Goal: Transaction & Acquisition: Purchase product/service

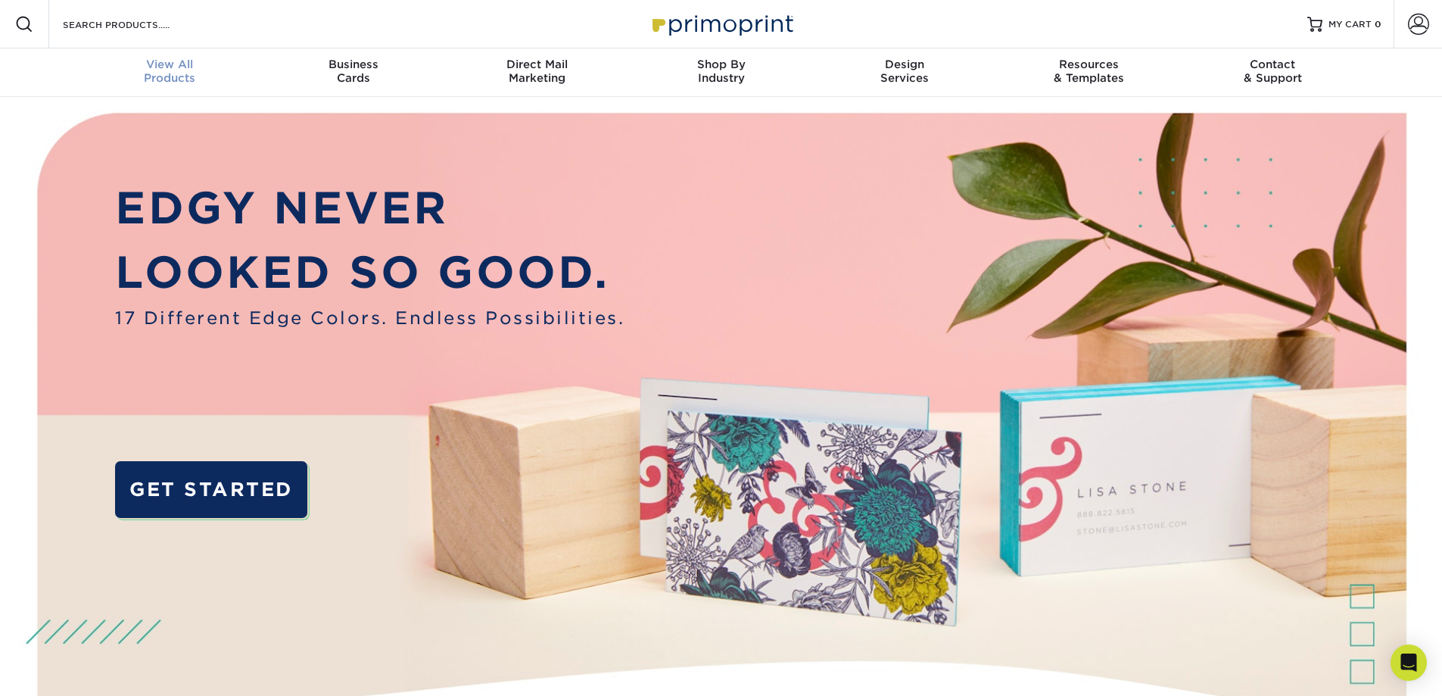
click at [153, 58] on span "View All" at bounding box center [170, 65] width 184 height 14
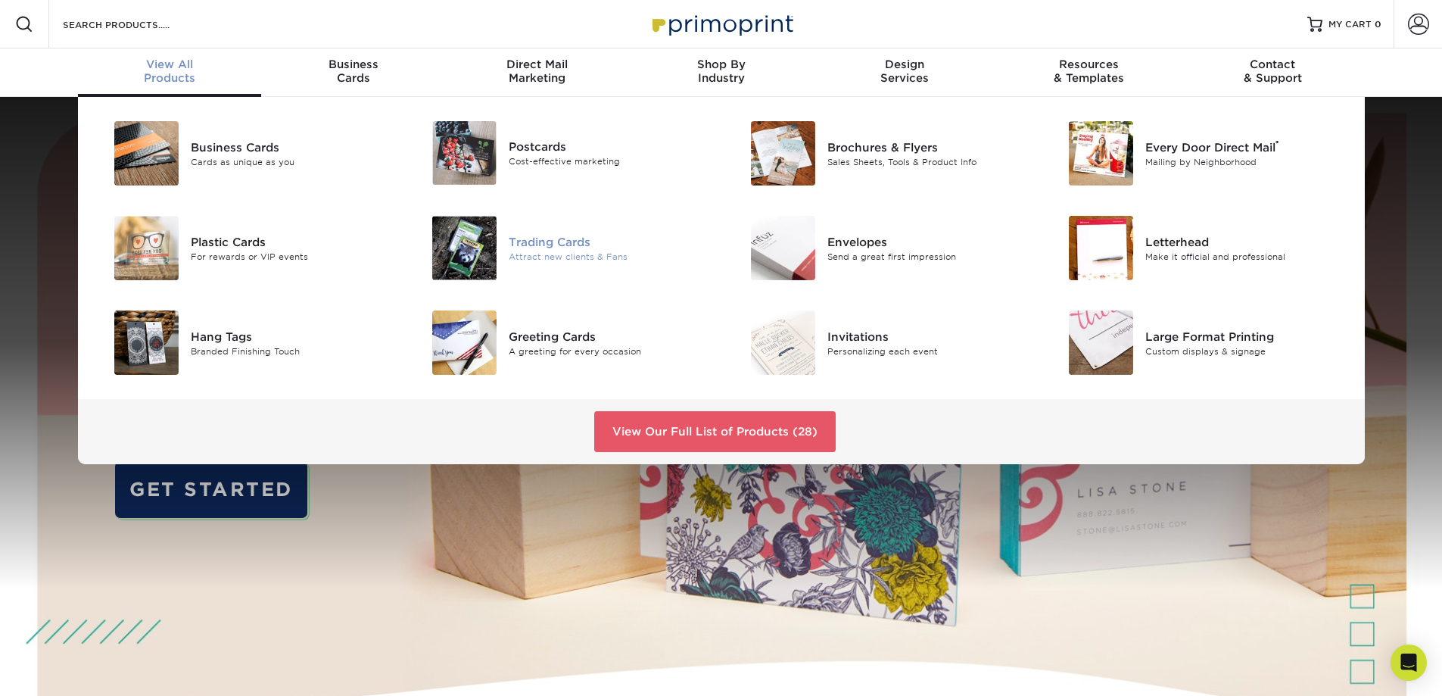
click at [500, 233] on div at bounding box center [456, 248] width 106 height 64
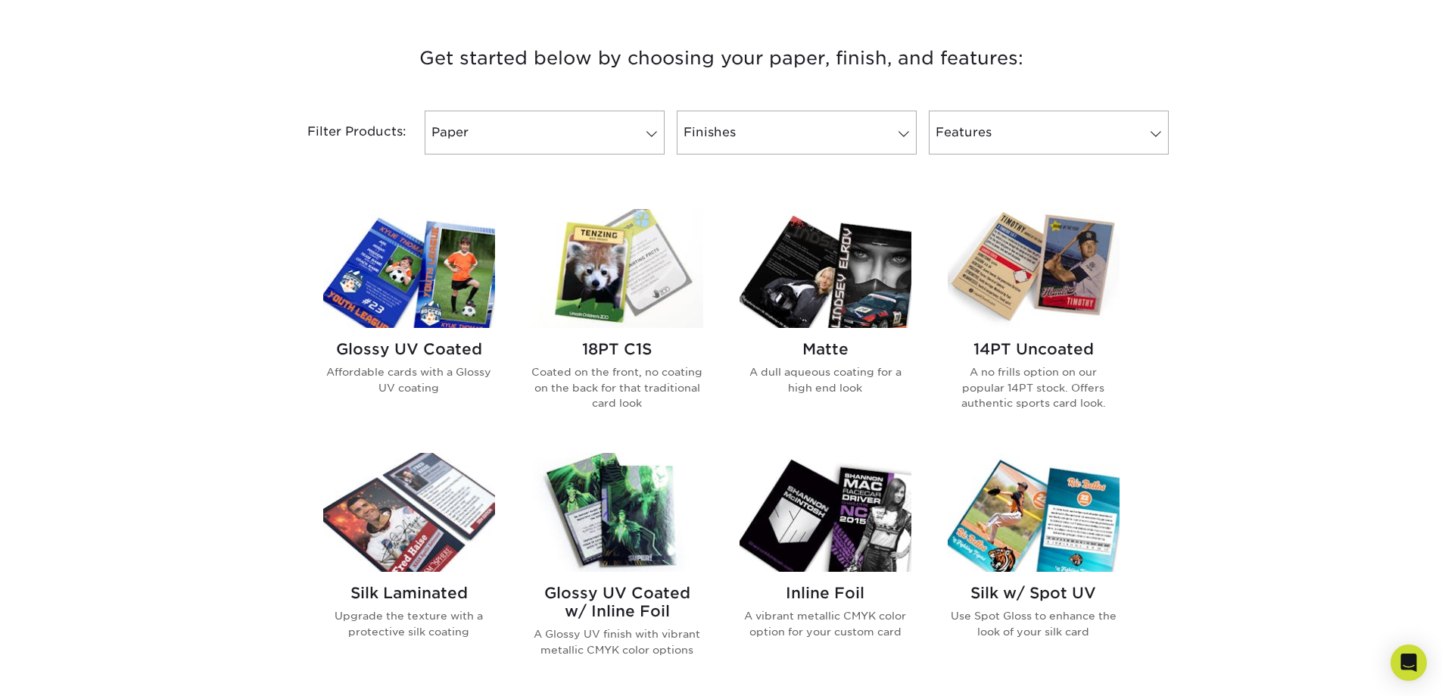
scroll to position [757, 0]
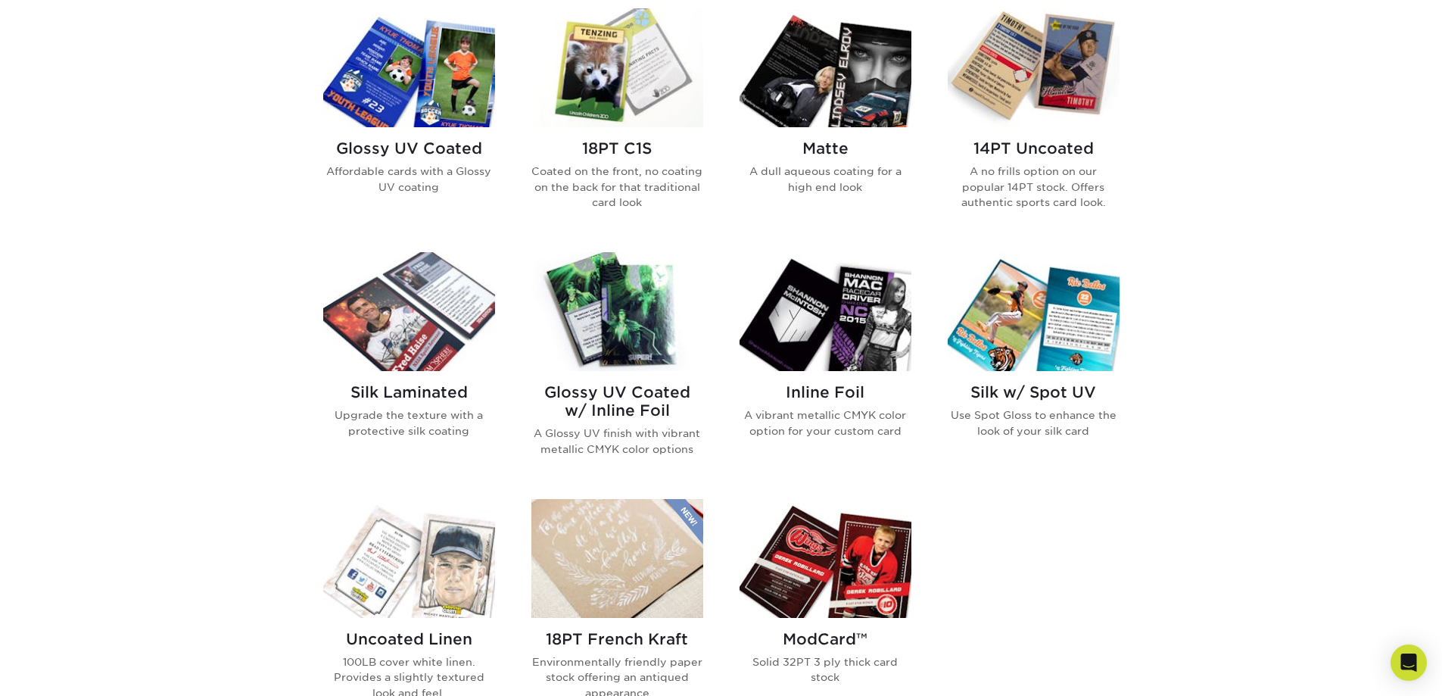
click at [873, 355] on img at bounding box center [826, 311] width 172 height 119
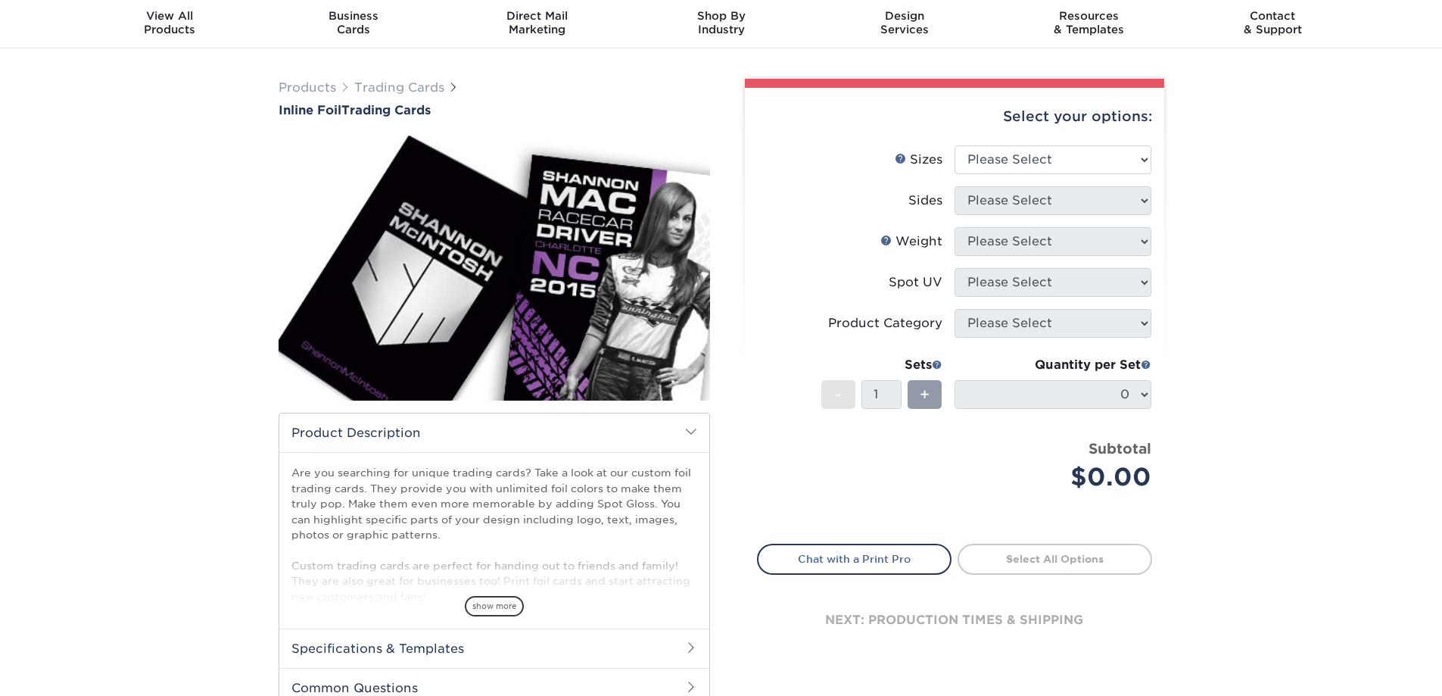
scroll to position [76, 0]
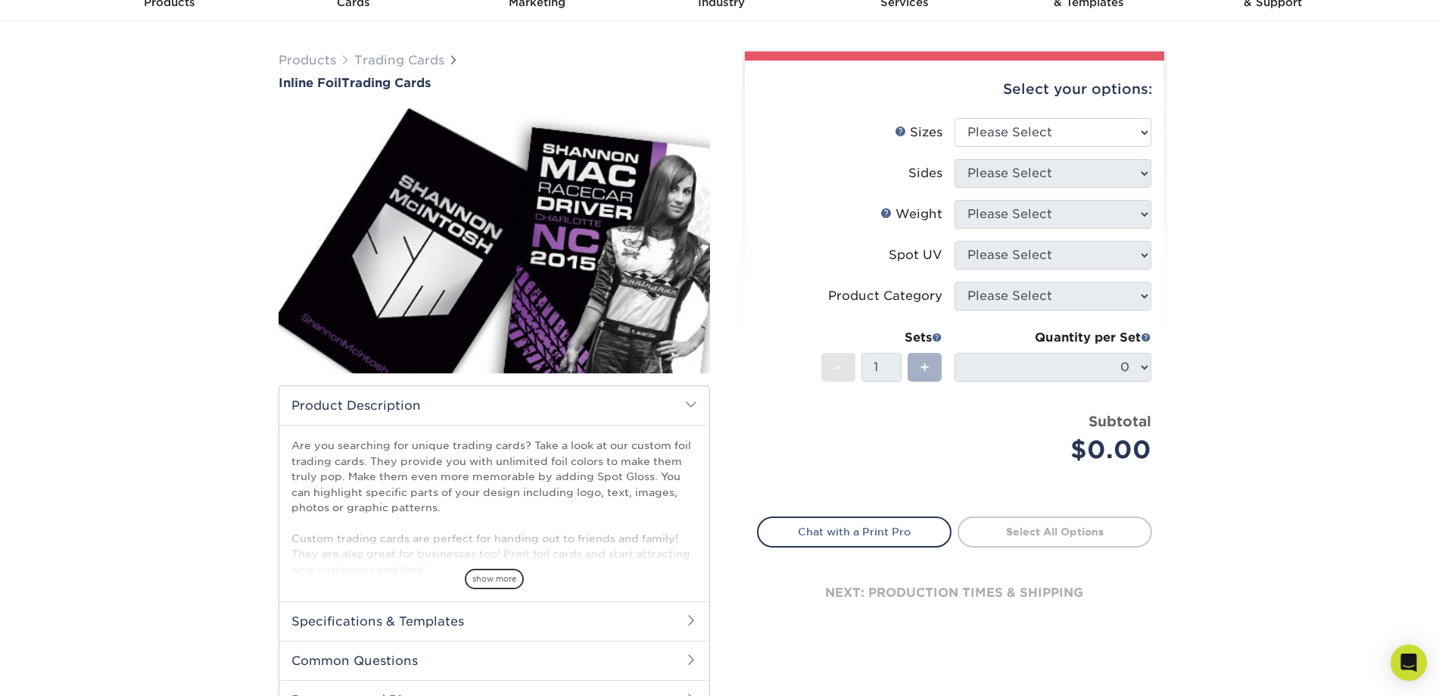
drag, startPoint x: 940, startPoint y: 365, endPoint x: 961, endPoint y: 366, distance: 20.5
click at [942, 365] on div "+" at bounding box center [925, 367] width 34 height 29
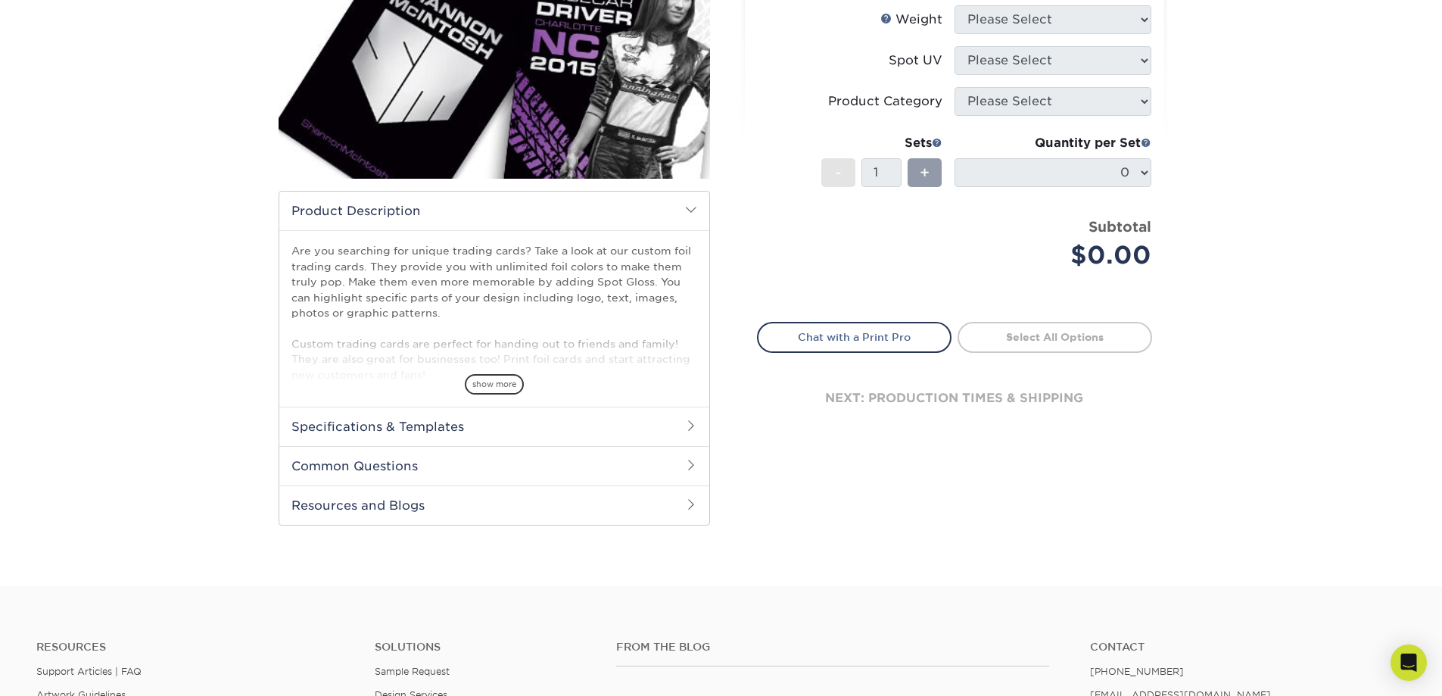
scroll to position [303, 0]
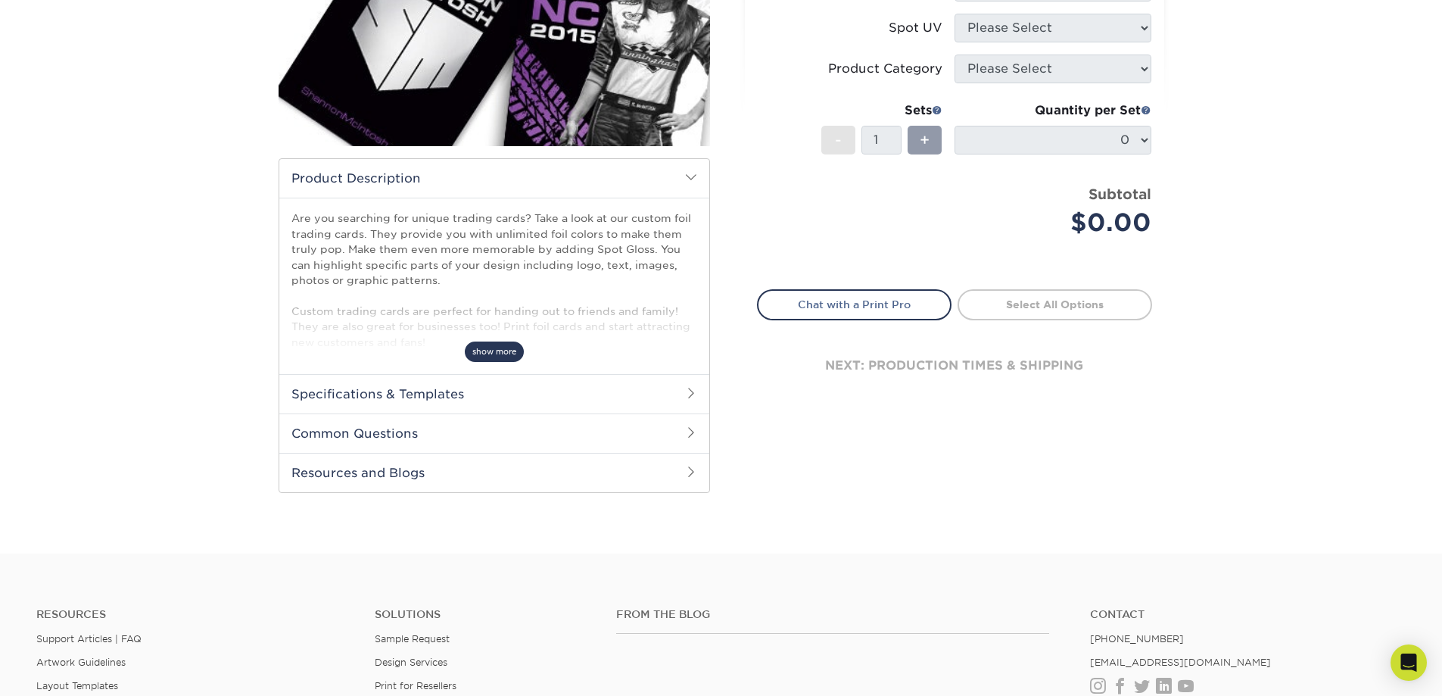
click at [485, 352] on span "show more" at bounding box center [494, 351] width 59 height 20
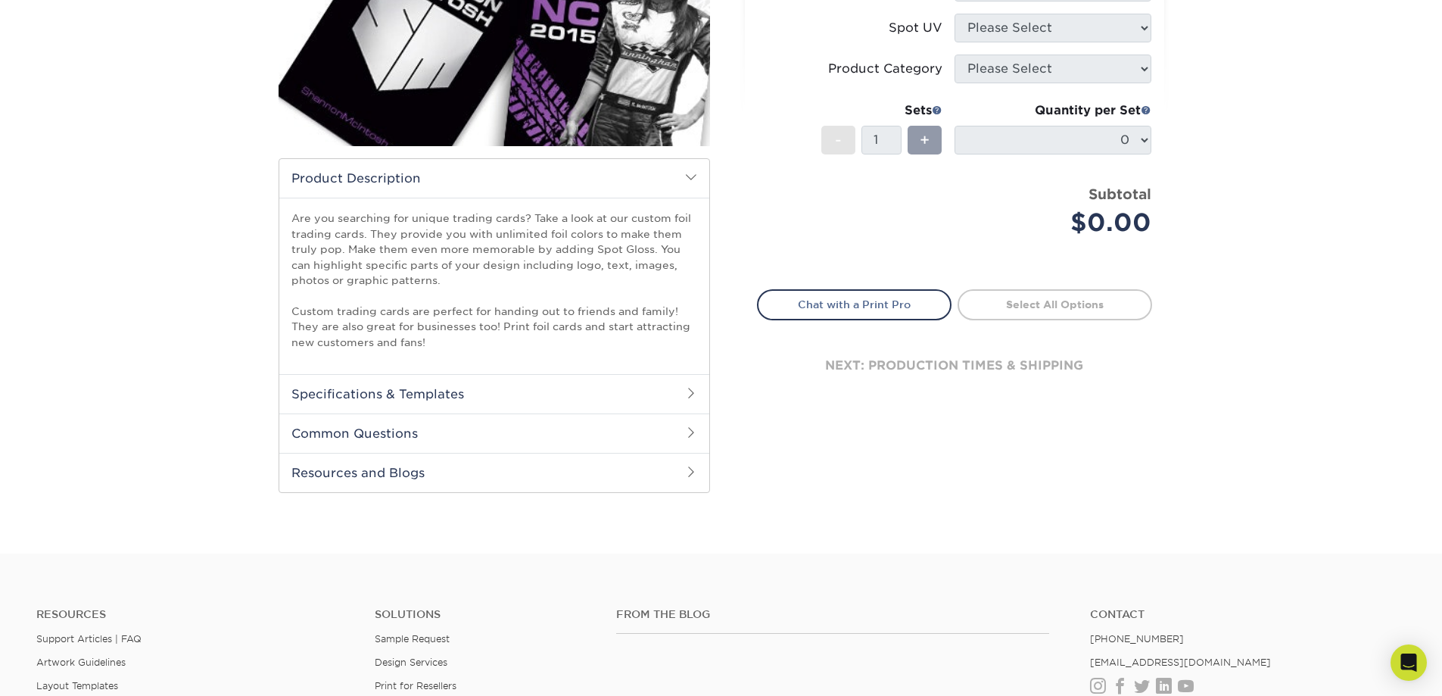
click at [474, 393] on h2 "Specifications & Templates" at bounding box center [494, 393] width 430 height 39
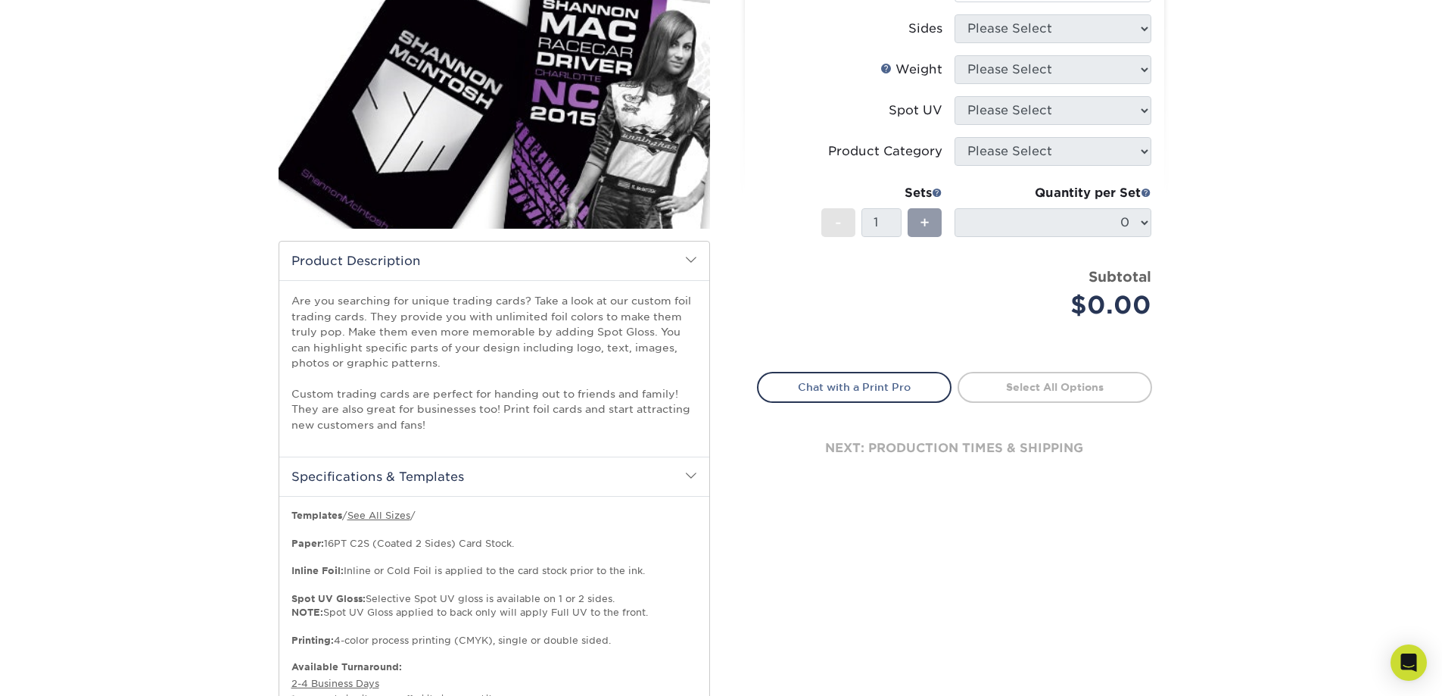
scroll to position [0, 0]
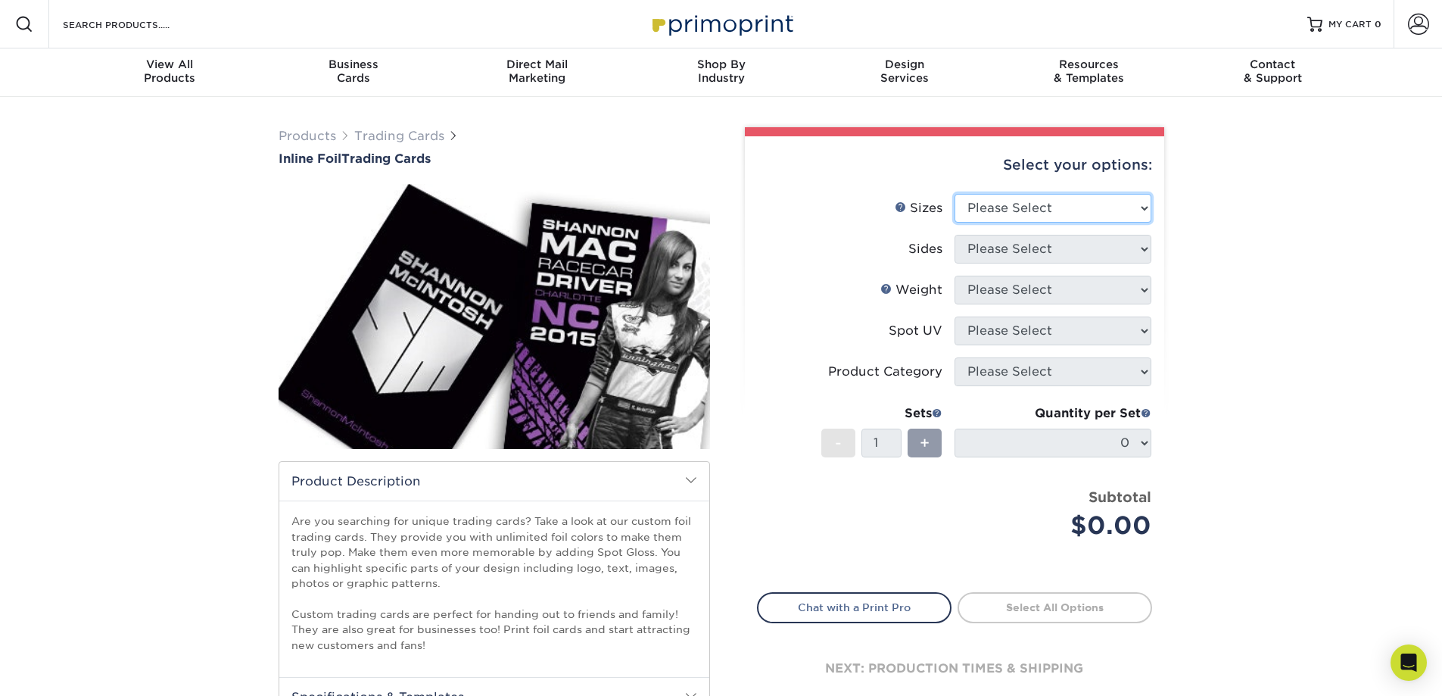
click at [1077, 207] on select "Please Select 2.5" x 3.5"" at bounding box center [1052, 208] width 197 height 29
select select "2.50x3.50"
click at [954, 194] on select "Please Select 2.5" x 3.5"" at bounding box center [1052, 208] width 197 height 29
click at [1042, 244] on select "Please Select Print Both Sides - Foil Back Only Print Both Sides - Foil Both Si…" at bounding box center [1052, 249] width 197 height 29
select select "e9e9dfb3-fba1-4d60-972c-fd9ca5904d33"
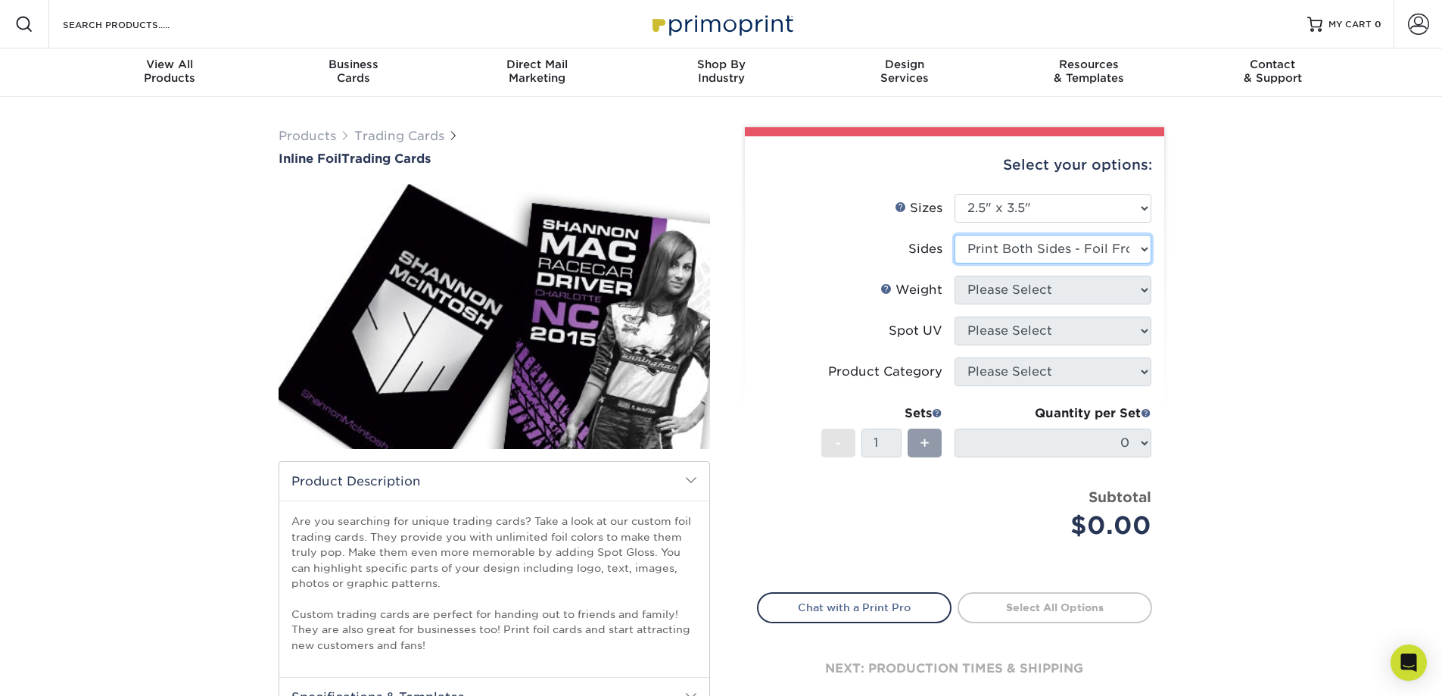
click at [954, 235] on select "Please Select Print Both Sides - Foil Back Only Print Both Sides - Foil Both Si…" at bounding box center [1052, 249] width 197 height 29
click at [1063, 273] on li "Sides Please Select Print Both Sides - Foil Back Only Print Both Sides - Foil B…" at bounding box center [955, 255] width 394 height 41
click at [1061, 289] on select "Please Select 16PT" at bounding box center [1052, 290] width 197 height 29
select select "16PT"
click at [954, 276] on select "Please Select 16PT" at bounding box center [1052, 290] width 197 height 29
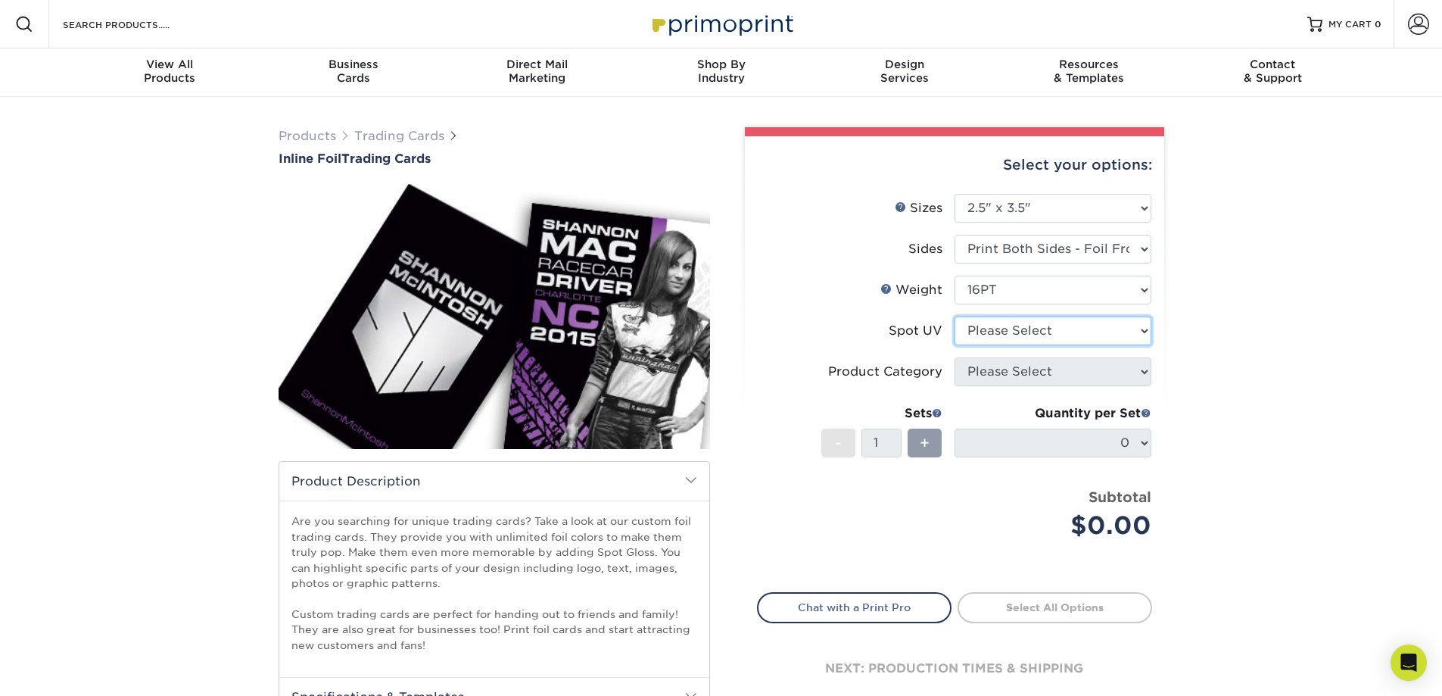
click at [1048, 332] on select "Please Select No Spot UV Front and Back (Both Sides) Front Only Back Only" at bounding box center [1052, 330] width 197 height 29
click at [954, 316] on select "Please Select No Spot UV Front and Back (Both Sides) Front Only Back Only" at bounding box center [1052, 330] width 197 height 29
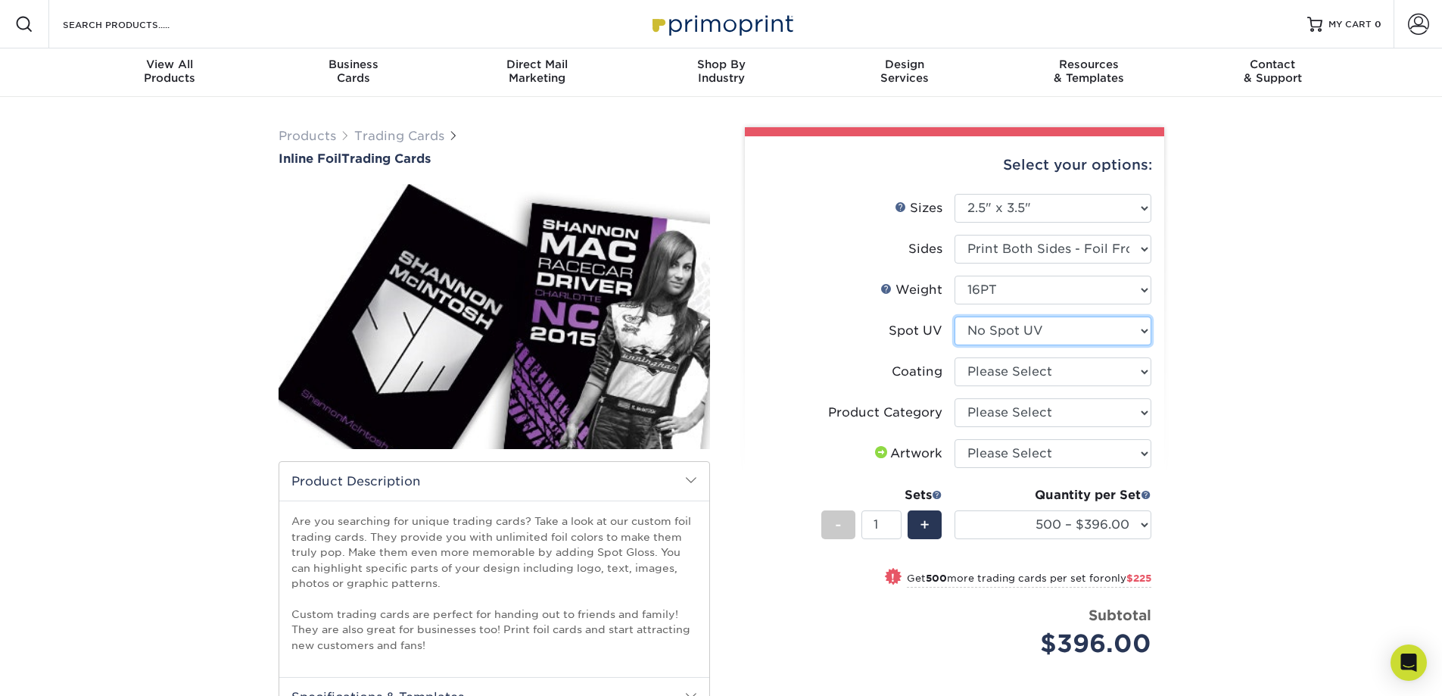
click at [970, 322] on select "Please Select No Spot UV Front and Back (Both Sides) Front Only Back Only" at bounding box center [1052, 330] width 197 height 29
click at [954, 316] on select "Please Select No Spot UV Front and Back (Both Sides) Front Only Back Only" at bounding box center [1052, 330] width 197 height 29
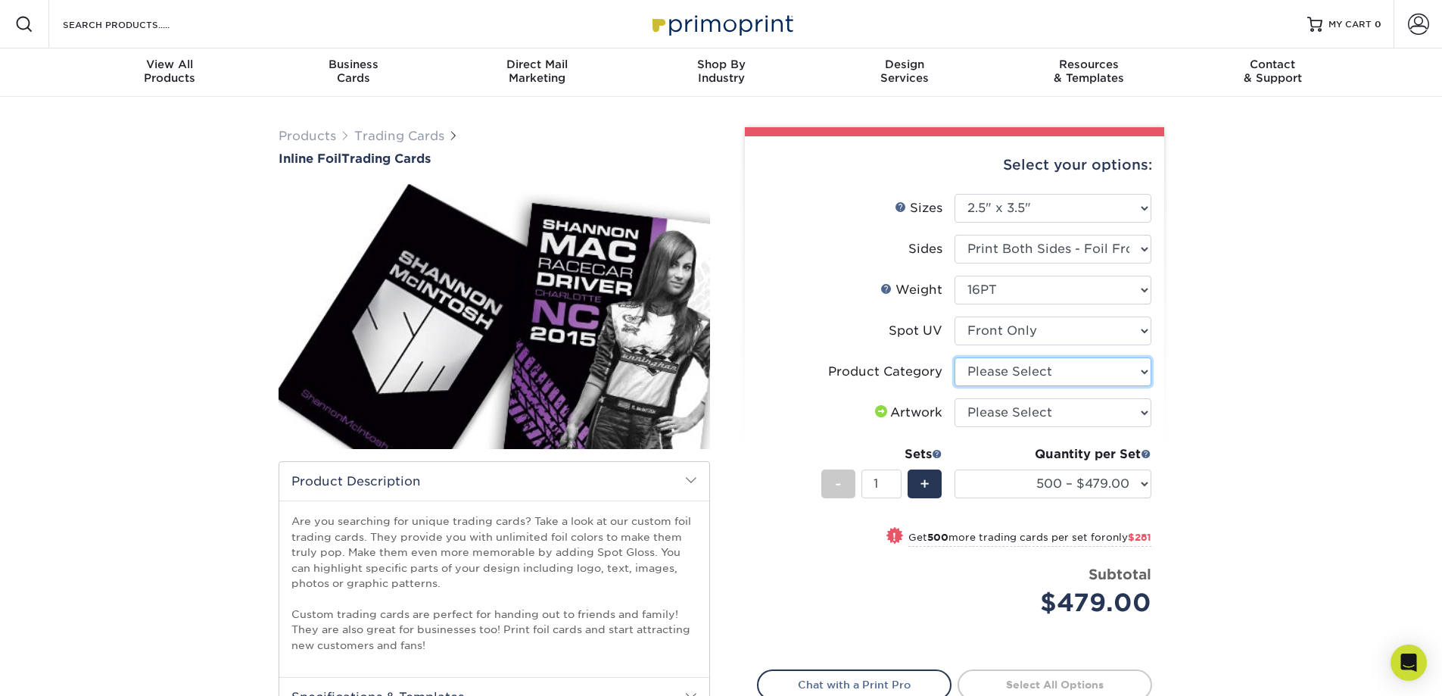
click at [1083, 364] on select "Please Select Trading Cards" at bounding box center [1052, 371] width 197 height 29
click at [1101, 335] on select "Please Select No Spot UV Front and Back (Both Sides) Front Only Back Only" at bounding box center [1052, 330] width 197 height 29
select select "0"
click at [954, 316] on select "Please Select No Spot UV Front and Back (Both Sides) Front Only Back Only" at bounding box center [1052, 330] width 197 height 29
click at [1051, 377] on select "Please Select Trading Cards" at bounding box center [1052, 371] width 197 height 29
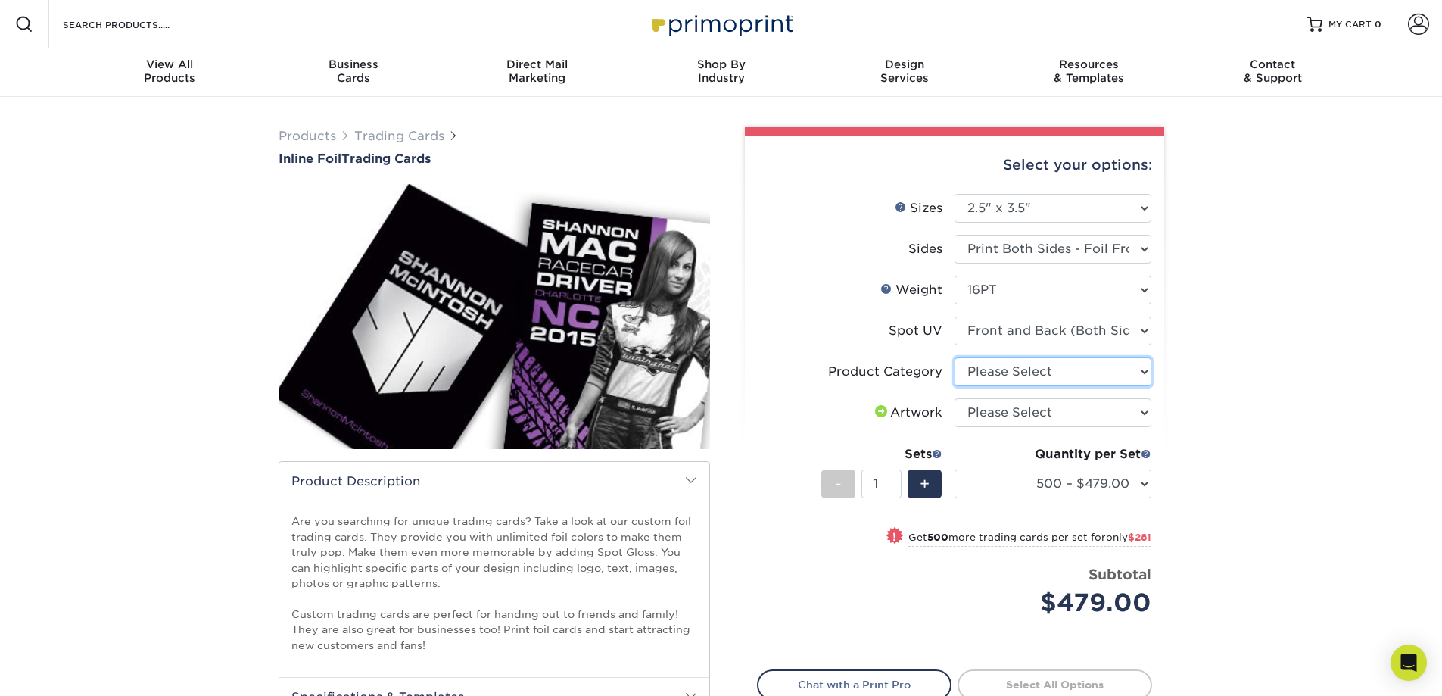
select select "c2f9bce9-36c2-409d-b101-c29d9d031e18"
click at [954, 357] on select "Please Select Trading Cards" at bounding box center [1052, 371] width 197 height 29
click at [1060, 412] on select "Please Select I will upload files I need a design - $100" at bounding box center [1052, 412] width 197 height 29
select select "upload"
click at [954, 398] on select "Please Select I will upload files I need a design - $100" at bounding box center [1052, 412] width 197 height 29
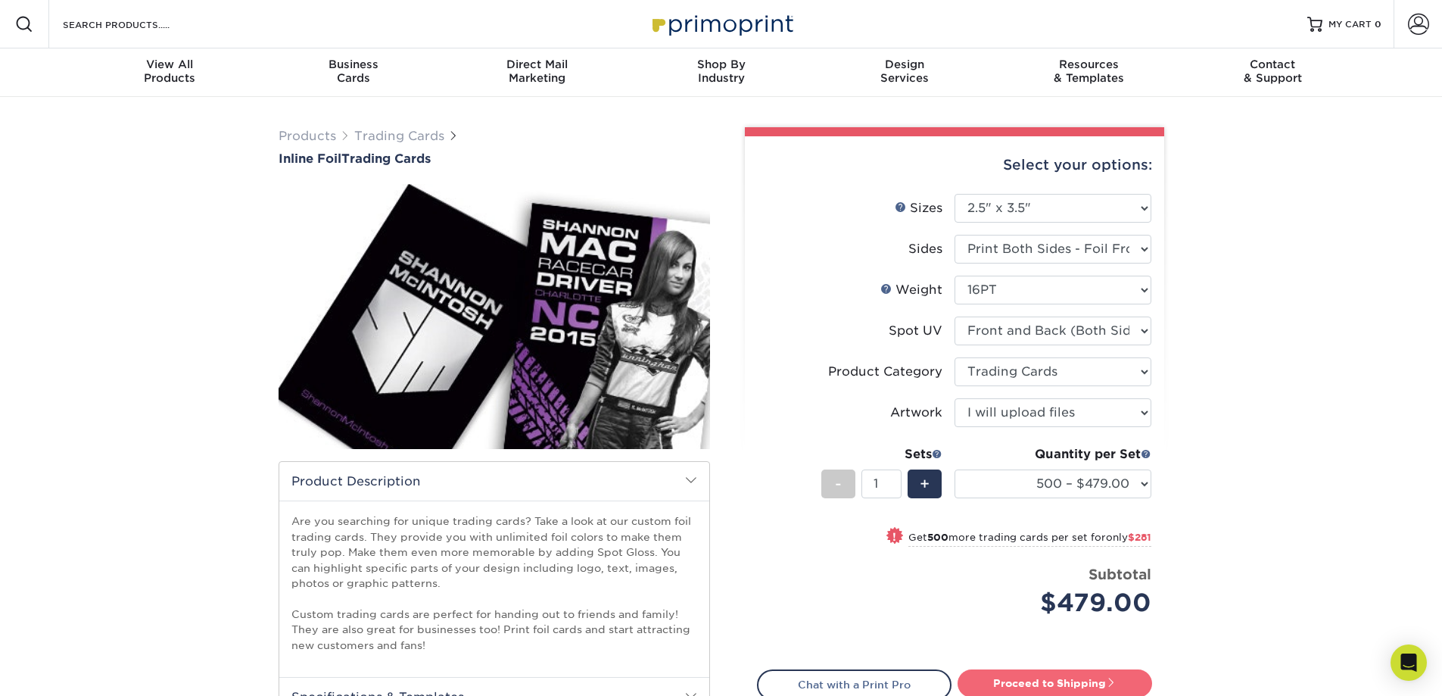
click at [1049, 684] on link "Proceed to Shipping" at bounding box center [1055, 682] width 195 height 27
type input "Set 1"
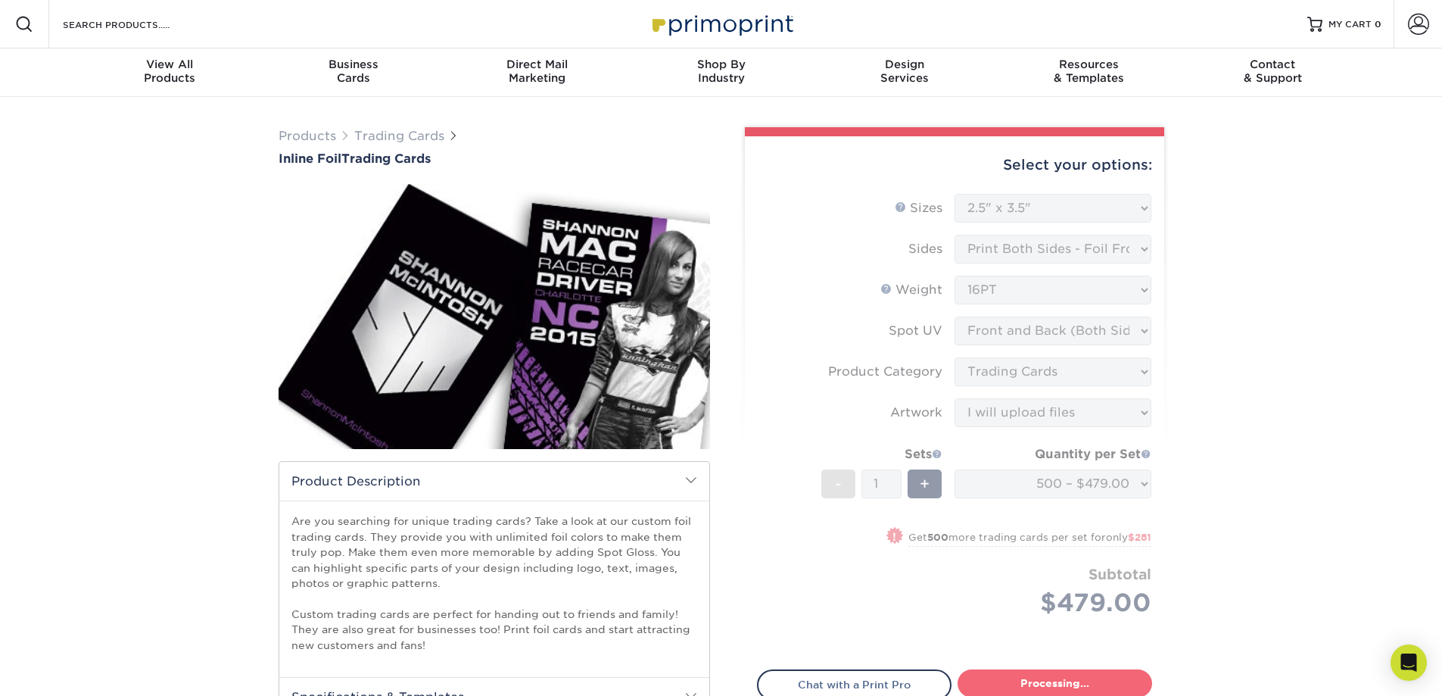
select select "e47817af-3808-4c4a-bf76-7178396ac6b5"
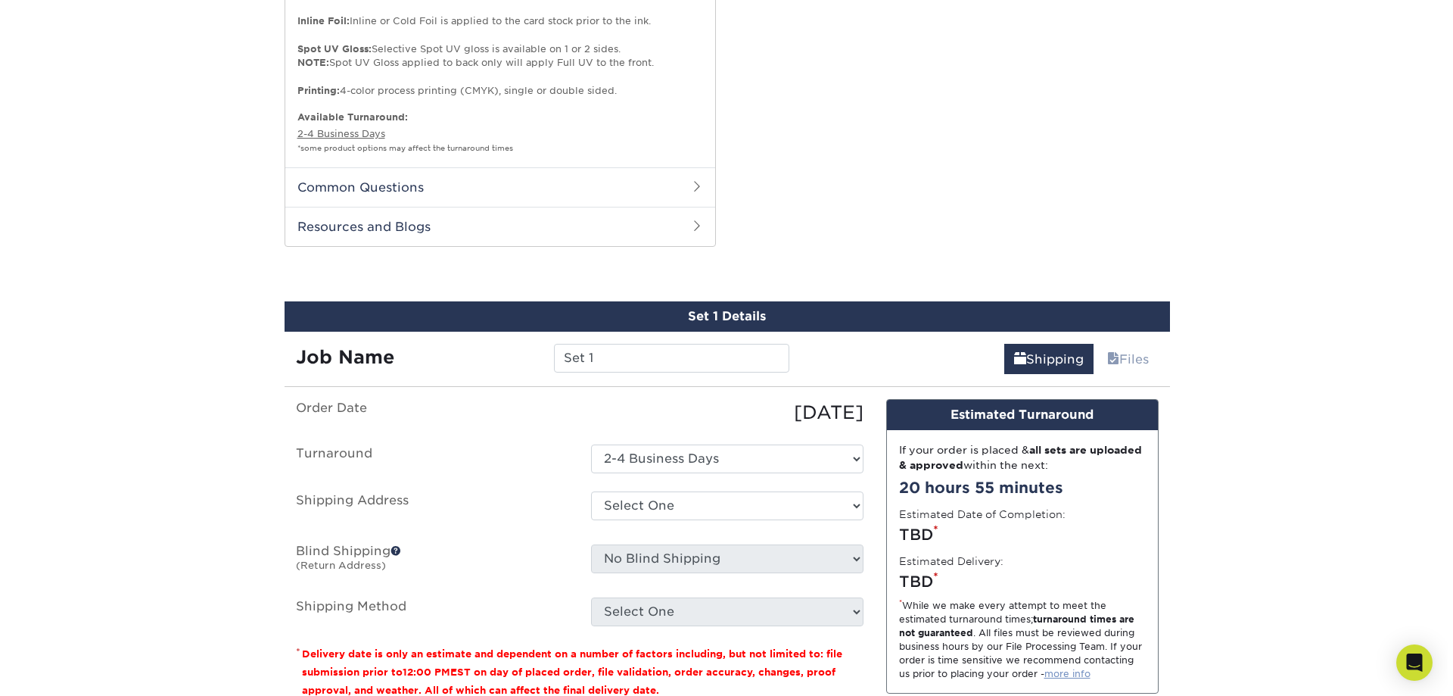
scroll to position [942, 0]
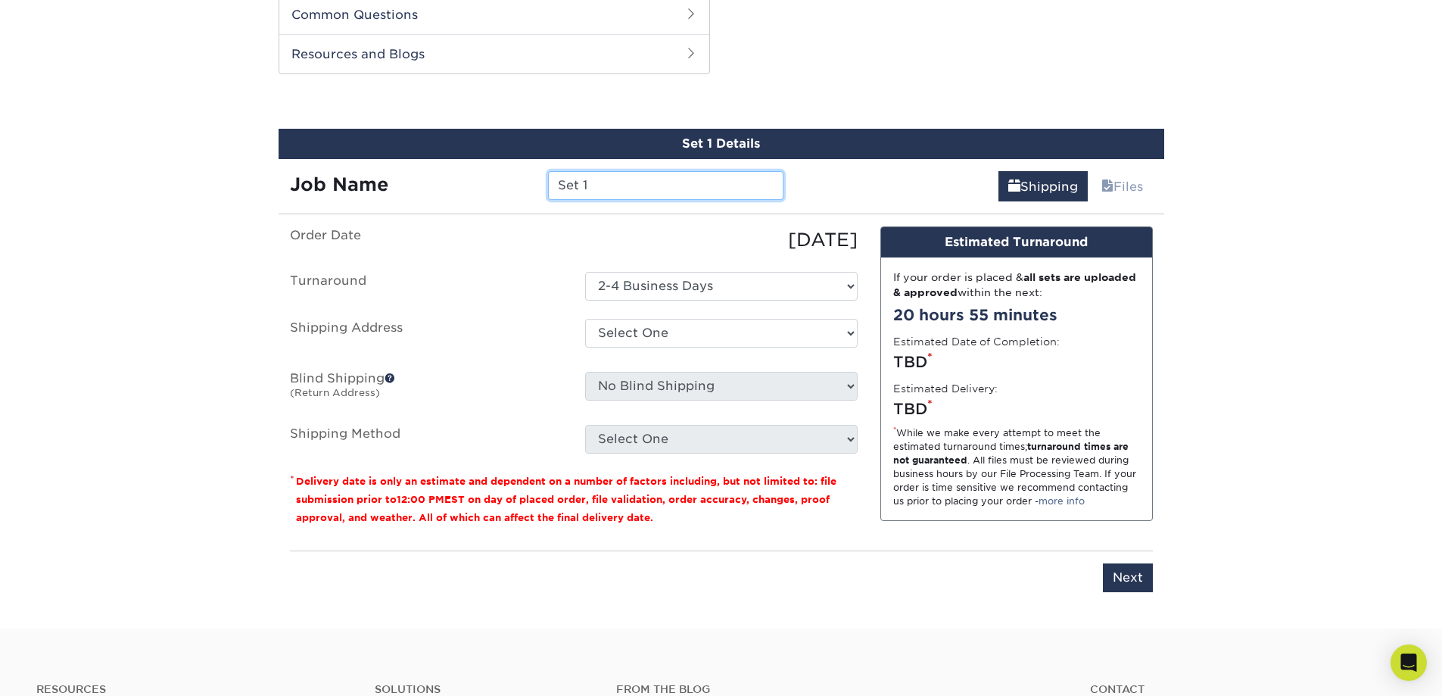
click at [634, 193] on input "Set 1" at bounding box center [665, 185] width 235 height 29
click at [1126, 193] on link "Files" at bounding box center [1121, 186] width 61 height 30
click at [677, 278] on select "Select One 2-4 Business Days" at bounding box center [721, 286] width 272 height 29
click at [627, 254] on ul "Order Date 10/03/2025 Turnaround Select One 2-4 Business Days Shipping Address …" at bounding box center [574, 339] width 568 height 227
click at [680, 337] on select "Select One + Add New Address - Login" at bounding box center [721, 333] width 272 height 29
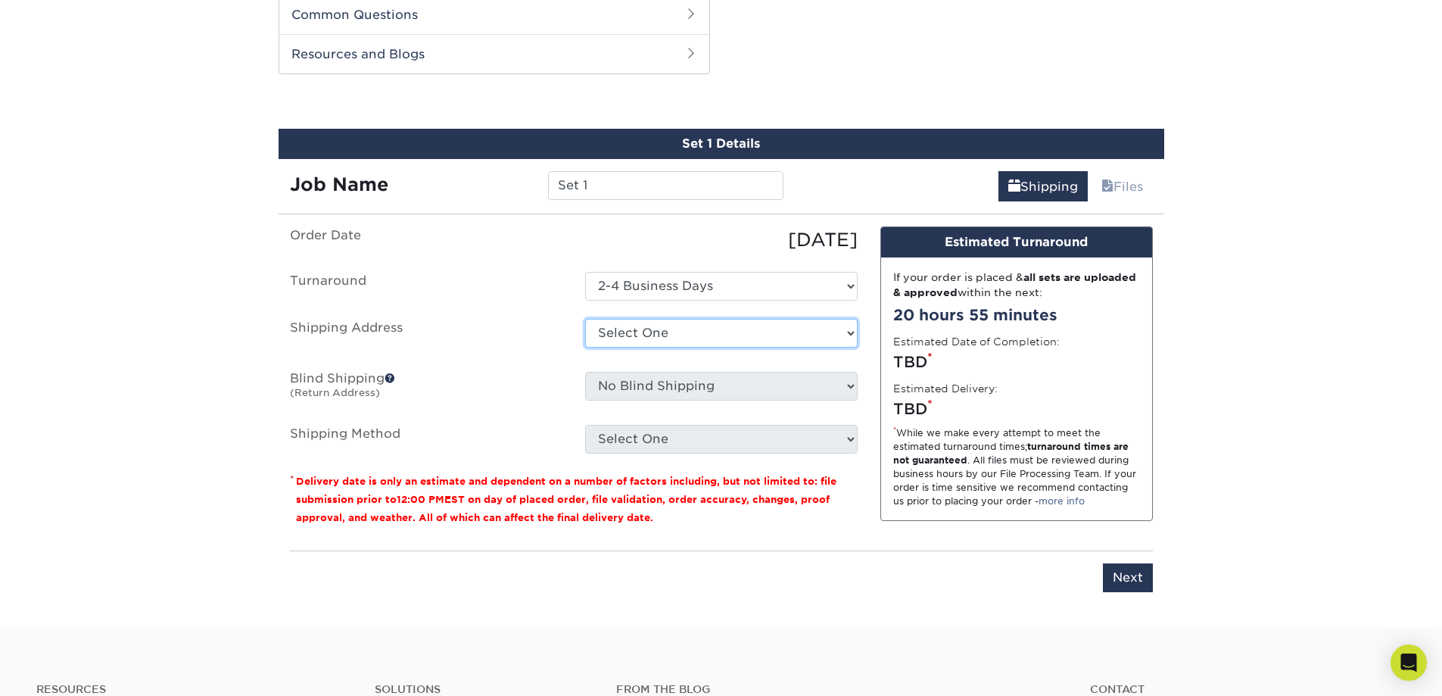
select select "newaddress"
click at [585, 319] on select "Select One + Add New Address - Login" at bounding box center [721, 333] width 272 height 29
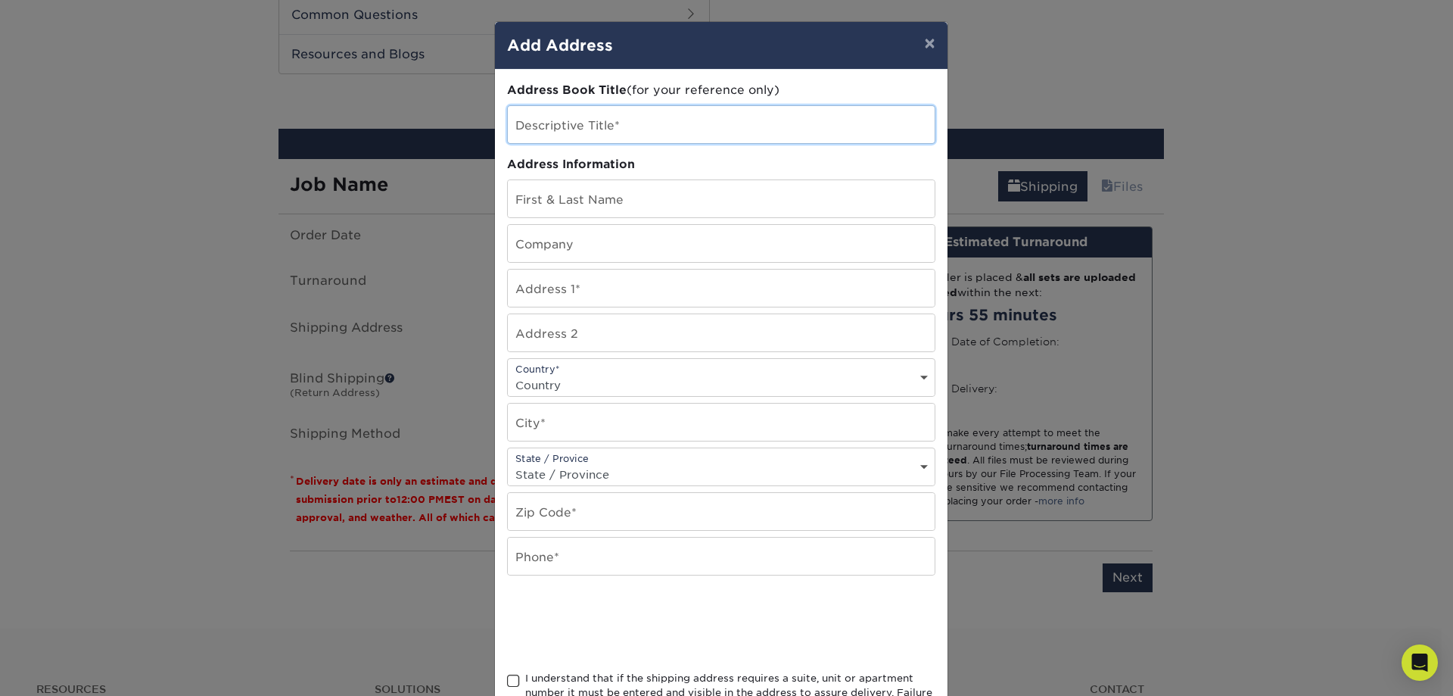
click at [598, 126] on input "text" at bounding box center [721, 124] width 427 height 37
type input "D"
type input "Donavelli Office"
type input "Jackson Fay"
type input "Donavelli LLC"
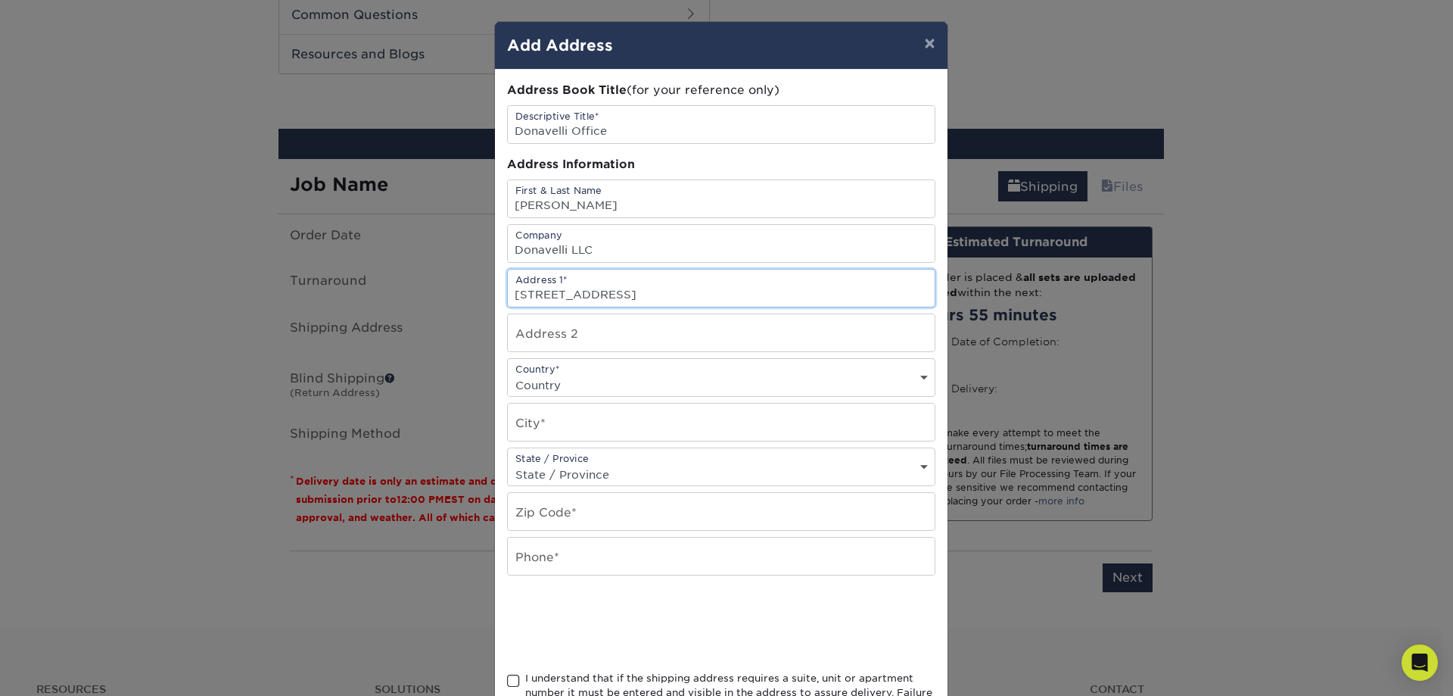
type input "4220 12th ave ne"
type input "L"
type input "Seattle"
click at [586, 374] on select "Country United States Canada ----------------------------- Afghanistan Albania …" at bounding box center [721, 385] width 427 height 22
select select "US"
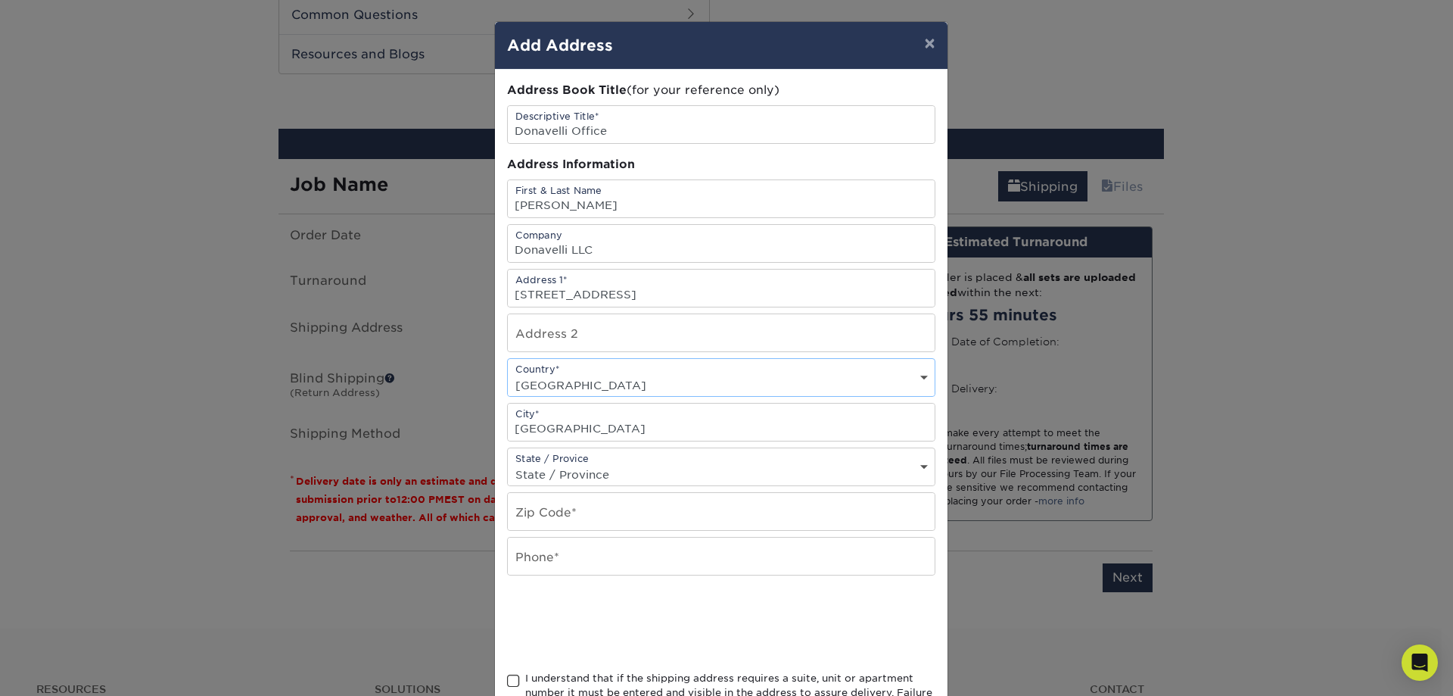
click at [508, 374] on select "Country United States Canada ----------------------------- Afghanistan Albania …" at bounding box center [721, 385] width 427 height 22
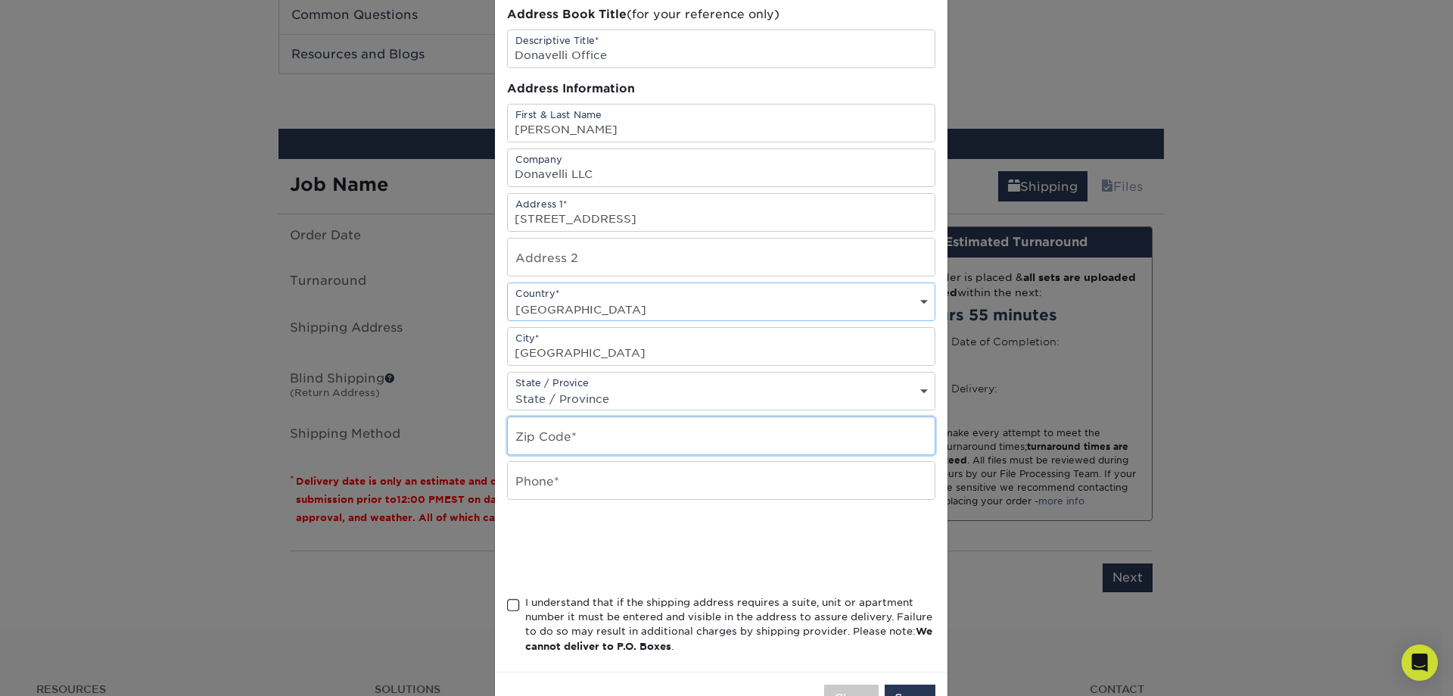
click at [574, 433] on input "text" at bounding box center [721, 435] width 427 height 37
type input "98105"
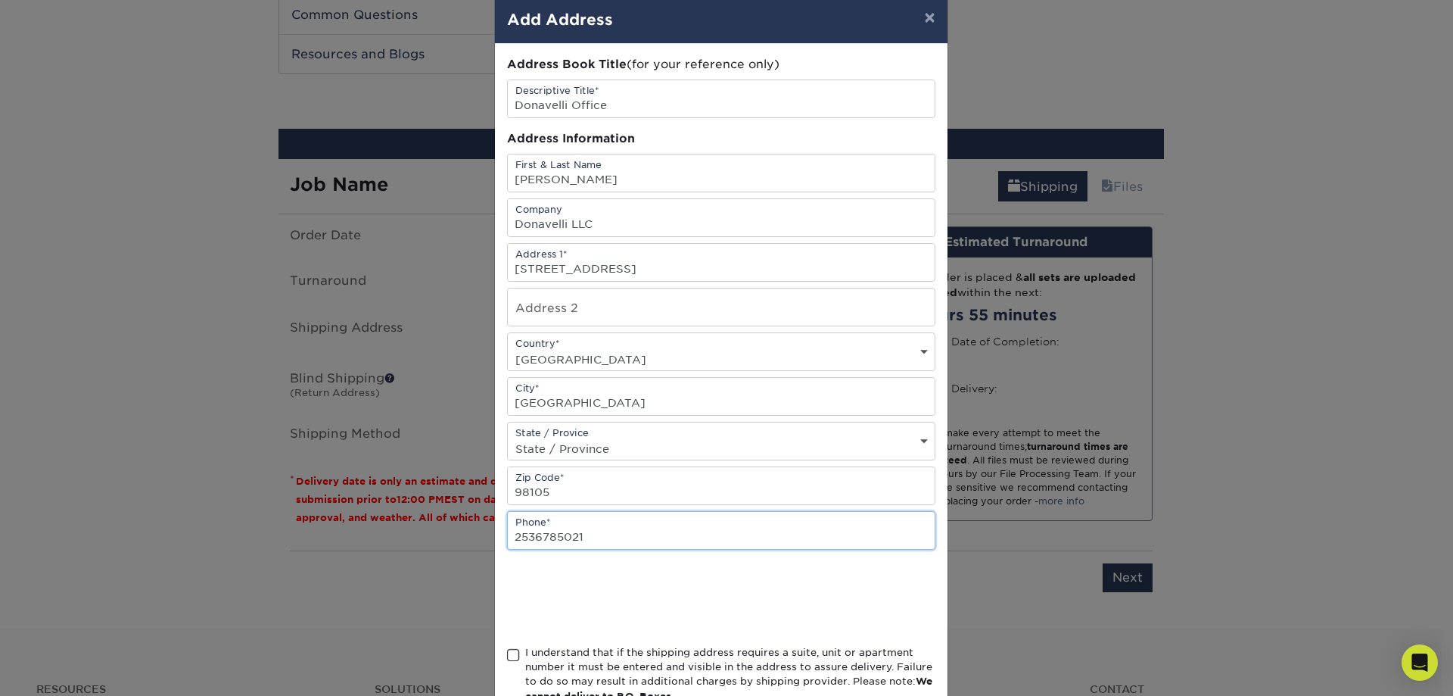
scroll to position [0, 0]
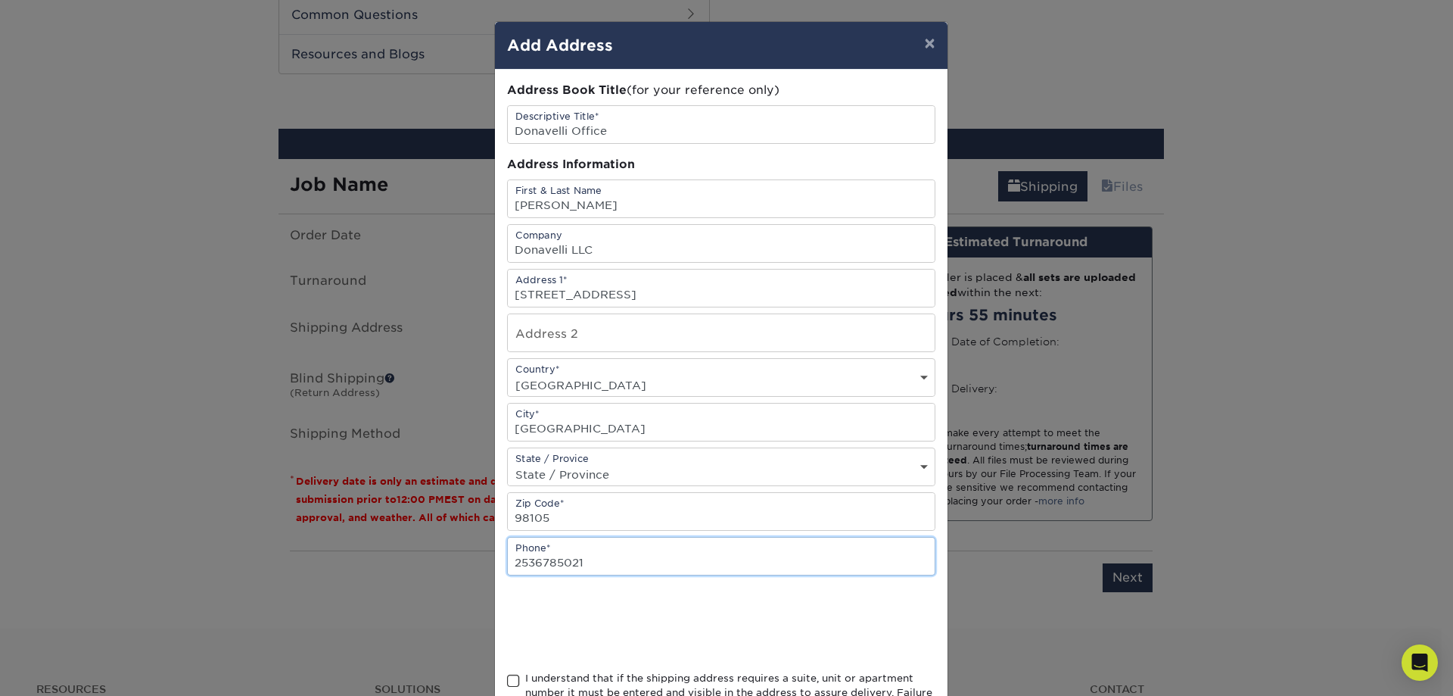
type input "2536785021"
click at [551, 139] on input "Donavelli Office" at bounding box center [721, 124] width 427 height 37
click at [593, 129] on input "Donavelli Office" at bounding box center [721, 124] width 427 height 37
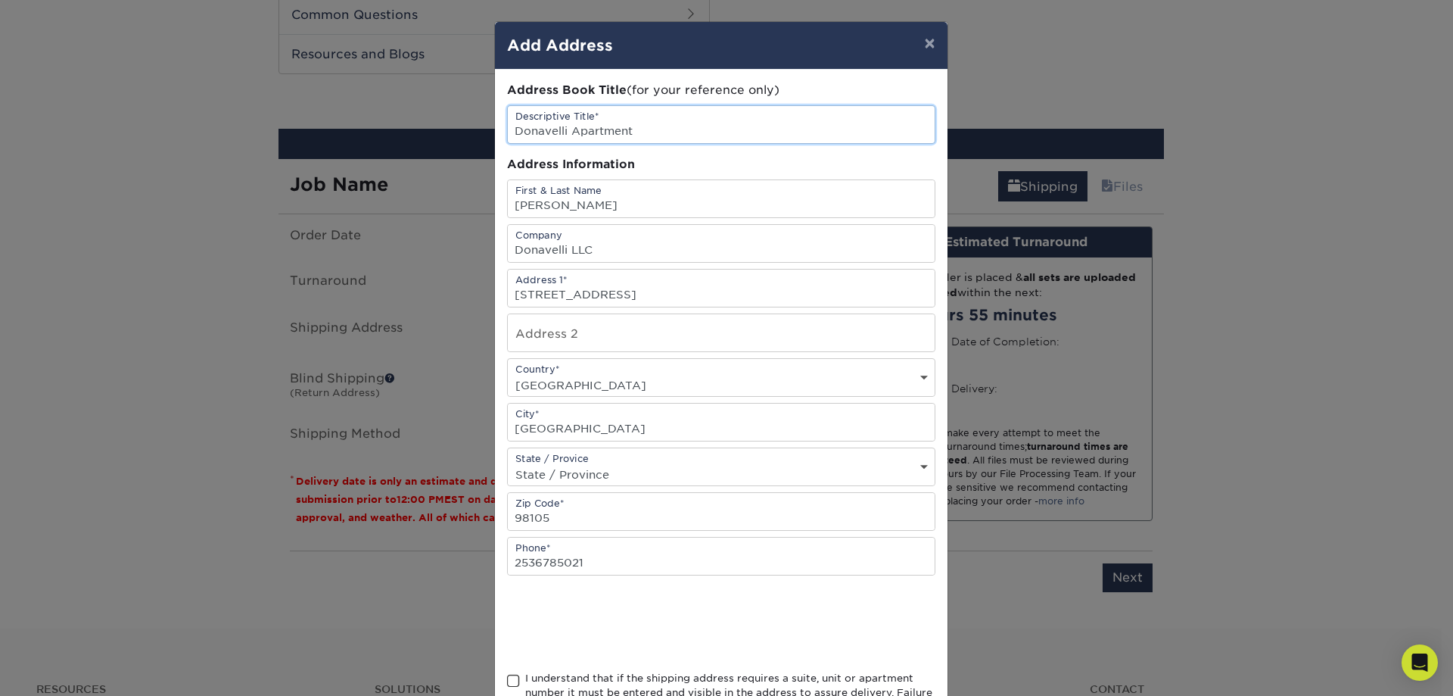
type input "Donavelli Apartment"
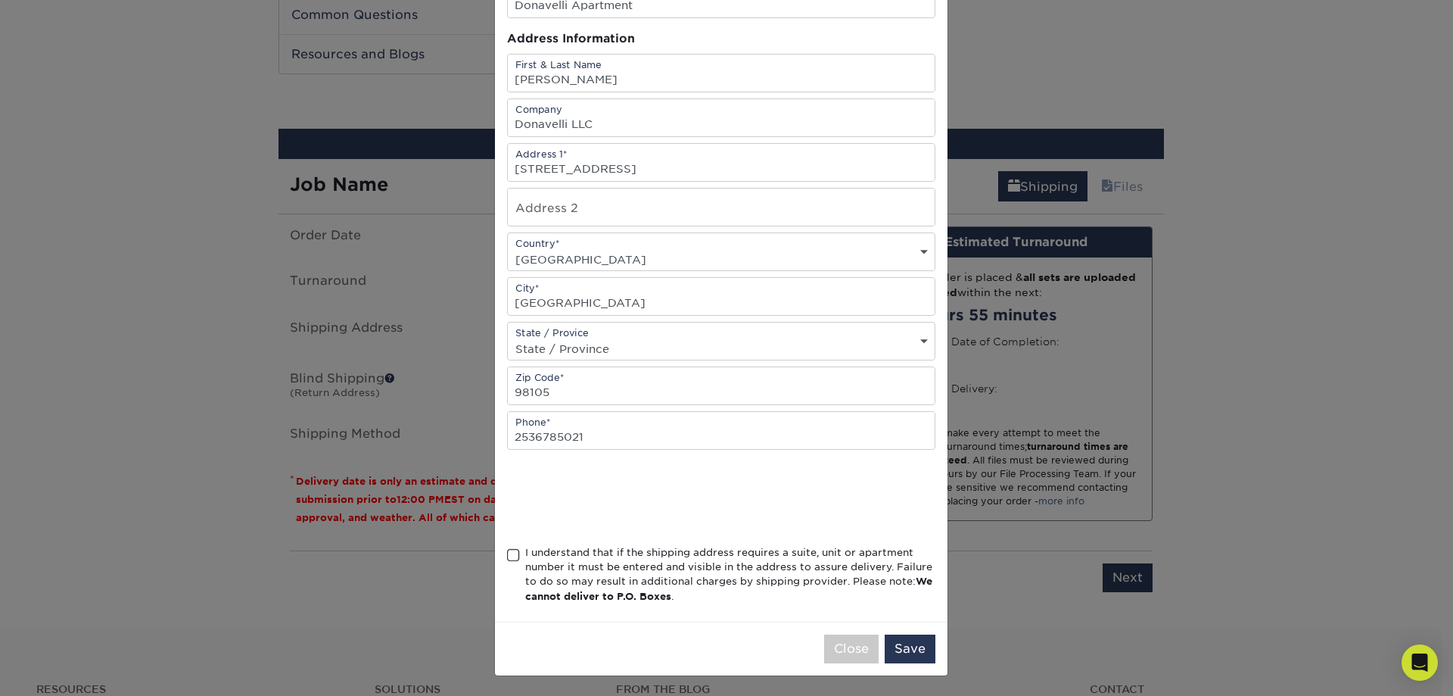
scroll to position [127, 0]
click at [509, 550] on span at bounding box center [513, 553] width 13 height 14
click at [0, 0] on input "I understand that if the shipping address requires a suite, unit or apartment n…" at bounding box center [0, 0] width 0 height 0
click at [904, 649] on button "Save" at bounding box center [910, 647] width 51 height 29
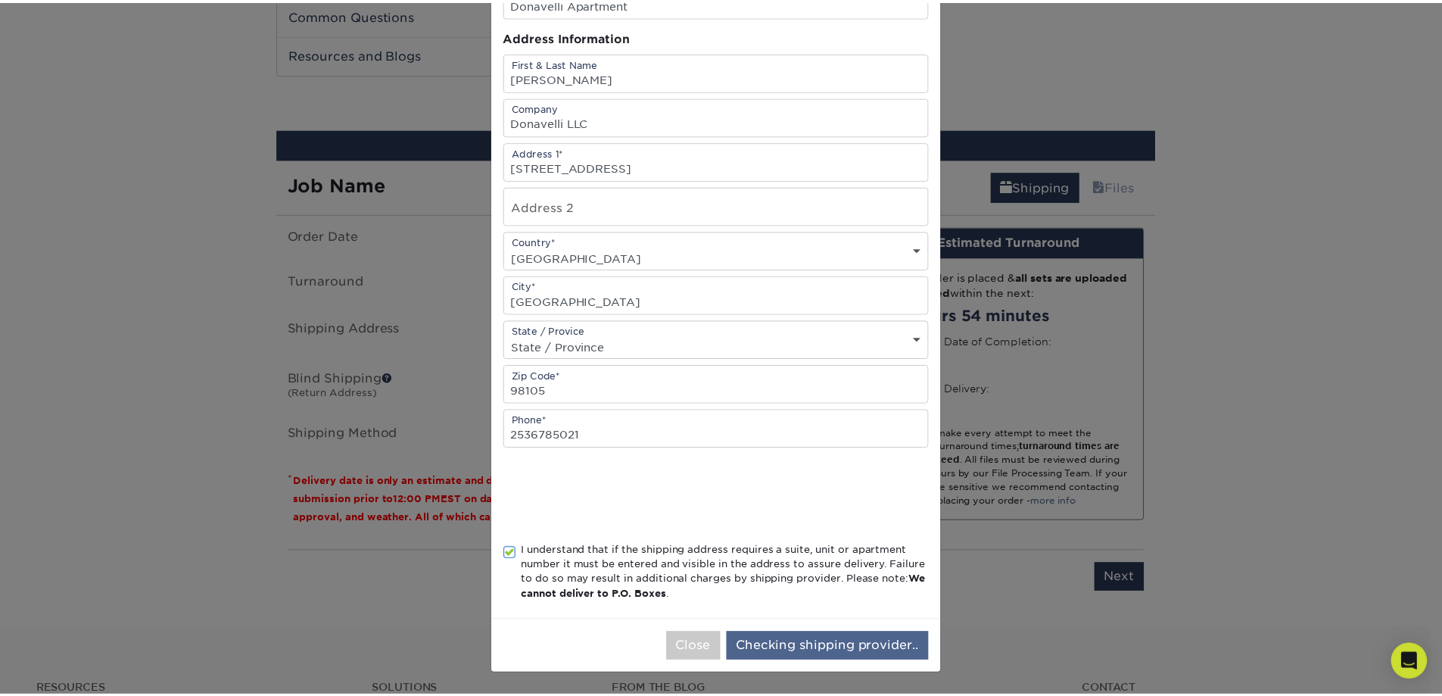
scroll to position [0, 0]
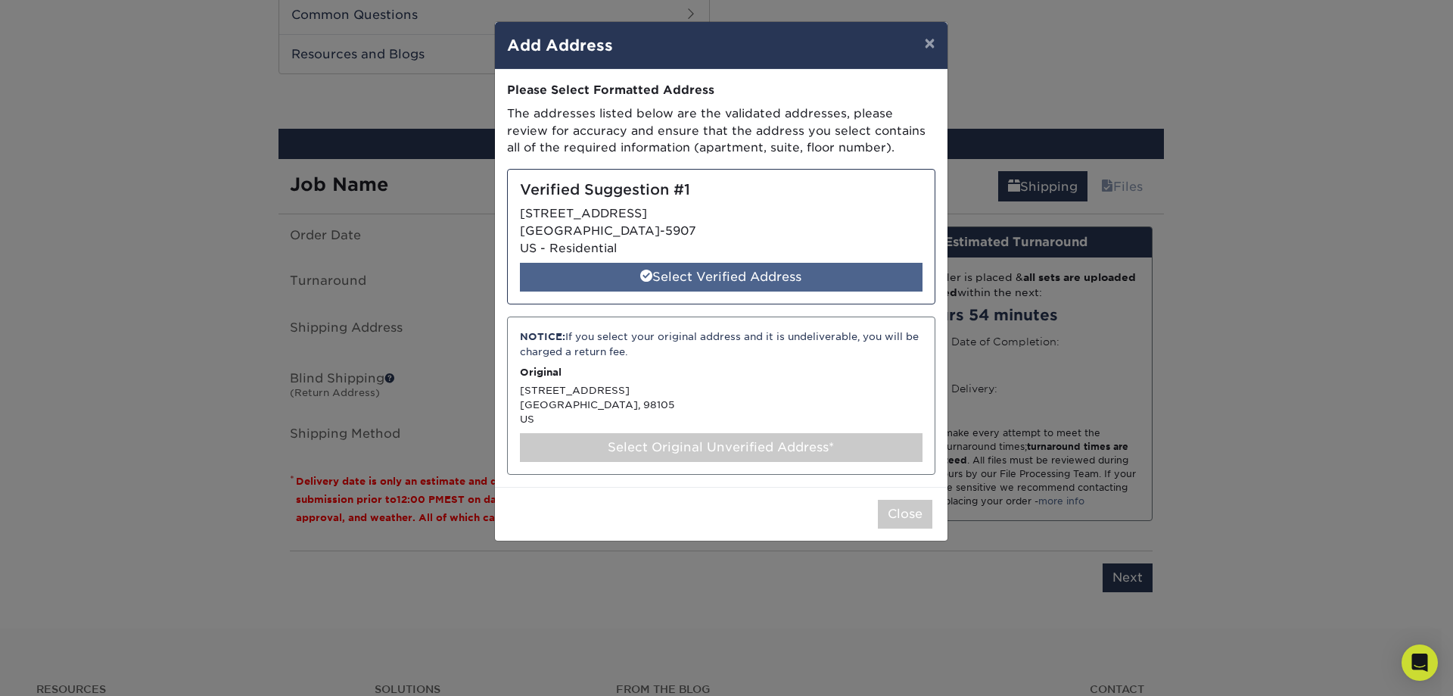
click at [710, 278] on div "Select Verified Address" at bounding box center [721, 277] width 403 height 29
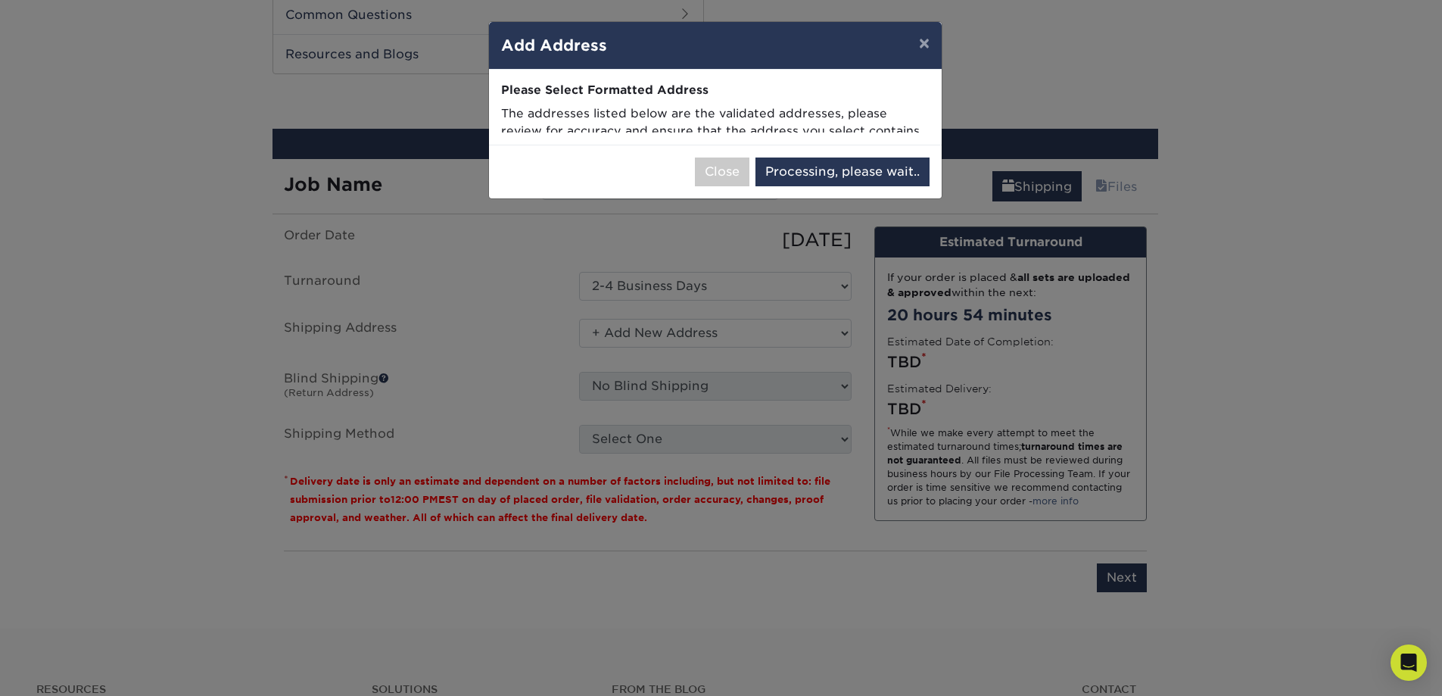
select select "286626"
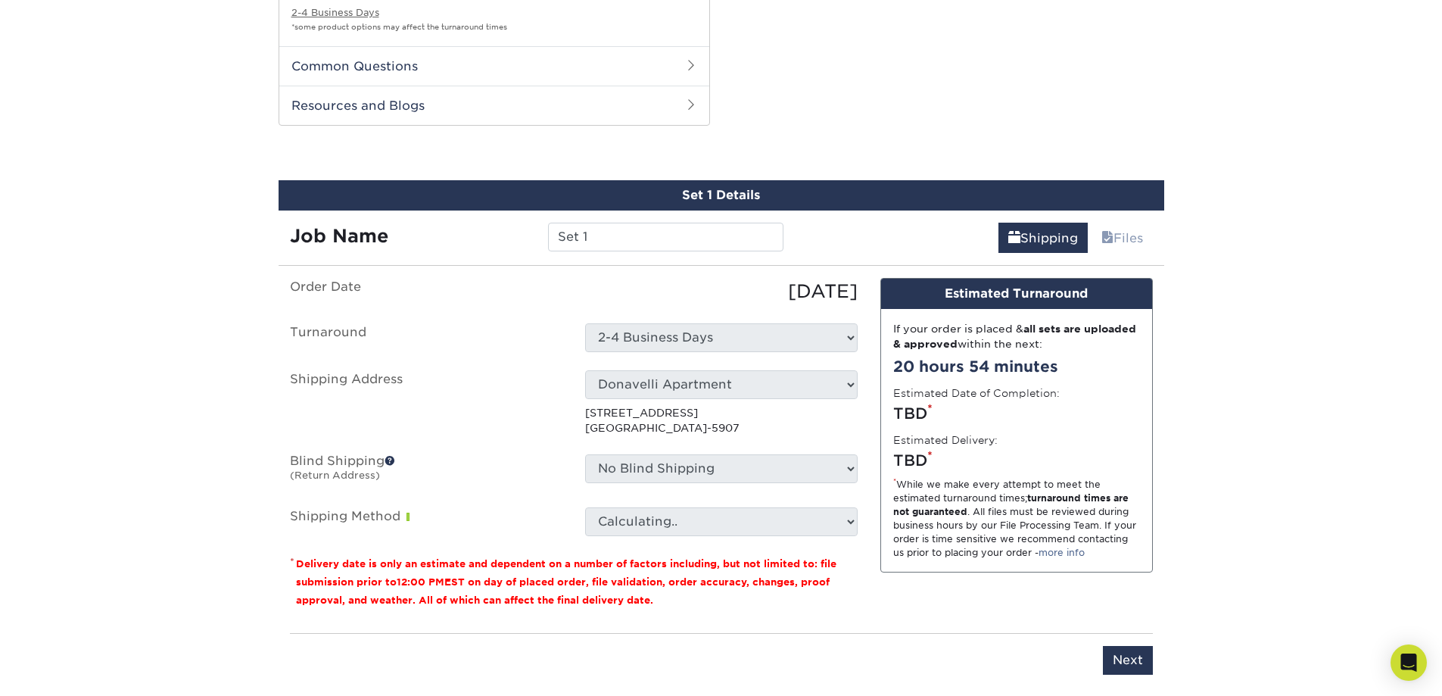
scroll to position [867, 0]
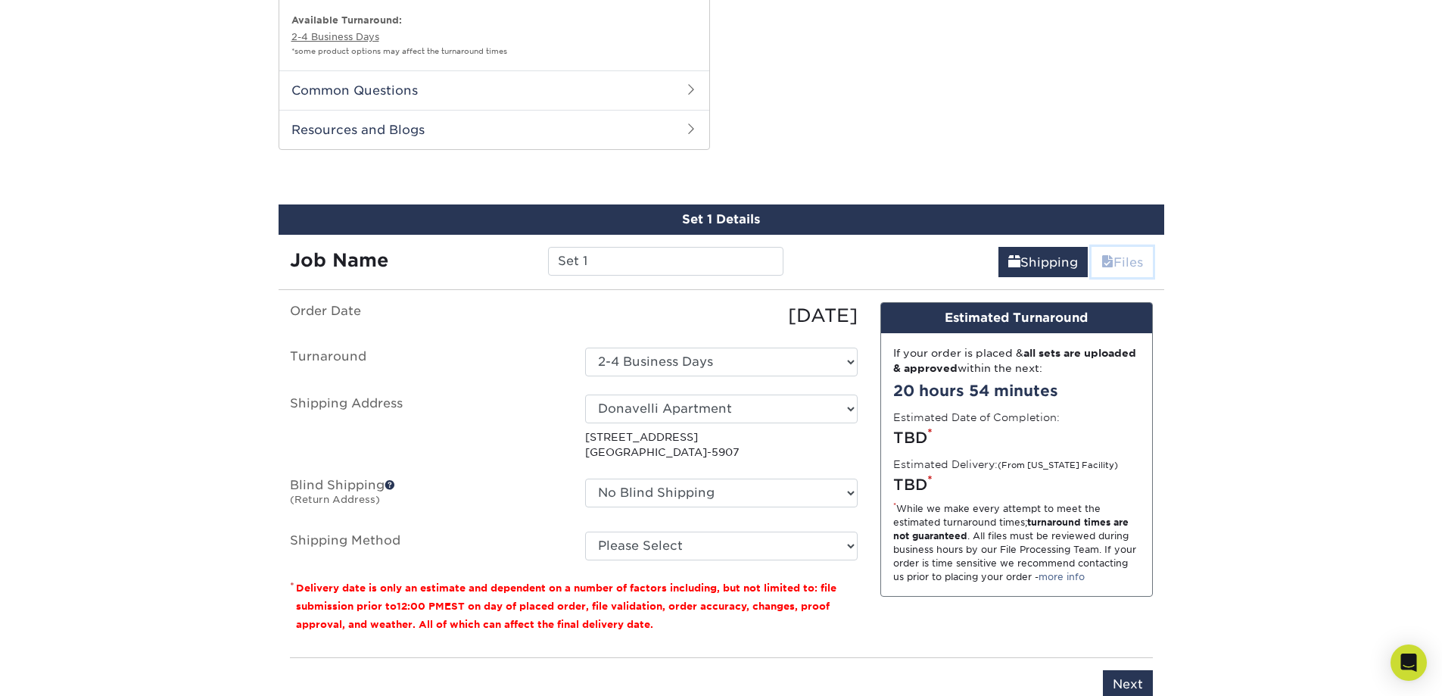
click at [1123, 267] on link "Files" at bounding box center [1121, 262] width 61 height 30
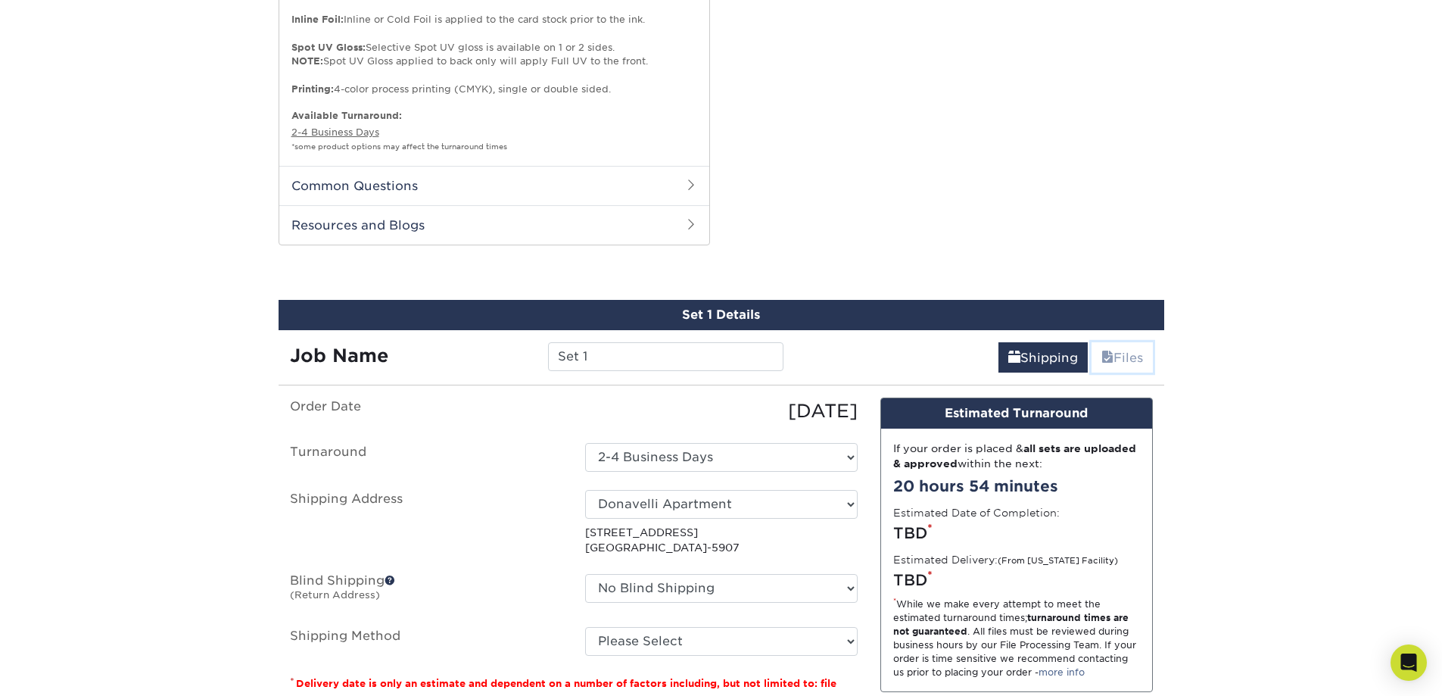
scroll to position [908, 0]
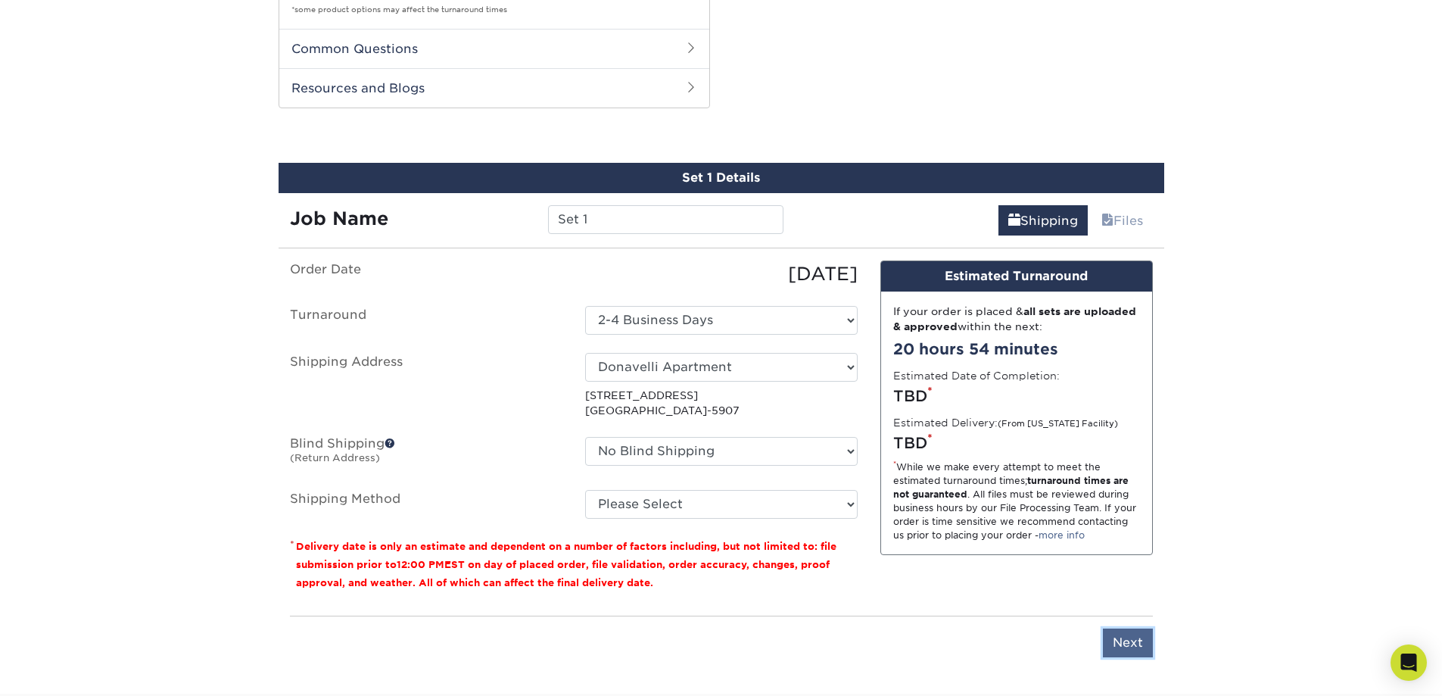
click at [1125, 639] on input "Next" at bounding box center [1128, 642] width 50 height 29
type input "Next"
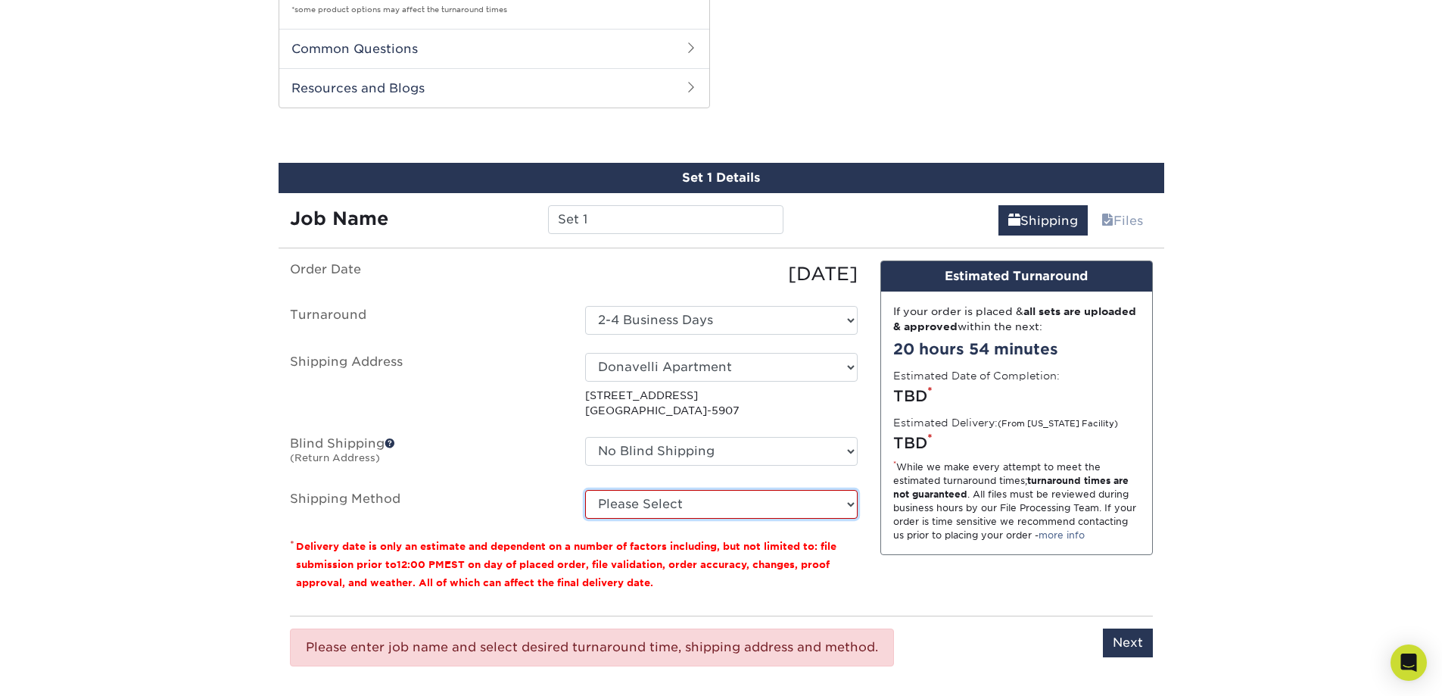
click at [690, 503] on select "Please Select 3 Day Shipping Service (+$18.94) Ground Shipping (+$19.15) 2 Day …" at bounding box center [721, 504] width 272 height 29
select select "12"
click at [585, 490] on select "Please Select 3 Day Shipping Service (+$18.94) Ground Shipping (+$19.15) 2 Day …" at bounding box center [721, 504] width 272 height 29
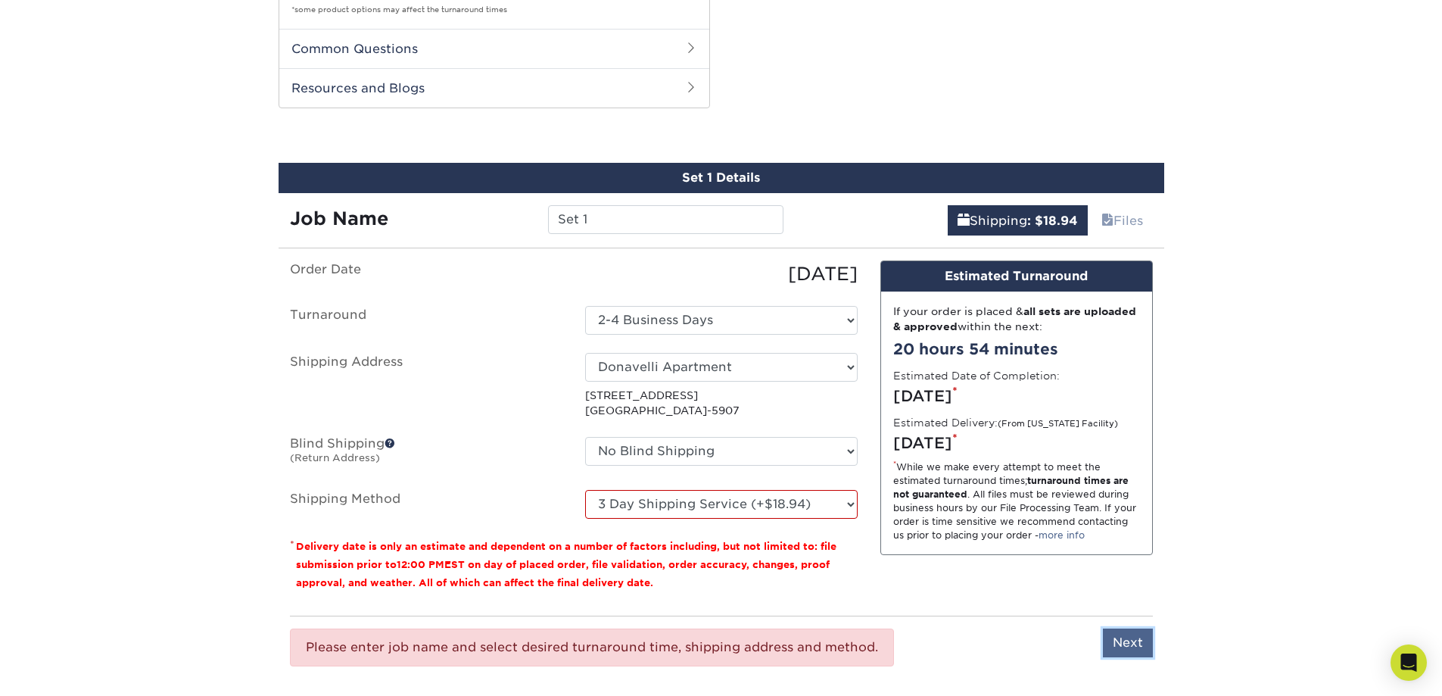
click at [1141, 649] on input "Next" at bounding box center [1128, 642] width 50 height 29
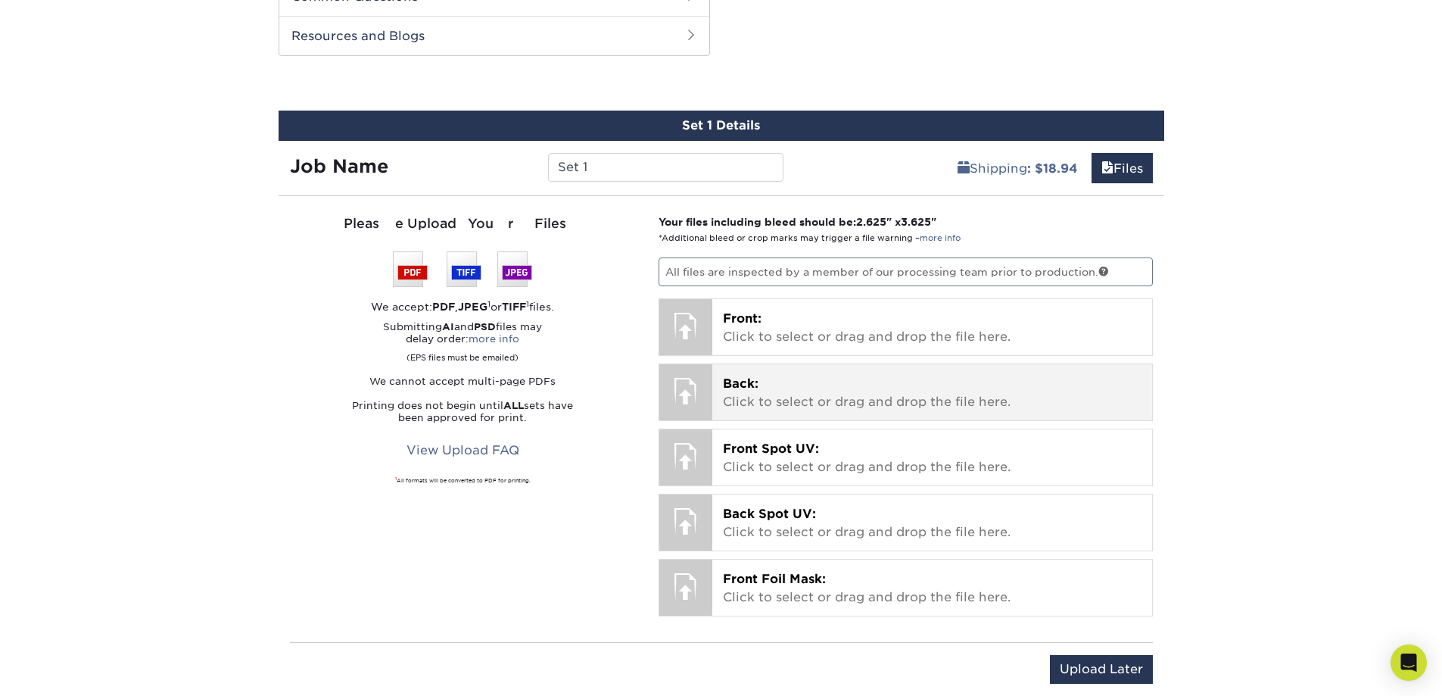
scroll to position [984, 0]
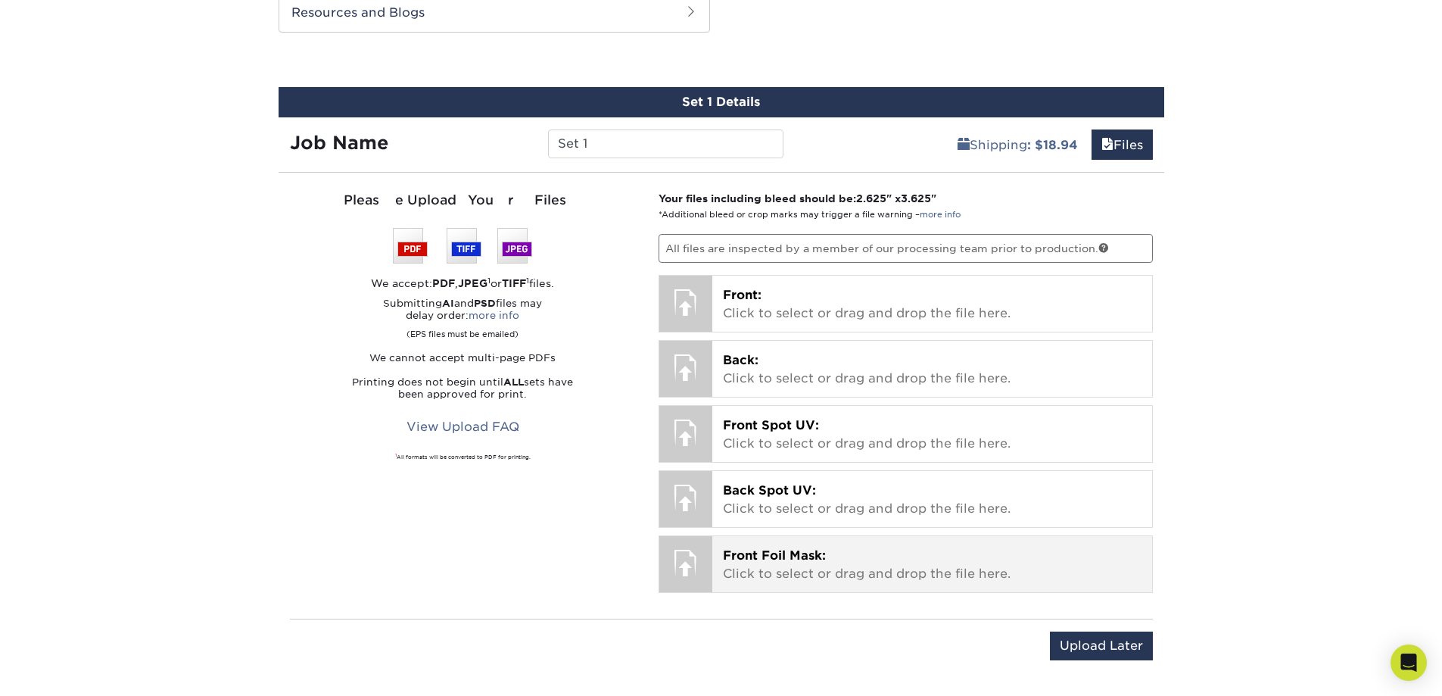
click at [847, 561] on p "Front Foil Mask: Click to select or drag and drop the file here." at bounding box center [932, 564] width 419 height 36
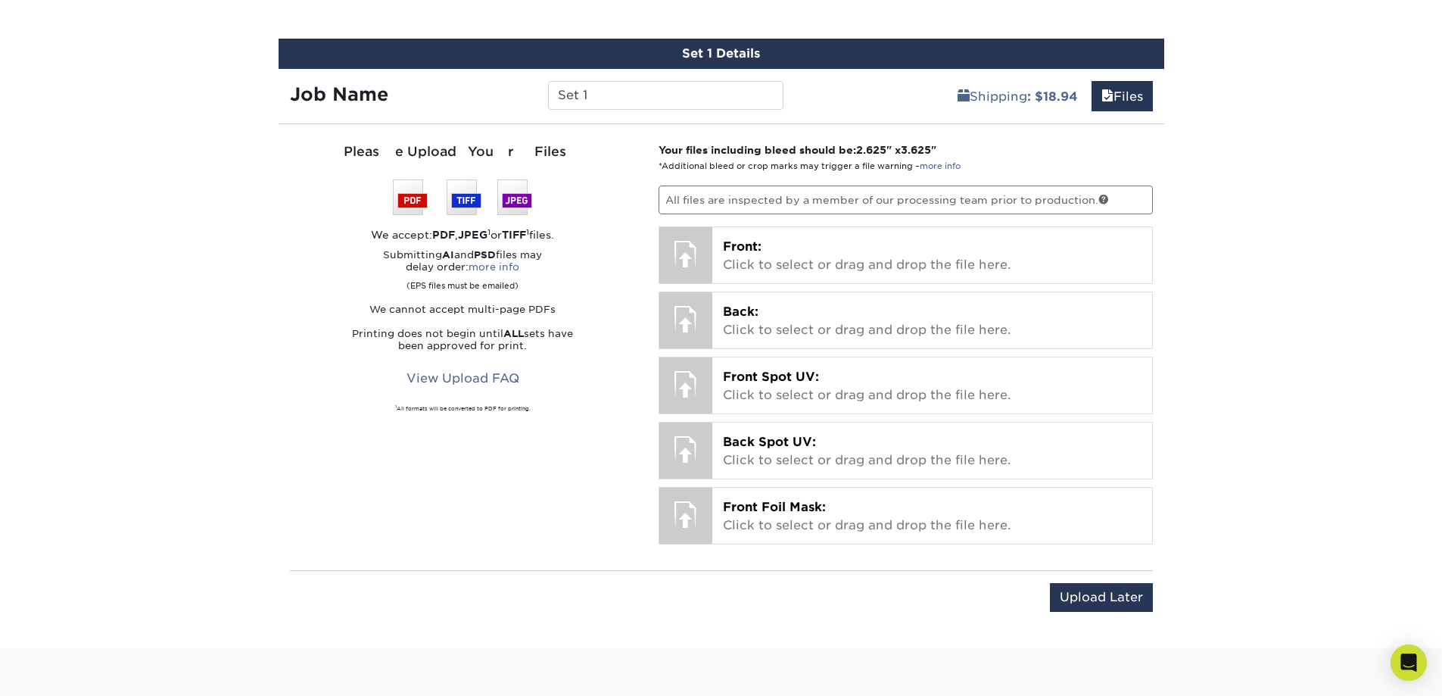
scroll to position [1060, 0]
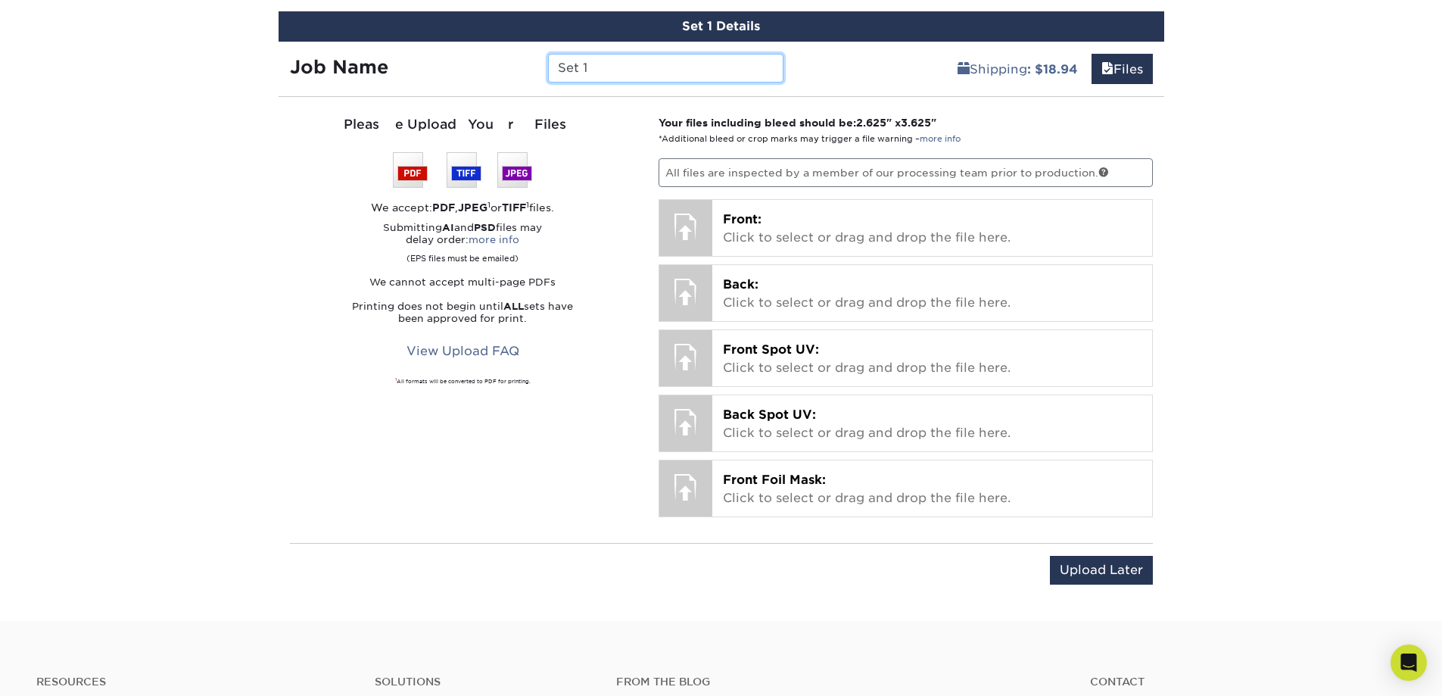
click at [662, 64] on input "Set 1" at bounding box center [665, 68] width 235 height 29
click at [1125, 75] on link "Files" at bounding box center [1121, 69] width 61 height 30
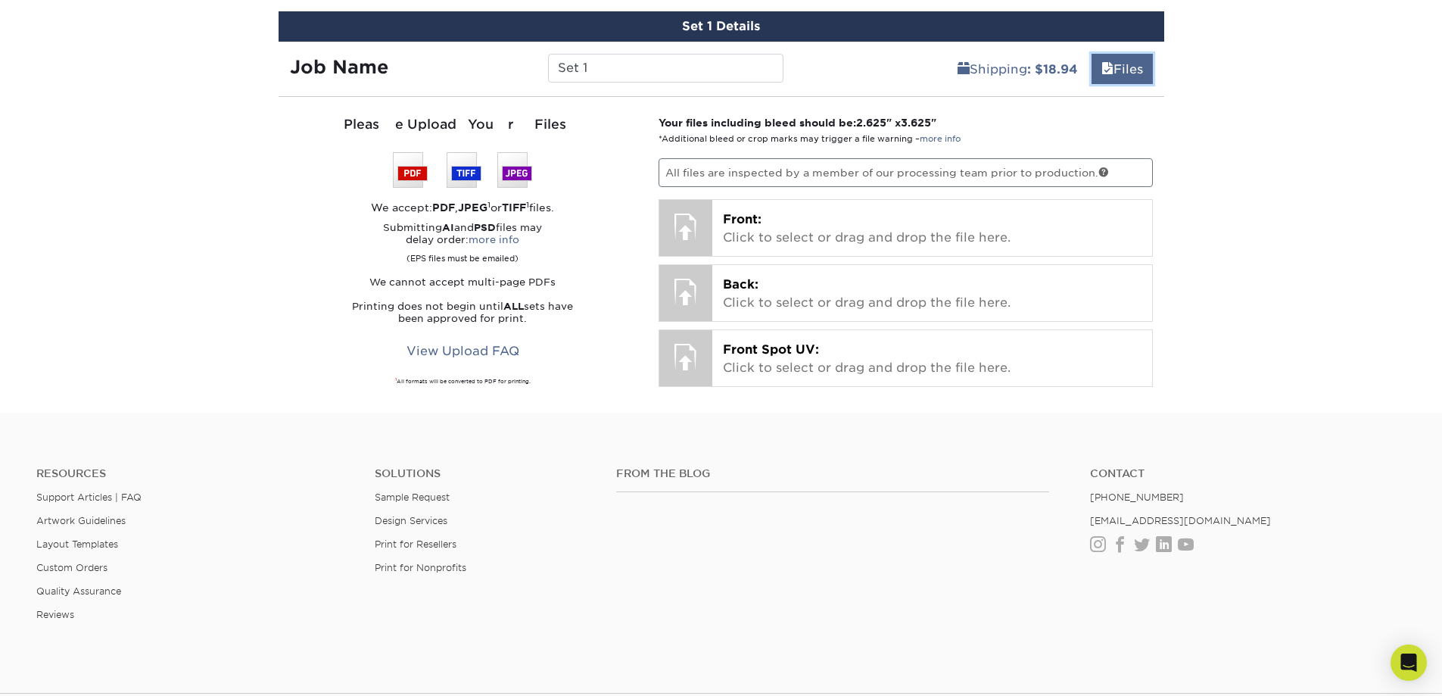
scroll to position [922, 0]
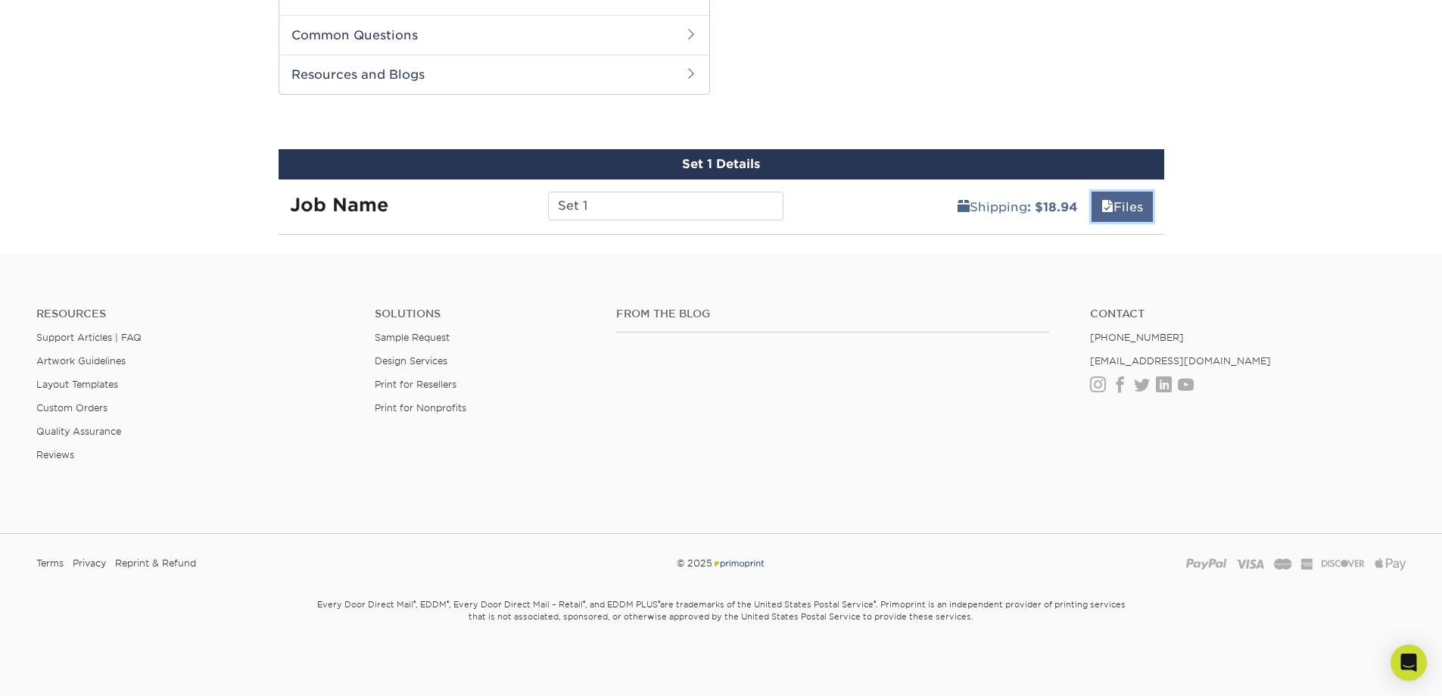
click at [1118, 206] on link "Files" at bounding box center [1121, 207] width 61 height 30
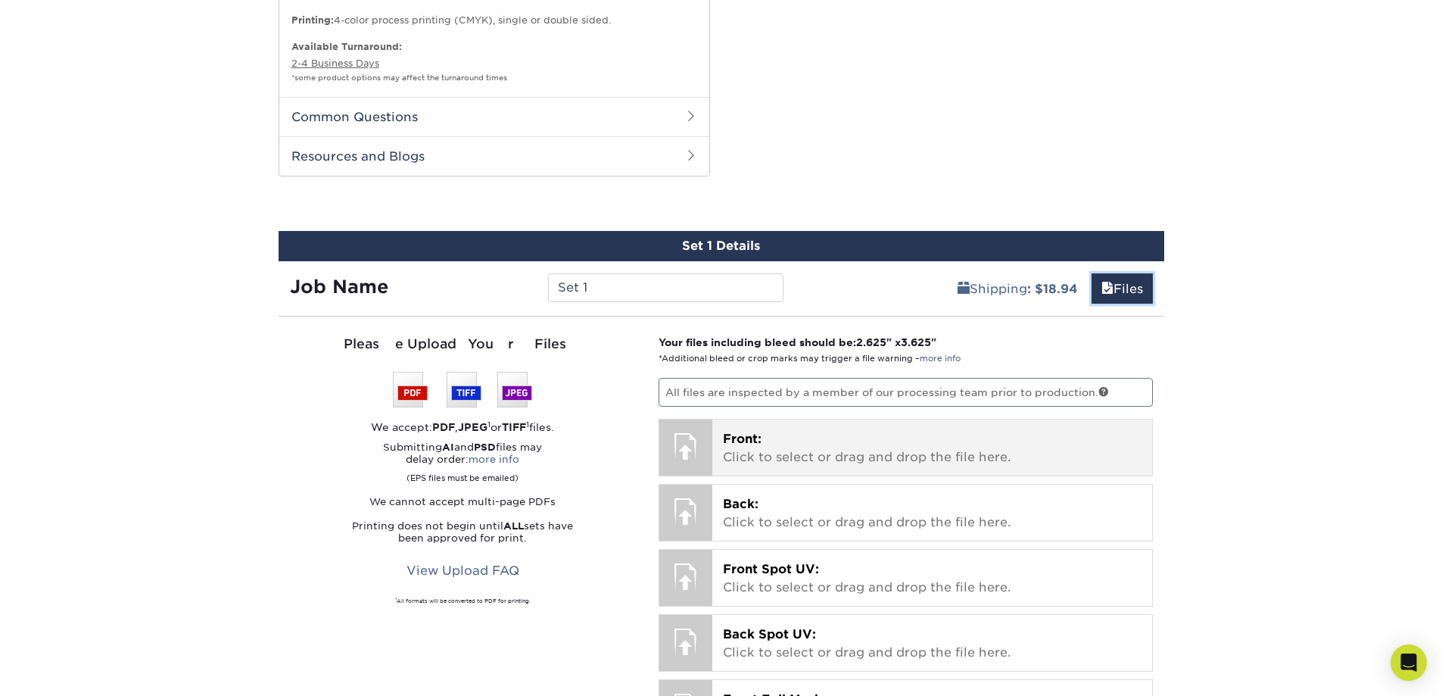
scroll to position [984, 0]
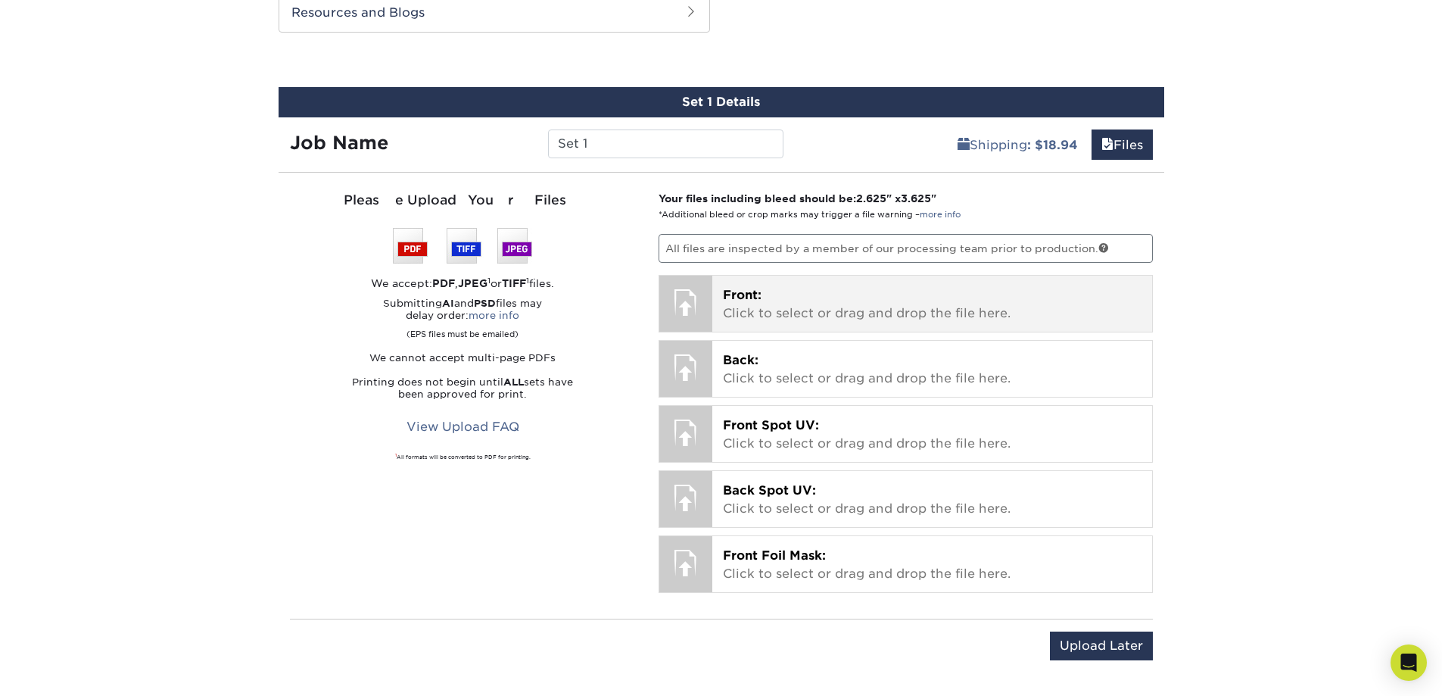
click at [749, 315] on p "Front: Click to select or drag and drop the file here." at bounding box center [932, 304] width 419 height 36
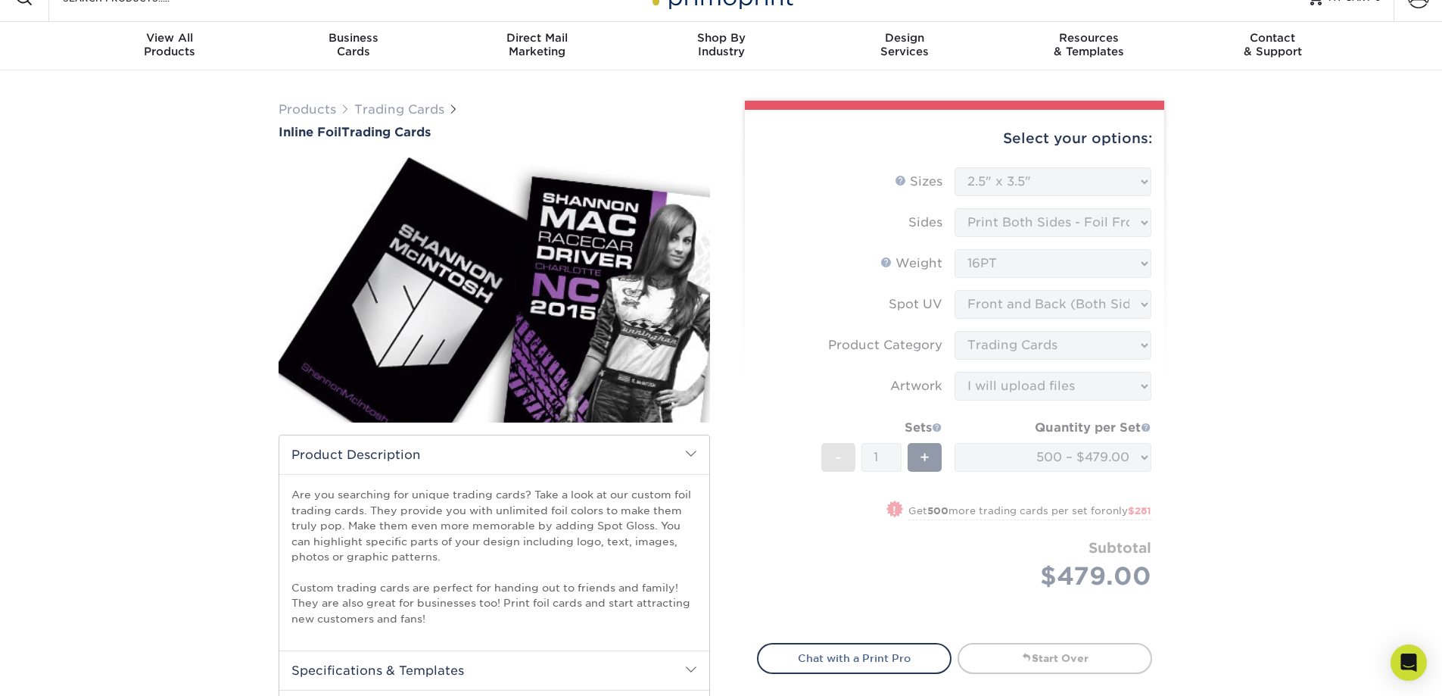
scroll to position [0, 0]
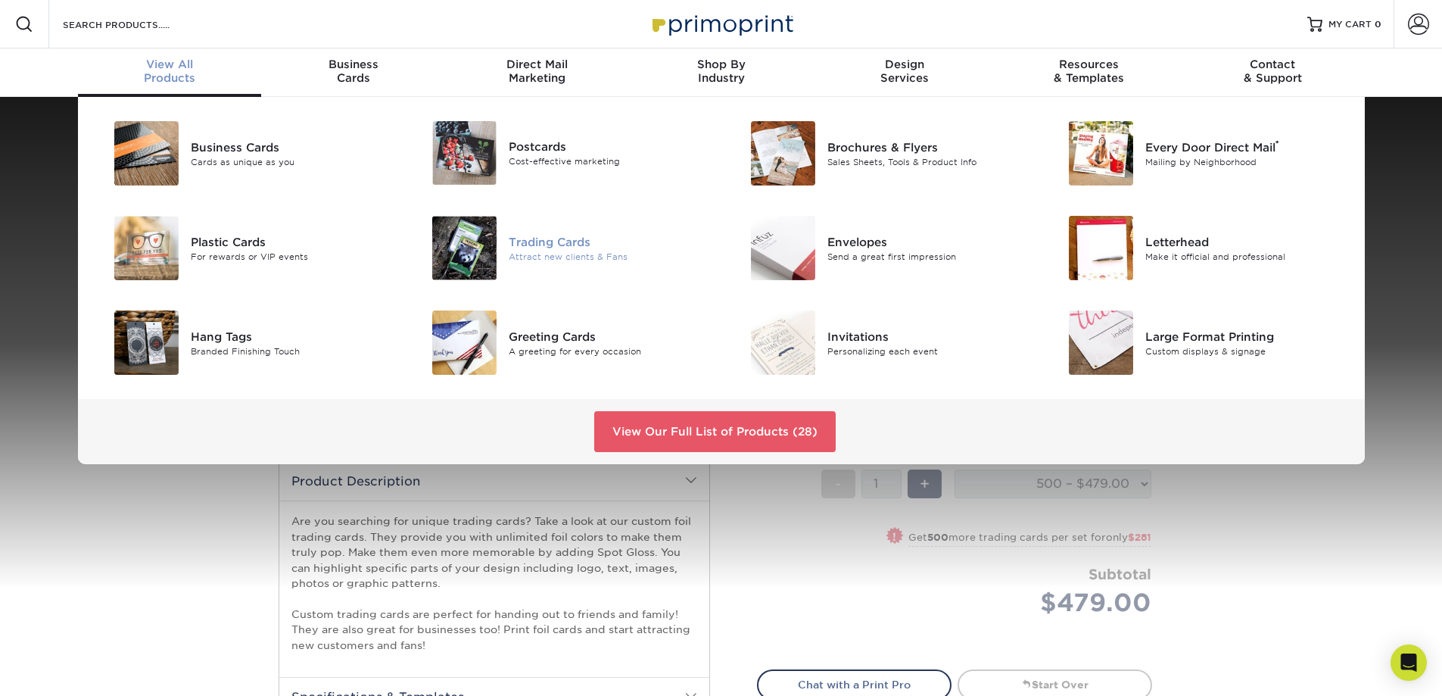
drag, startPoint x: 184, startPoint y: 69, endPoint x: 497, endPoint y: 250, distance: 361.2
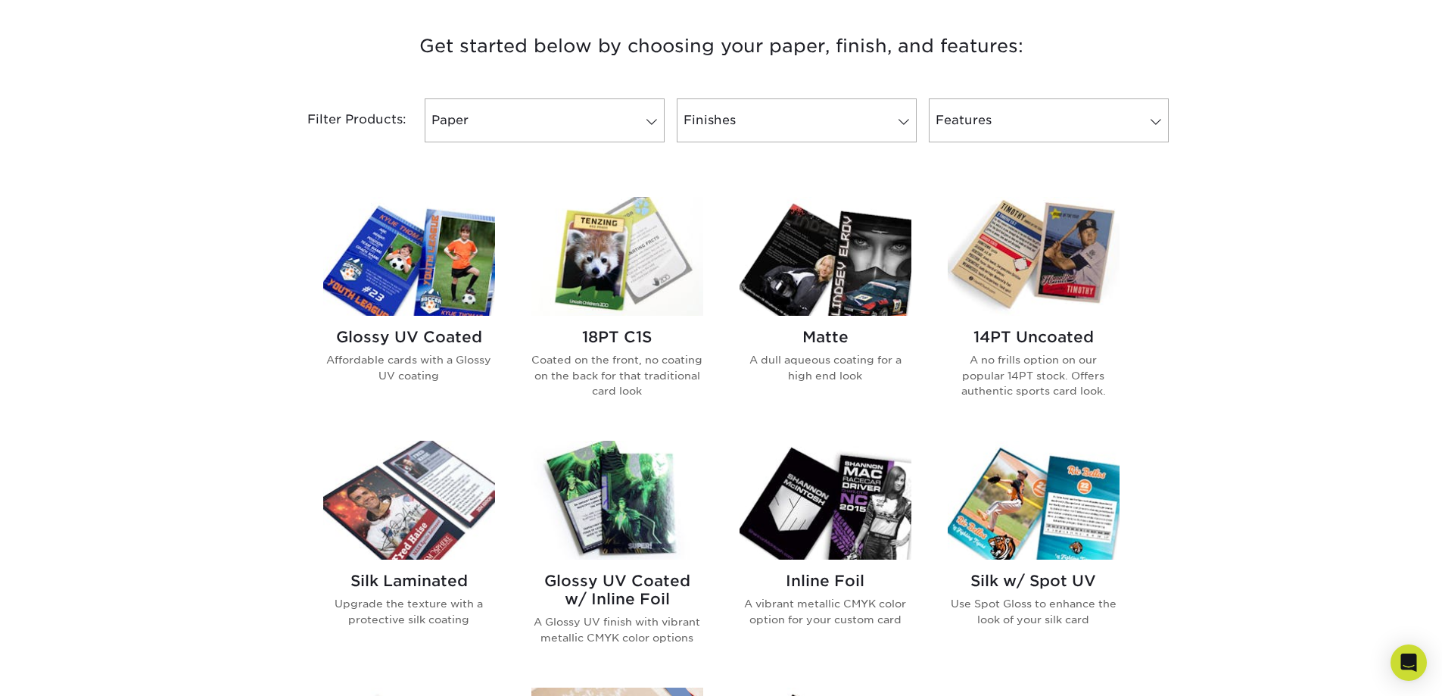
scroll to position [530, 0]
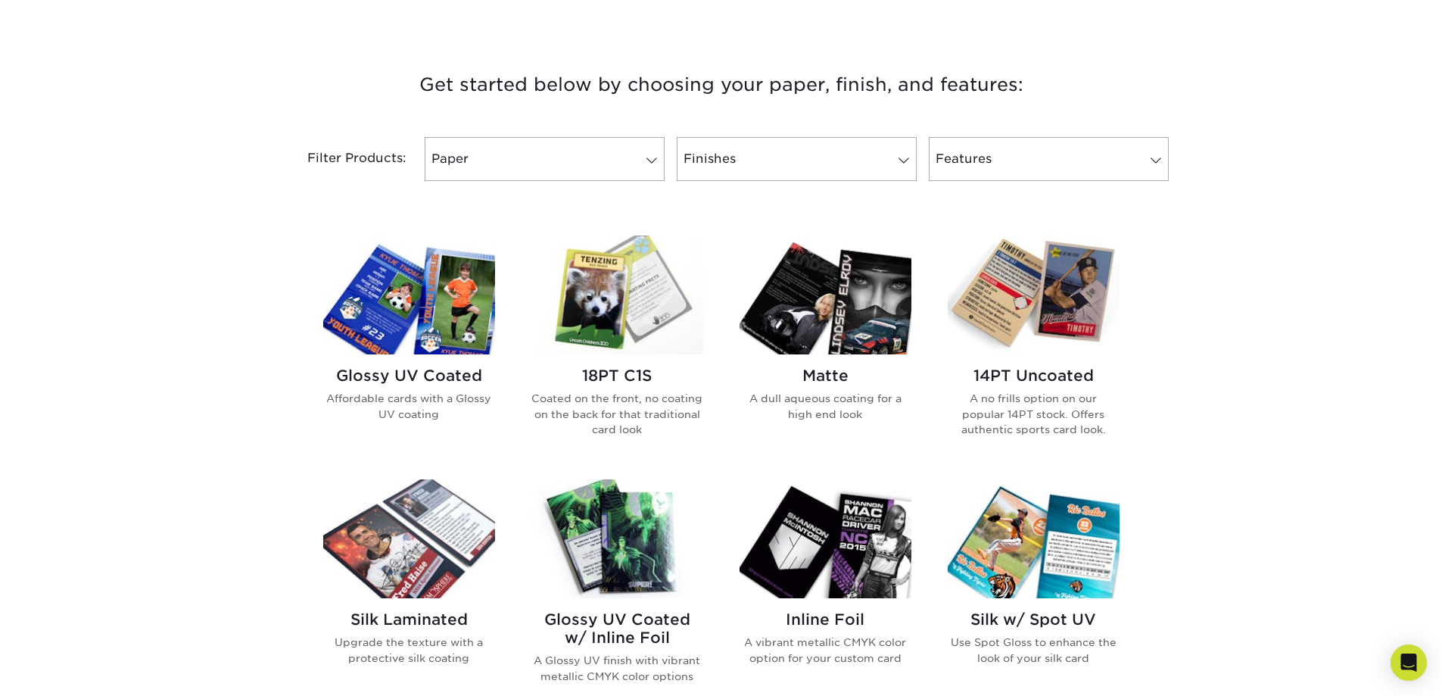
click at [818, 317] on img at bounding box center [826, 294] width 172 height 119
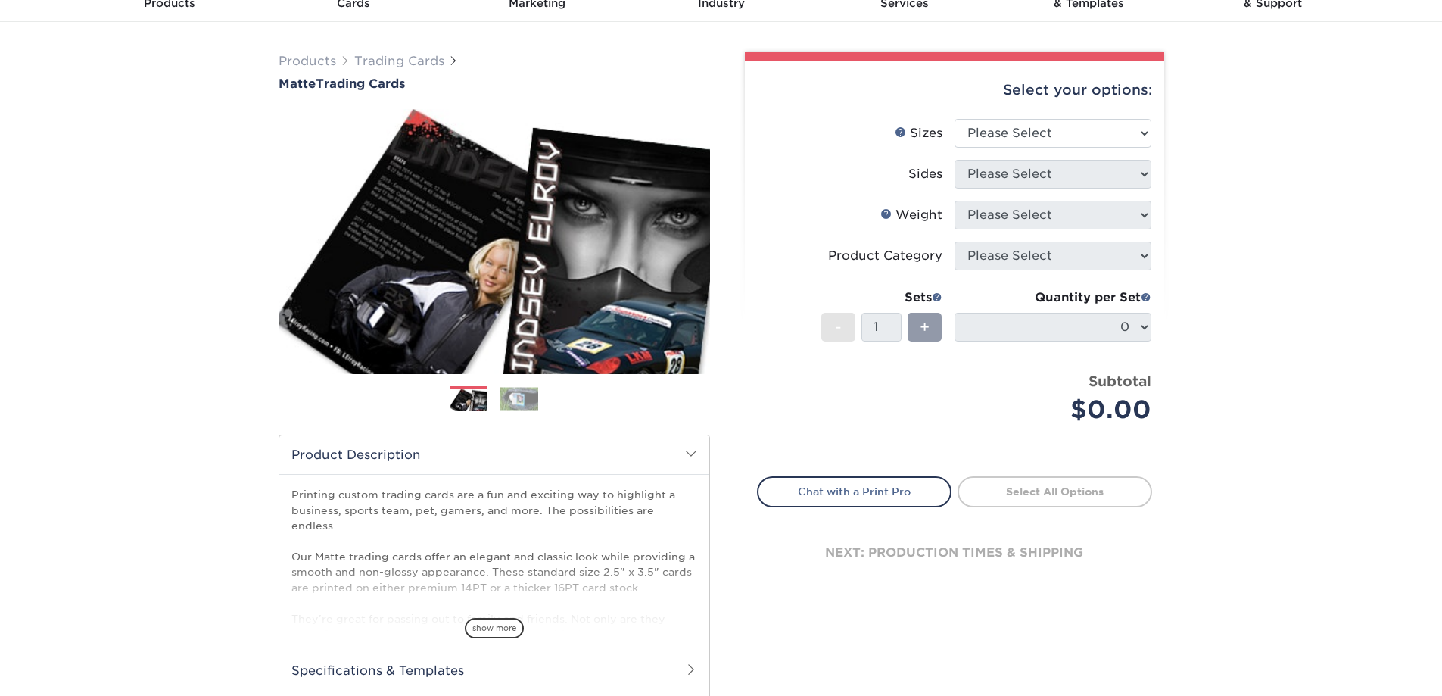
scroll to position [76, 0]
click at [517, 385] on div "Previous" at bounding box center [494, 264] width 431 height 313
click at [520, 388] on img at bounding box center [519, 397] width 38 height 23
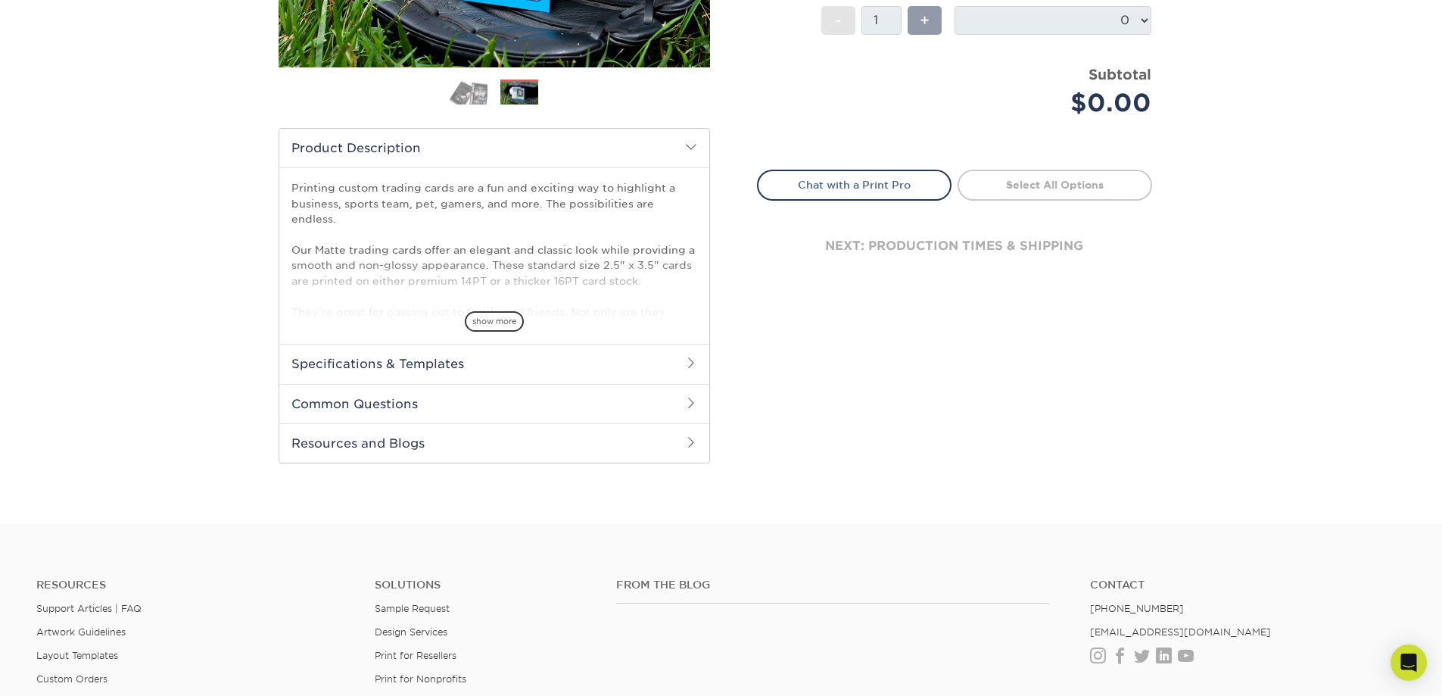
scroll to position [151, 0]
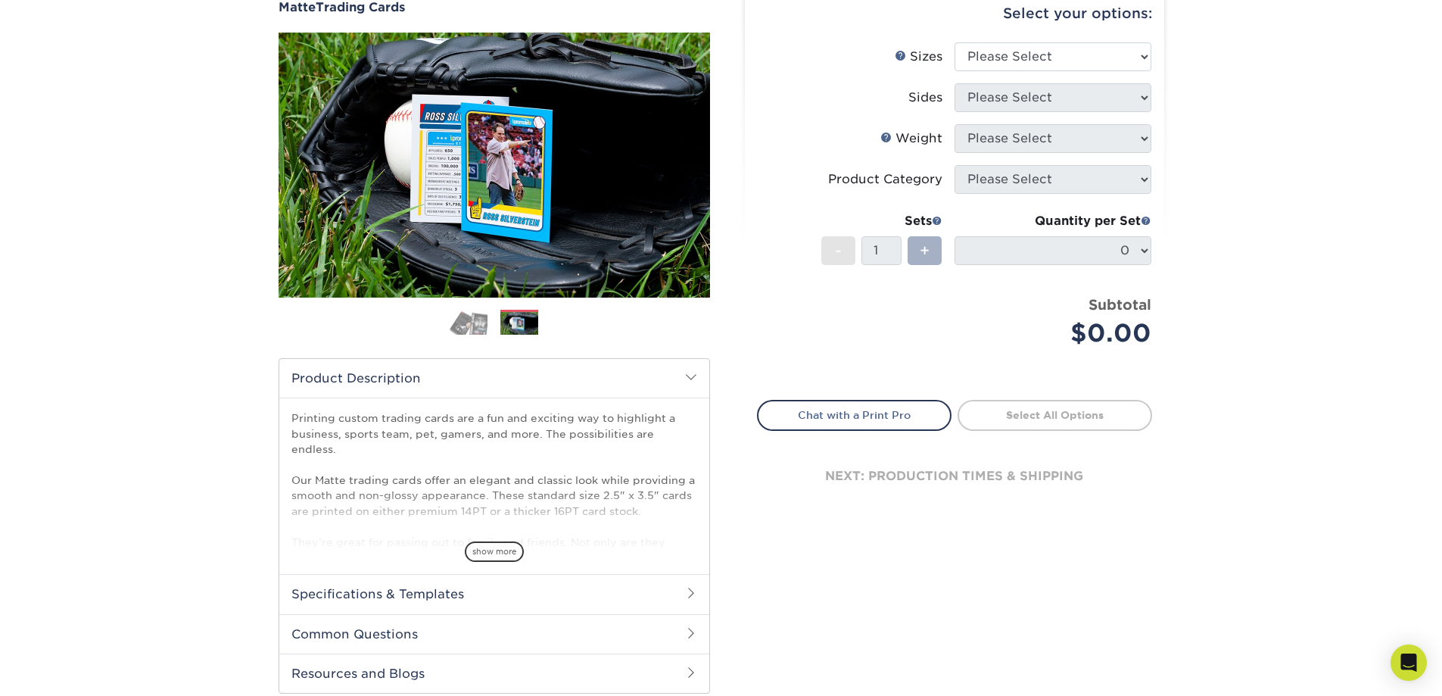
click at [935, 246] on div "+" at bounding box center [925, 250] width 34 height 29
click at [1038, 61] on select "Please Select 2.5" x 3.5"" at bounding box center [1052, 56] width 197 height 29
select select "2.50x3.50"
click at [954, 42] on select "Please Select 2.5" x 3.5"" at bounding box center [1052, 56] width 197 height 29
click at [1035, 94] on select "Please Select Print Both Sides Print Front Only" at bounding box center [1052, 97] width 197 height 29
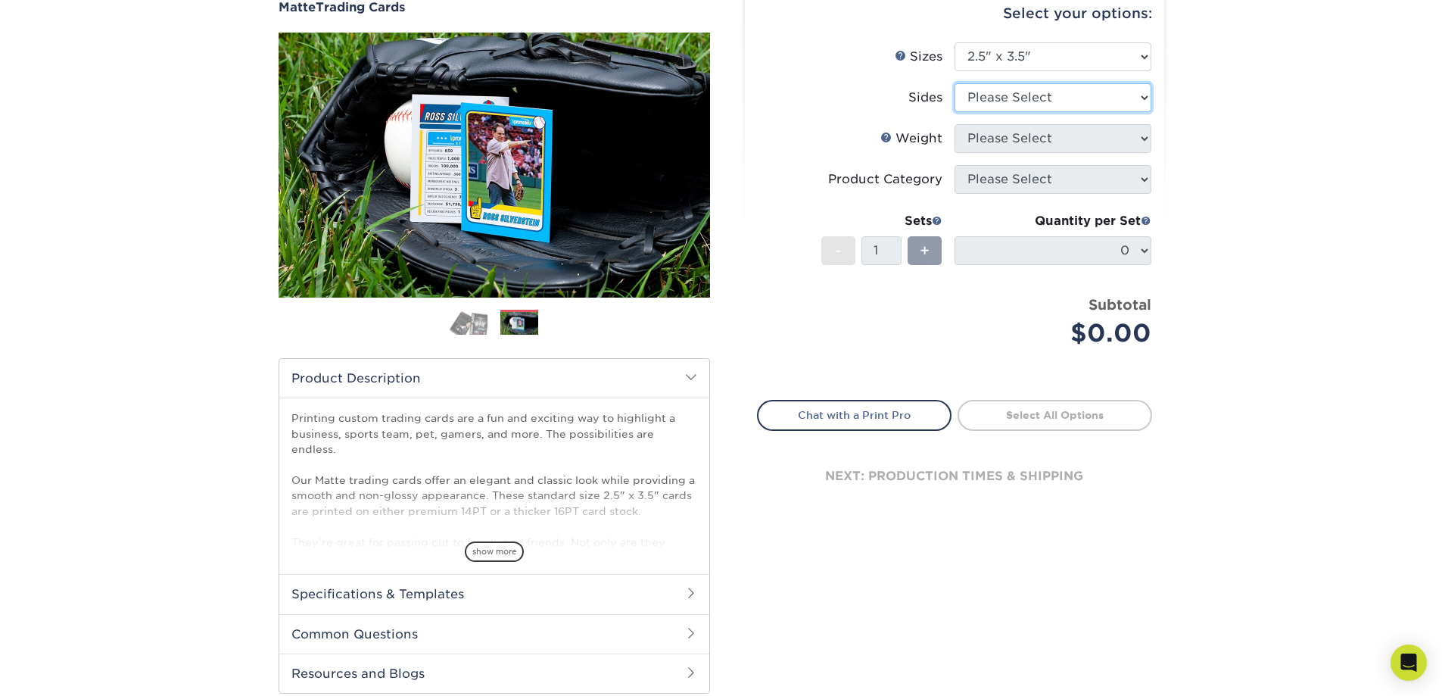
select select "13abbda7-1d64-4f25-8bb2-c179b224825d"
click at [954, 83] on select "Please Select Print Both Sides Print Front Only" at bounding box center [1052, 97] width 197 height 29
click at [1038, 129] on select "Please Select 16PT 14PT" at bounding box center [1052, 138] width 197 height 29
select select "16PT"
click at [954, 124] on select "Please Select 16PT 14PT" at bounding box center [1052, 138] width 197 height 29
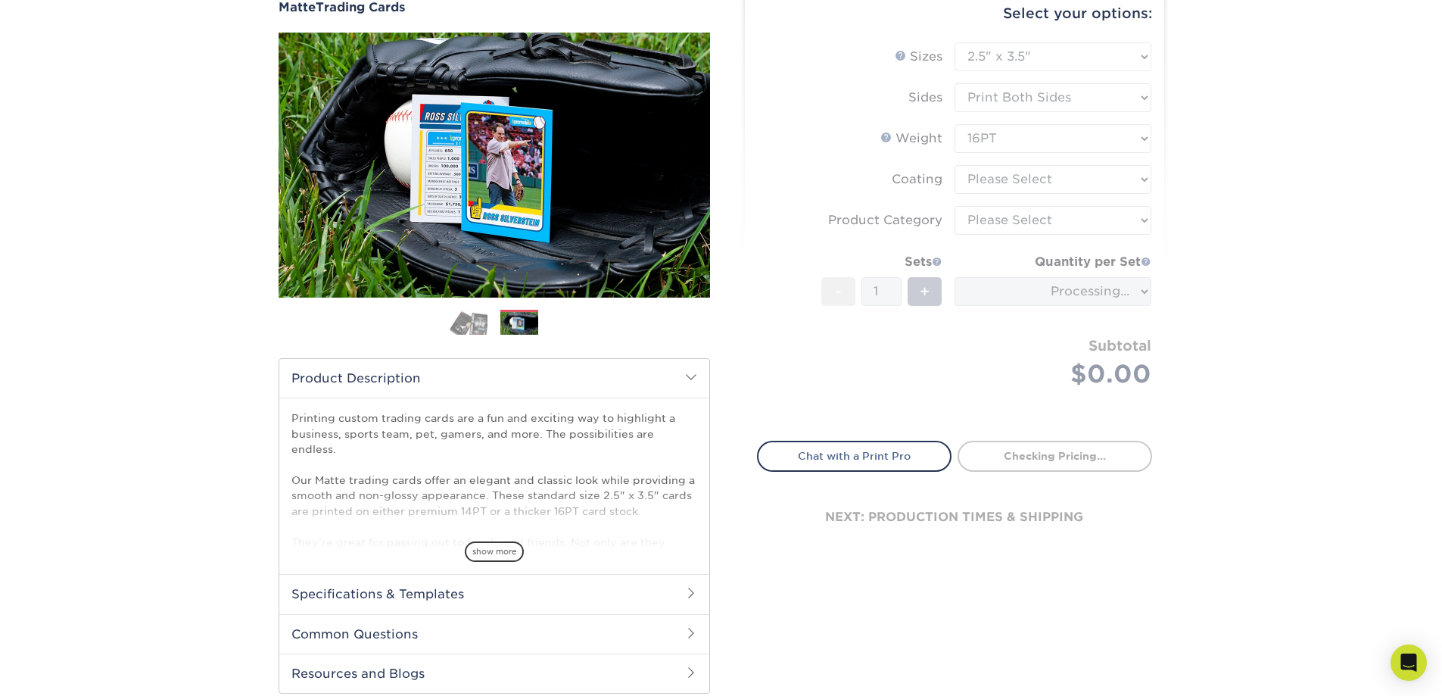
click at [1033, 178] on form "Sizes Help Sizes Please Select 2.5" x 3.5" Sides Please Select 16PT - 1" at bounding box center [954, 232] width 395 height 381
click at [1045, 182] on form "Sizes Help Sizes Please Select 2.5" x 3.5" Sides Please Select 16PT - 1" at bounding box center [954, 232] width 395 height 381
click at [1058, 180] on form "Sizes Help Sizes Please Select 2.5" x 3.5" Sides Please Select 16PT - 1" at bounding box center [954, 232] width 395 height 381
click at [1072, 181] on form "Sizes Help Sizes Please Select 2.5" x 3.5" Sides Please Select 16PT - 1" at bounding box center [954, 232] width 395 height 381
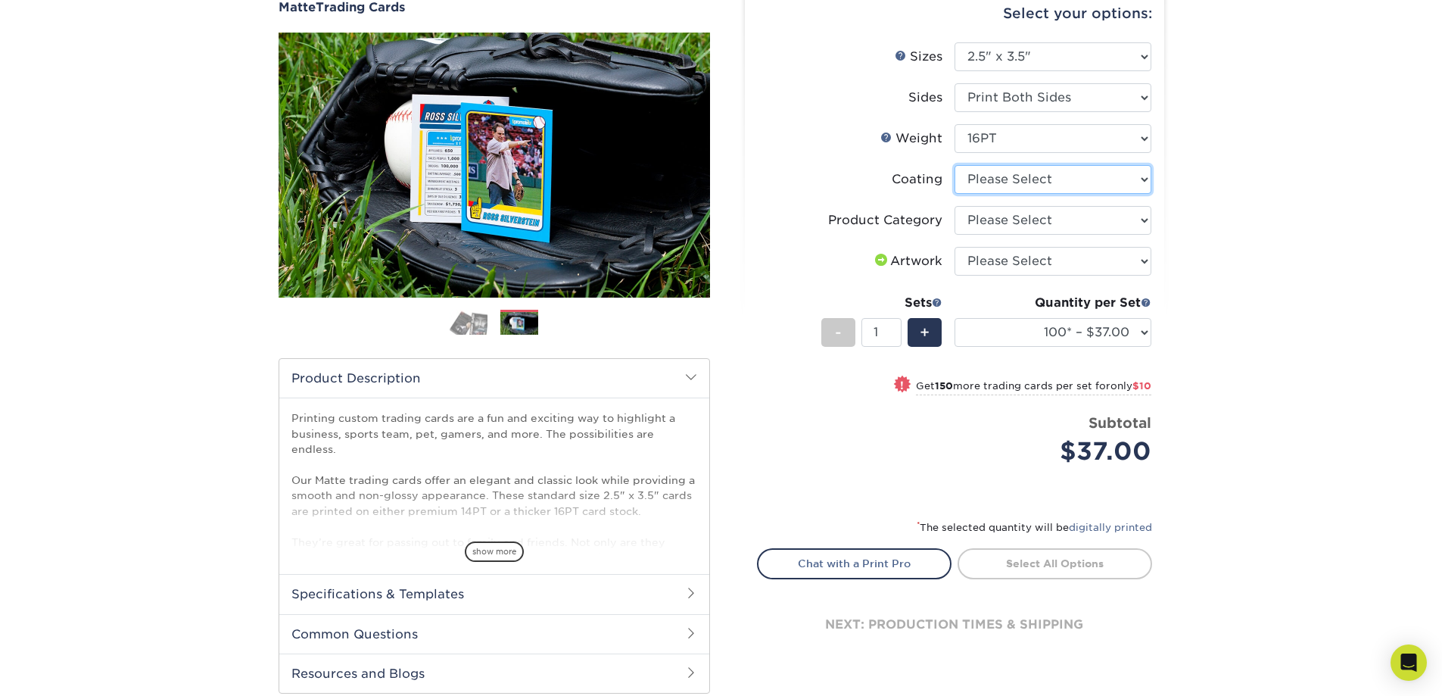
click at [1085, 181] on select at bounding box center [1052, 179] width 197 height 29
select select "121bb7b5-3b4d-429f-bd8d-bbf80e953313"
click at [954, 165] on select at bounding box center [1052, 179] width 197 height 29
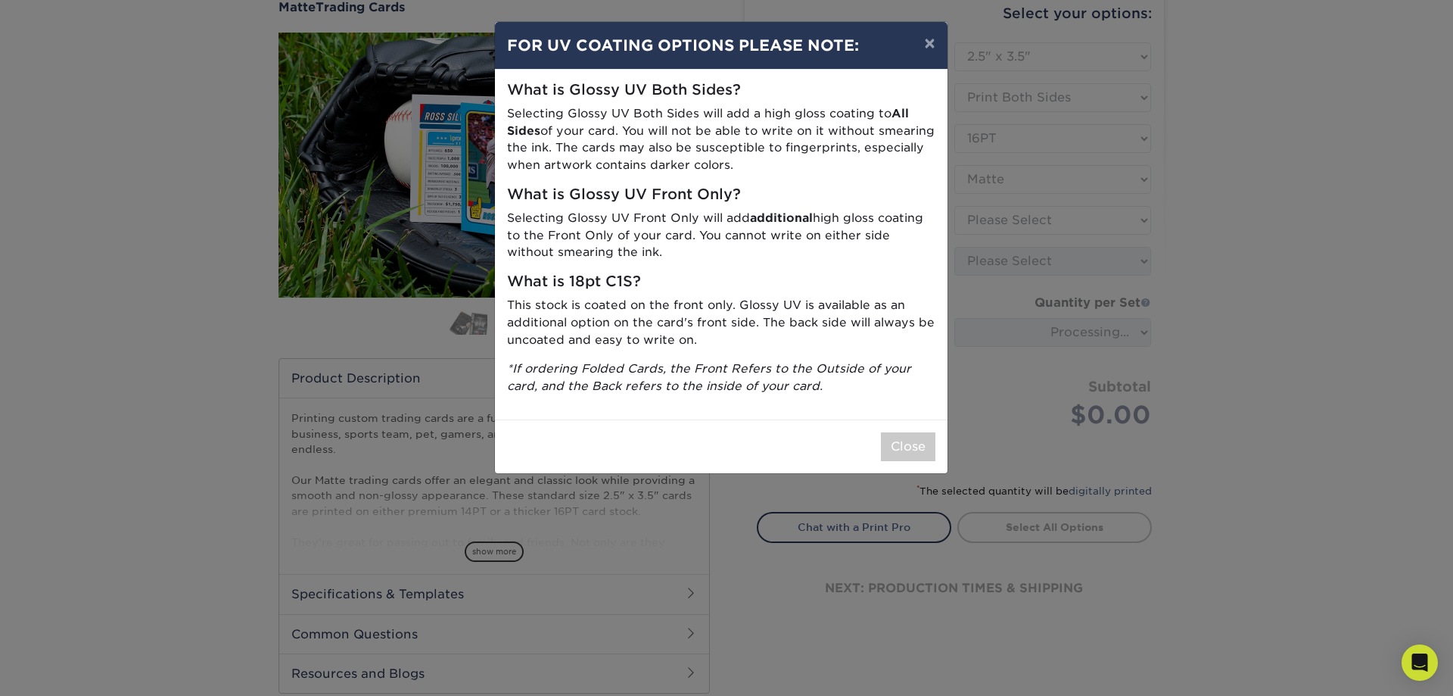
click at [1070, 226] on div "× FOR UV COATING OPTIONS PLEASE NOTE: What is Glossy UV Both Sides? Selecting G…" at bounding box center [726, 348] width 1453 height 696
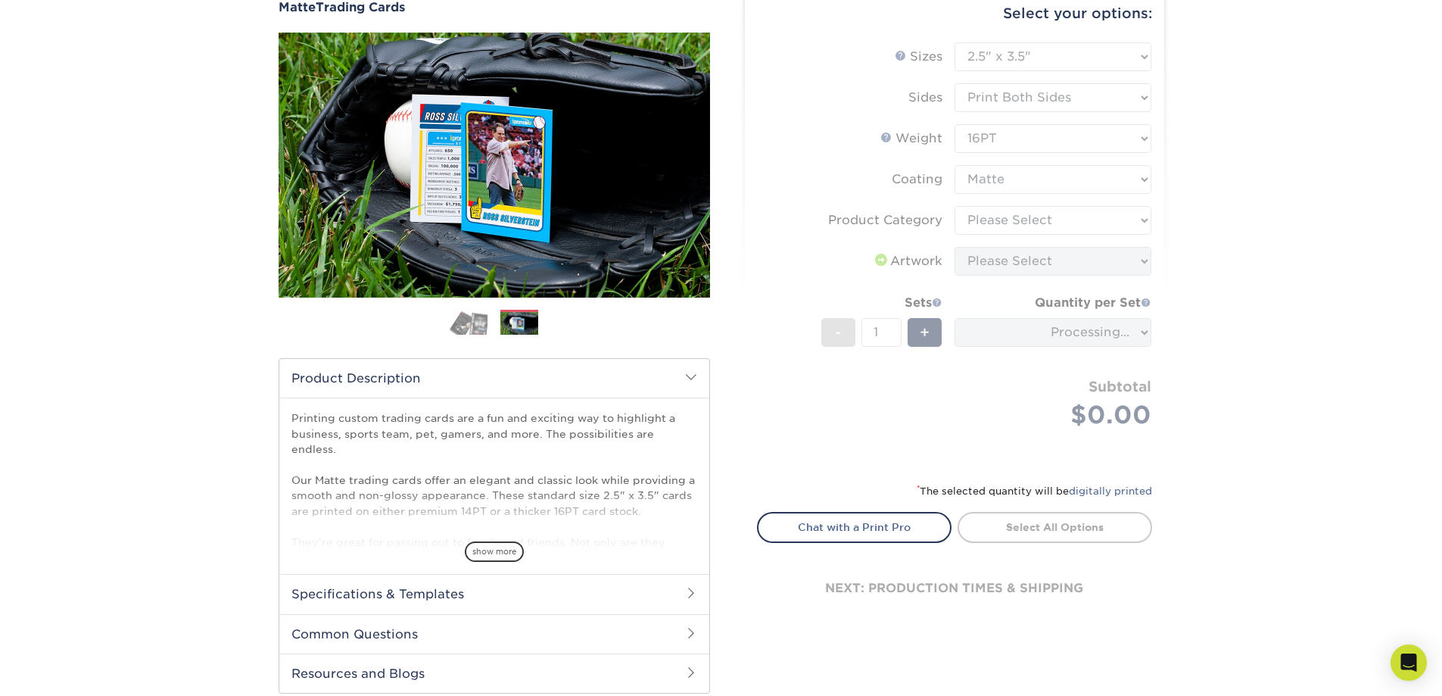
click at [1034, 214] on form "Sizes Help Sizes Please Select 2.5" x 3.5" Sides Please Select 16PT - 1" at bounding box center [954, 253] width 395 height 422
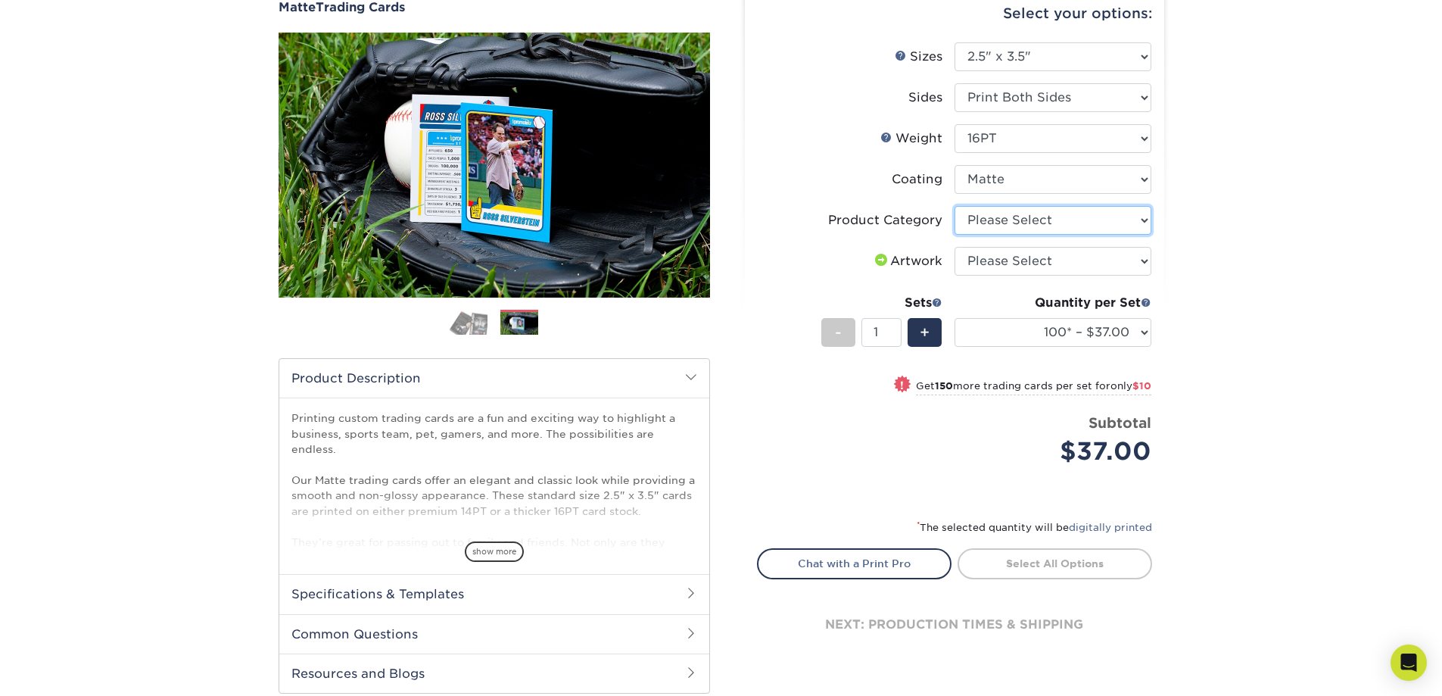
click at [1038, 225] on select "Please Select Trading Cards" at bounding box center [1052, 220] width 197 height 29
select select "c2f9bce9-36c2-409d-b101-c29d9d031e18"
click at [954, 206] on select "Please Select Trading Cards" at bounding box center [1052, 220] width 197 height 29
click at [1032, 259] on select "Please Select I will upload files I need a design - $100" at bounding box center [1052, 261] width 197 height 29
select select "upload"
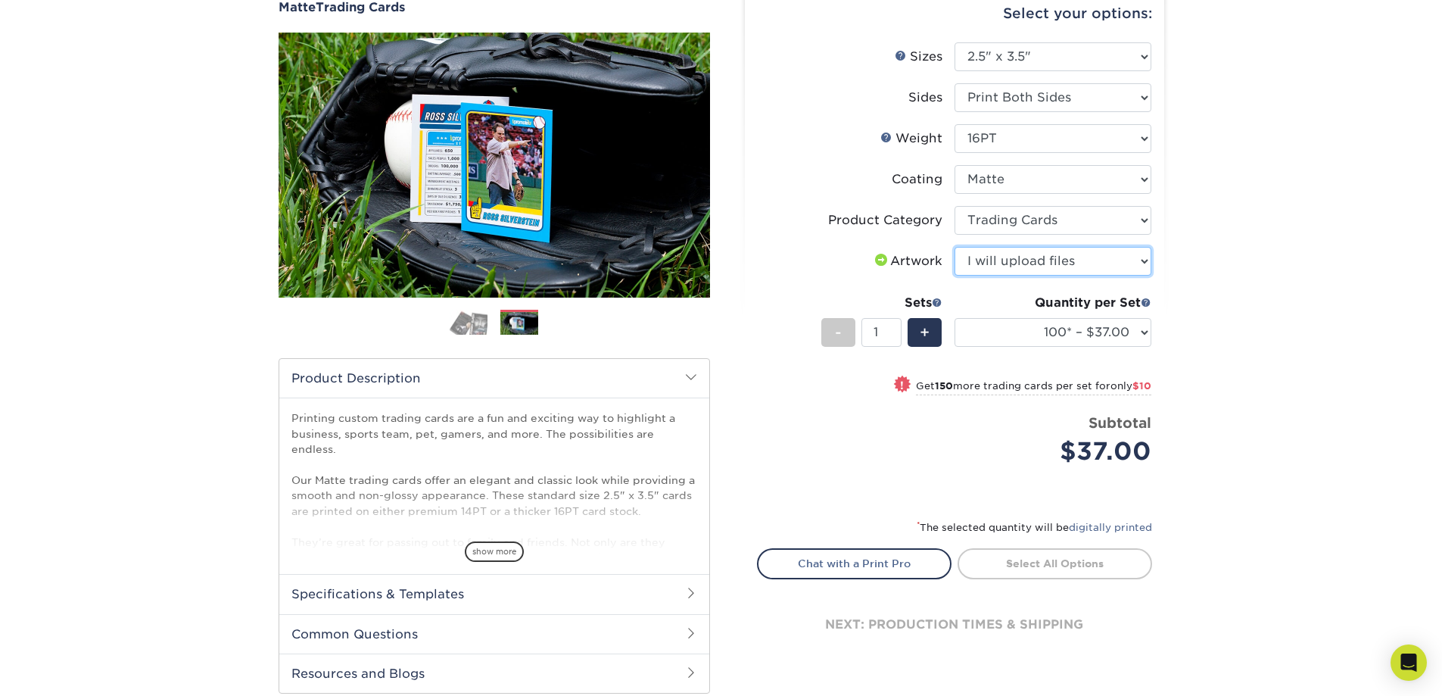
click at [954, 247] on select "Please Select I will upload files I need a design - $100" at bounding box center [1052, 261] width 197 height 29
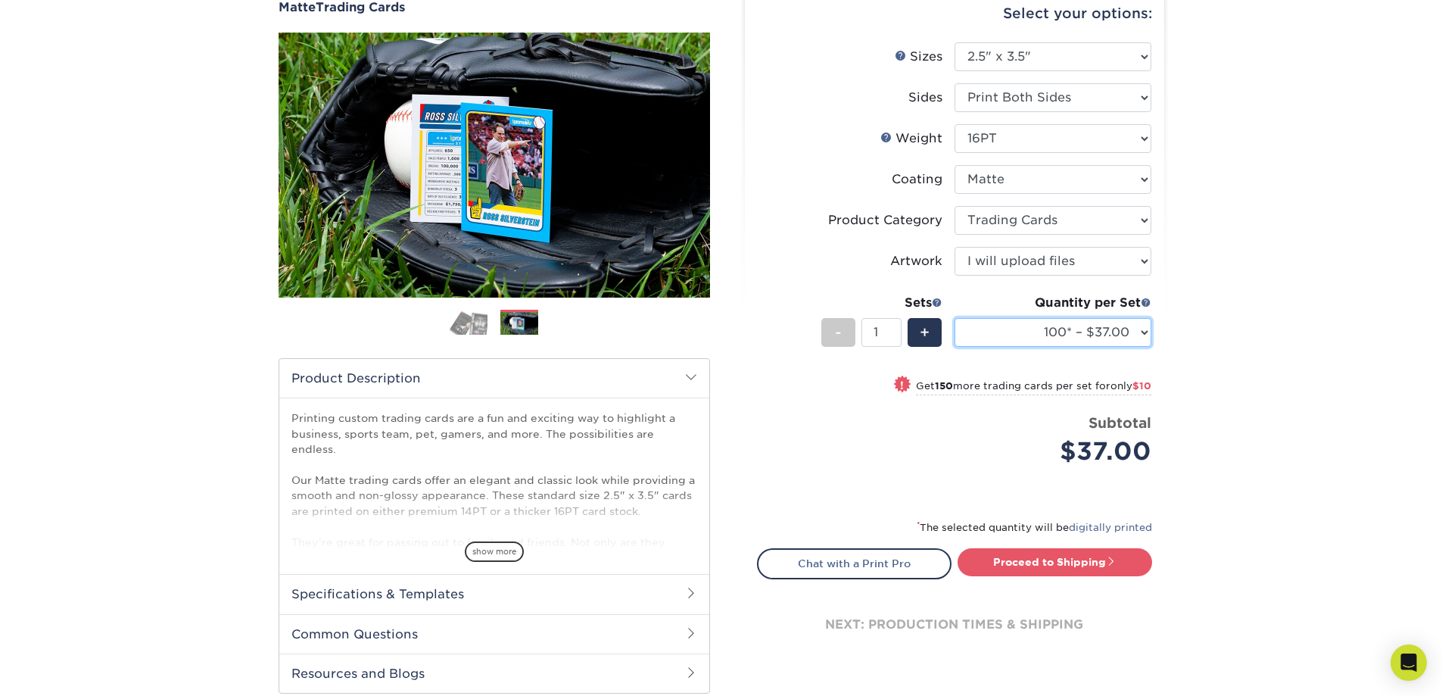
click at [1051, 330] on select "100* – $37.00 250* – $47.00 500* – $58.00 1000 – $71.00 2500 – $141.00 5000 – $…" at bounding box center [1052, 332] width 197 height 29
click at [1162, 339] on div "Select your options: Sizes Help Sizes Please Select 2.5" x 3.5" Sides Please Se…" at bounding box center [954, 333] width 419 height 697
click at [514, 550] on span "show more" at bounding box center [494, 551] width 59 height 20
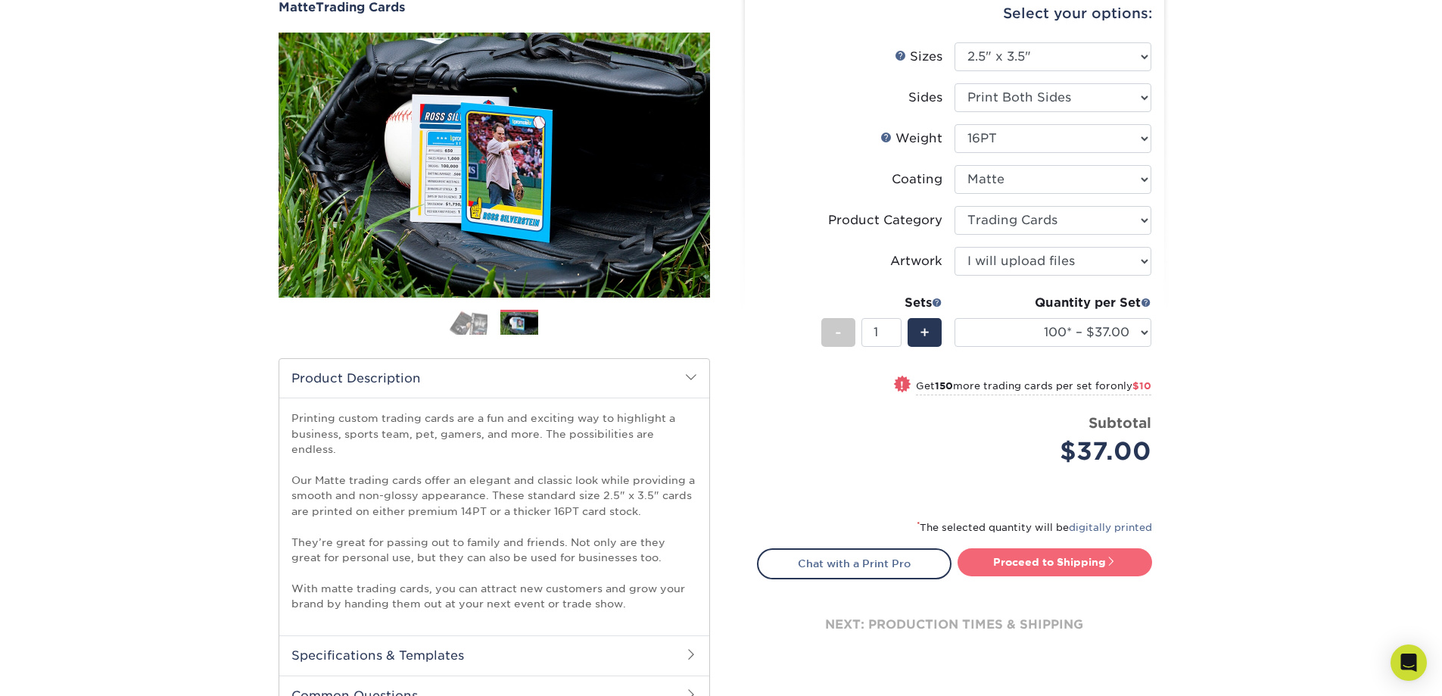
click at [1107, 573] on link "Proceed to Shipping" at bounding box center [1055, 561] width 195 height 27
type input "Set 1"
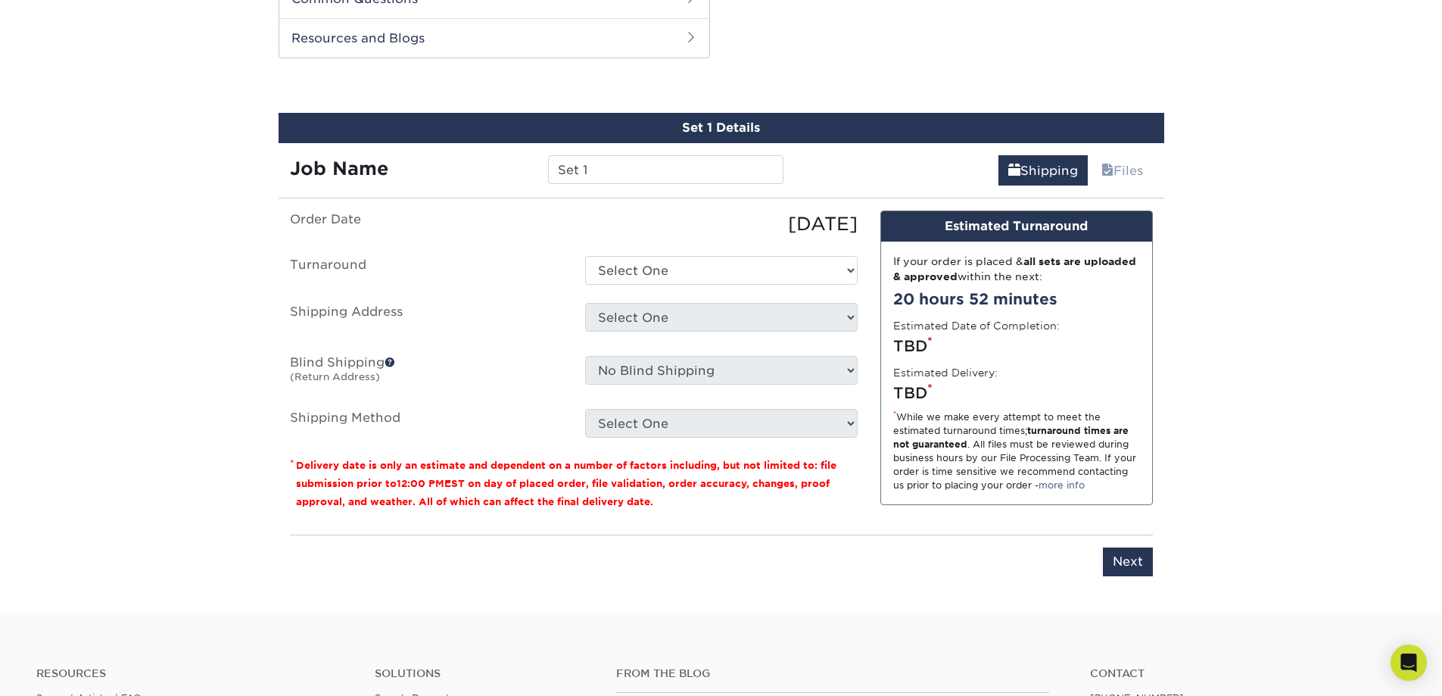
scroll to position [892, 0]
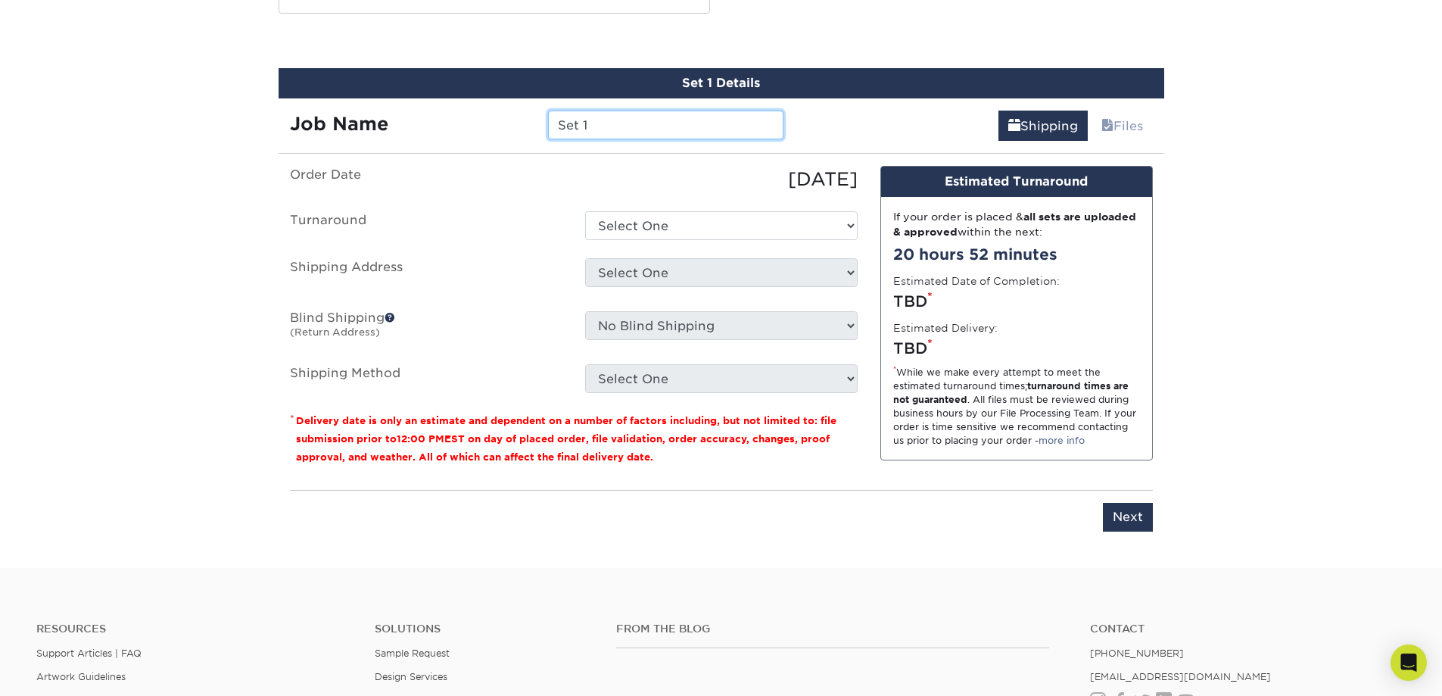
click at [657, 114] on input "Set 1" at bounding box center [665, 125] width 235 height 29
click at [640, 211] on select "Select One 2-4 Business Days 2 Day Next Business Day" at bounding box center [721, 225] width 272 height 29
click at [658, 170] on div "[DATE]" at bounding box center [721, 179] width 295 height 27
click at [661, 115] on input "Set 1" at bounding box center [665, 125] width 235 height 29
click at [1056, 111] on link "Shipping" at bounding box center [1042, 126] width 89 height 30
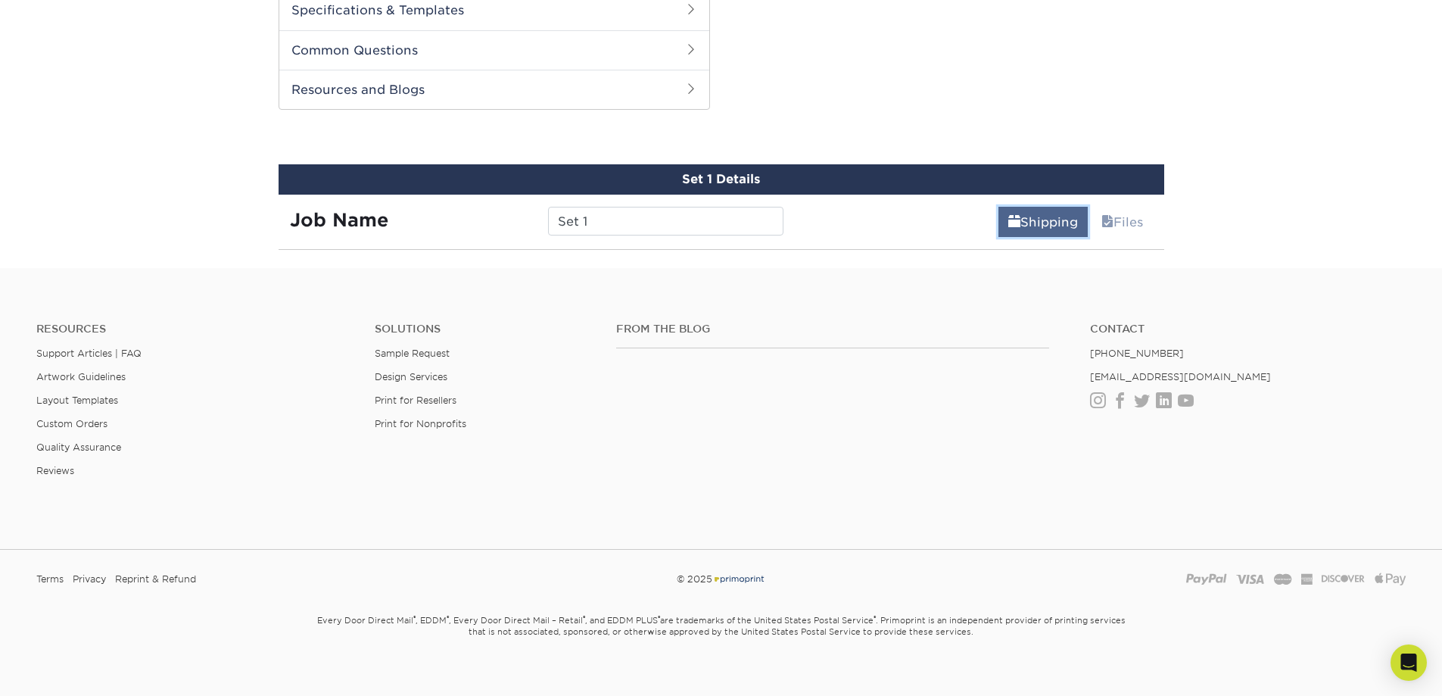
click at [1013, 207] on link "Shipping" at bounding box center [1042, 222] width 89 height 30
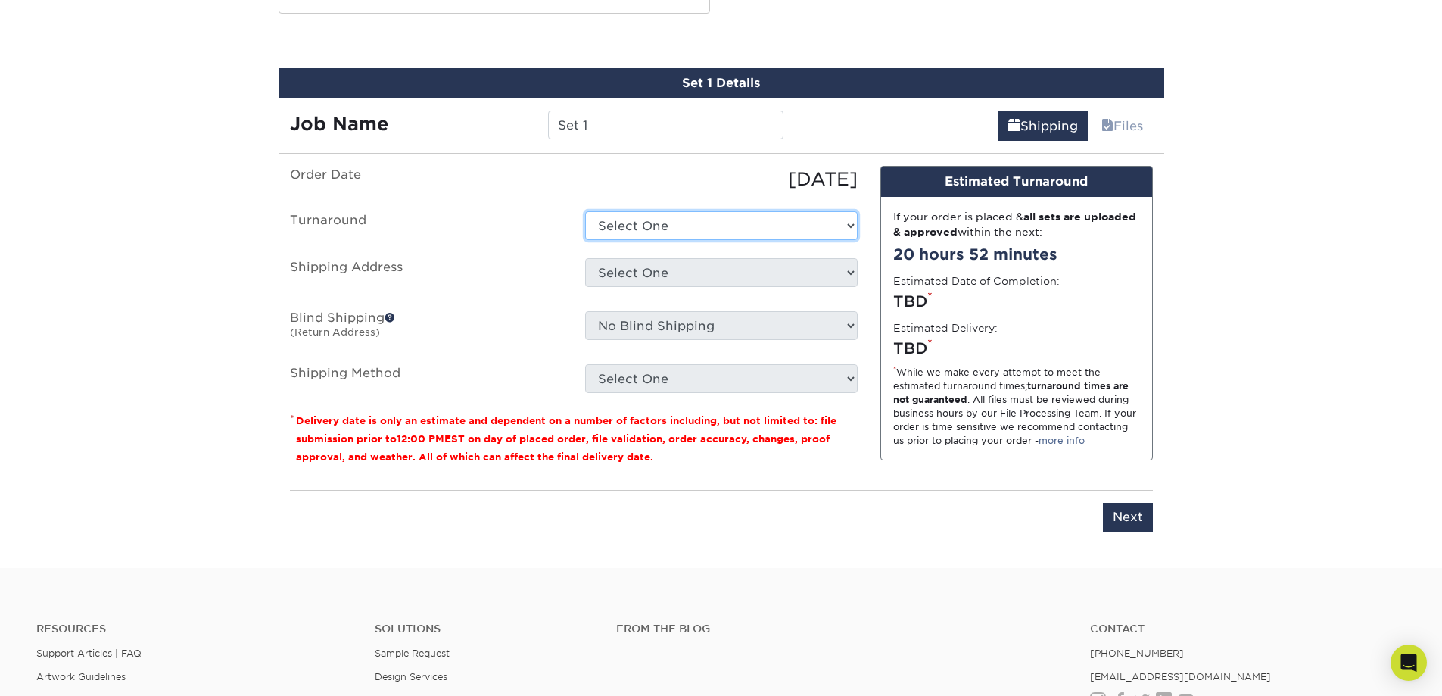
click at [705, 219] on select "Select One 2-4 Business Days 2 Day Next Business Day" at bounding box center [721, 225] width 272 height 29
select select "cbe91c23-2601-4968-aa0f-393d26c839b7"
click at [585, 211] on select "Select One 2-4 Business Days 2 Day Next Business Day" at bounding box center [721, 225] width 272 height 29
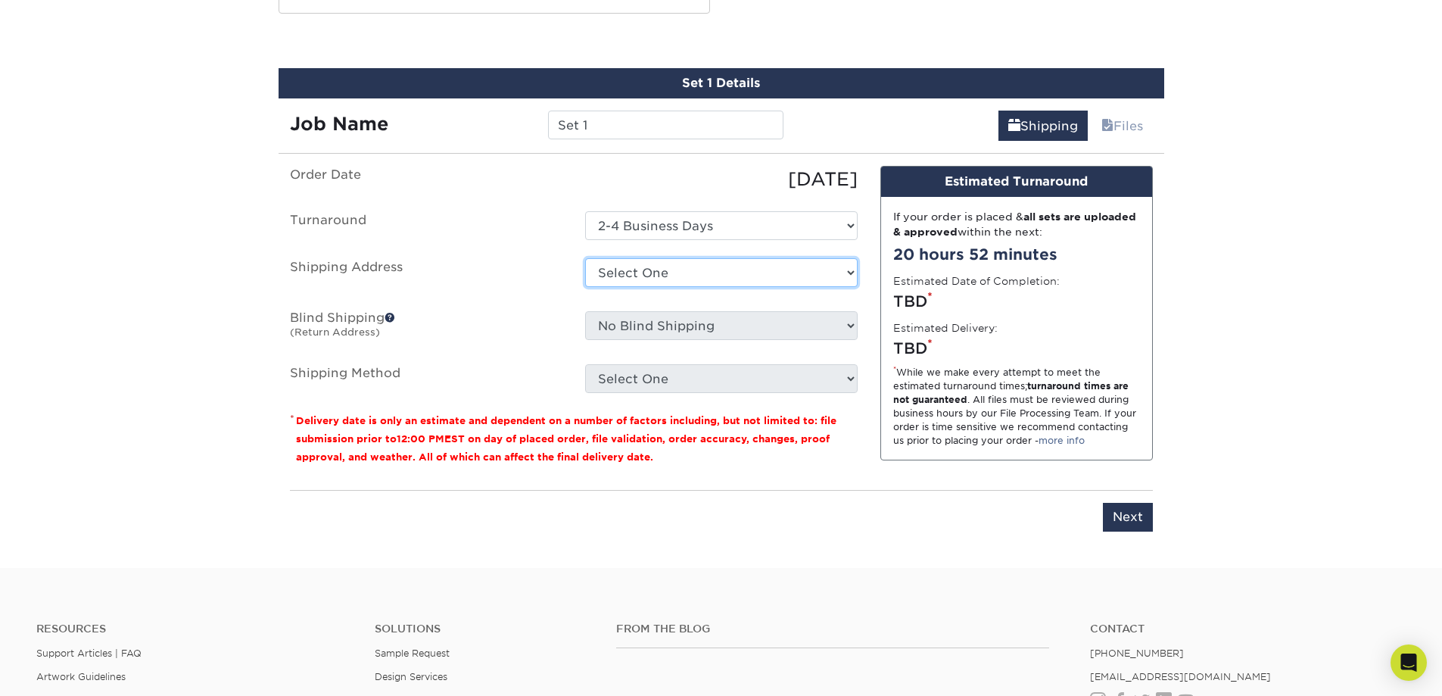
click at [686, 258] on select "Select One Donavelli Apartment + Add New Address - Login" at bounding box center [721, 272] width 272 height 29
select select "286626"
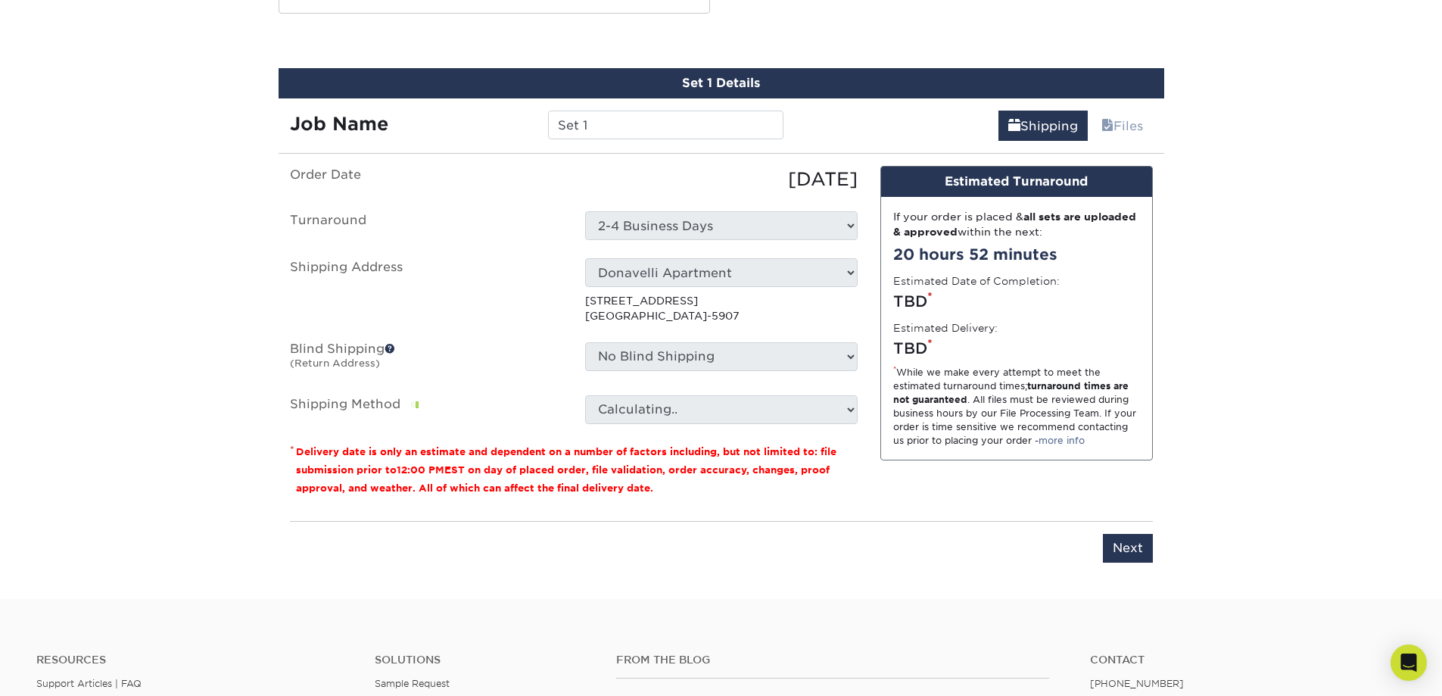
drag, startPoint x: 677, startPoint y: 374, endPoint x: 673, endPoint y: 384, distance: 10.8
click at [677, 374] on ul "Order Date 10/03/2025 Turnaround Select One 2-4 Business Days 2 Day Next Busine…" at bounding box center [574, 295] width 568 height 258
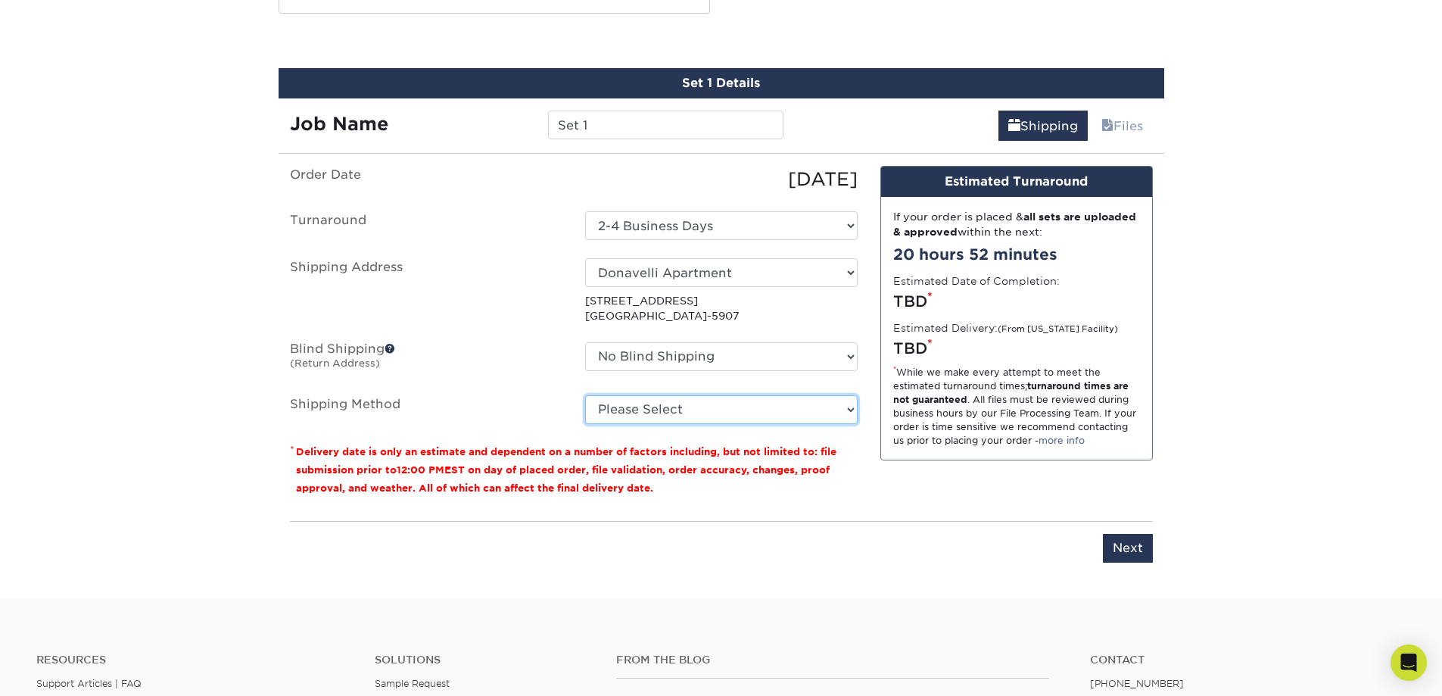
click at [699, 395] on select "Please Select 3 Day Shipping Service (+$17.82) Ground Shipping (+$18.03) 2 Day …" at bounding box center [721, 409] width 272 height 29
select select "12"
click at [585, 395] on select "Please Select 3 Day Shipping Service (+$17.82) Ground Shipping (+$18.03) 2 Day …" at bounding box center [721, 409] width 272 height 29
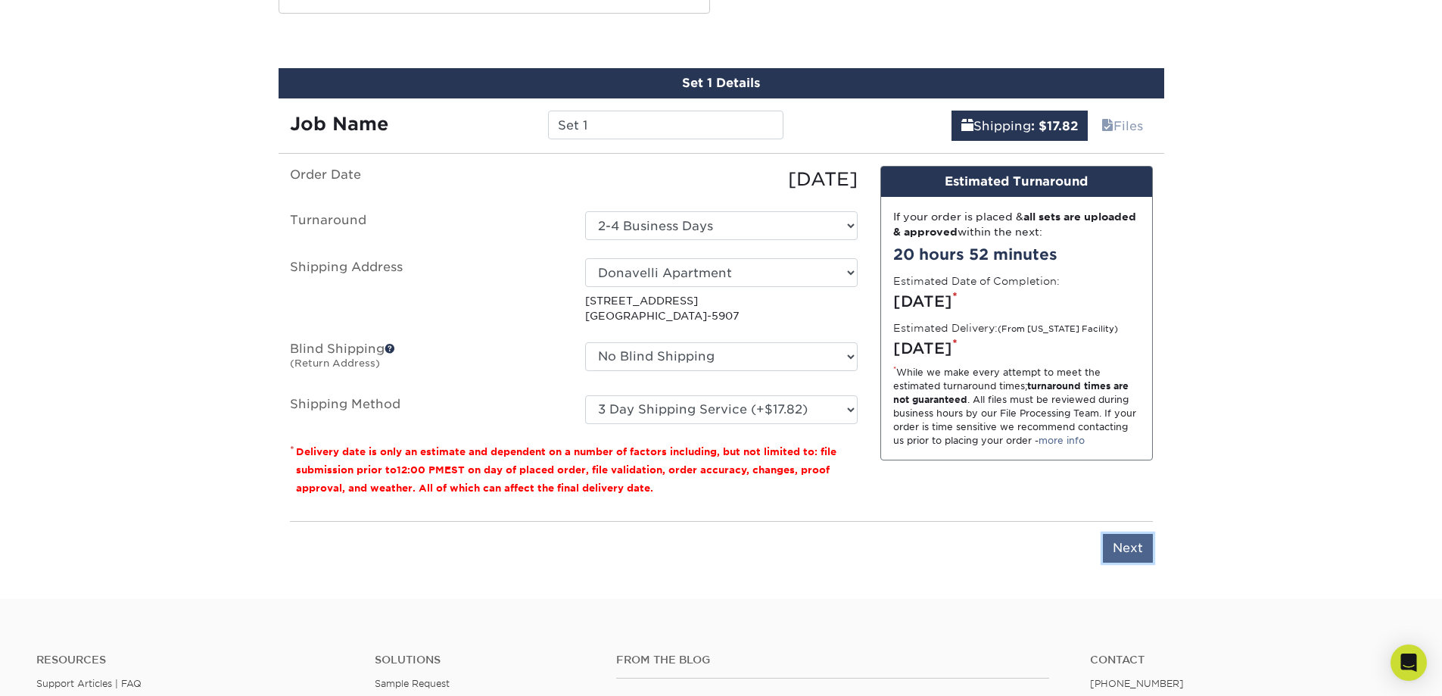
click at [1119, 540] on input "Next" at bounding box center [1128, 548] width 50 height 29
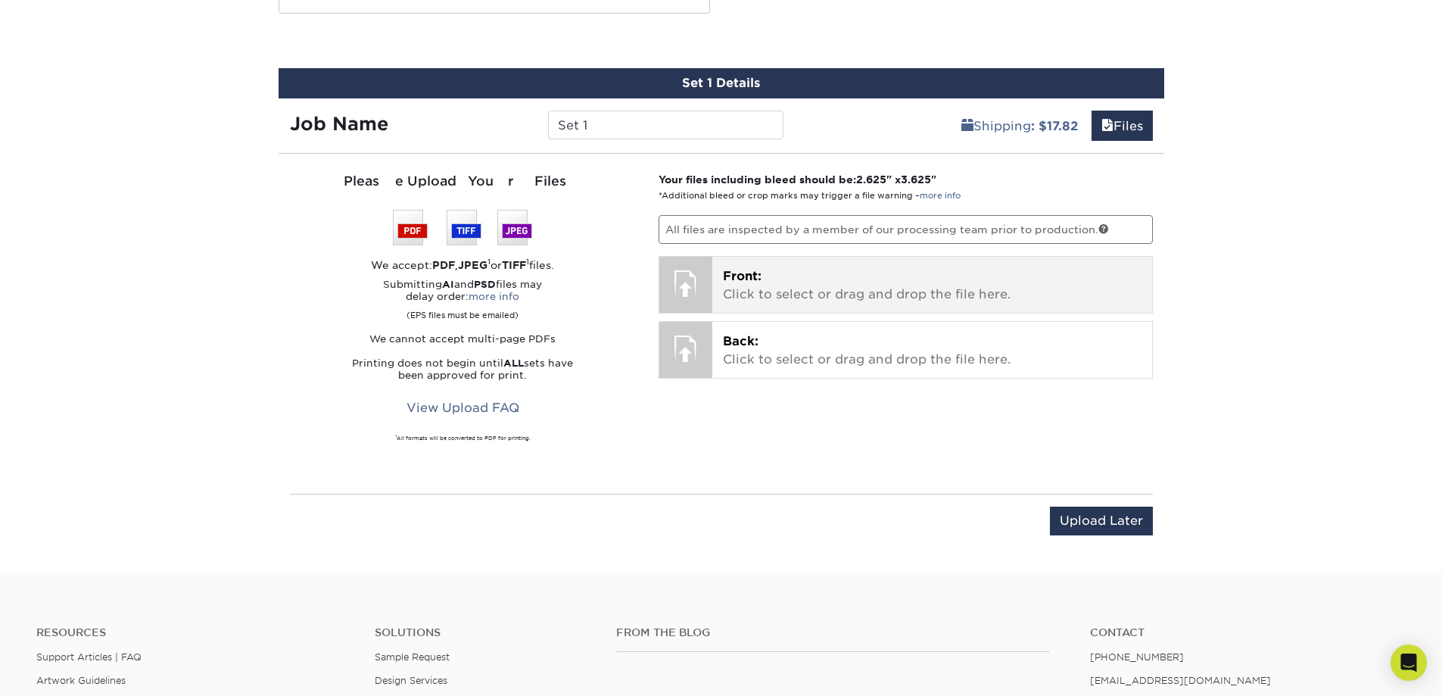
click at [726, 269] on span "Front:" at bounding box center [742, 276] width 39 height 14
click at [944, 286] on p "Front: Click to select or drag and drop the file here." at bounding box center [932, 285] width 419 height 36
click at [672, 261] on div at bounding box center [685, 283] width 53 height 53
click at [695, 257] on div at bounding box center [685, 283] width 53 height 53
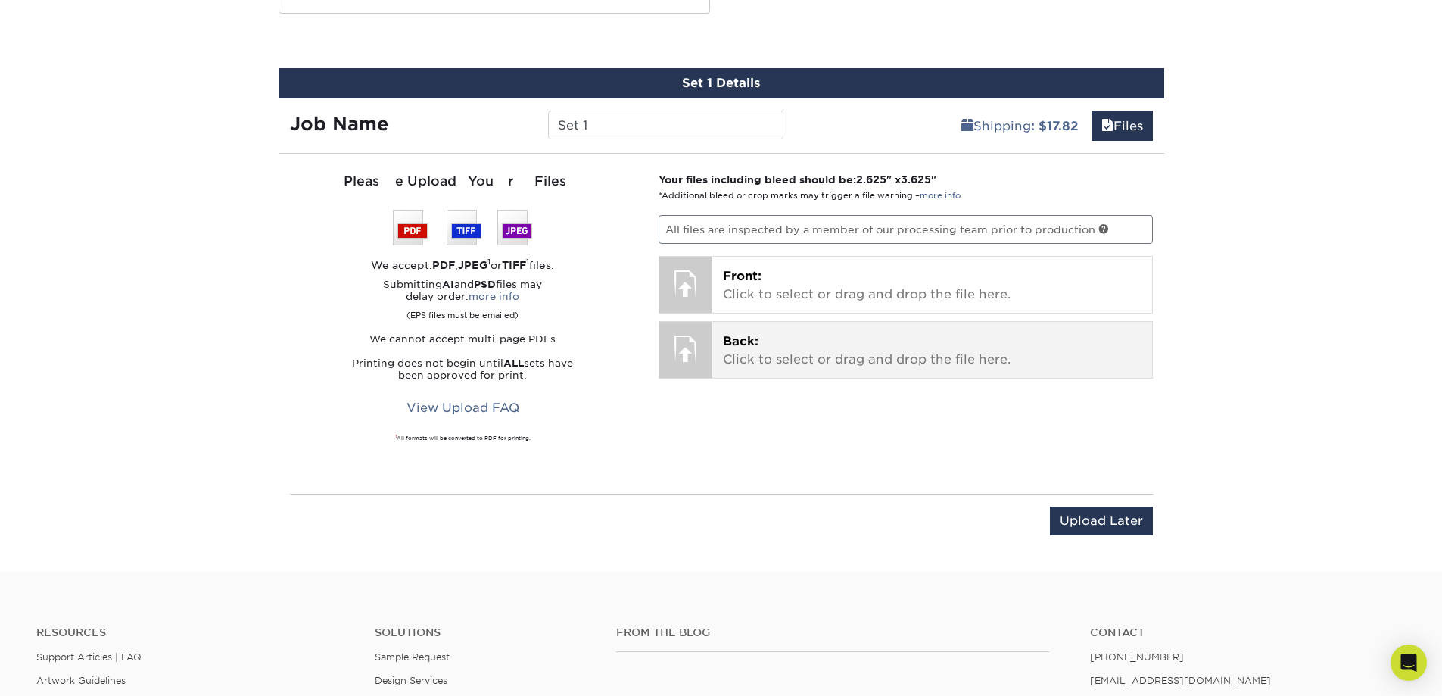
click at [1078, 363] on div "Back: Click to select or drag and drop the file here. Choose file Back: valery-…" at bounding box center [906, 350] width 494 height 58
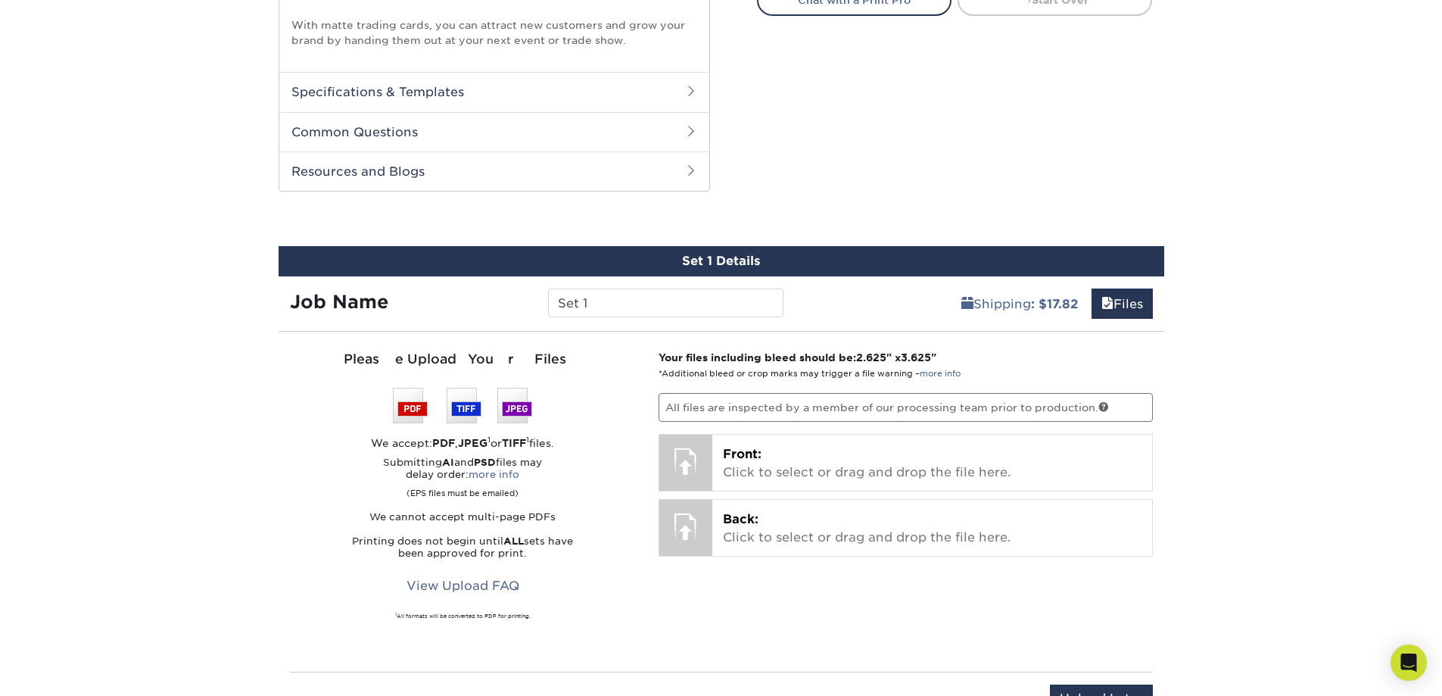
scroll to position [741, 0]
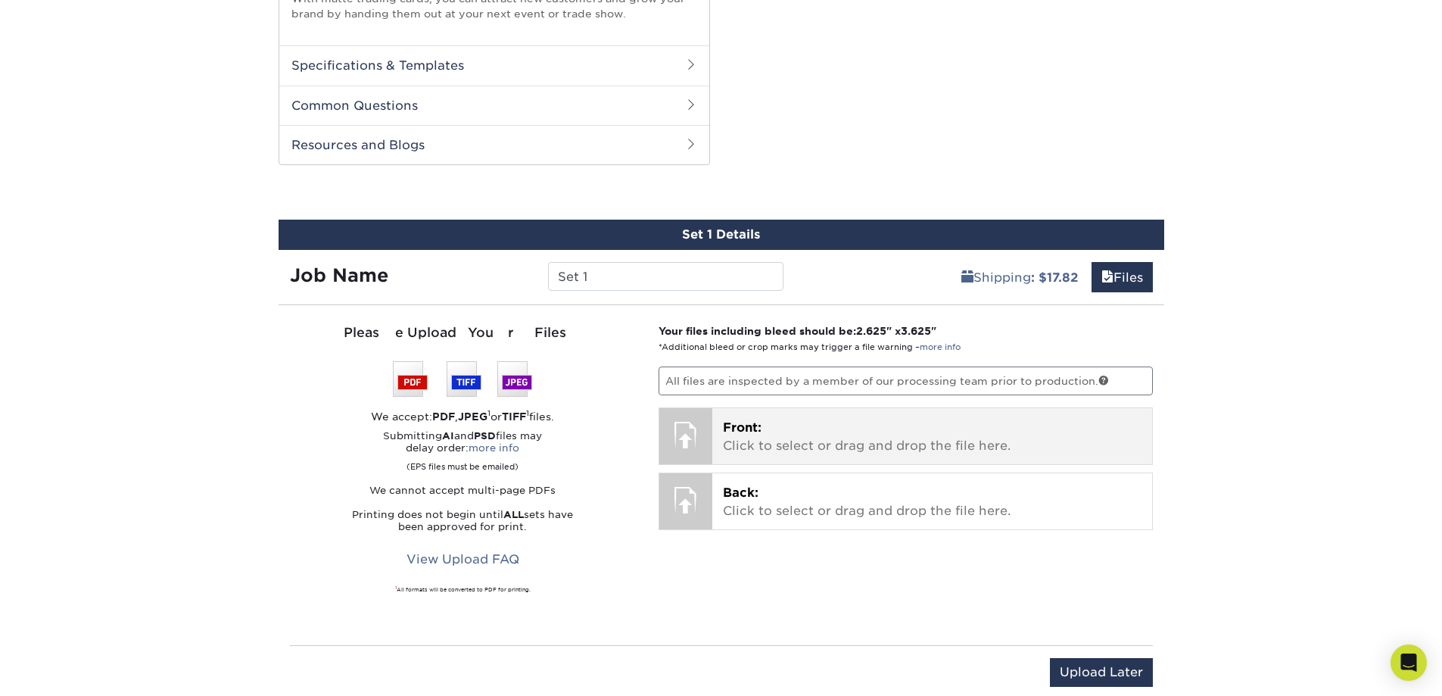
click at [710, 408] on div at bounding box center [685, 434] width 53 height 53
click at [763, 421] on p "Front: Click to select or drag and drop the file here." at bounding box center [932, 437] width 419 height 36
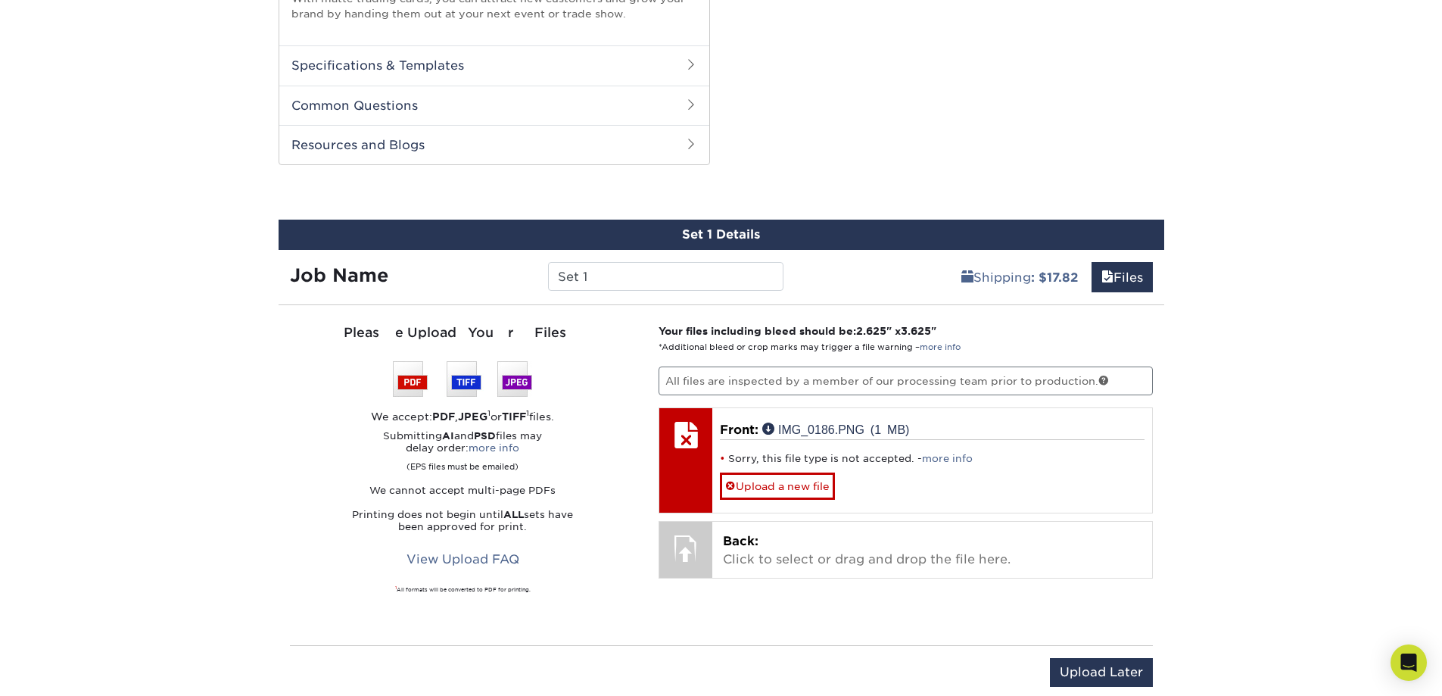
click at [937, 453] on link "more info" at bounding box center [947, 458] width 51 height 11
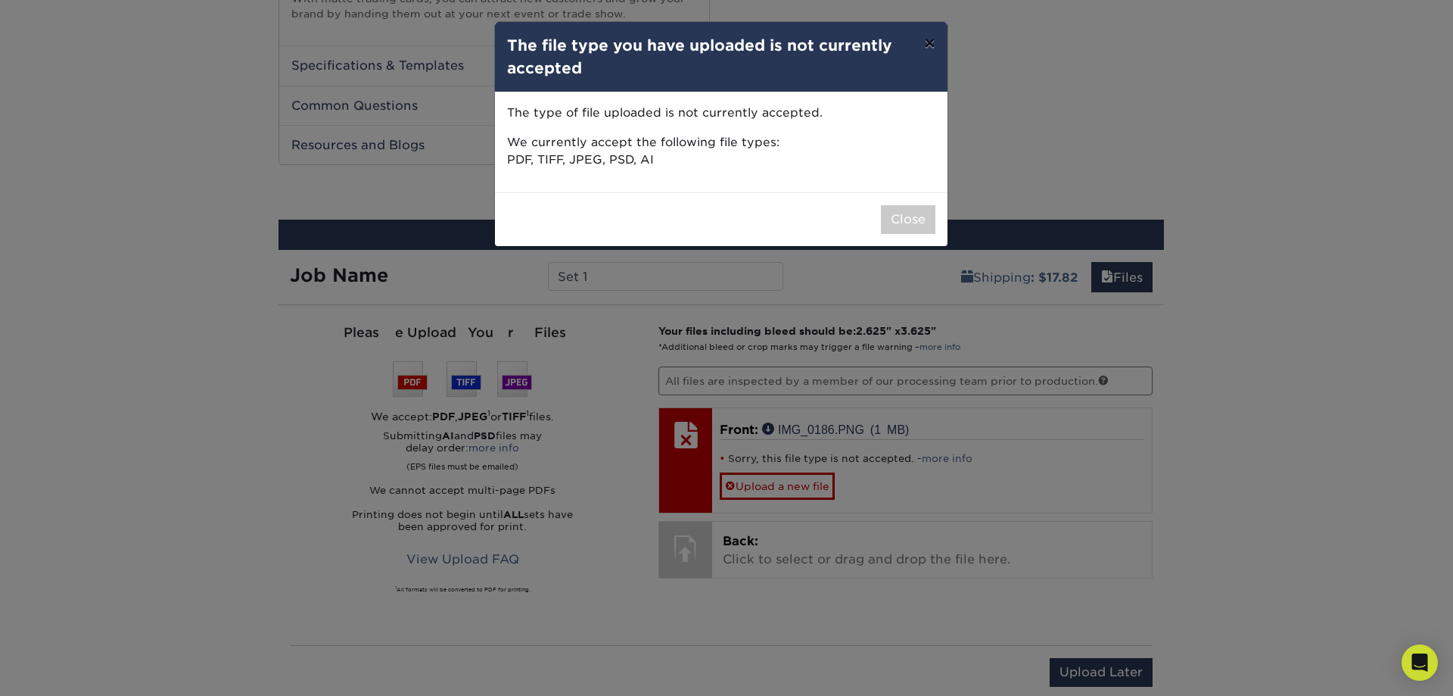
click at [933, 35] on button "×" at bounding box center [929, 43] width 35 height 42
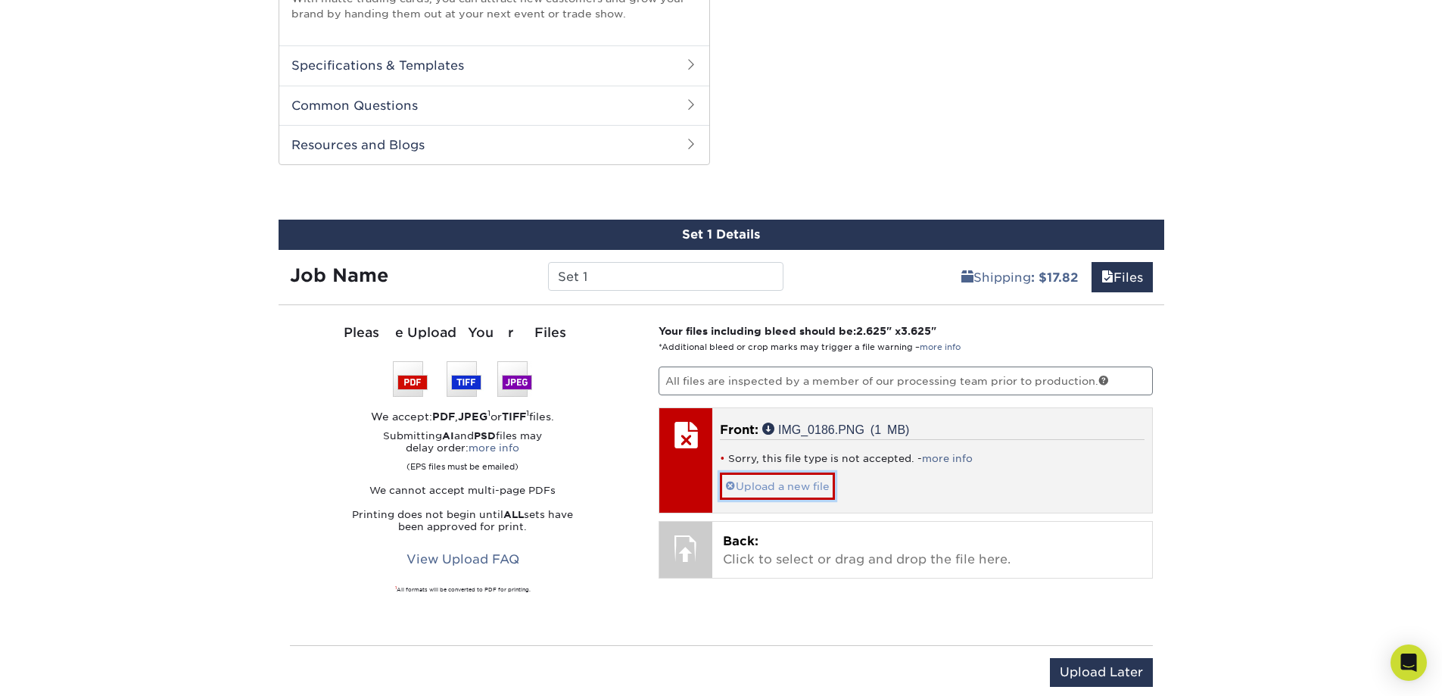
click at [750, 472] on link "Upload a new file" at bounding box center [777, 485] width 115 height 26
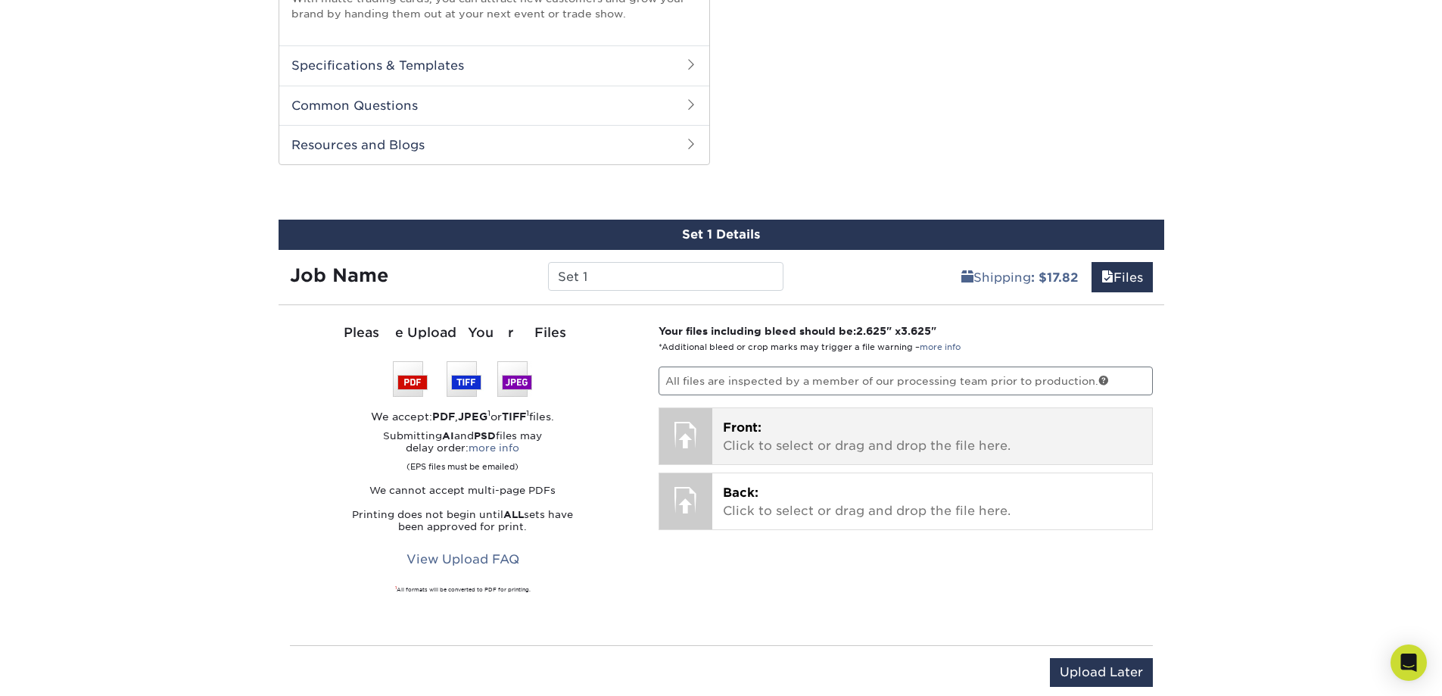
click at [694, 412] on div at bounding box center [685, 434] width 53 height 53
click at [726, 420] on span "Front:" at bounding box center [742, 427] width 39 height 14
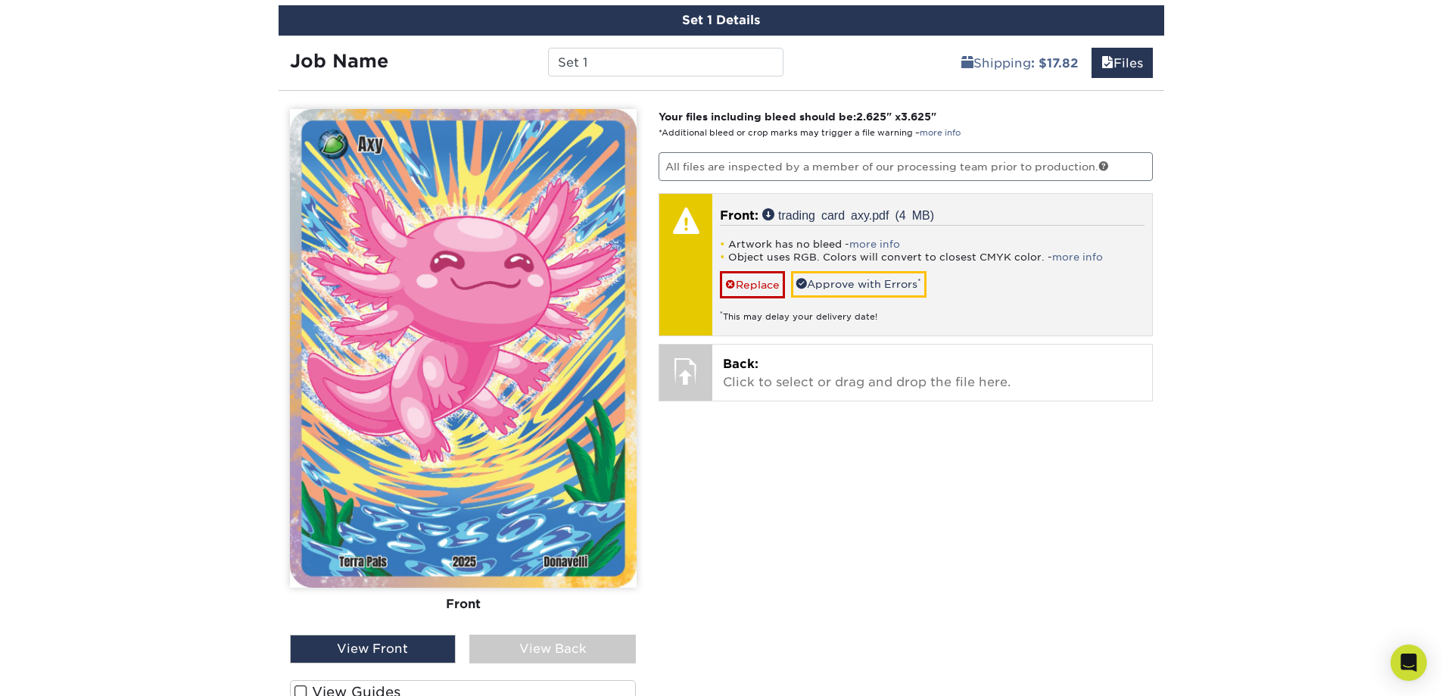
scroll to position [968, 0]
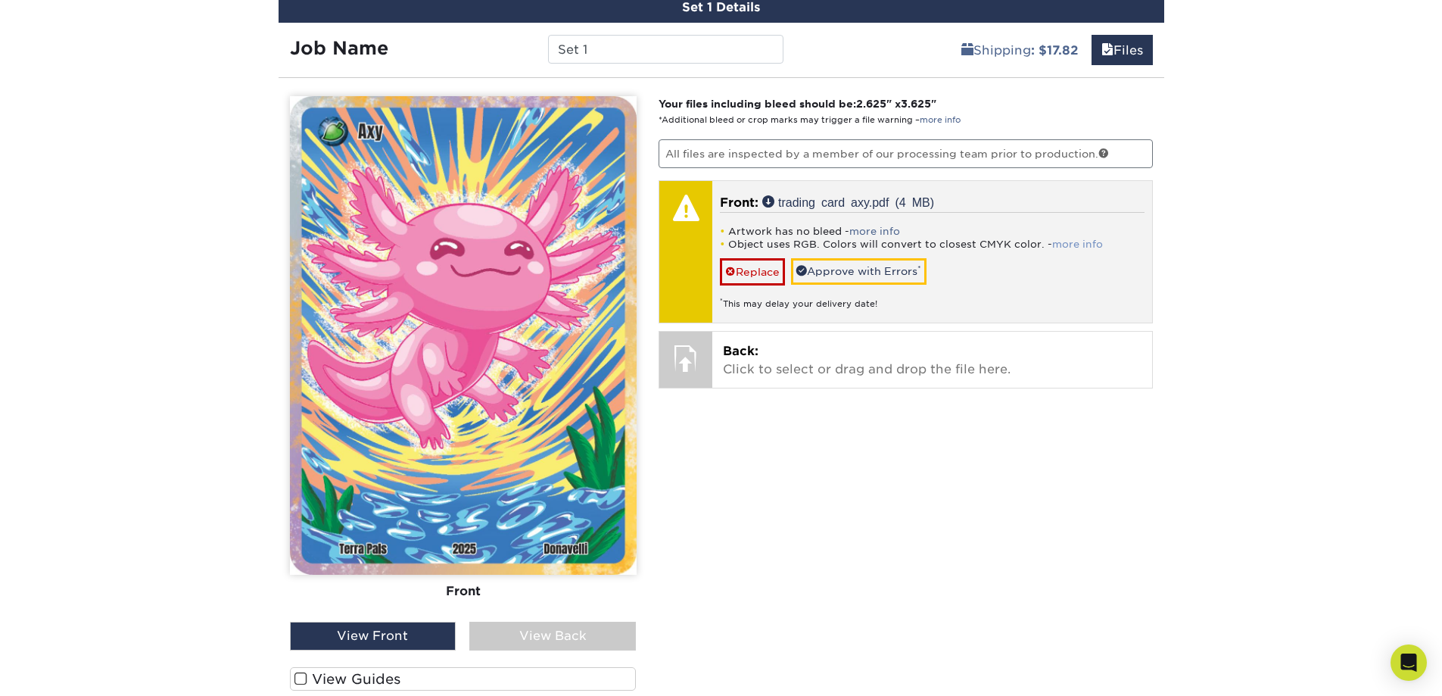
click at [1061, 238] on link "more info" at bounding box center [1077, 243] width 51 height 11
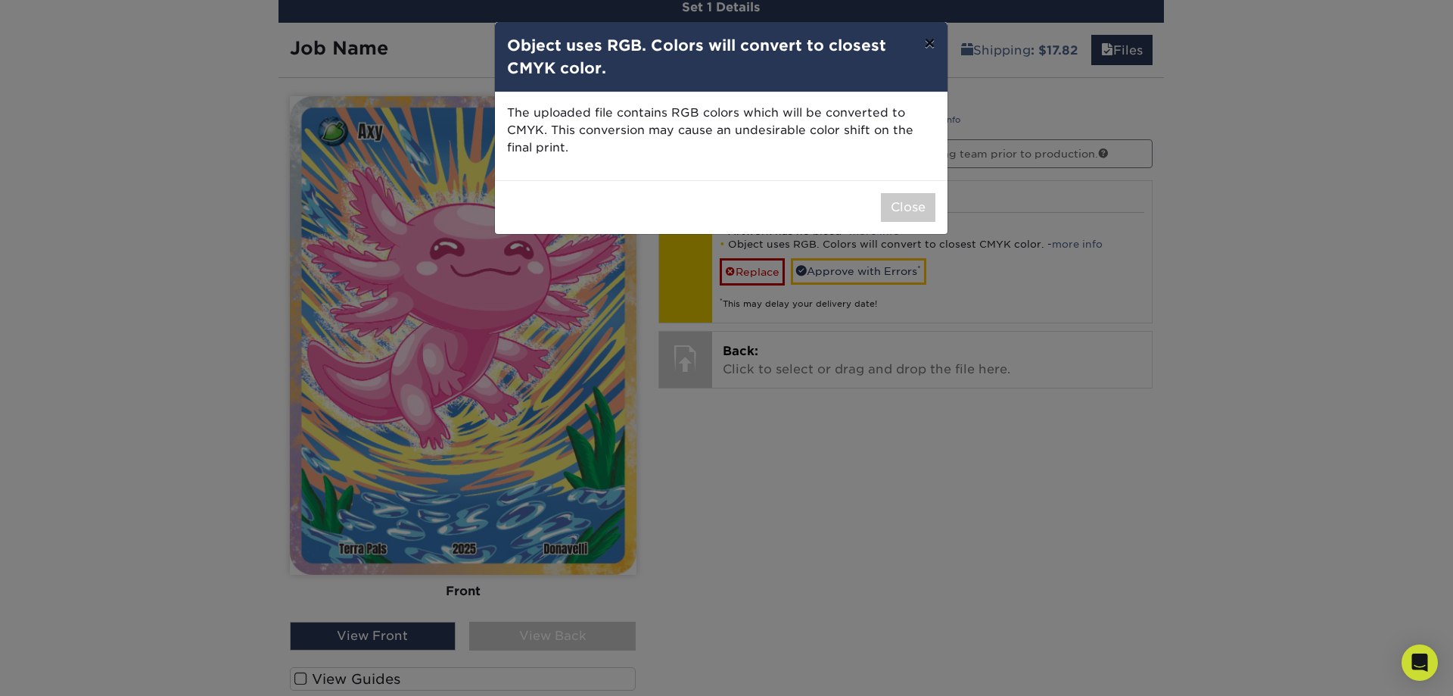
click at [933, 33] on button "×" at bounding box center [929, 43] width 35 height 42
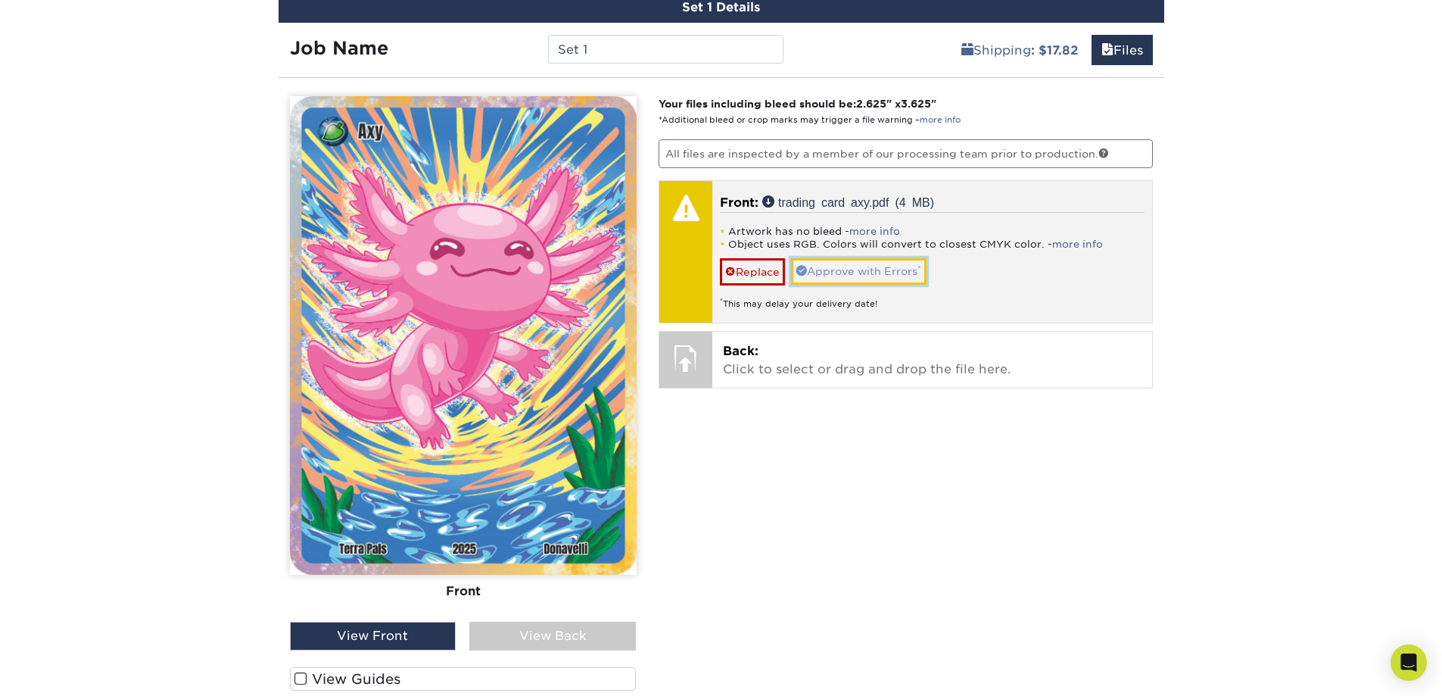
click at [834, 258] on link "Approve with Errors *" at bounding box center [858, 271] width 135 height 26
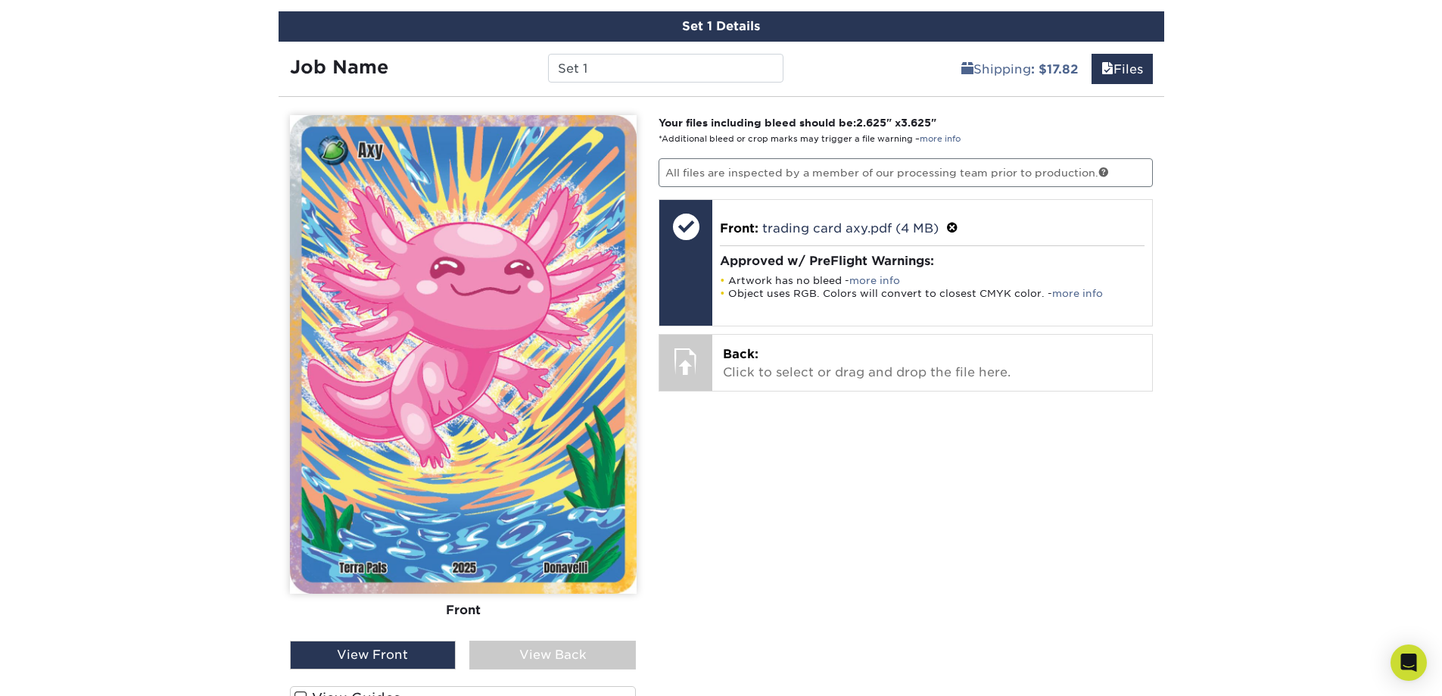
scroll to position [1044, 0]
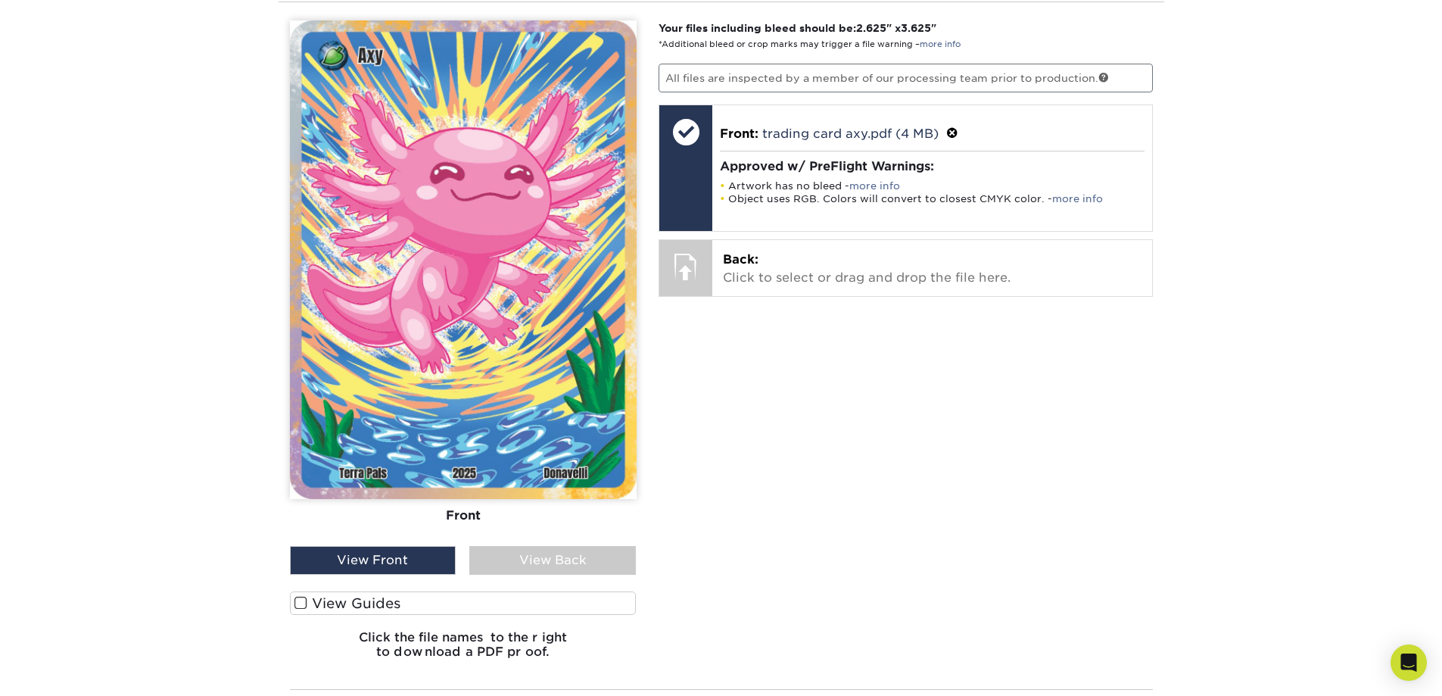
click at [299, 596] on span at bounding box center [300, 603] width 13 height 14
click at [0, 0] on input "View Guides" at bounding box center [0, 0] width 0 height 0
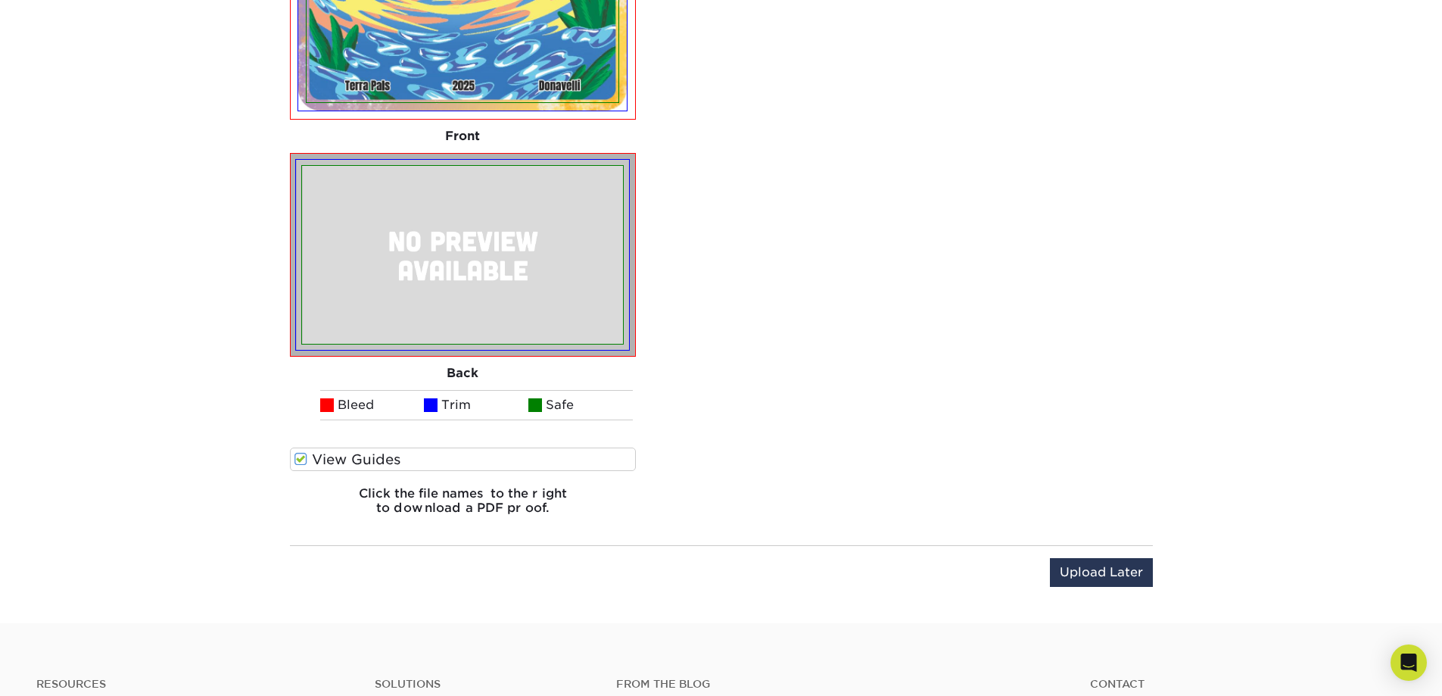
click at [306, 452] on span at bounding box center [300, 459] width 13 height 14
click at [0, 0] on input "View Guides" at bounding box center [0, 0] width 0 height 0
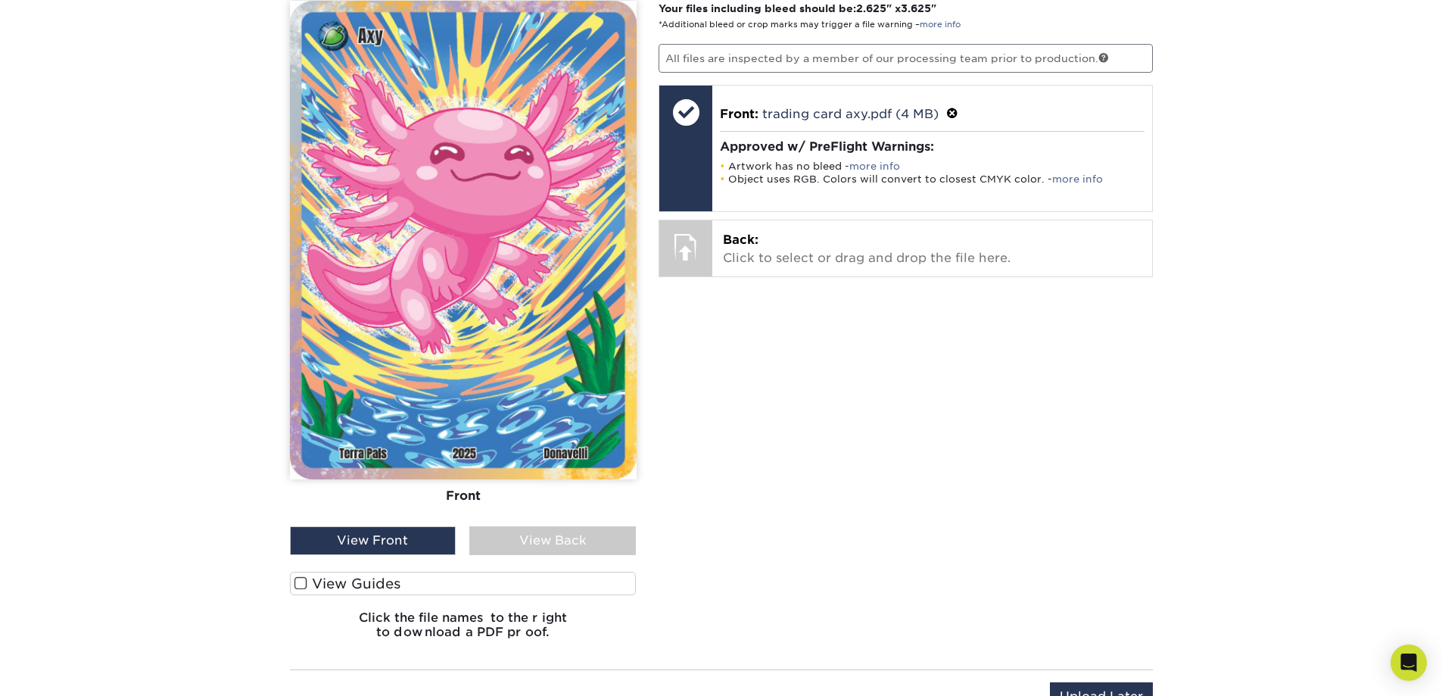
scroll to position [885, 0]
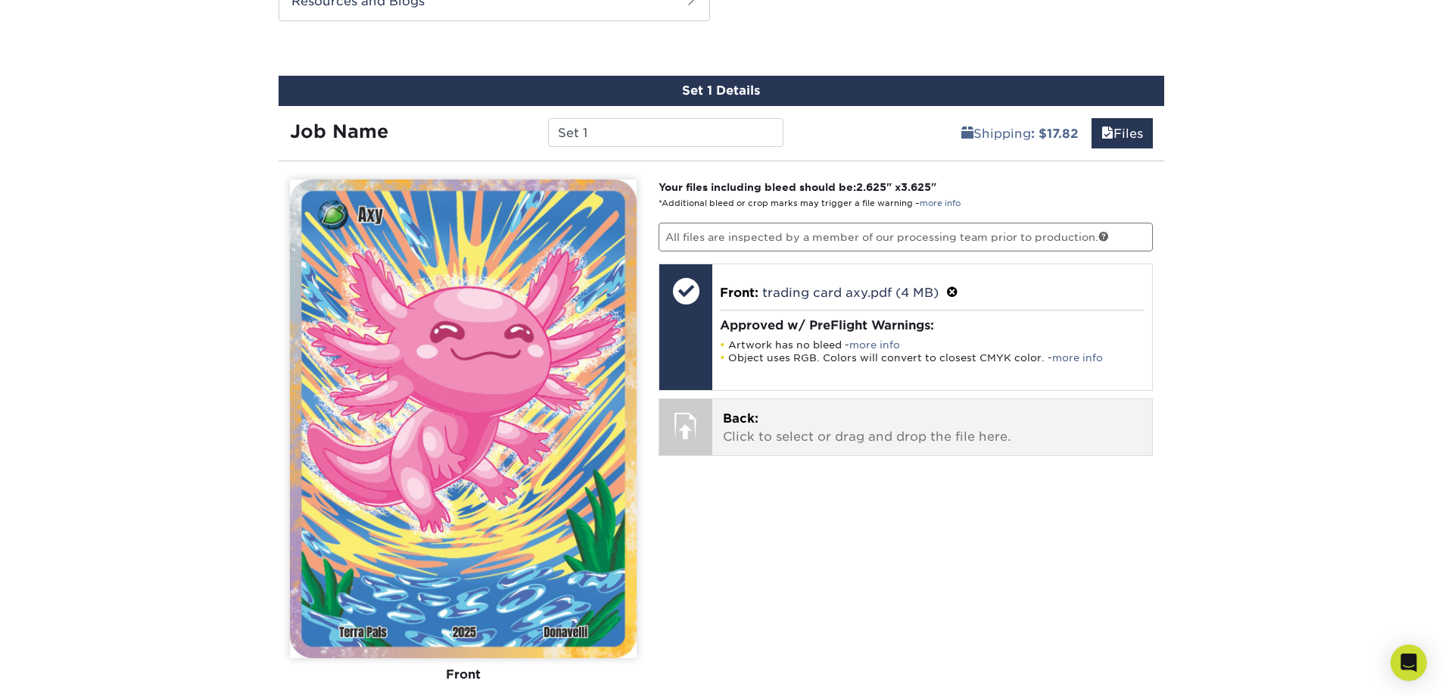
click at [801, 423] on p "Back: Click to select or drag and drop the file here." at bounding box center [932, 427] width 419 height 36
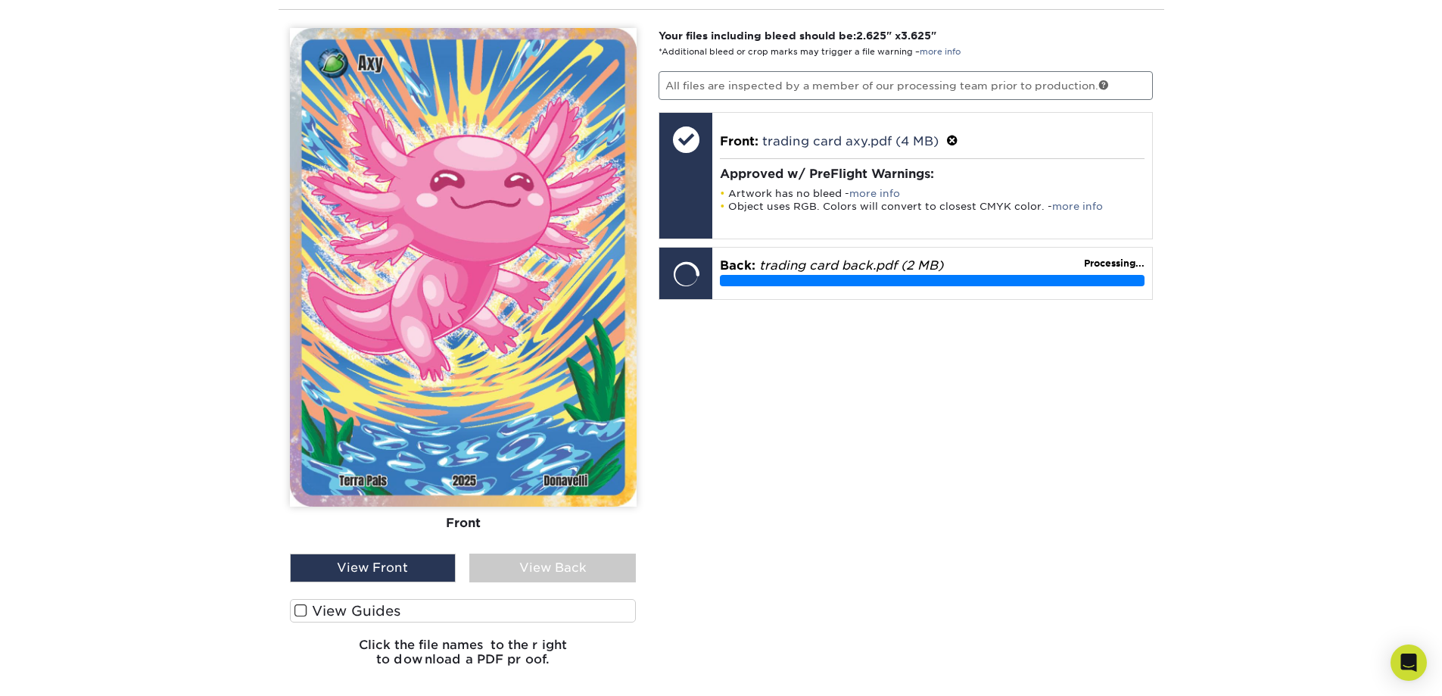
scroll to position [961, 0]
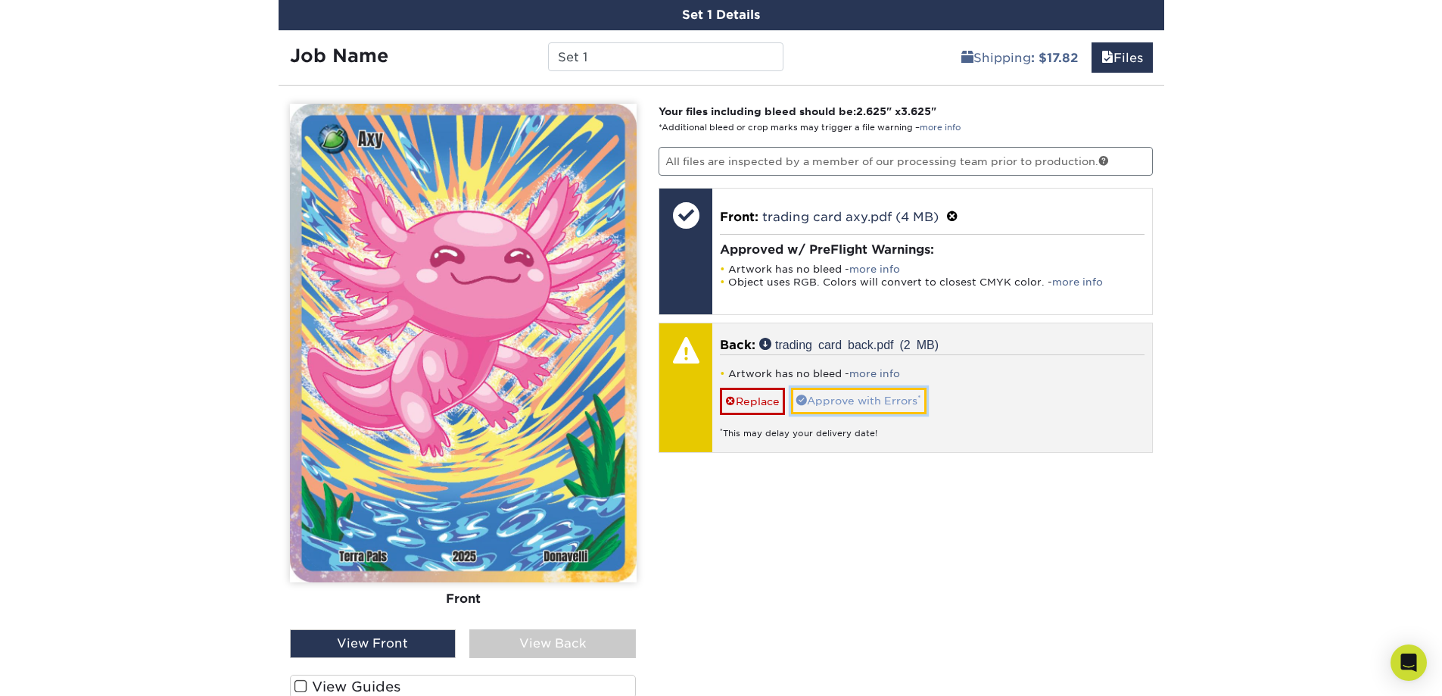
click at [822, 388] on link "Approve with Errors *" at bounding box center [858, 401] width 135 height 26
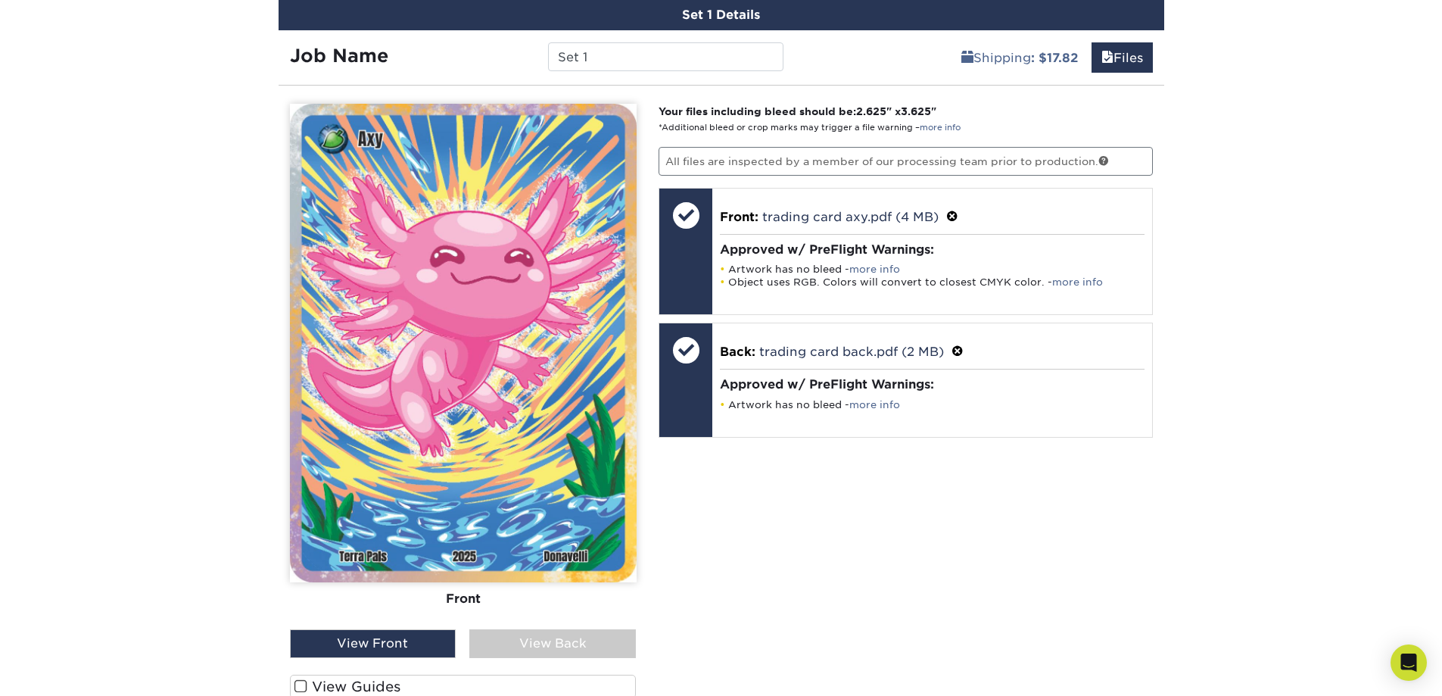
click at [522, 629] on div "View Back" at bounding box center [552, 643] width 167 height 29
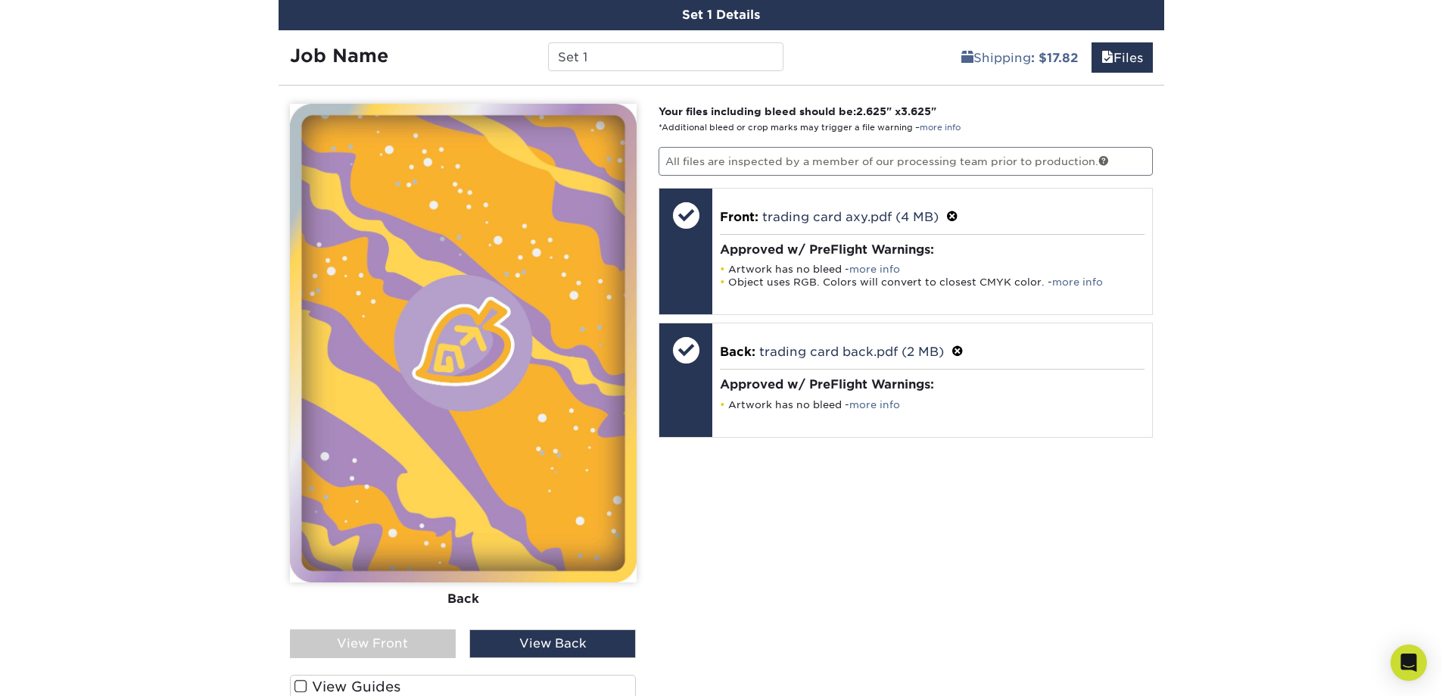
click at [441, 630] on div "View Front" at bounding box center [373, 643] width 167 height 29
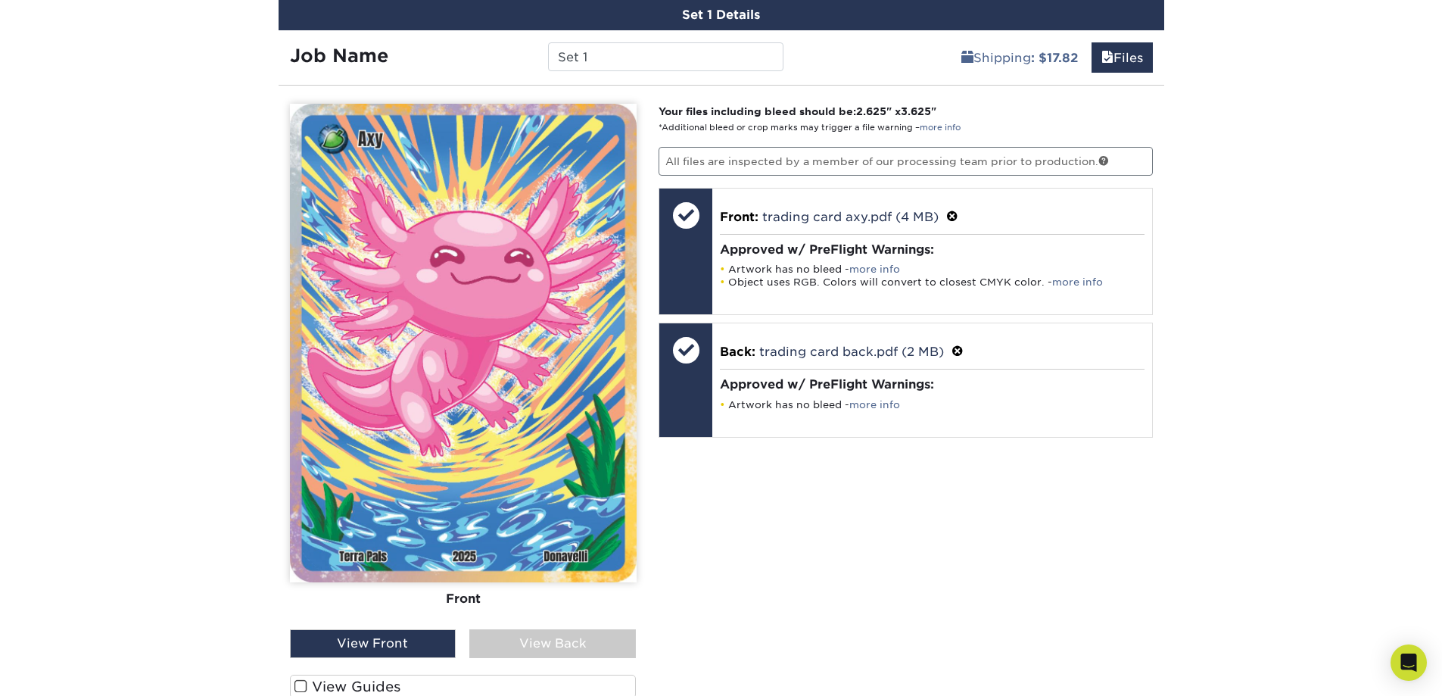
click at [541, 611] on div "Front Back" at bounding box center [463, 366] width 347 height 525
click at [507, 629] on div "View Back" at bounding box center [552, 643] width 167 height 29
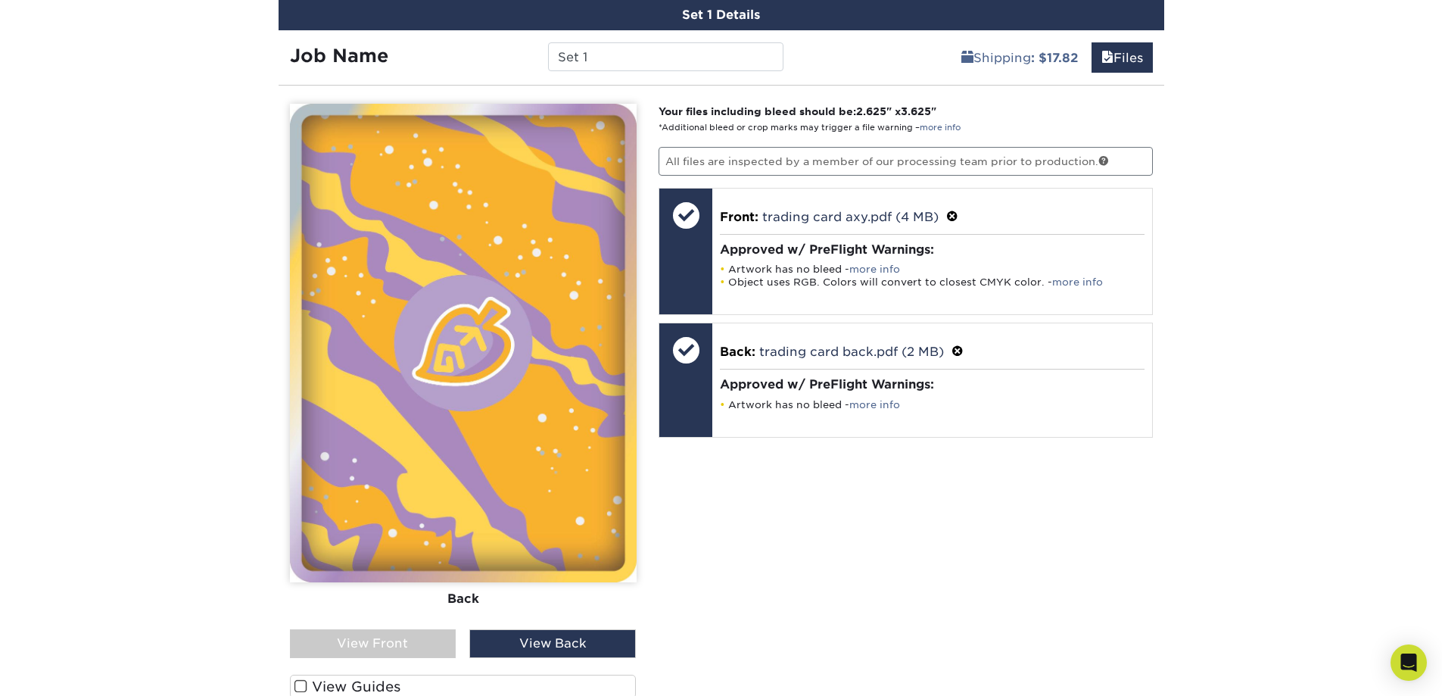
click at [434, 629] on div "View Front" at bounding box center [373, 643] width 167 height 29
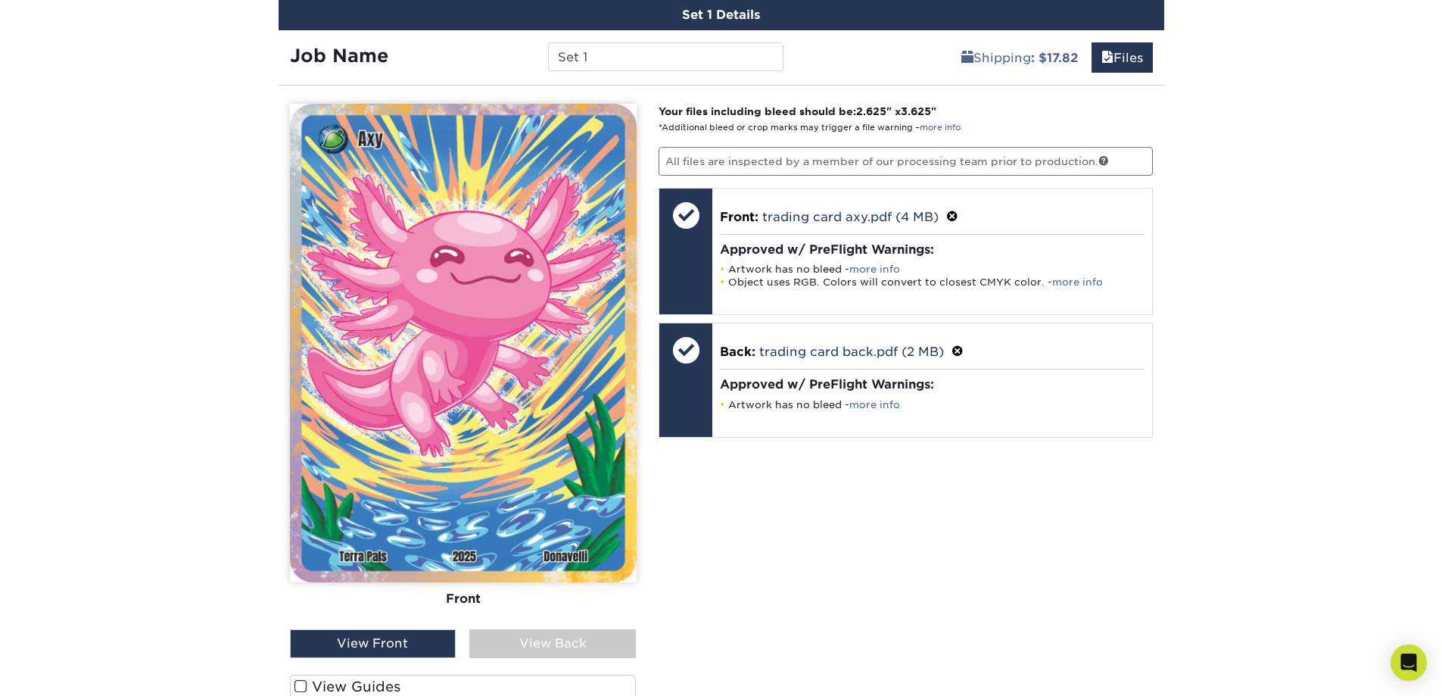
click at [530, 629] on div "View Back" at bounding box center [552, 643] width 167 height 29
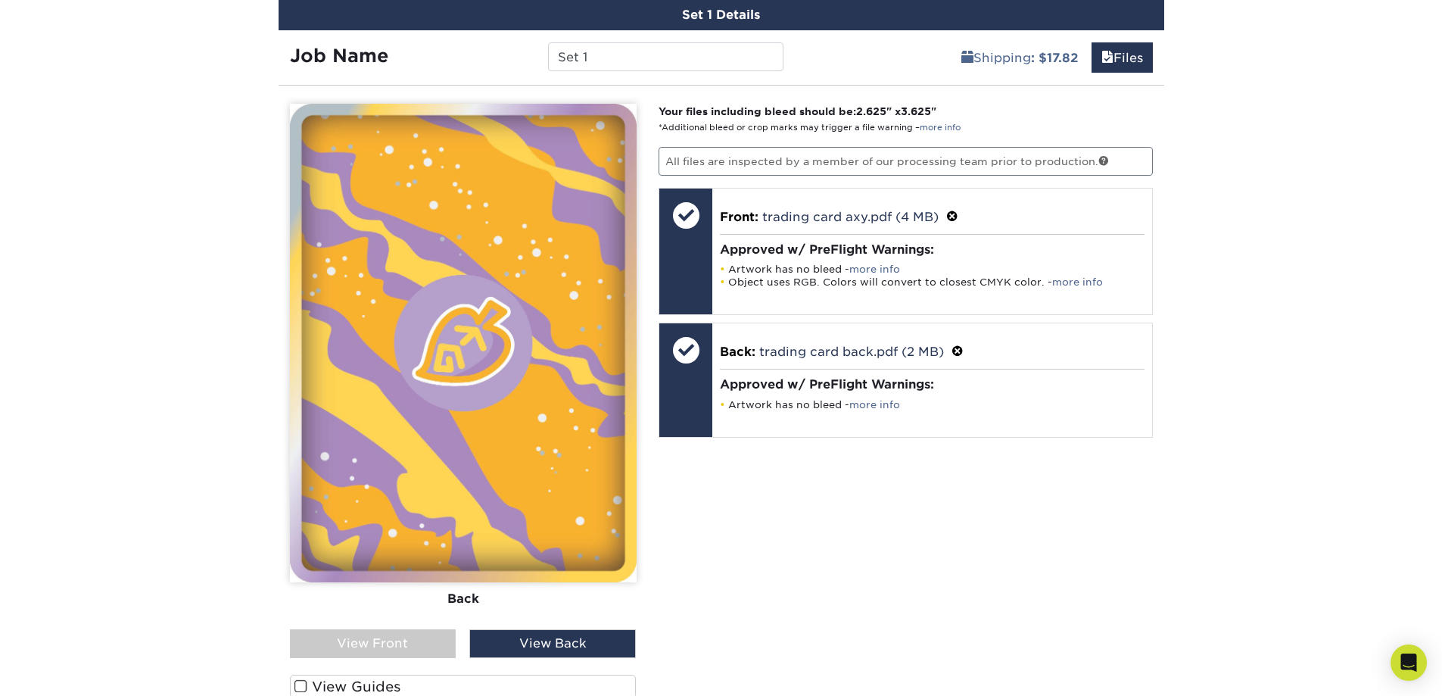
click at [422, 629] on div "View Front" at bounding box center [373, 643] width 167 height 29
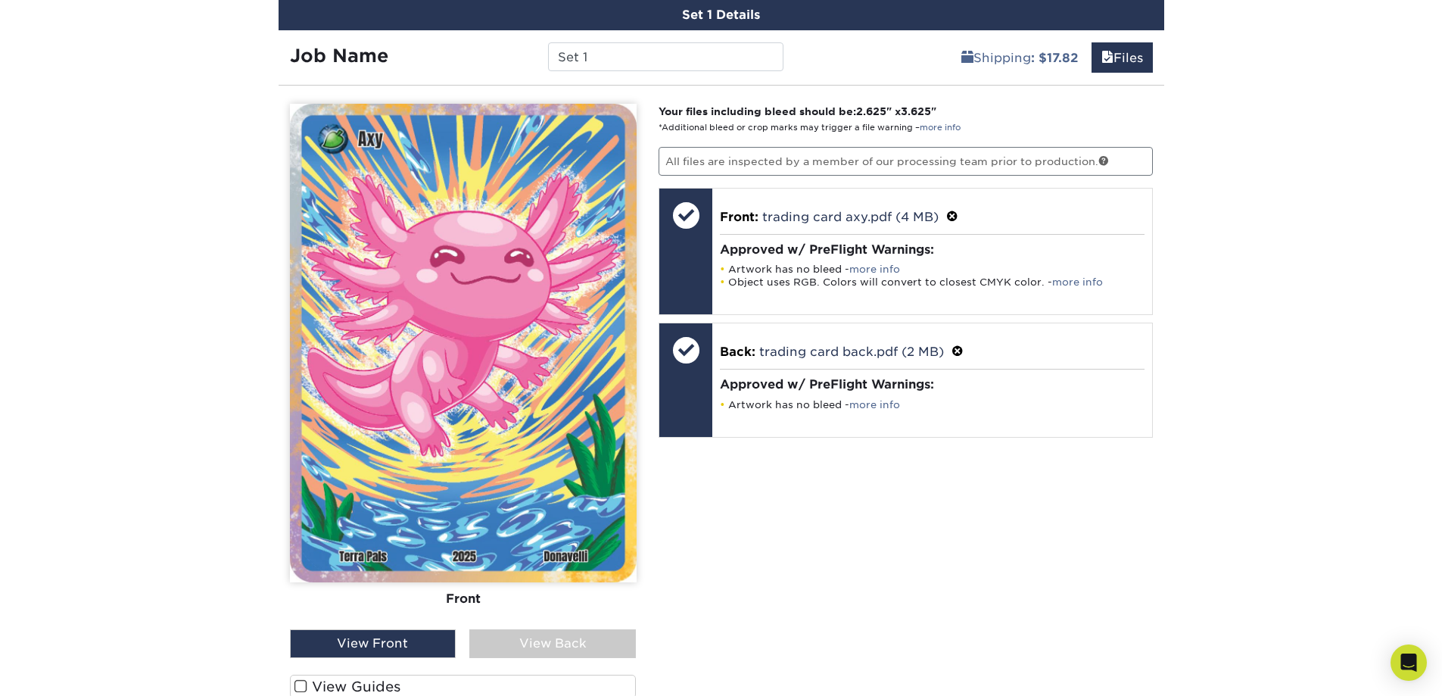
click at [528, 629] on div "View Back" at bounding box center [552, 643] width 167 height 29
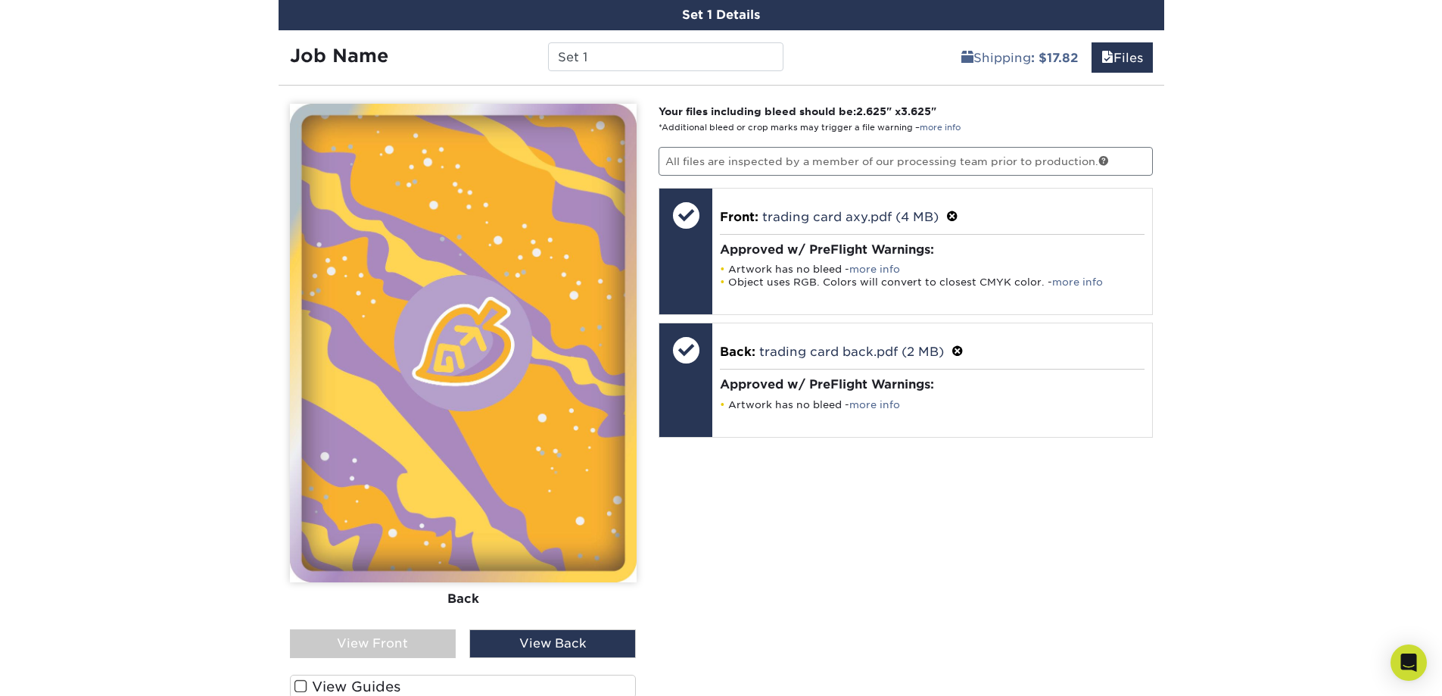
click at [443, 629] on div "View Front" at bounding box center [373, 643] width 167 height 29
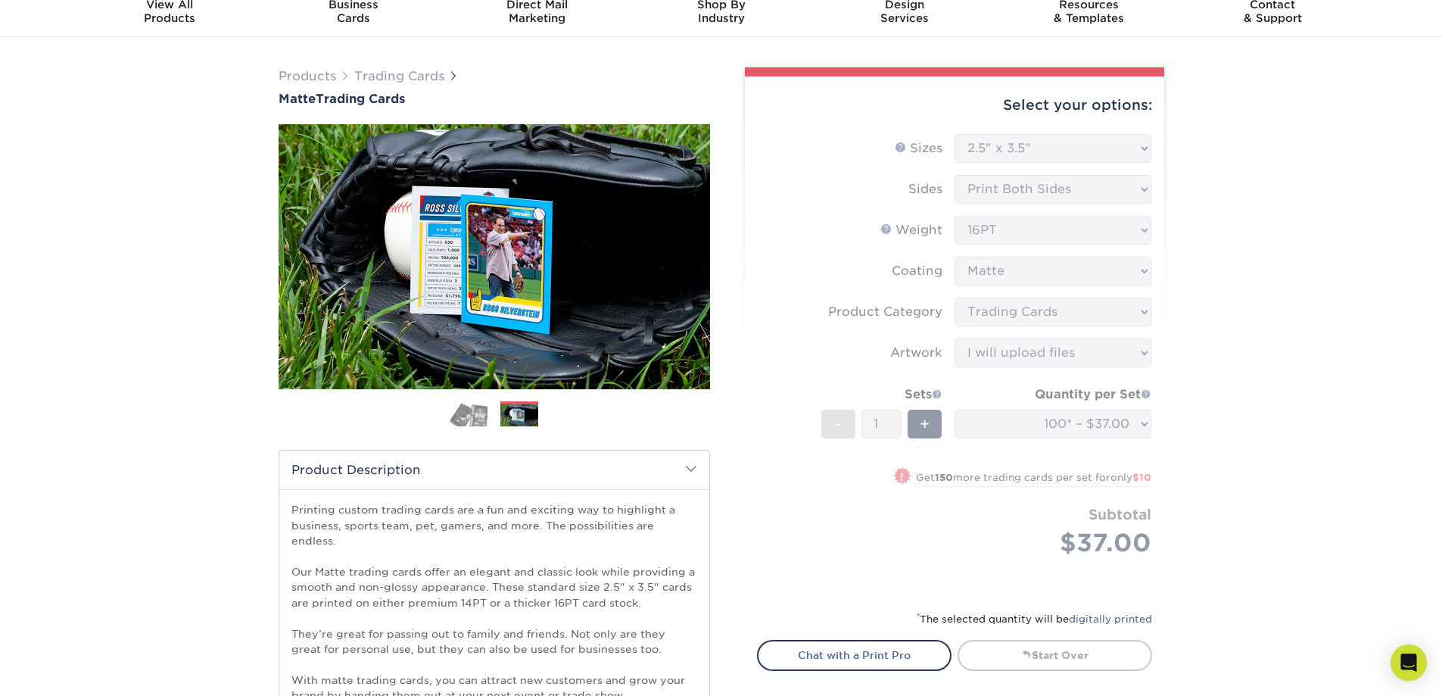
scroll to position [0, 0]
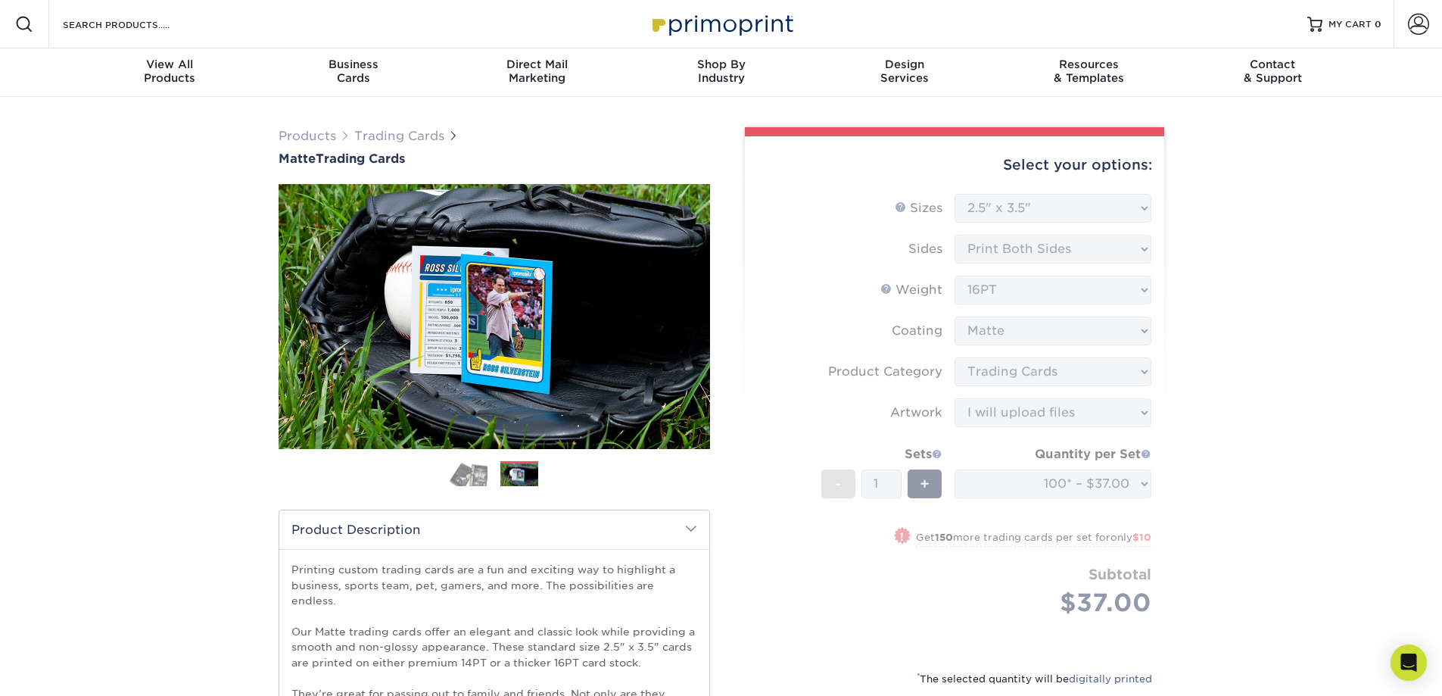
click at [930, 484] on form "Sizes Help Sizes Please Select 2.5" x 3.5" Sides Please Select 16PT - 1" at bounding box center [954, 423] width 395 height 458
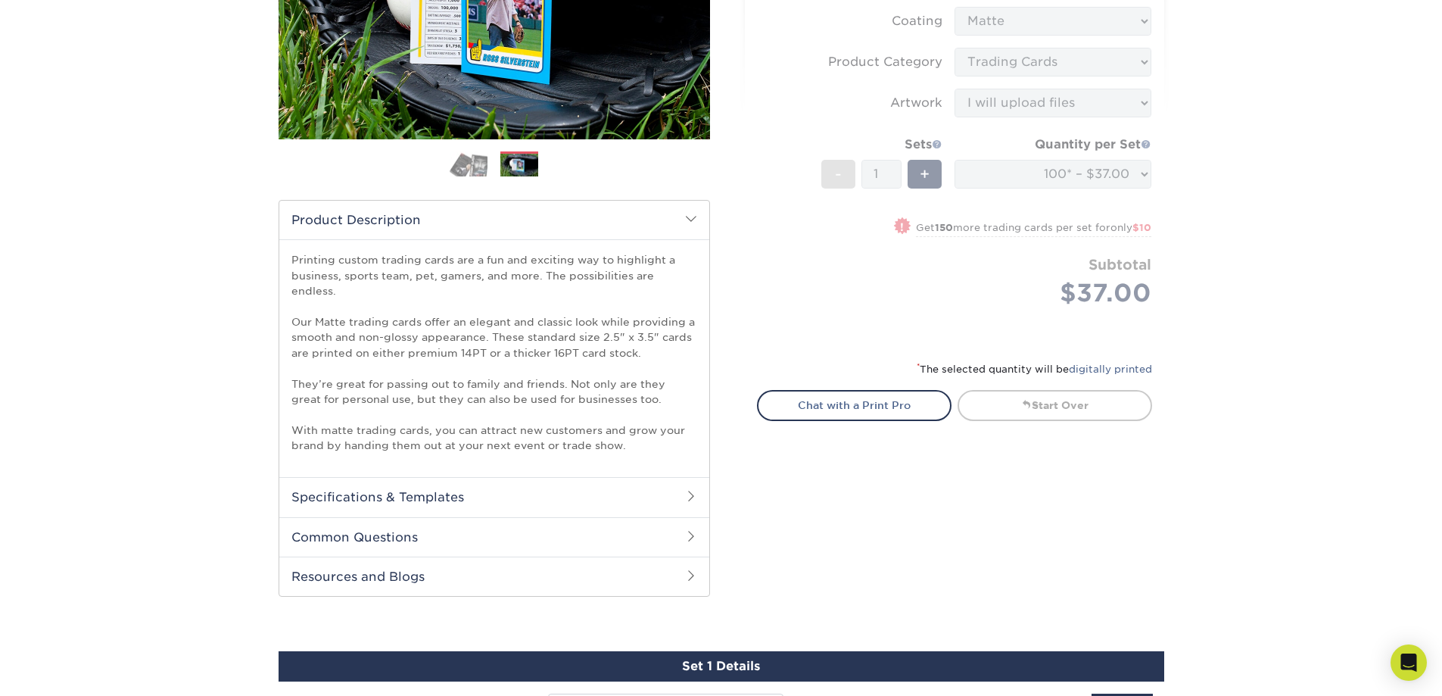
scroll to position [454, 0]
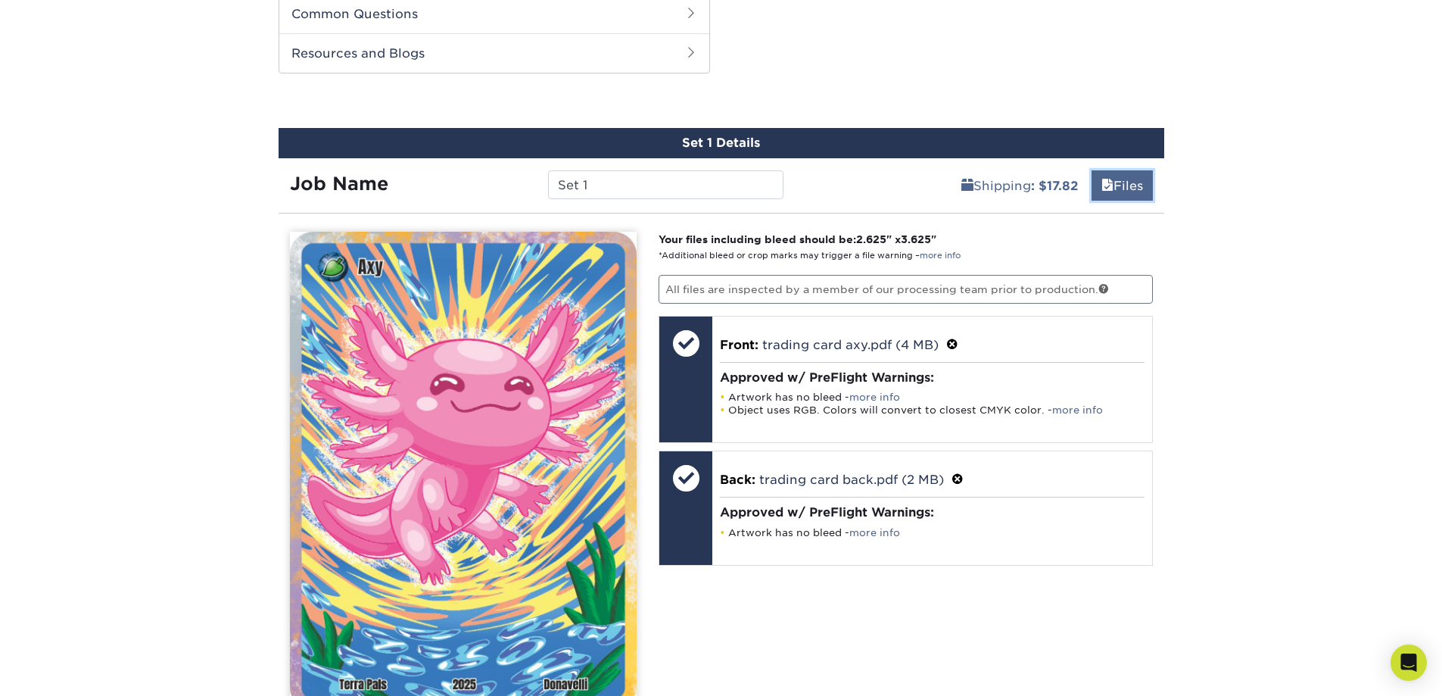
click at [1119, 170] on link "Files" at bounding box center [1121, 185] width 61 height 30
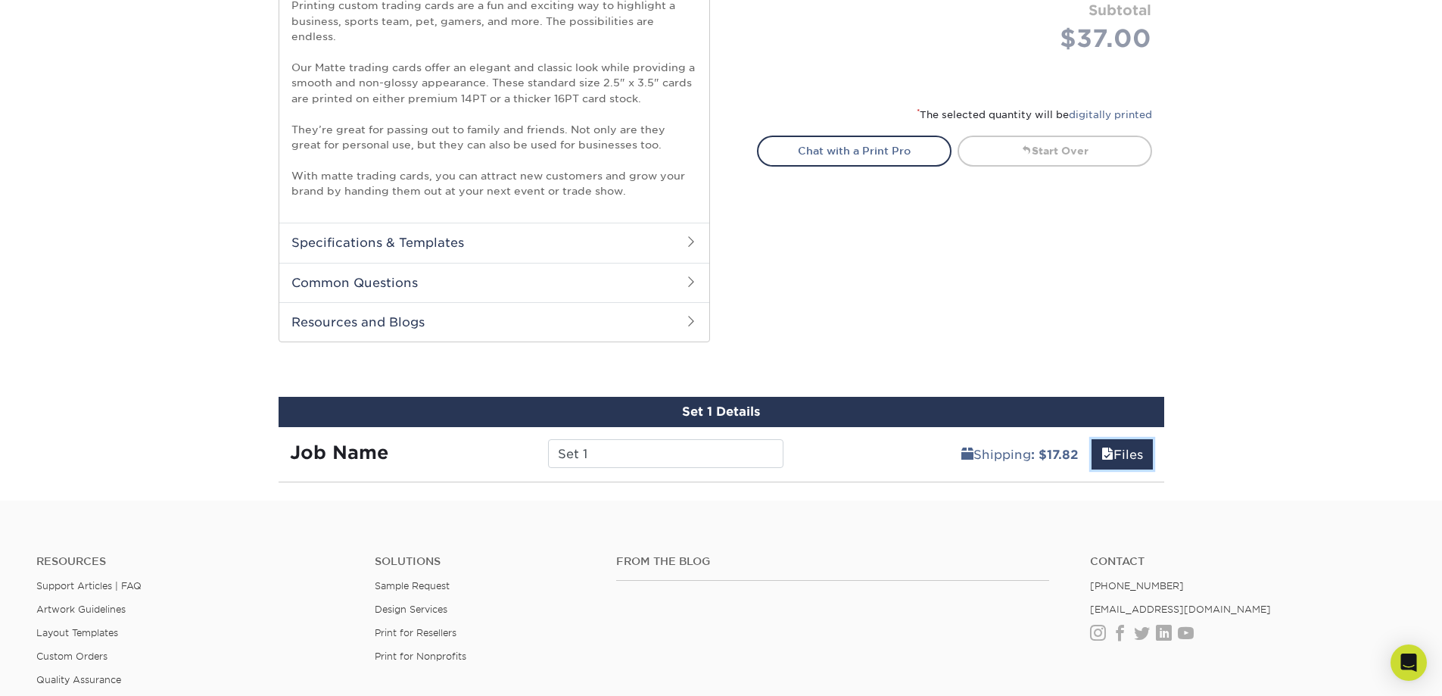
scroll to position [266, 0]
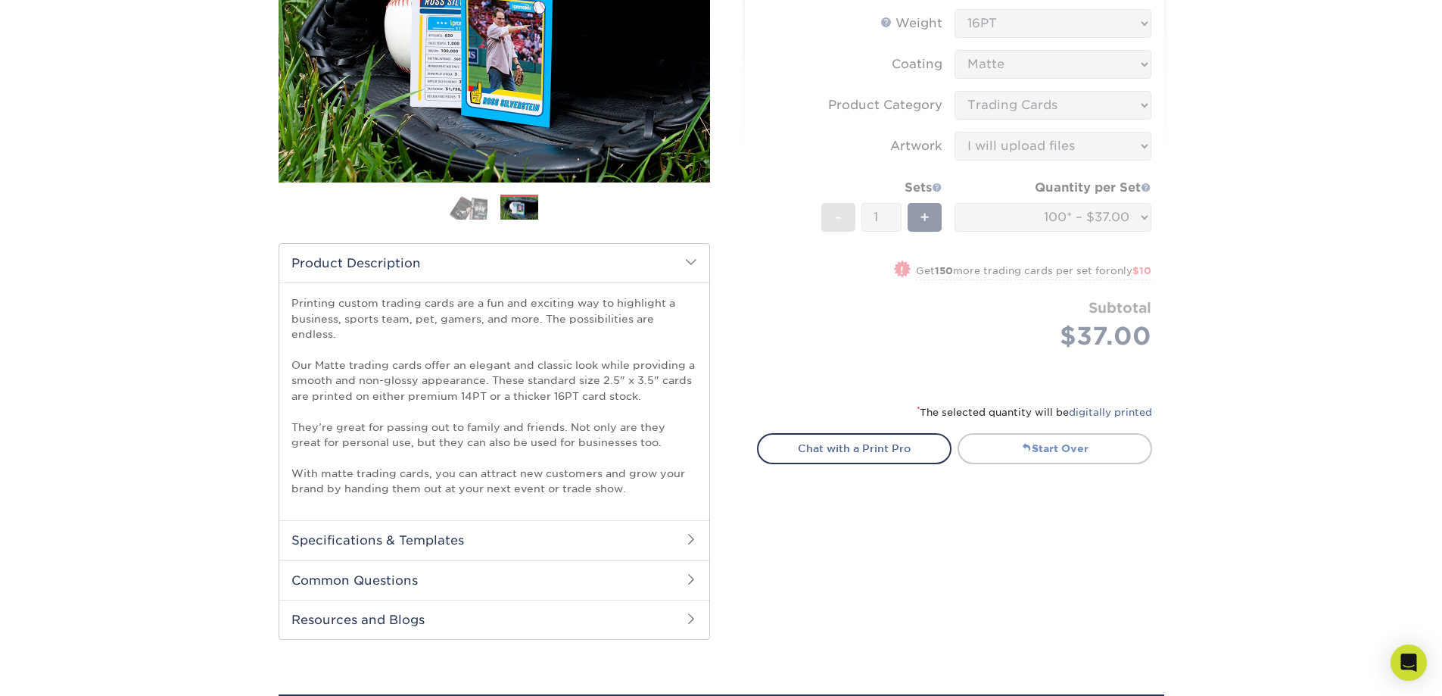
click at [998, 437] on link "Start Over" at bounding box center [1055, 448] width 195 height 30
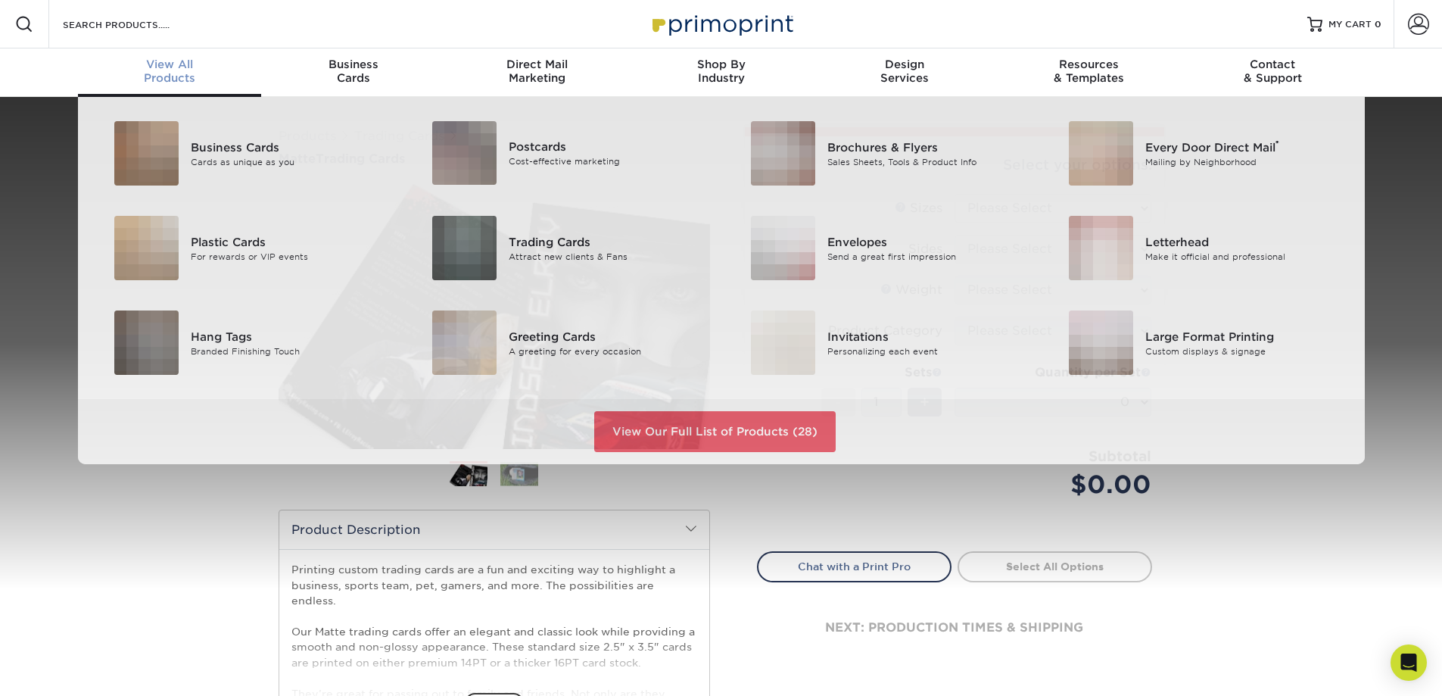
click at [182, 70] on span "View All" at bounding box center [170, 65] width 184 height 14
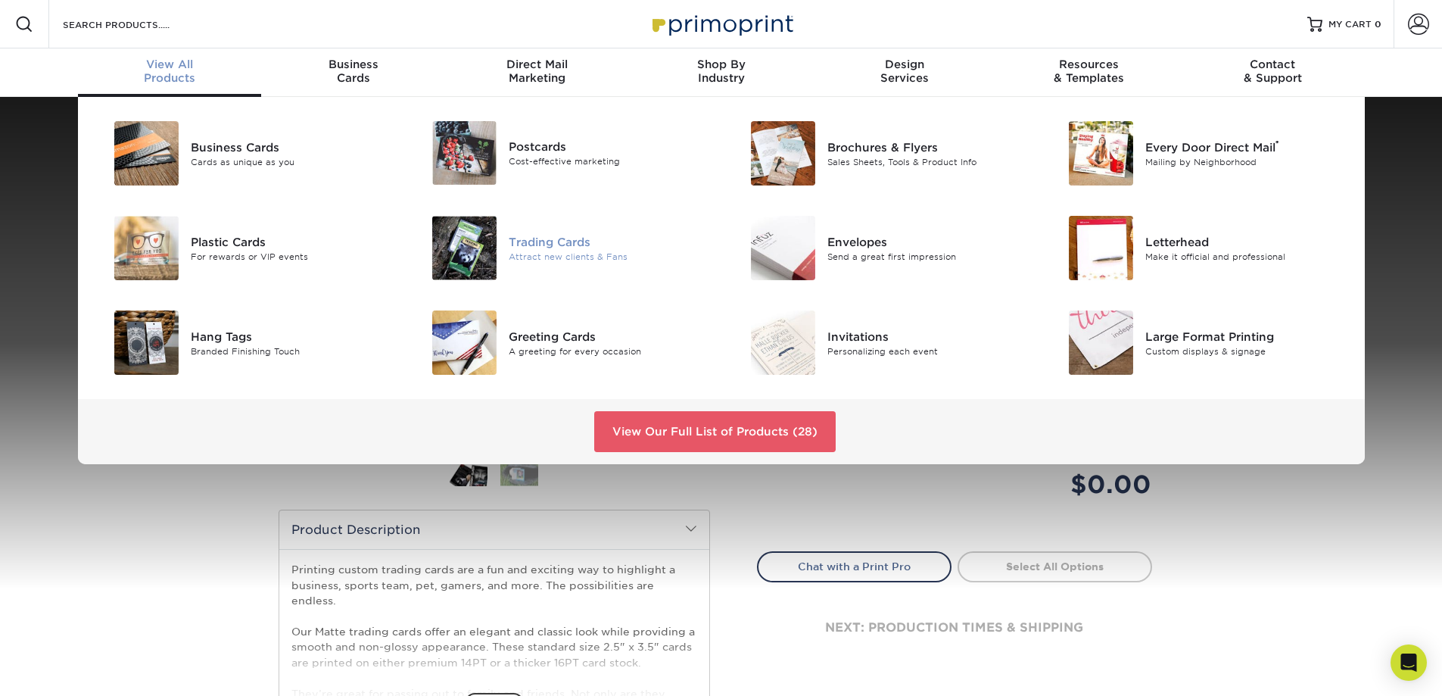
click at [497, 242] on div at bounding box center [456, 248] width 106 height 64
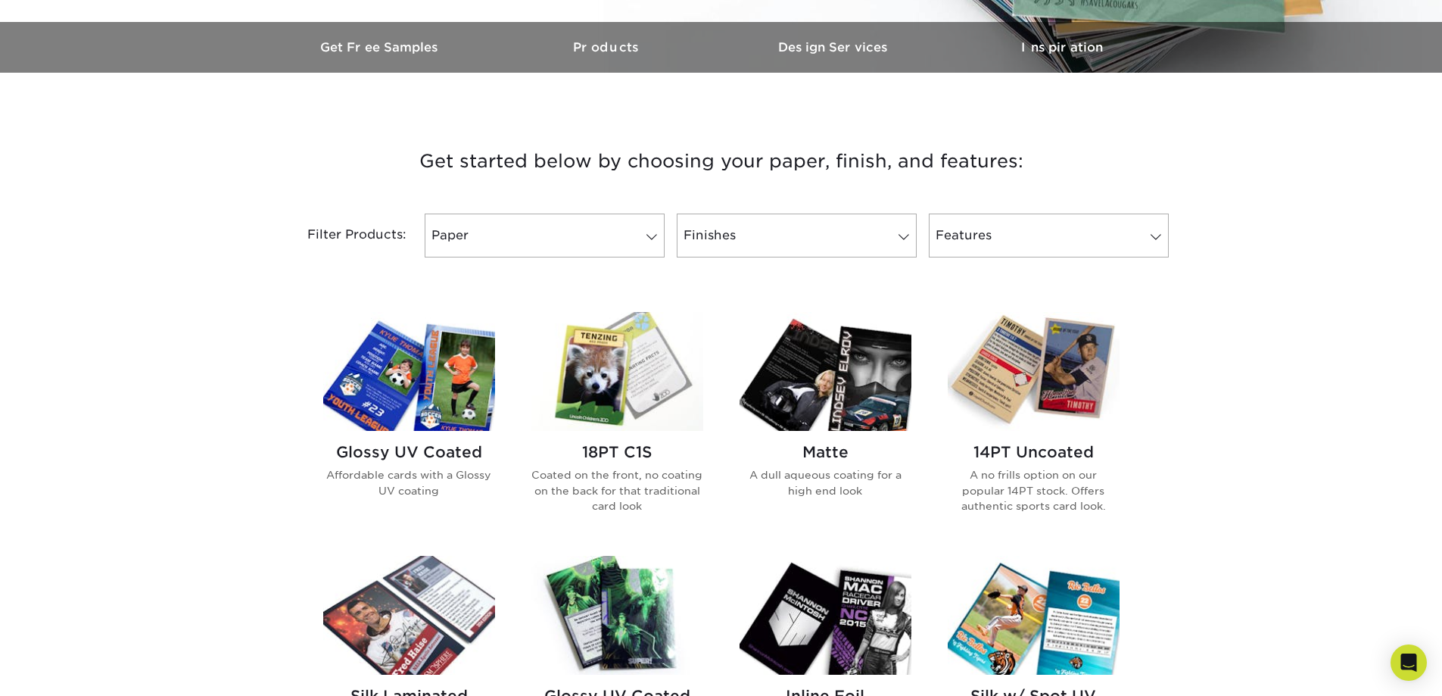
scroll to position [454, 0]
click at [584, 370] on img at bounding box center [617, 370] width 172 height 119
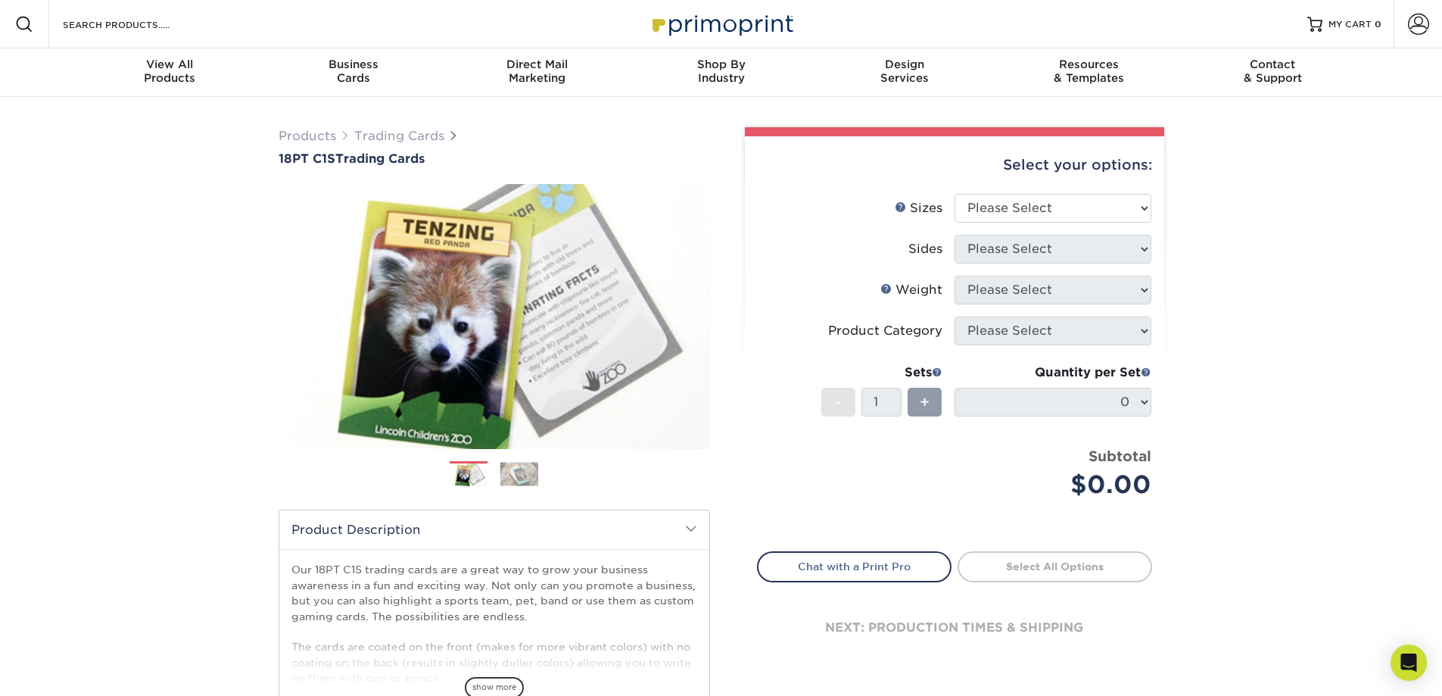
click at [1006, 224] on li "Sizes Help Sizes Please Select 2.5" x 3.5"" at bounding box center [955, 214] width 394 height 41
click at [1017, 207] on select "Please Select 2.5" x 3.5"" at bounding box center [1052, 208] width 197 height 29
select select "2.50x3.50"
click at [954, 194] on select "Please Select 2.5" x 3.5"" at bounding box center [1052, 208] width 197 height 29
click at [1020, 250] on select "Please Select Print Both Sides Print Front Only" at bounding box center [1052, 249] width 197 height 29
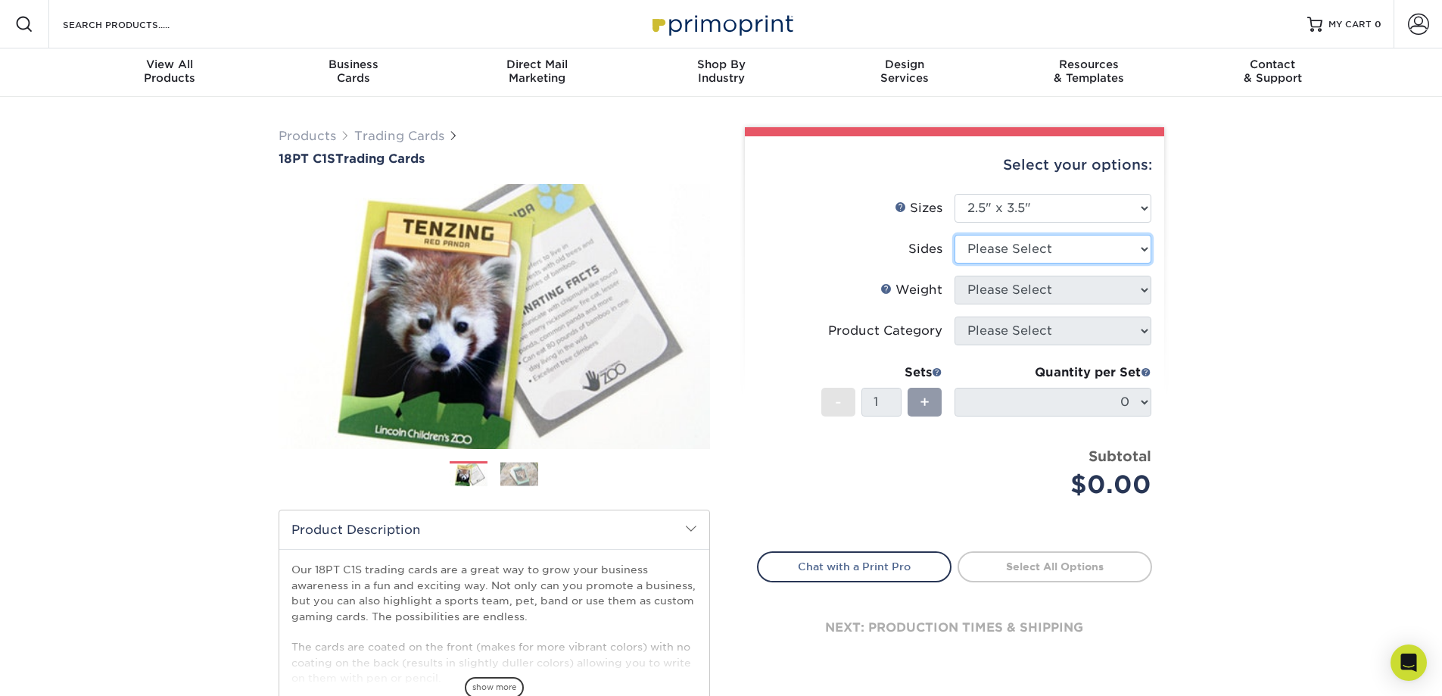
select select "13abbda7-1d64-4f25-8bb2-c179b224825d"
click at [954, 235] on select "Please Select Print Both Sides Print Front Only" at bounding box center [1052, 249] width 197 height 29
click at [1016, 288] on select "Please Select 18PT C1S" at bounding box center [1052, 290] width 197 height 29
select select "18PTC1S"
click at [954, 276] on select "Please Select 18PT C1S" at bounding box center [1052, 290] width 197 height 29
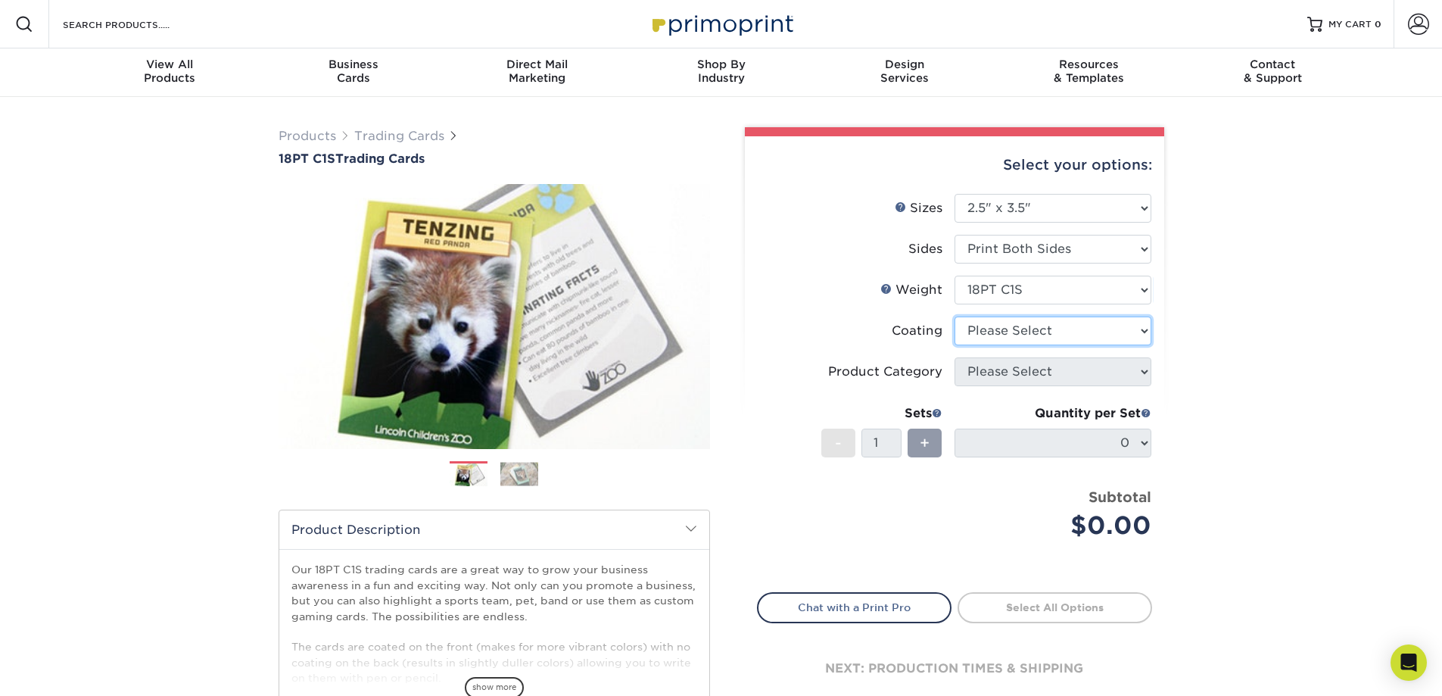
click at [1006, 335] on select at bounding box center [1052, 330] width 197 height 29
select select "1e8116af-acfc-44b1-83dc-8181aa338834"
click at [954, 316] on select at bounding box center [1052, 330] width 197 height 29
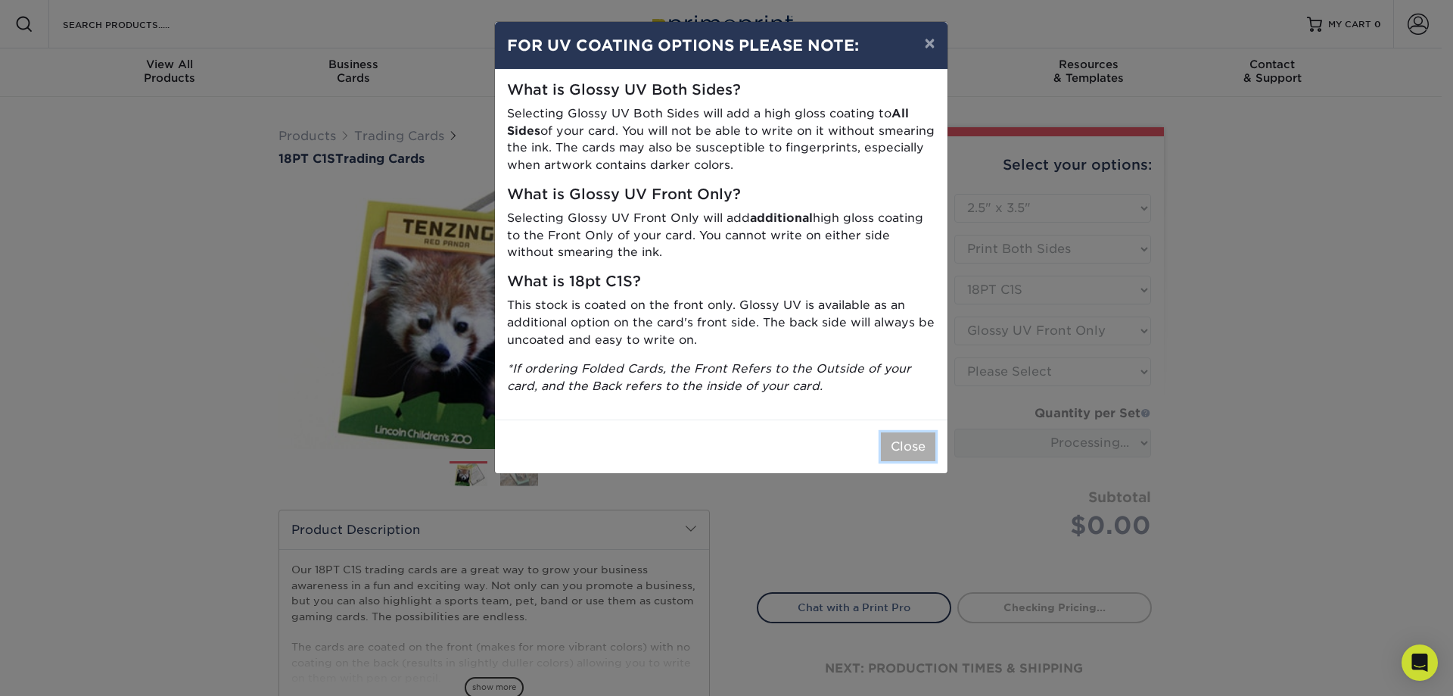
click at [914, 444] on button "Close" at bounding box center [908, 446] width 54 height 29
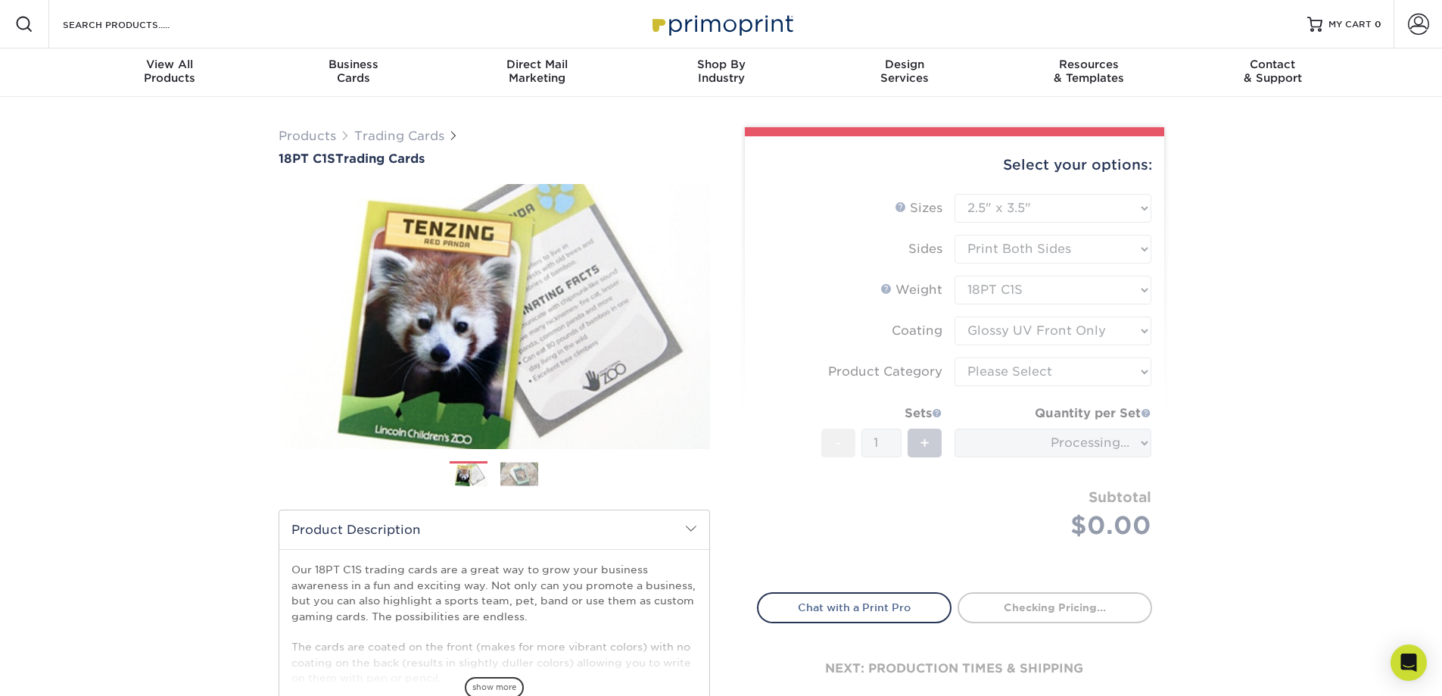
click at [1021, 377] on form "Sizes Help Sizes Please Select 2.5" x 3.5" Sides Please Select 18PT C1S" at bounding box center [954, 384] width 395 height 381
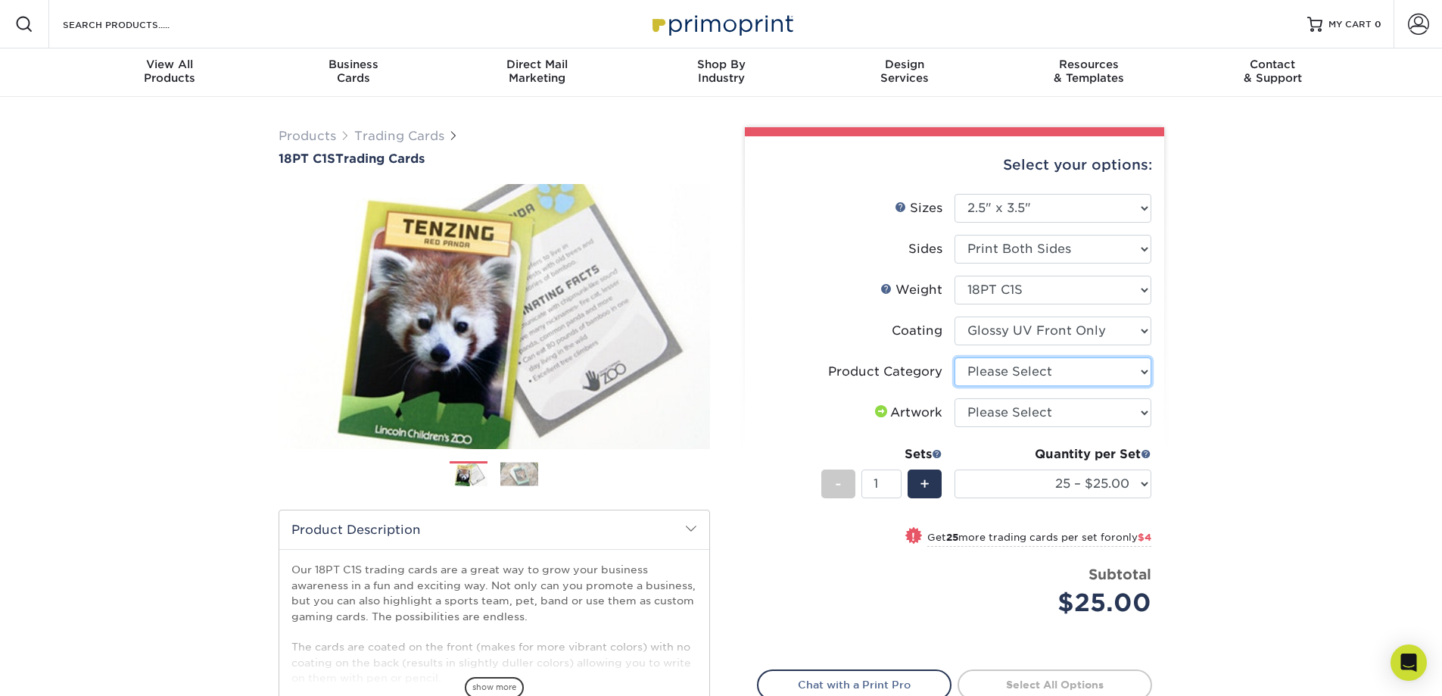
click at [1021, 373] on select "Please Select Trading Cards" at bounding box center [1052, 371] width 197 height 29
select select "c2f9bce9-36c2-409d-b101-c29d9d031e18"
click at [954, 357] on select "Please Select Trading Cards" at bounding box center [1052, 371] width 197 height 29
click at [1016, 409] on select "Please Select I will upload files I need a design - $100" at bounding box center [1052, 412] width 197 height 29
select select "upload"
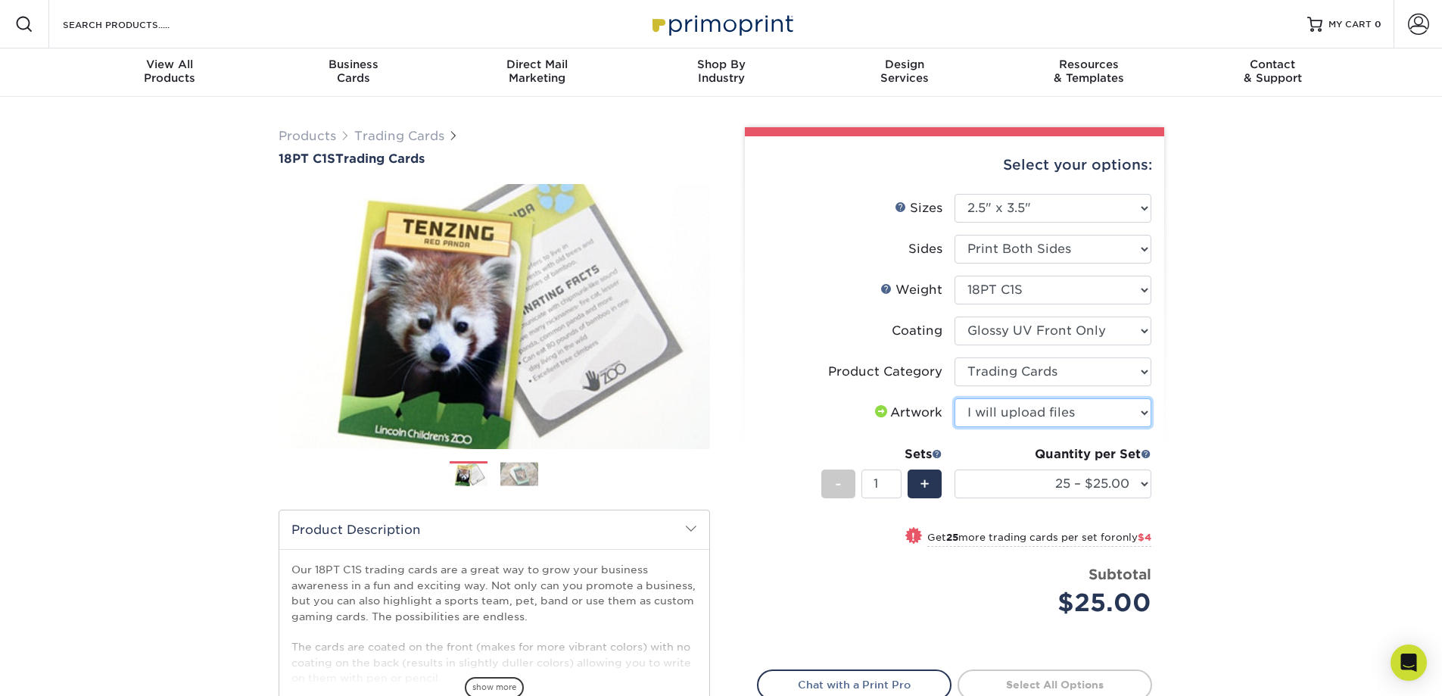
click at [954, 398] on select "Please Select I will upload files I need a design - $100" at bounding box center [1052, 412] width 197 height 29
click at [927, 481] on span "+" at bounding box center [925, 483] width 10 height 23
type input "2"
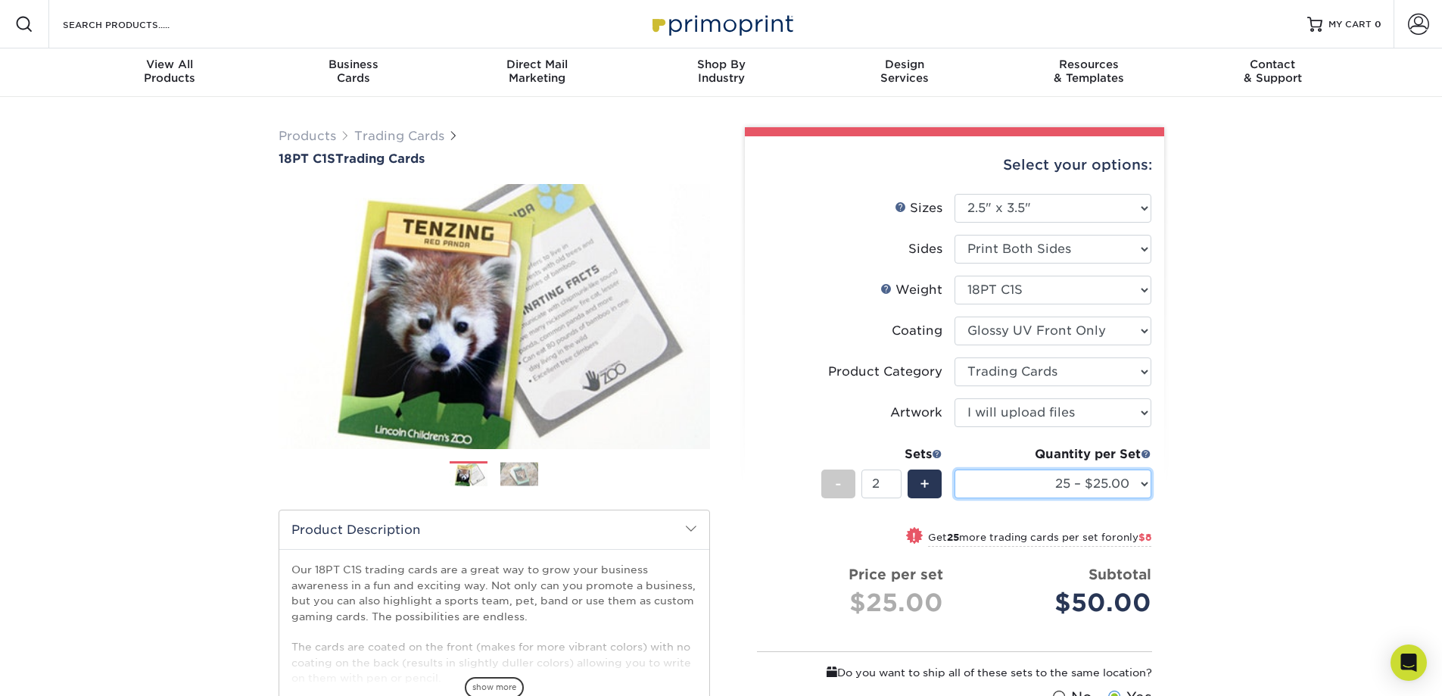
click at [989, 478] on select "25 – $25.00 50 – $29.00 75 – $37.00 100 – $41.00 250 – $48.00 500 – $58.00 1000…" at bounding box center [1052, 483] width 197 height 29
select select "2500 – $155.00"
click at [954, 469] on select "25 – $25.00 50 – $29.00 75 – $37.00 100 – $41.00 250 – $48.00 500 – $58.00 1000…" at bounding box center [1052, 483] width 197 height 29
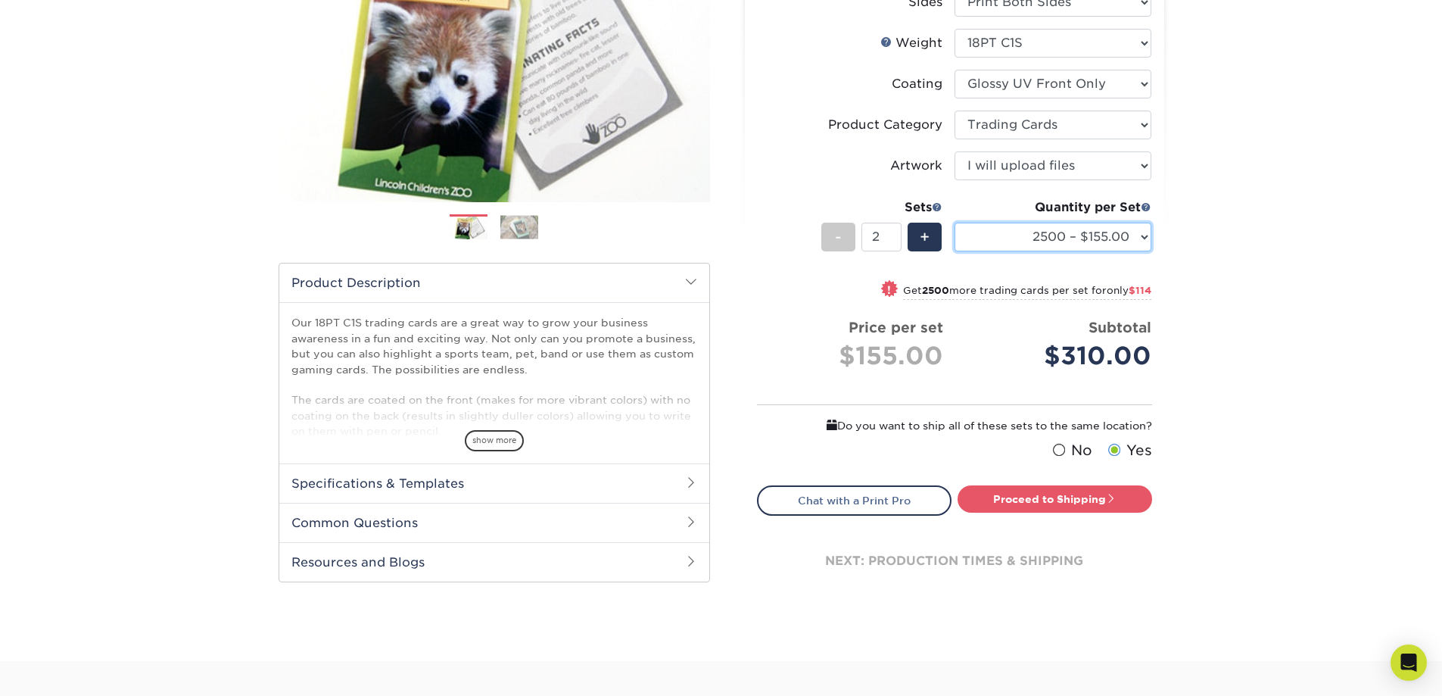
scroll to position [227, 0]
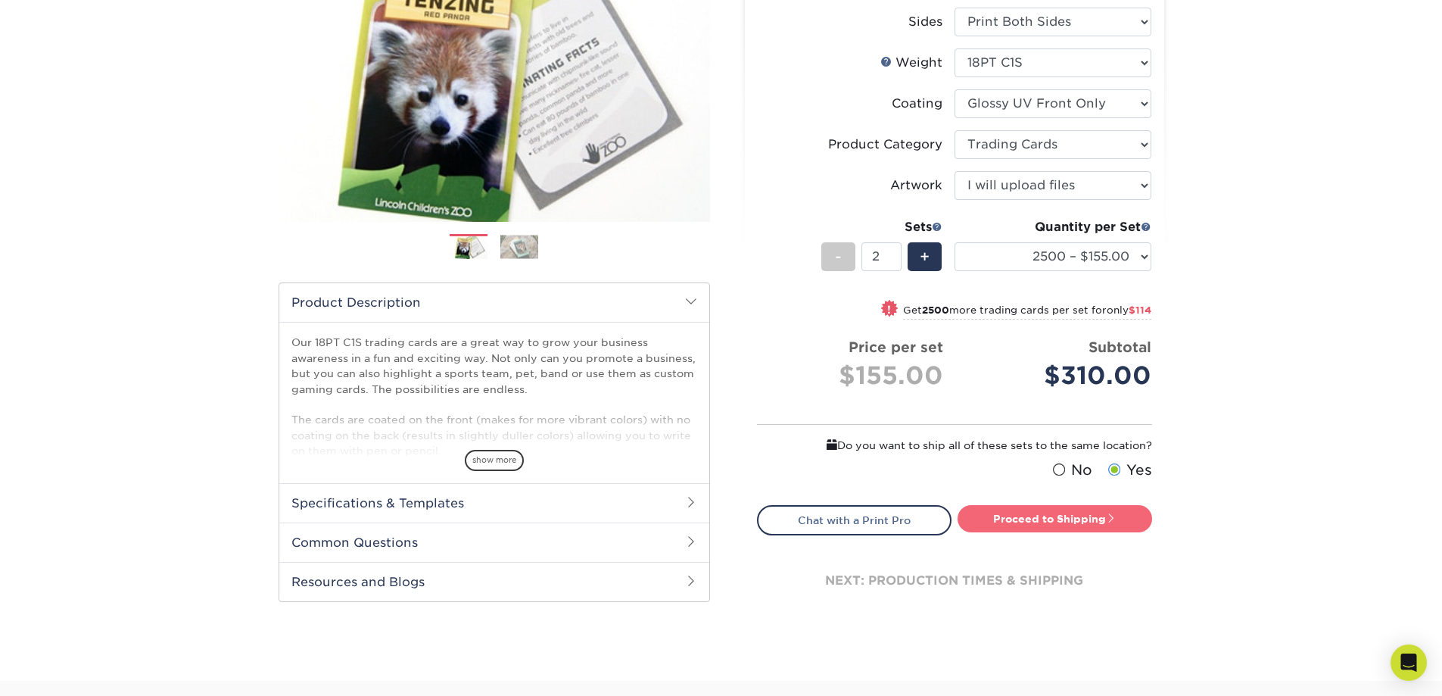
click at [1053, 517] on link "Proceed to Shipping" at bounding box center [1055, 518] width 195 height 27
type input "Set 1"
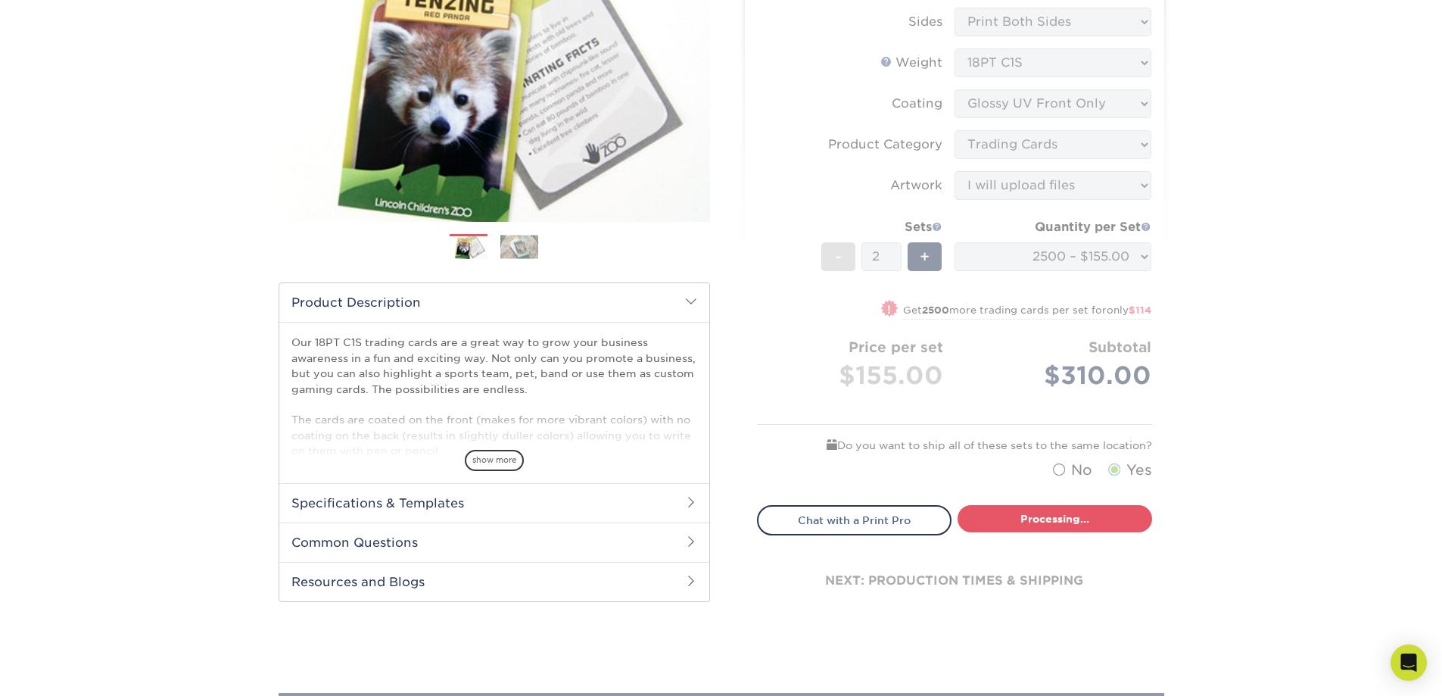
select select "bc44d44d-0b73-4f8e-a461-e33570ca9277"
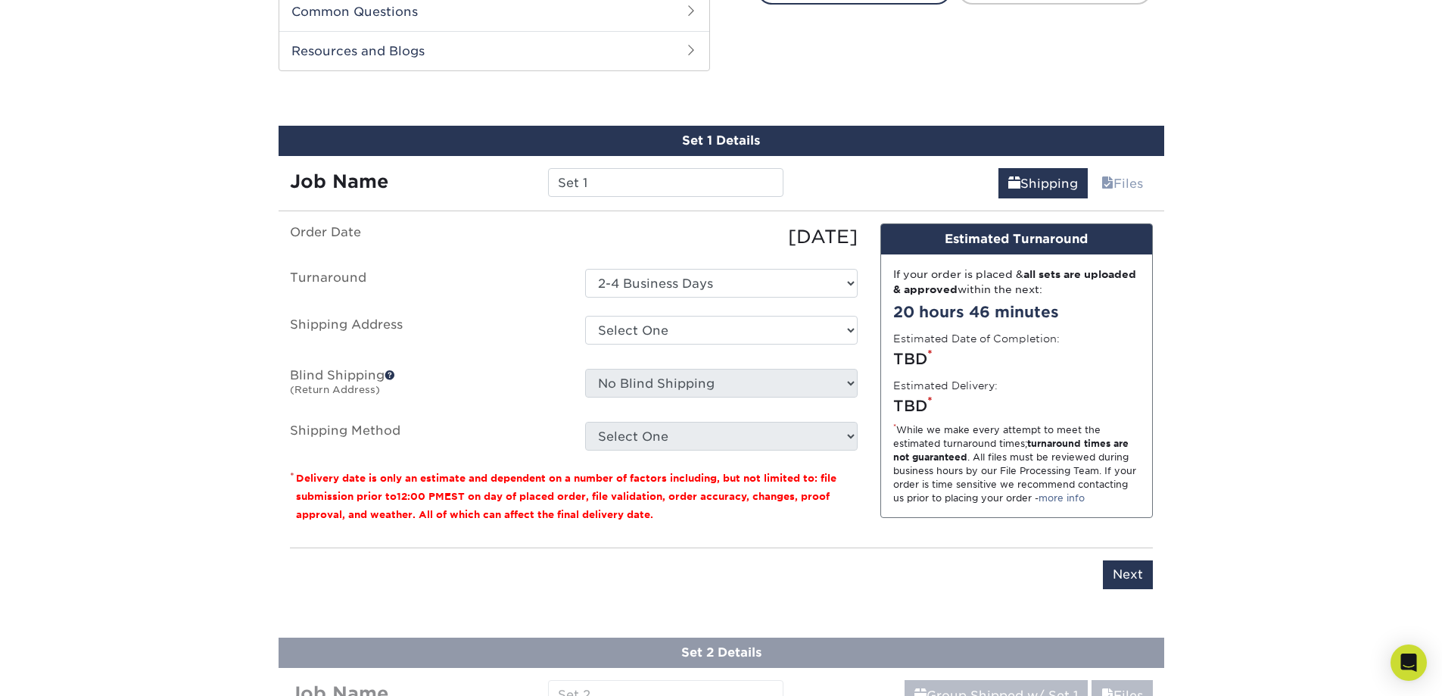
scroll to position [621, 0]
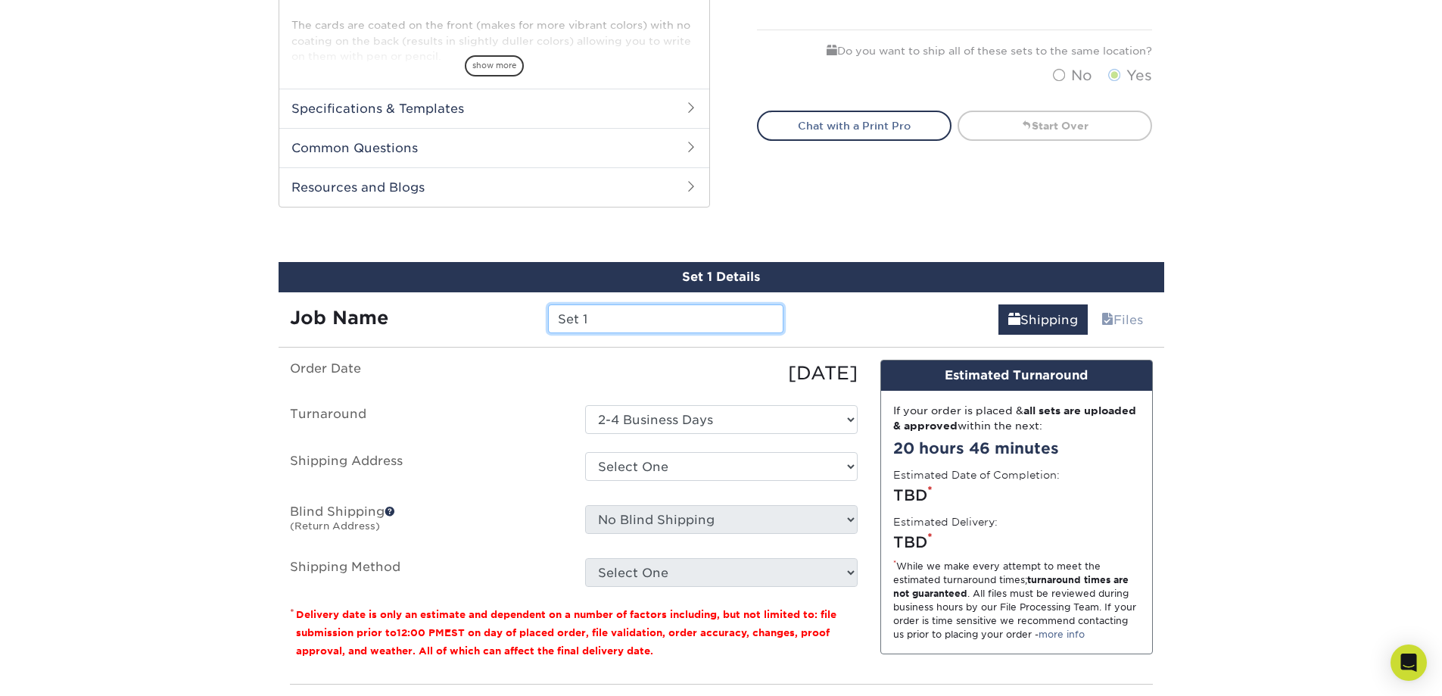
click at [671, 323] on input "Set 1" at bounding box center [665, 318] width 235 height 29
click at [610, 366] on div "[DATE]" at bounding box center [721, 373] width 295 height 27
click at [625, 323] on input "Set 1" at bounding box center [665, 318] width 235 height 29
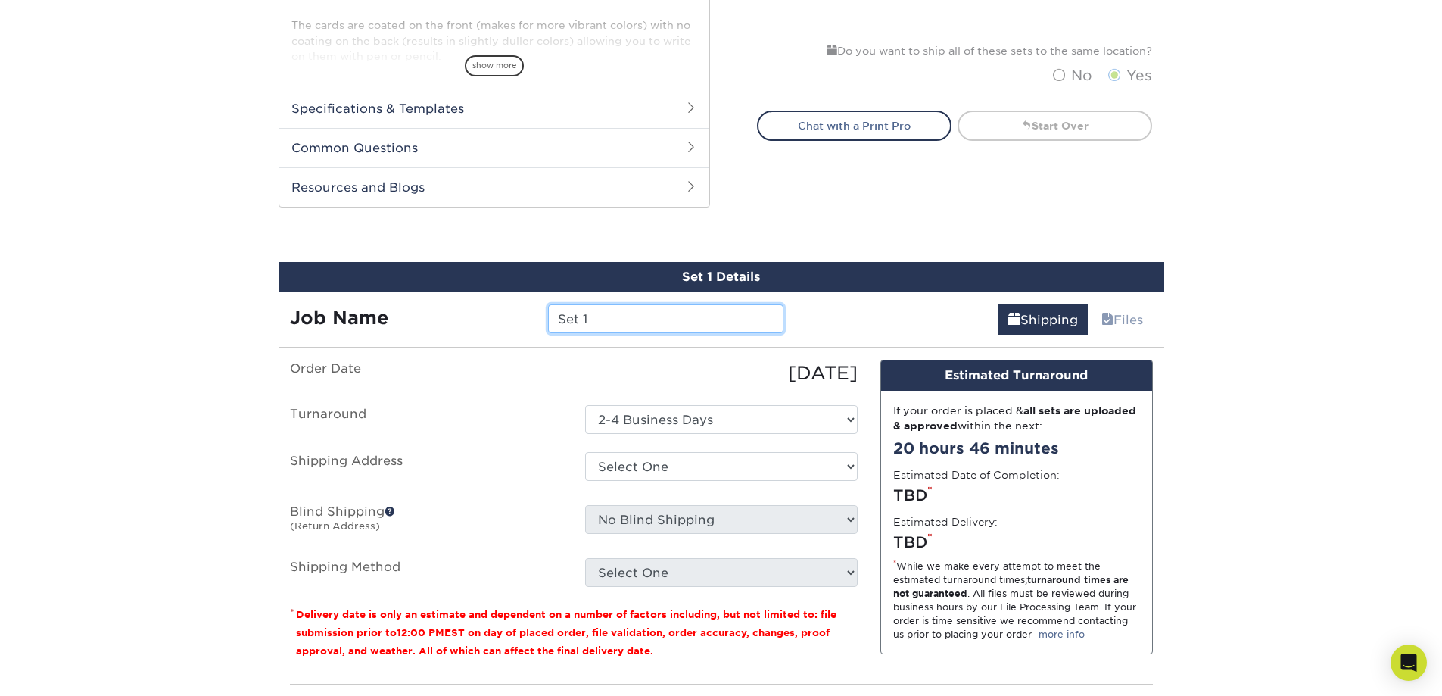
click at [625, 323] on input "Set 1" at bounding box center [665, 318] width 235 height 29
type input "Axolotl Card"
click at [715, 478] on select "Select One Donavelli Apartment + Add New Address - Login" at bounding box center [721, 466] width 272 height 29
select select "286626"
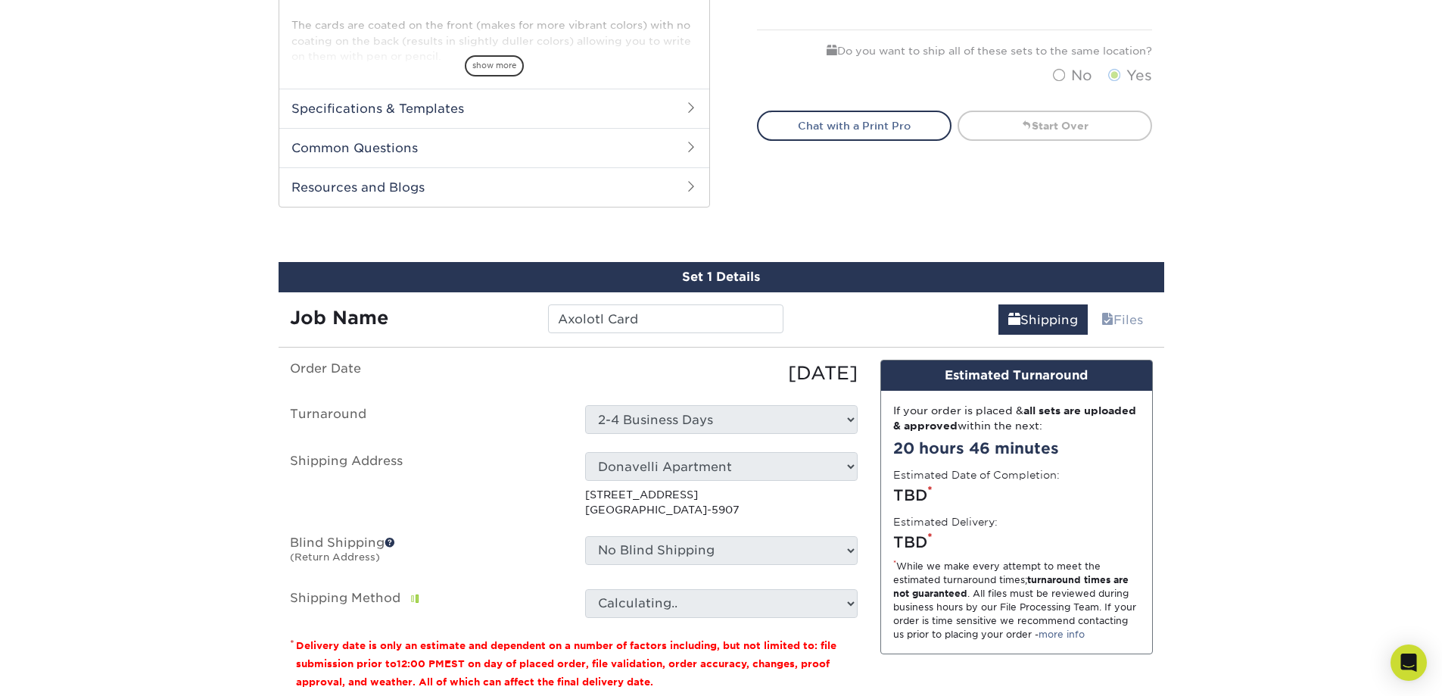
scroll to position [697, 0]
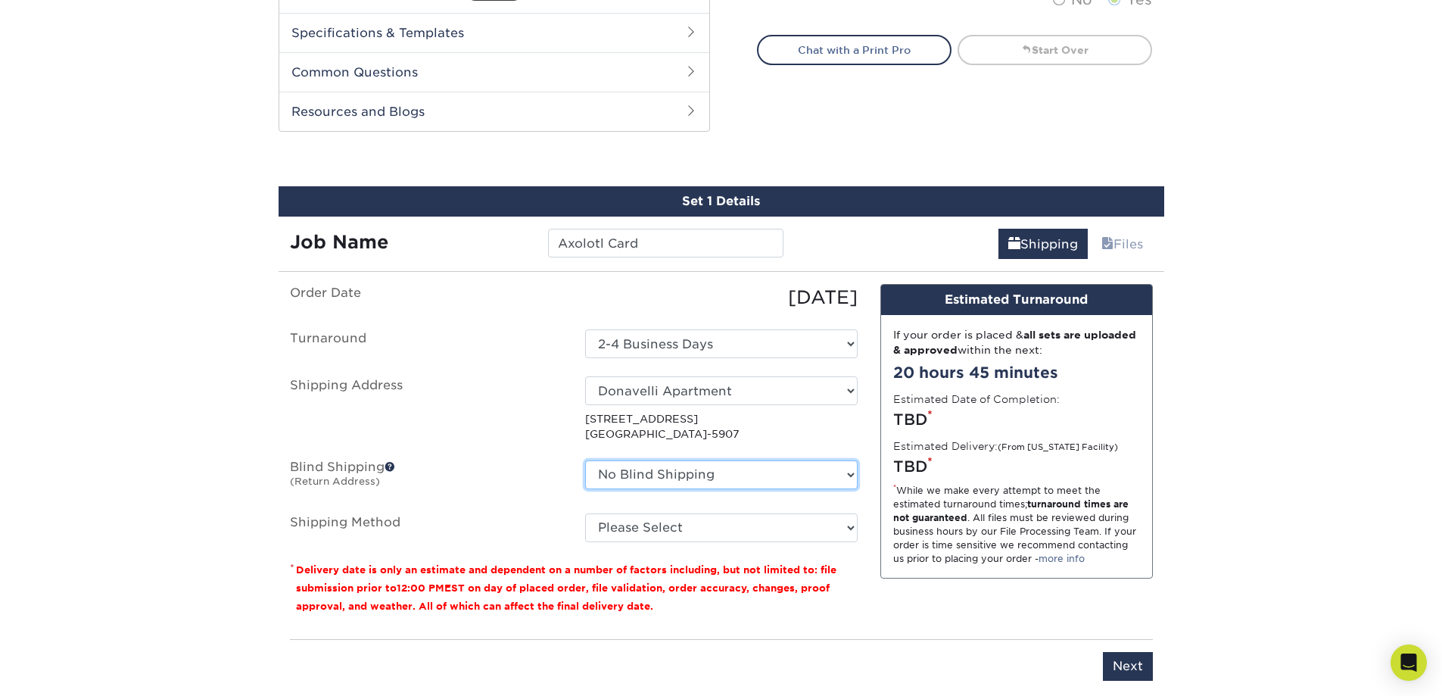
click at [615, 467] on select "No Blind Shipping Donavelli Apartment + Add New Address" at bounding box center [721, 474] width 272 height 29
click at [584, 468] on div "No Blind Shipping Donavelli Apartment + Add New Address" at bounding box center [721, 477] width 295 height 35
click at [629, 481] on select "No Blind Shipping Donavelli Apartment + Add New Address" at bounding box center [721, 474] width 272 height 29
select select "286626"
click at [585, 460] on select "No Blind Shipping Donavelli Apartment + Add New Address" at bounding box center [721, 474] width 272 height 29
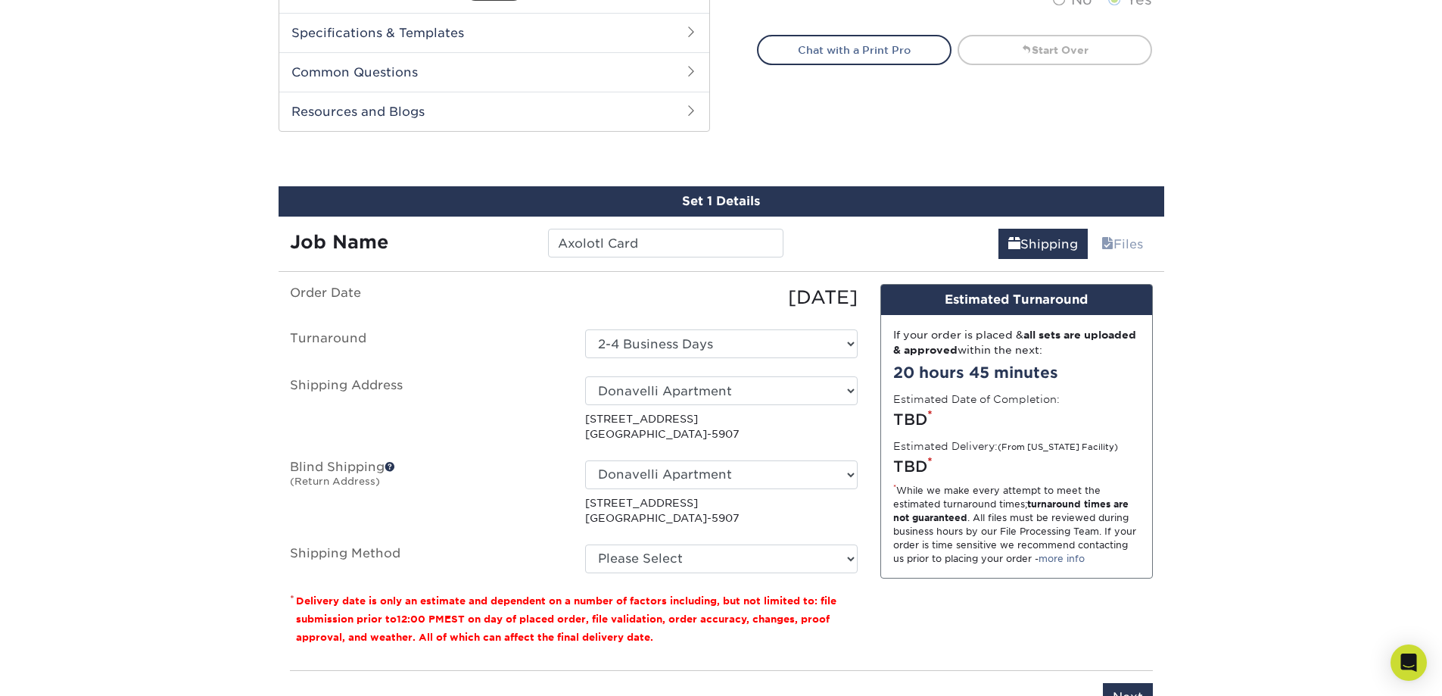
click at [649, 511] on p "[STREET_ADDRESS]" at bounding box center [721, 510] width 272 height 31
click at [640, 559] on select "Please Select Ground Shipping (+$25.77) 3 Day Shipping Service (+$36.36) 2 Day …" at bounding box center [721, 558] width 272 height 29
select select "03"
click at [585, 544] on select "Please Select Ground Shipping (+$25.77) 3 Day Shipping Service (+$36.36) 2 Day …" at bounding box center [721, 558] width 272 height 29
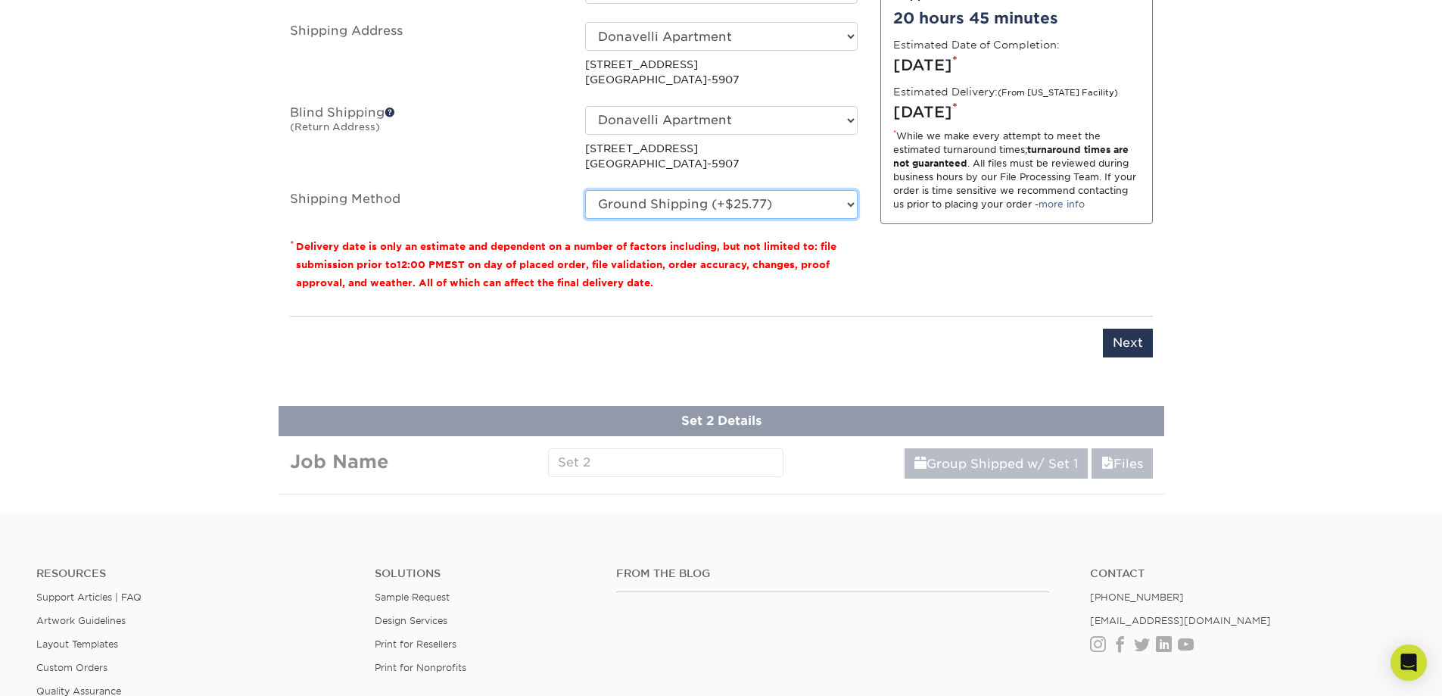
scroll to position [849, 0]
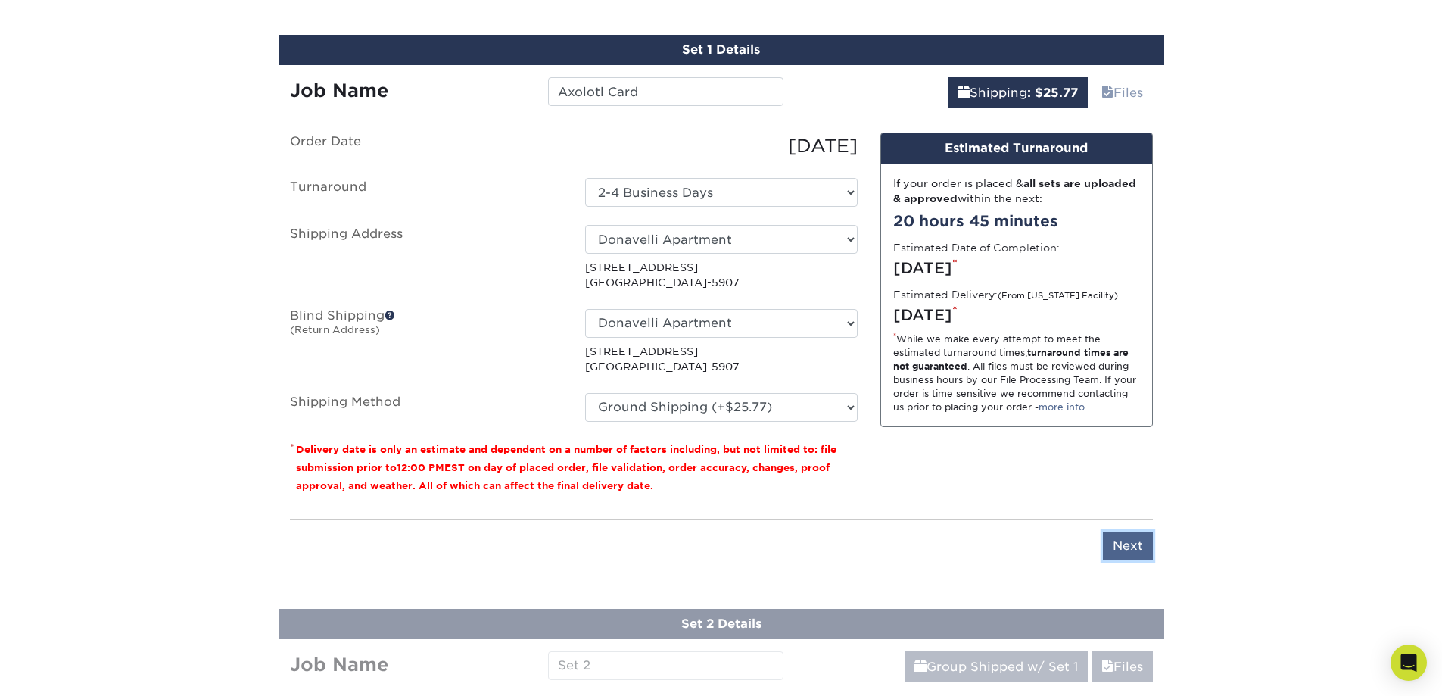
click at [1135, 553] on input "Next" at bounding box center [1128, 545] width 50 height 29
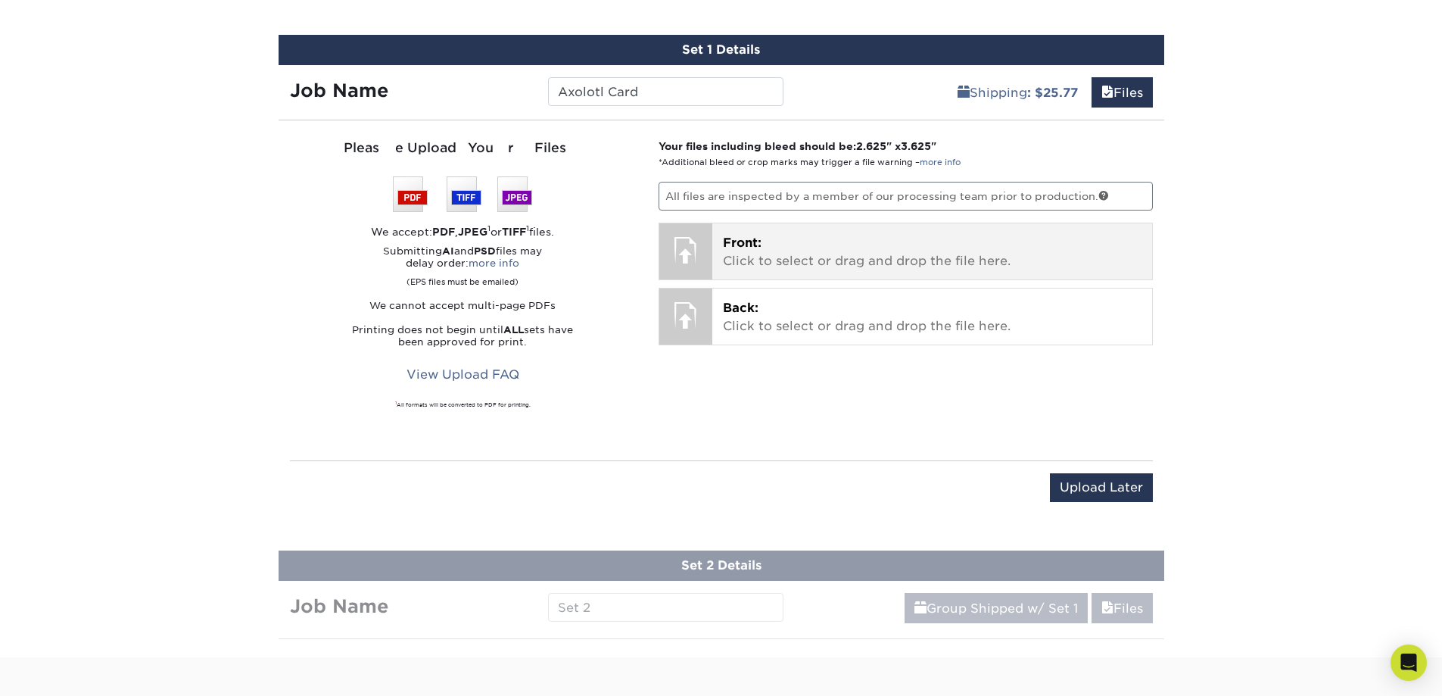
click at [733, 239] on span "Front:" at bounding box center [742, 242] width 39 height 14
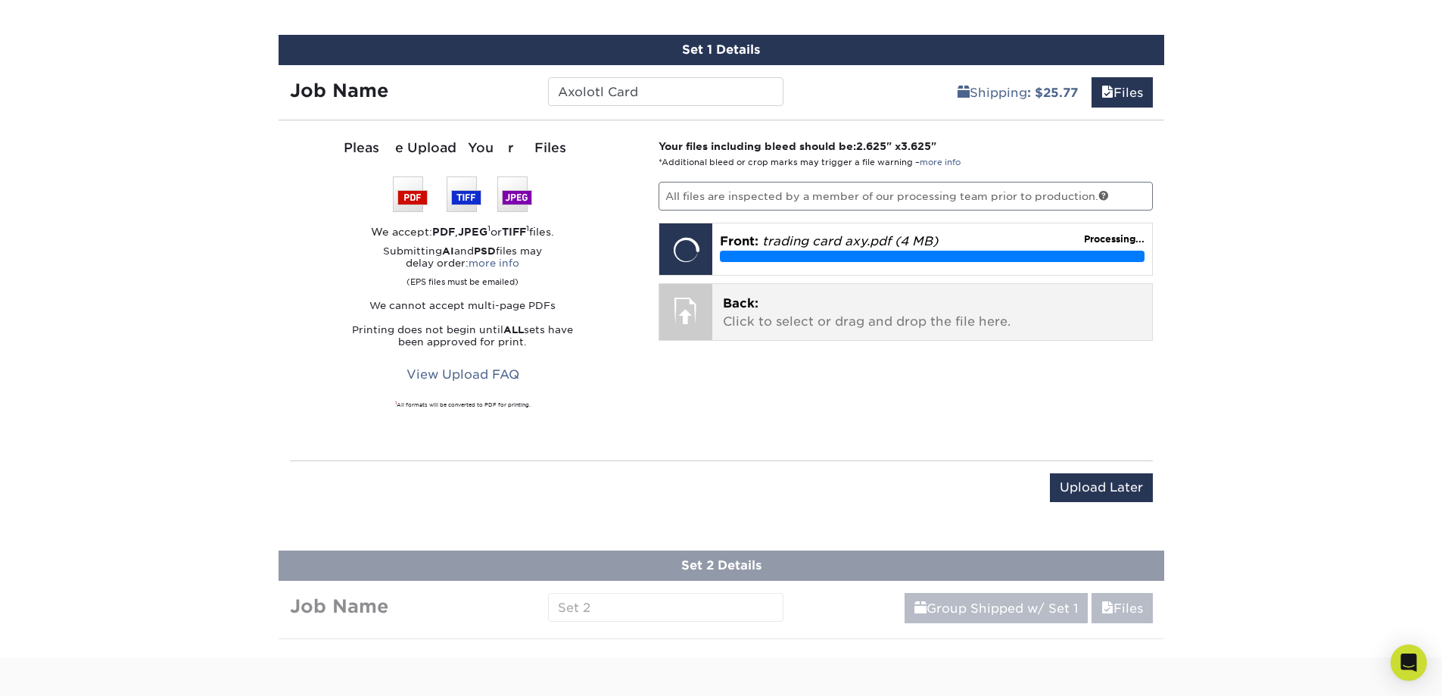
click at [777, 303] on p "Back: Click to select or drag and drop the file here." at bounding box center [932, 312] width 419 height 36
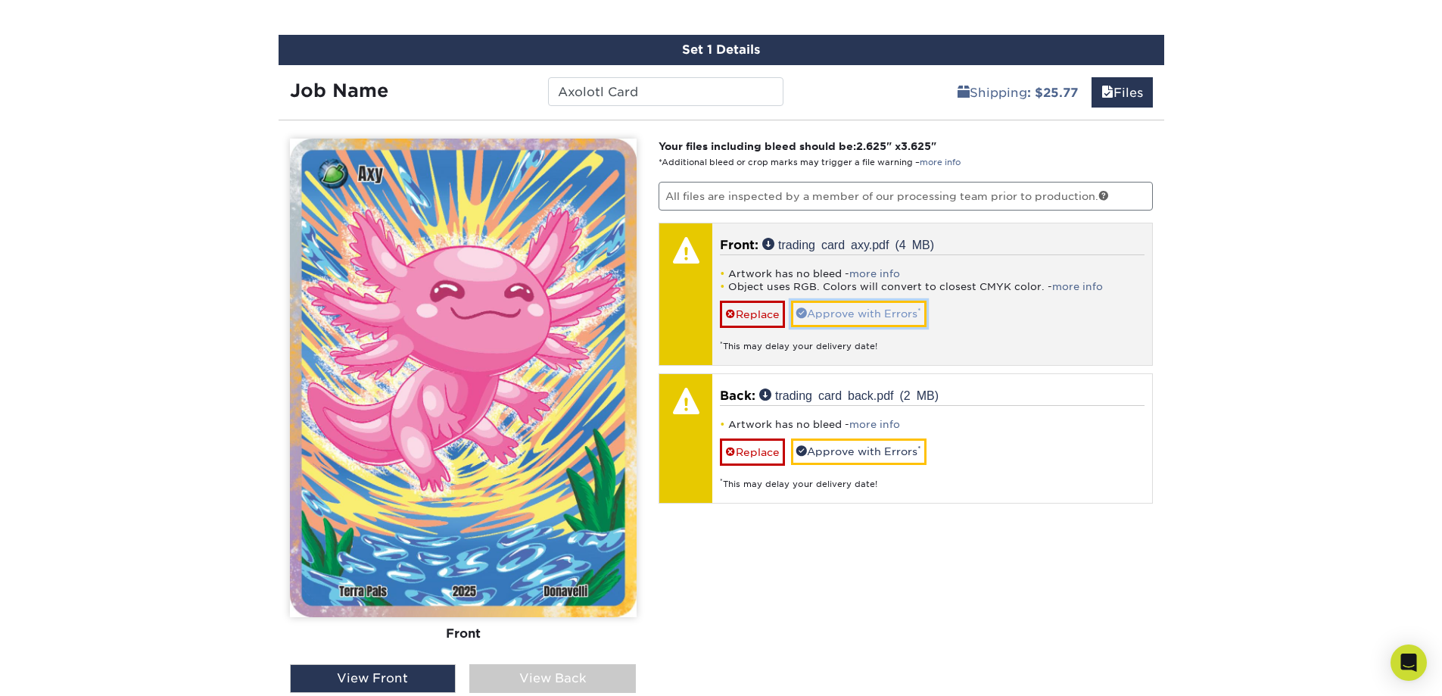
click at [875, 313] on link "Approve with Errors *" at bounding box center [858, 313] width 135 height 26
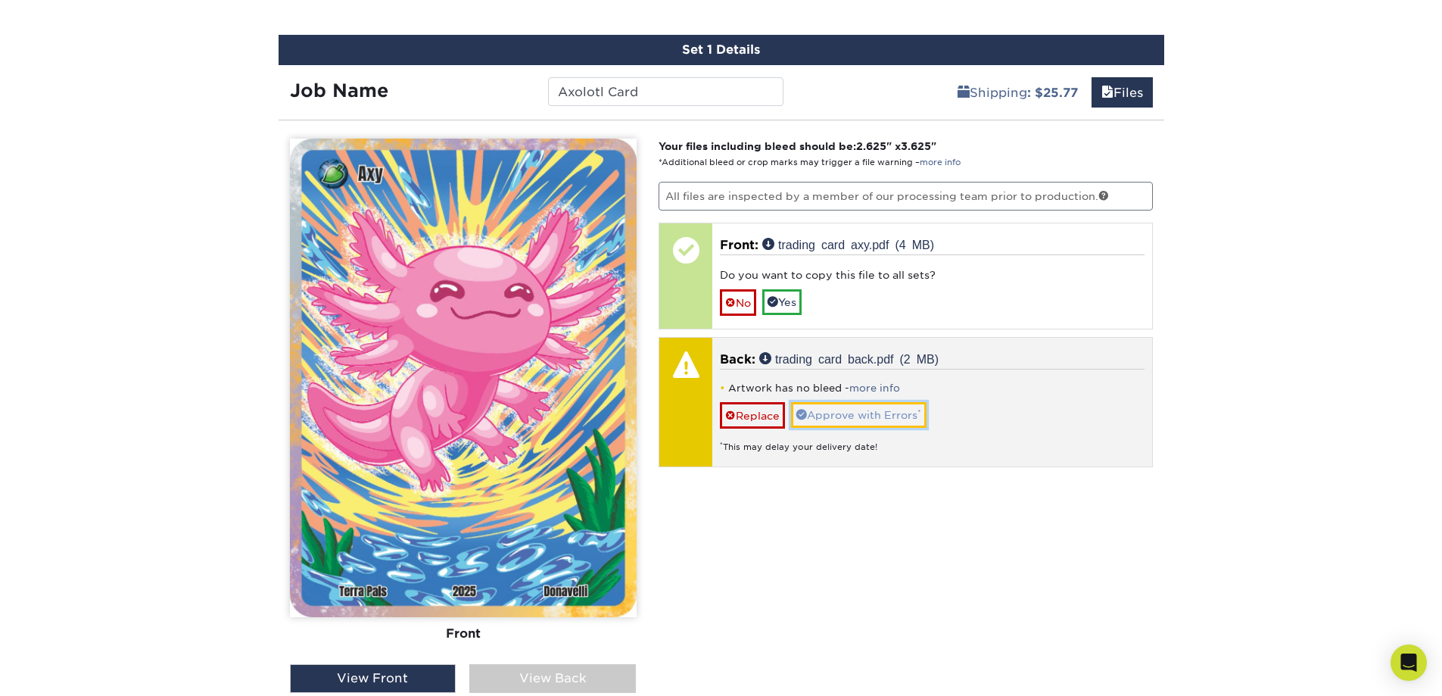
click at [861, 409] on link "Approve with Errors *" at bounding box center [858, 415] width 135 height 26
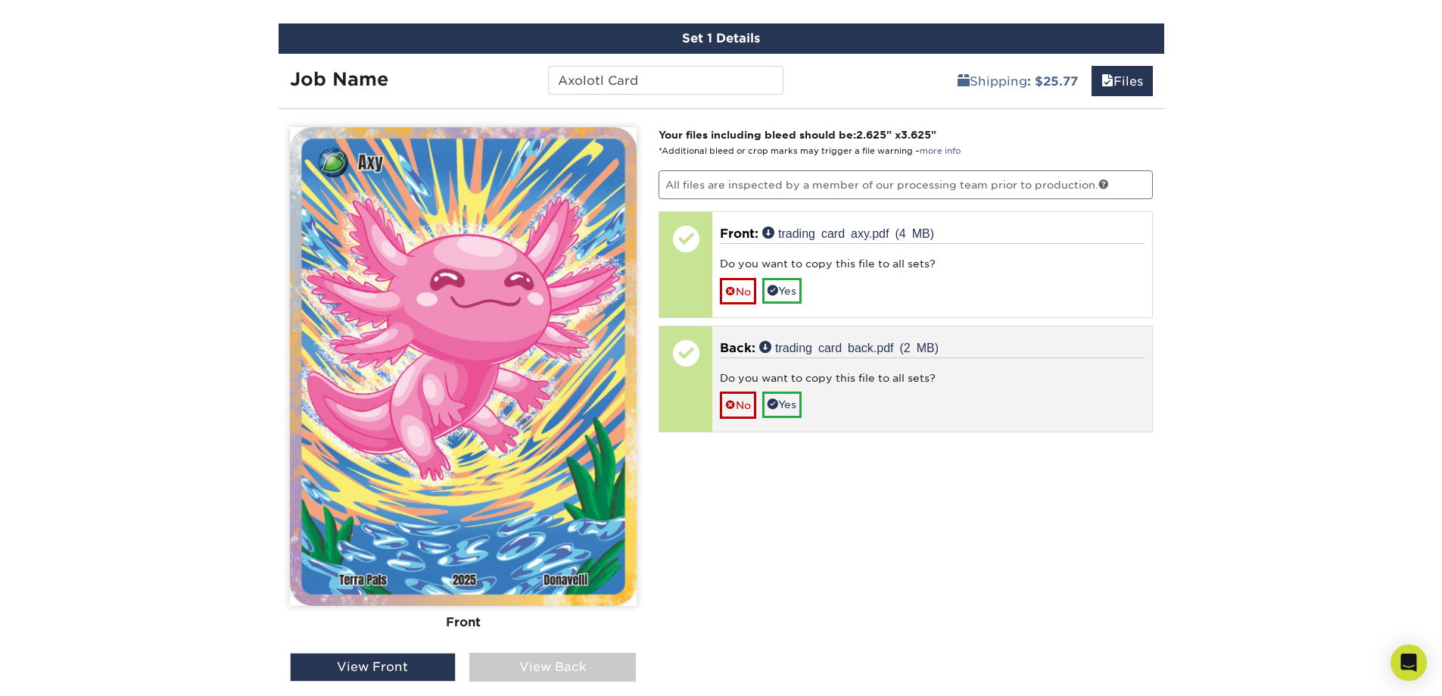
scroll to position [1151, 0]
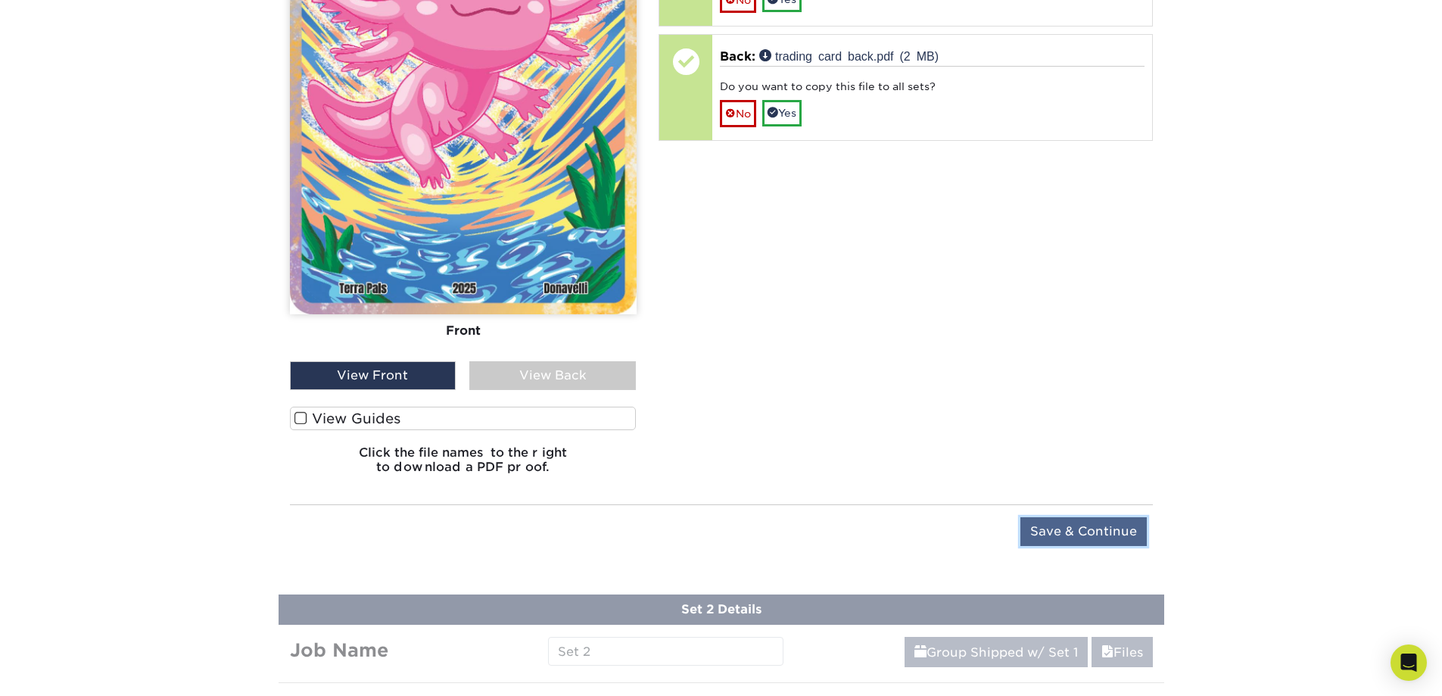
click at [1078, 524] on input "Save & Continue" at bounding box center [1083, 531] width 126 height 29
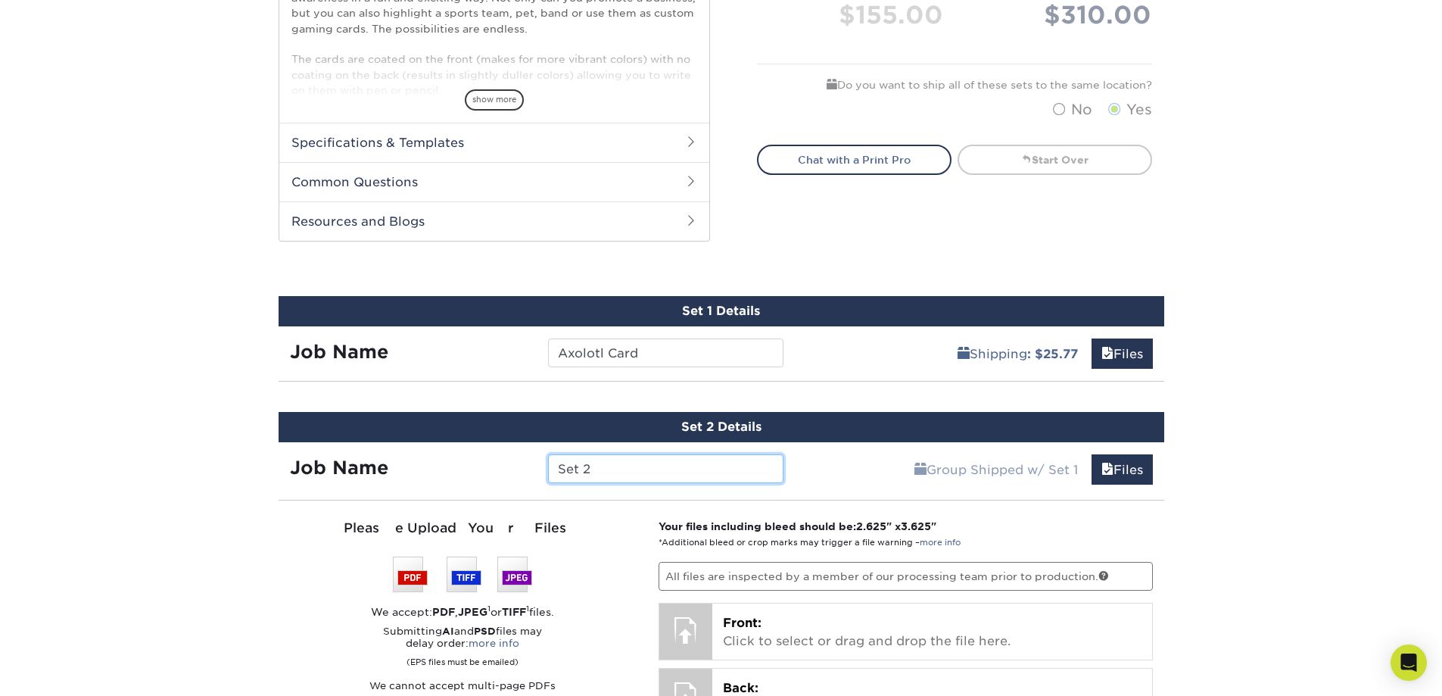
scroll to position [708, 0]
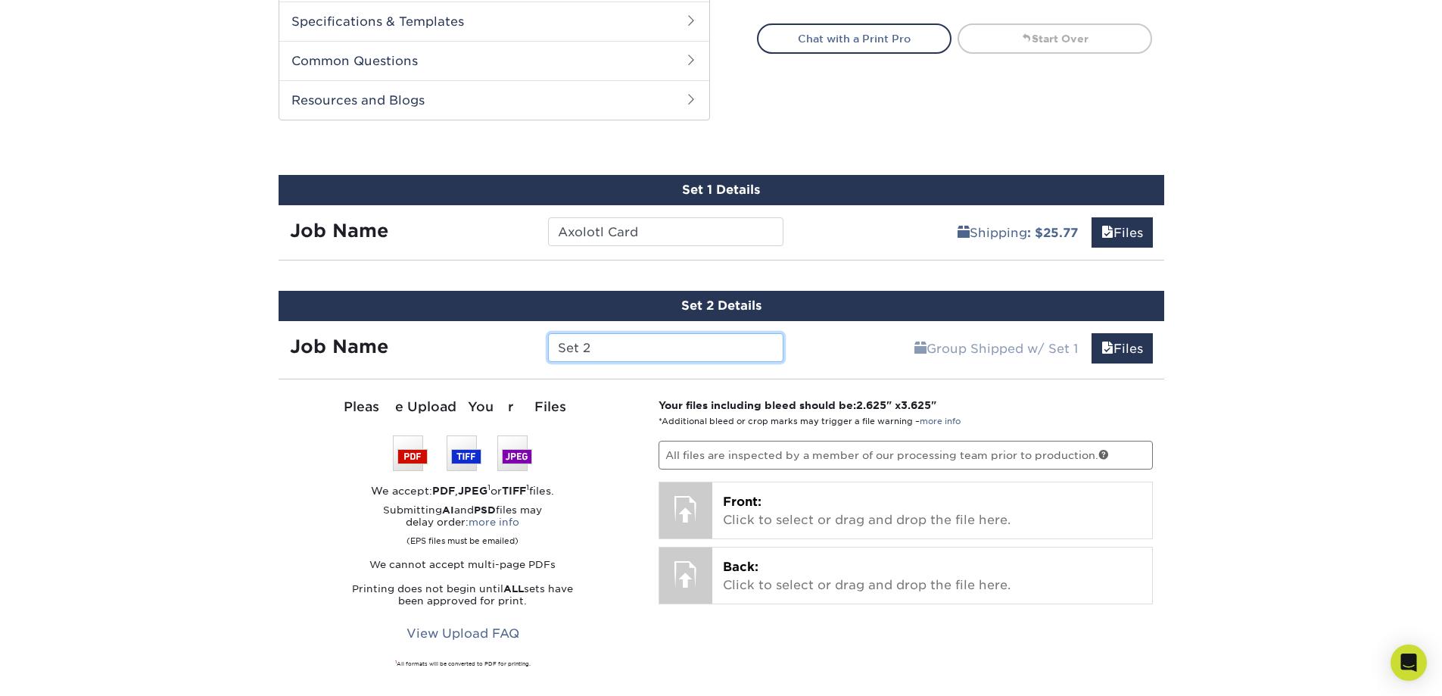
click at [608, 344] on input "Set 2" at bounding box center [665, 347] width 235 height 29
click at [608, 343] on input "Set 2" at bounding box center [665, 347] width 235 height 29
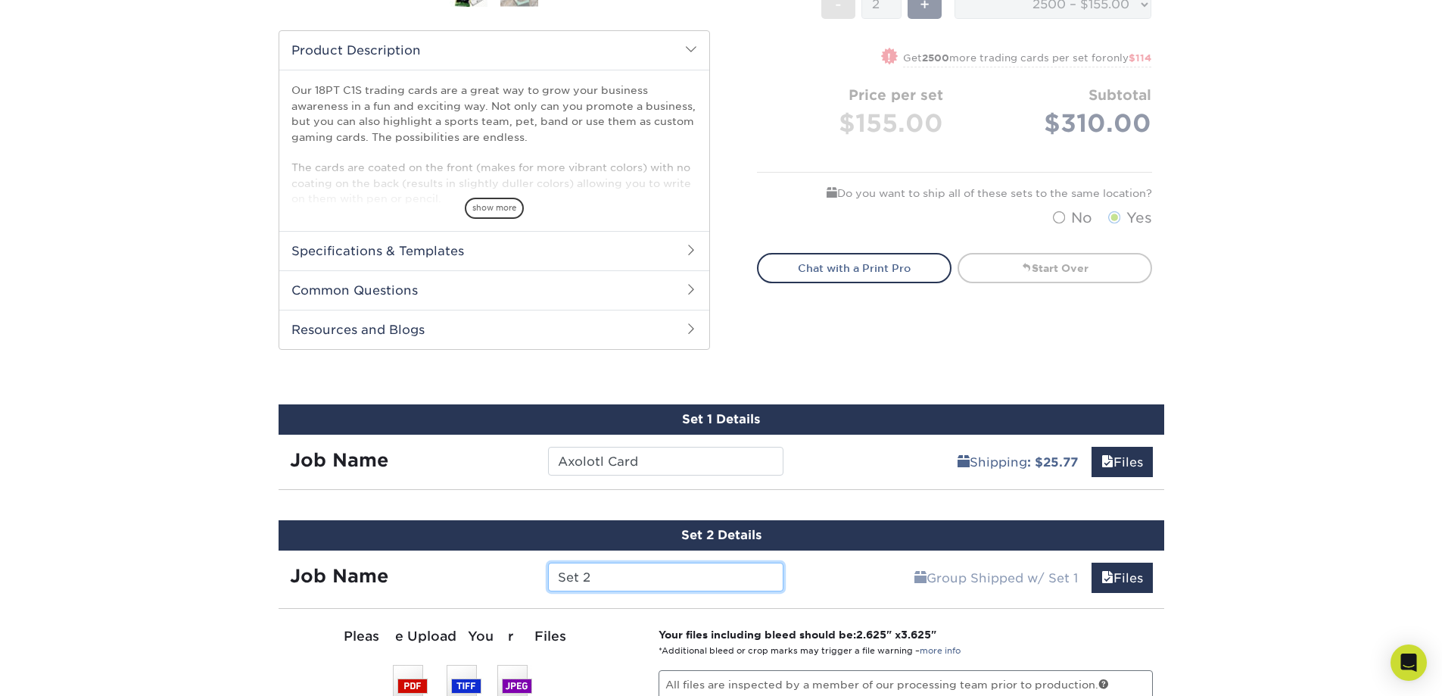
scroll to position [633, 0]
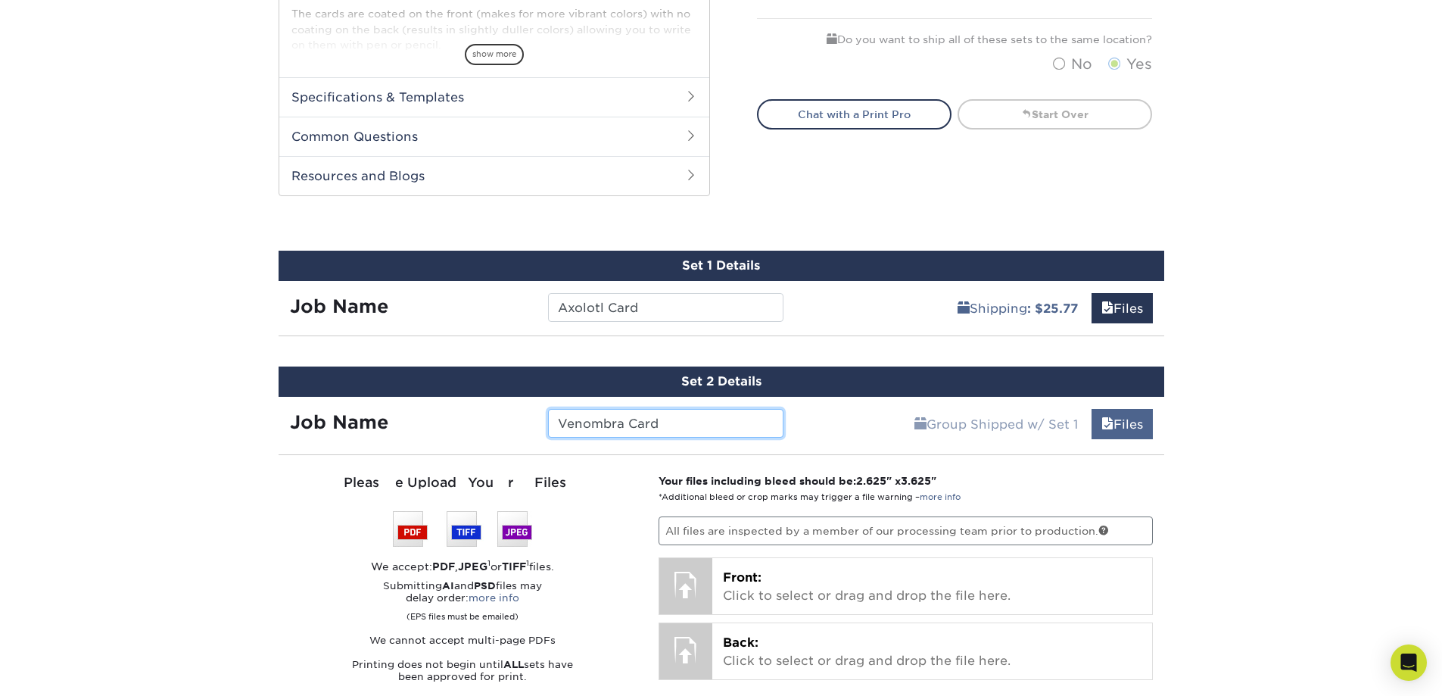
type input "Venombra Card"
click at [1139, 427] on link "Files" at bounding box center [1121, 424] width 61 height 30
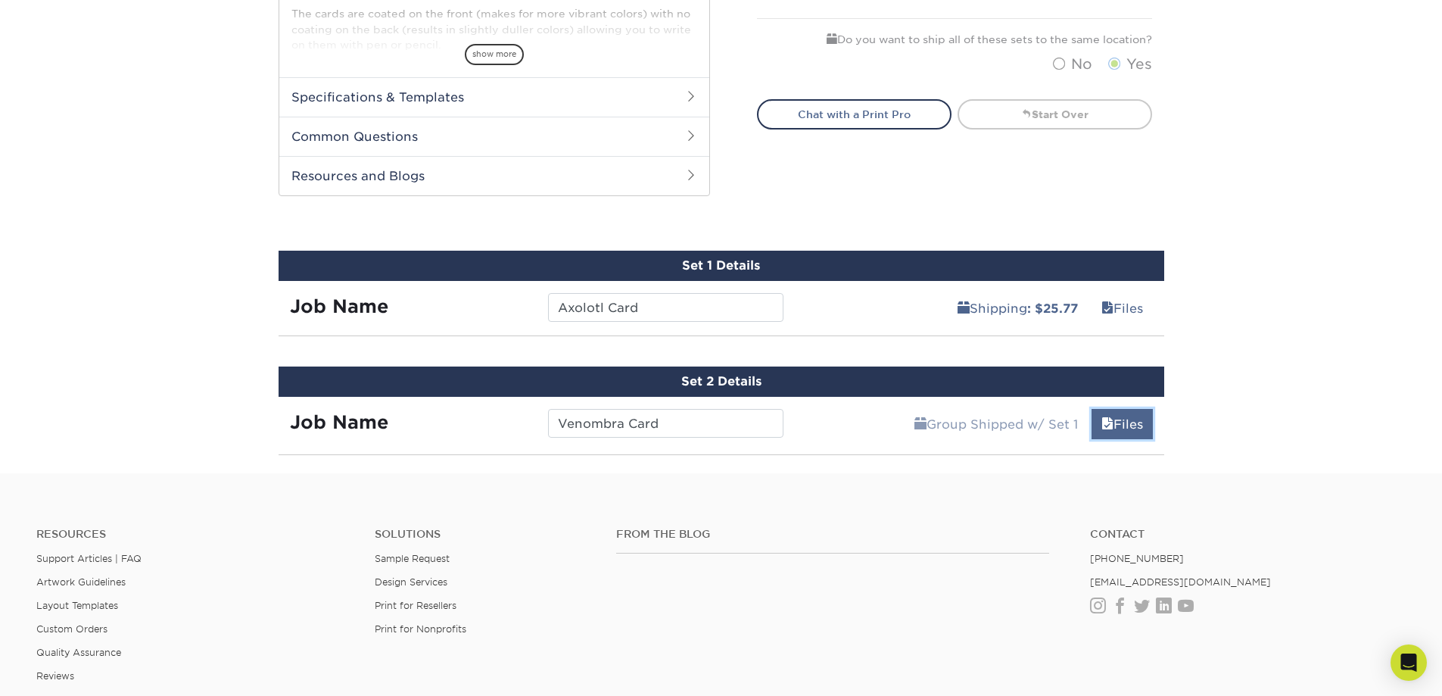
click at [1129, 420] on link "Files" at bounding box center [1121, 424] width 61 height 30
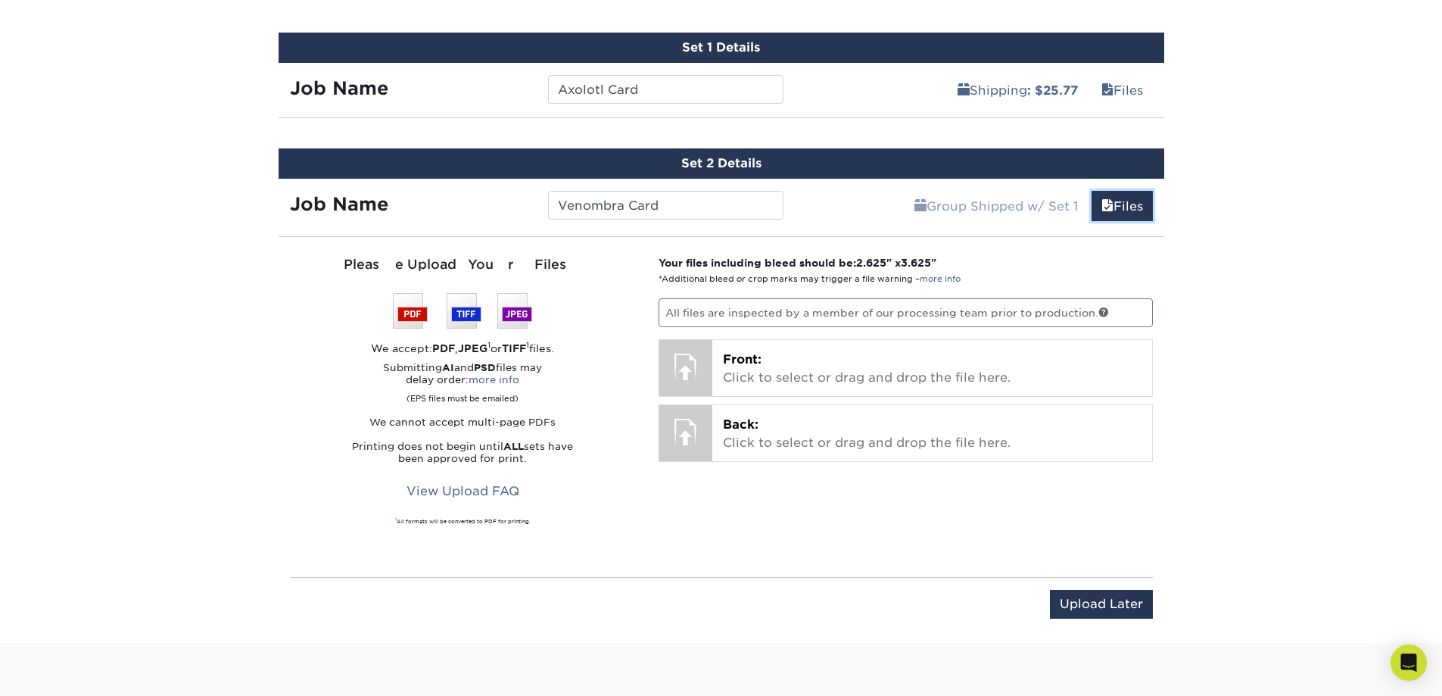
scroll to position [860, 0]
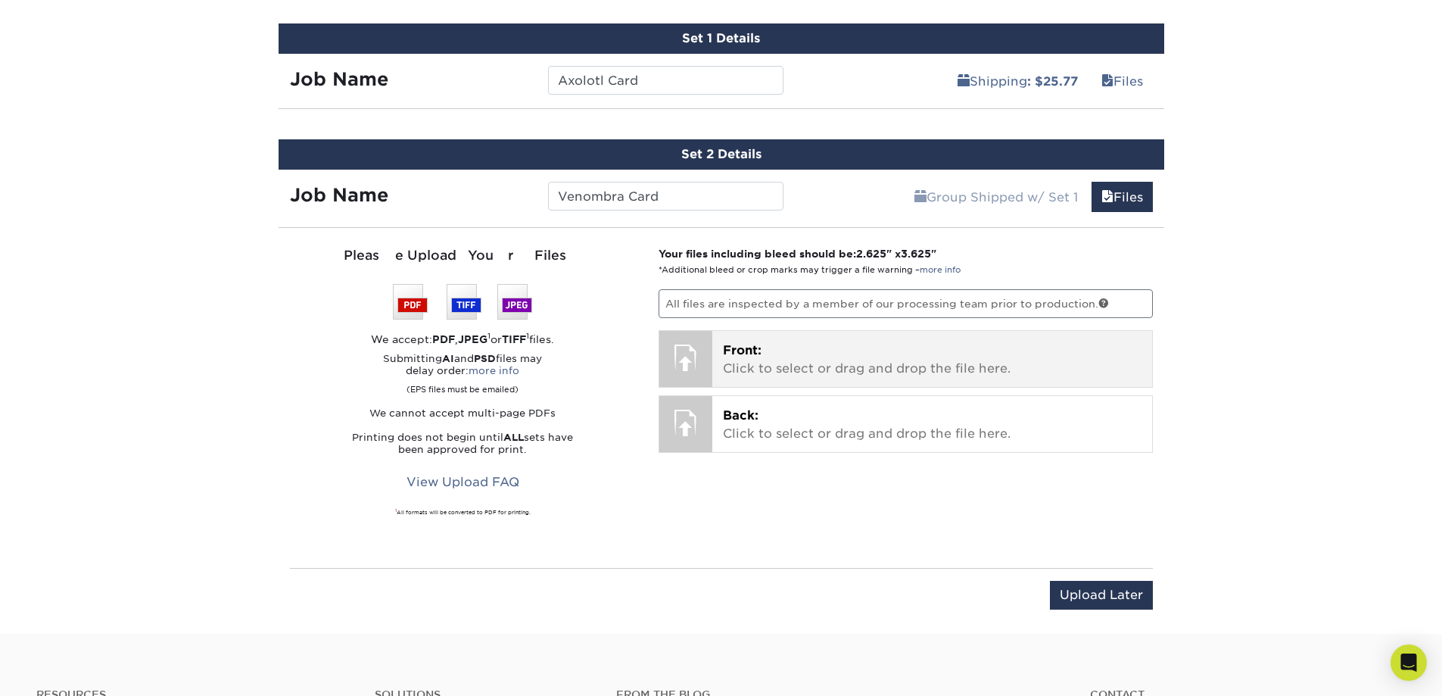
click at [755, 364] on p "Front: Click to select or drag and drop the file here." at bounding box center [932, 359] width 419 height 36
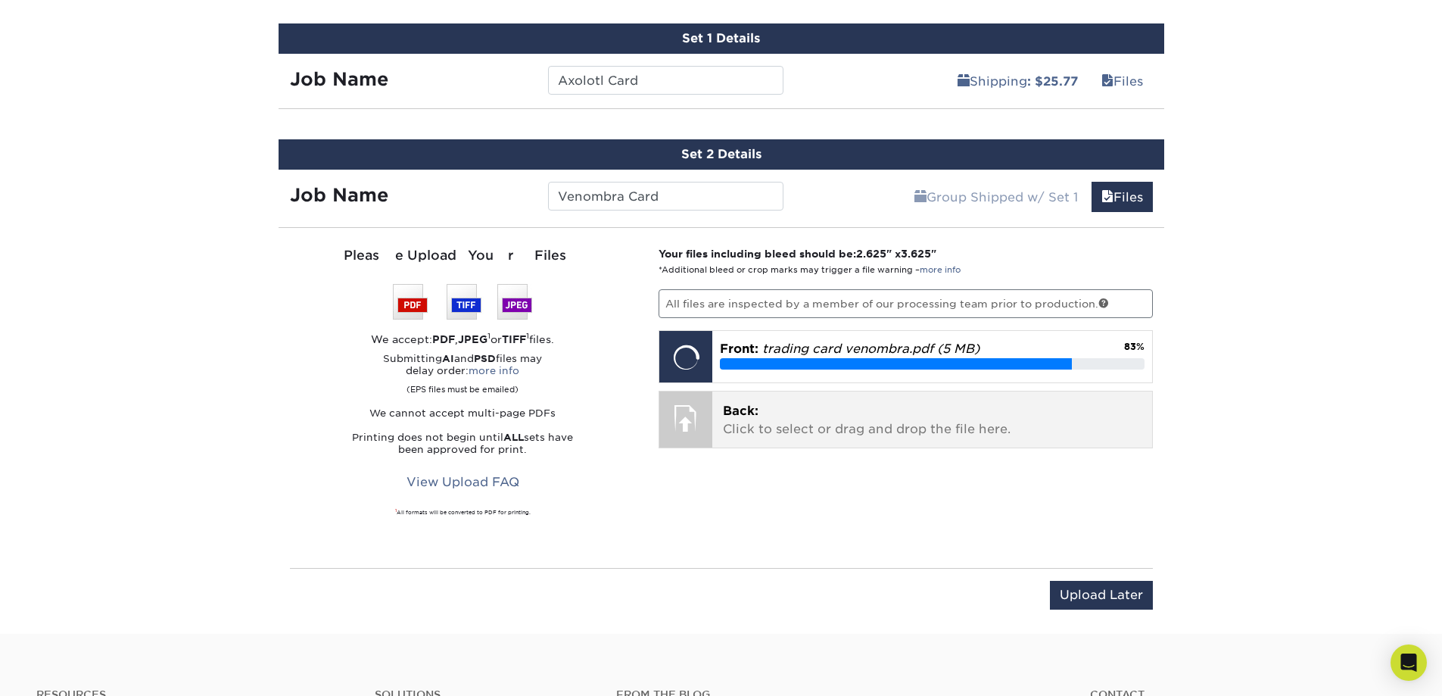
click at [788, 436] on p "Back: Click to select or drag and drop the file here." at bounding box center [932, 420] width 419 height 36
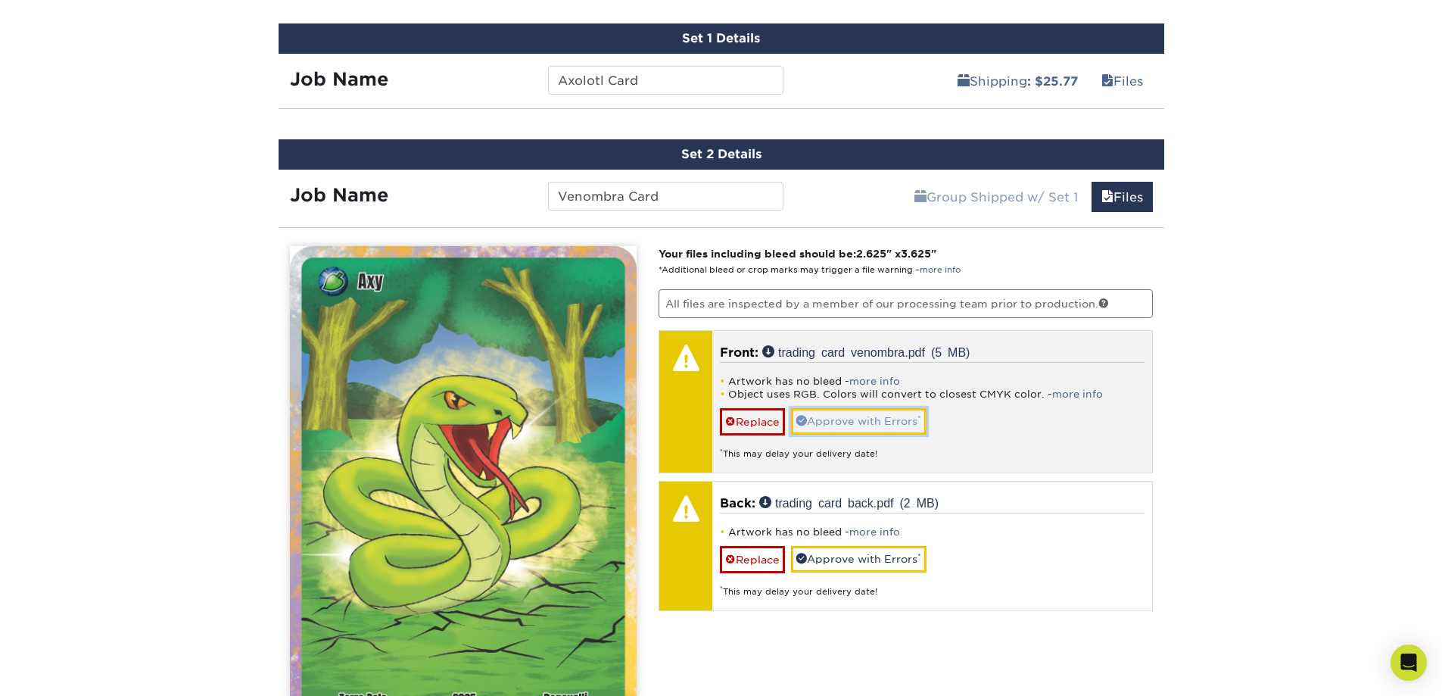
click at [839, 421] on link "Approve with Errors *" at bounding box center [858, 421] width 135 height 26
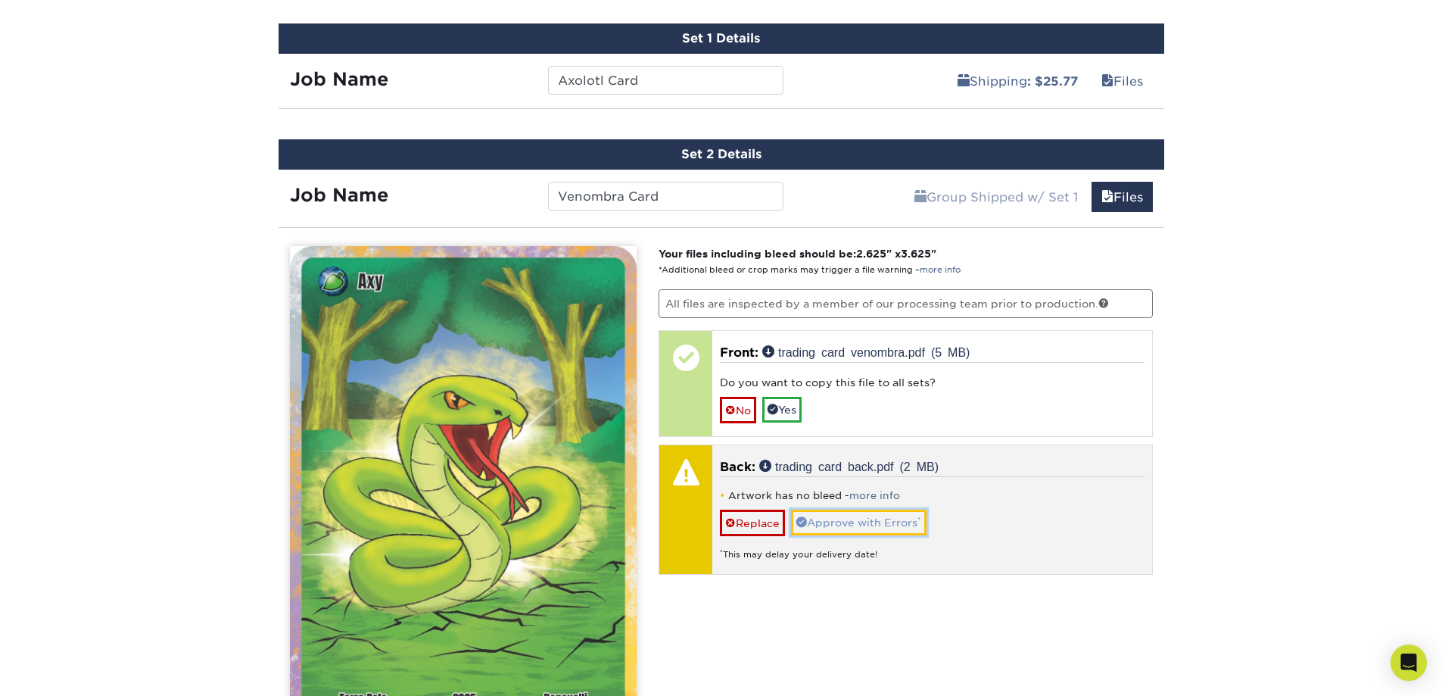
click at [846, 512] on link "Approve with Errors *" at bounding box center [858, 522] width 135 height 26
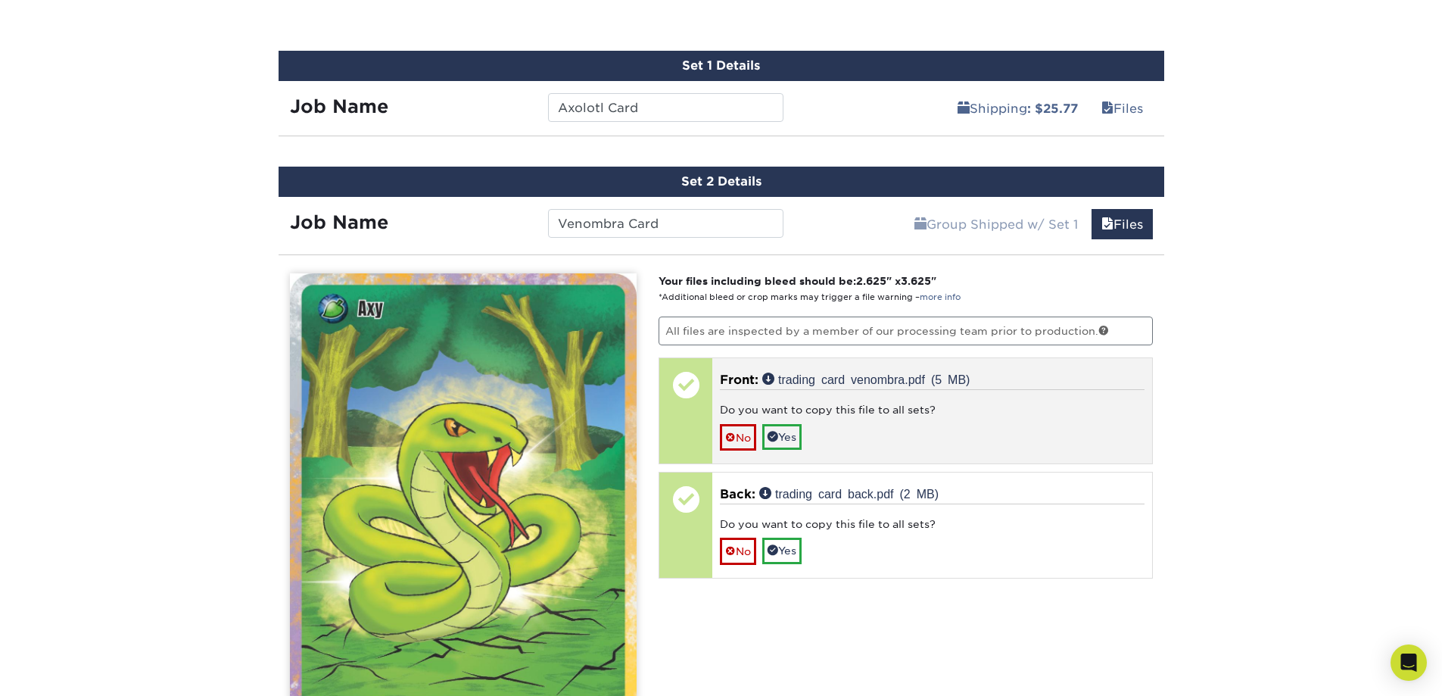
scroll to position [708, 0]
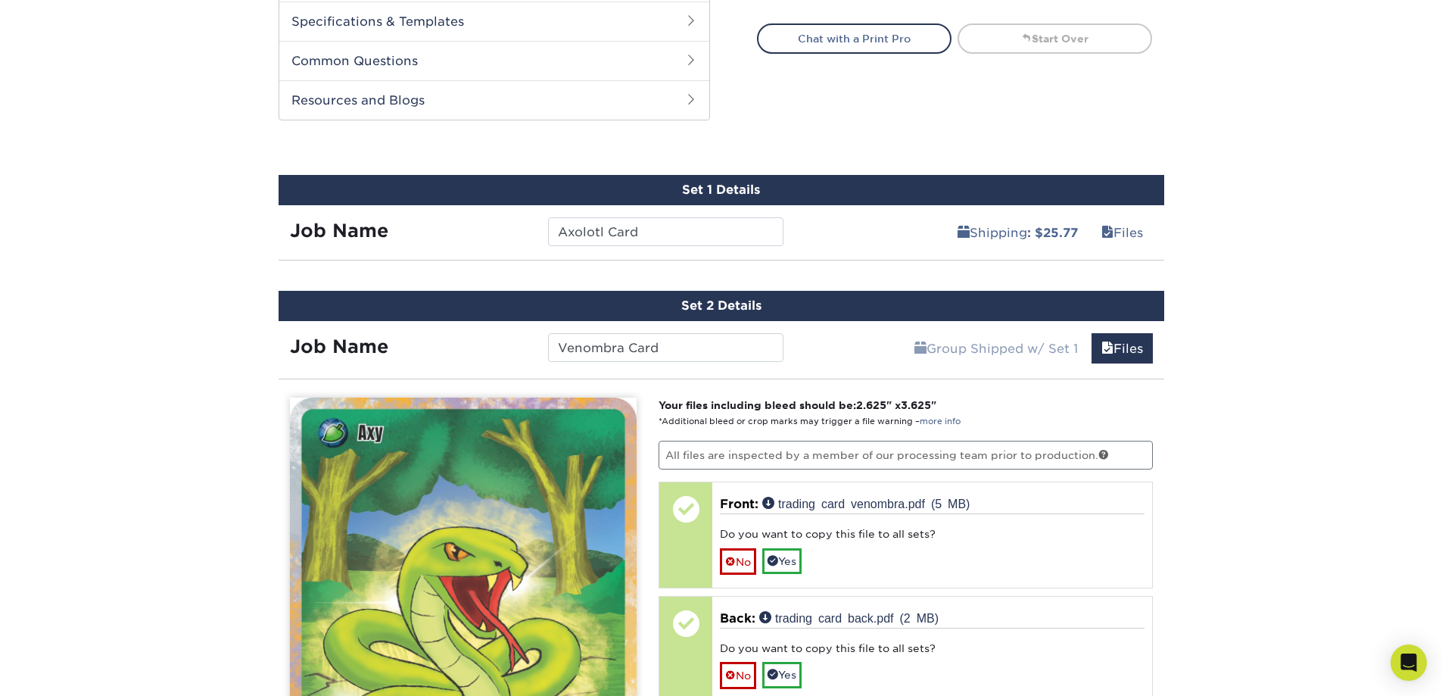
click at [466, 243] on div "Job Name" at bounding box center [408, 231] width 258 height 29
click at [1123, 232] on link "Files" at bounding box center [1121, 232] width 61 height 30
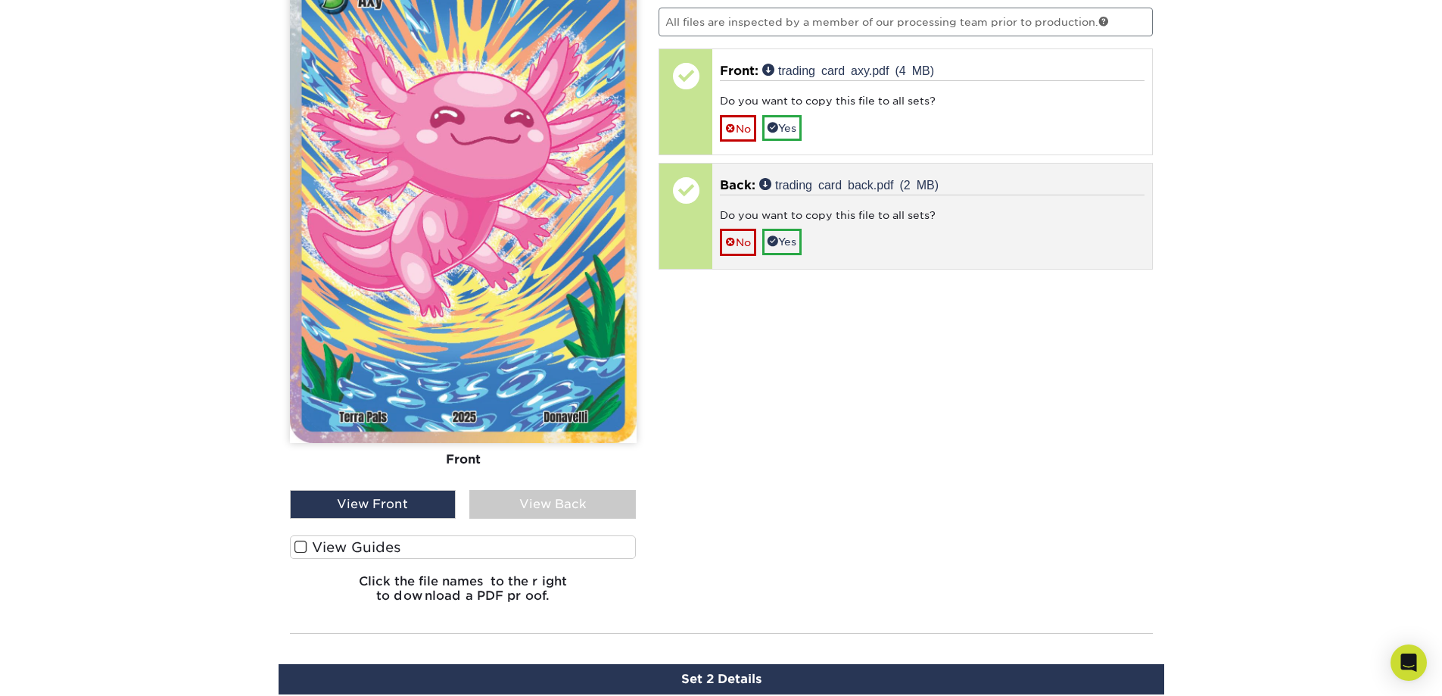
scroll to position [784, 0]
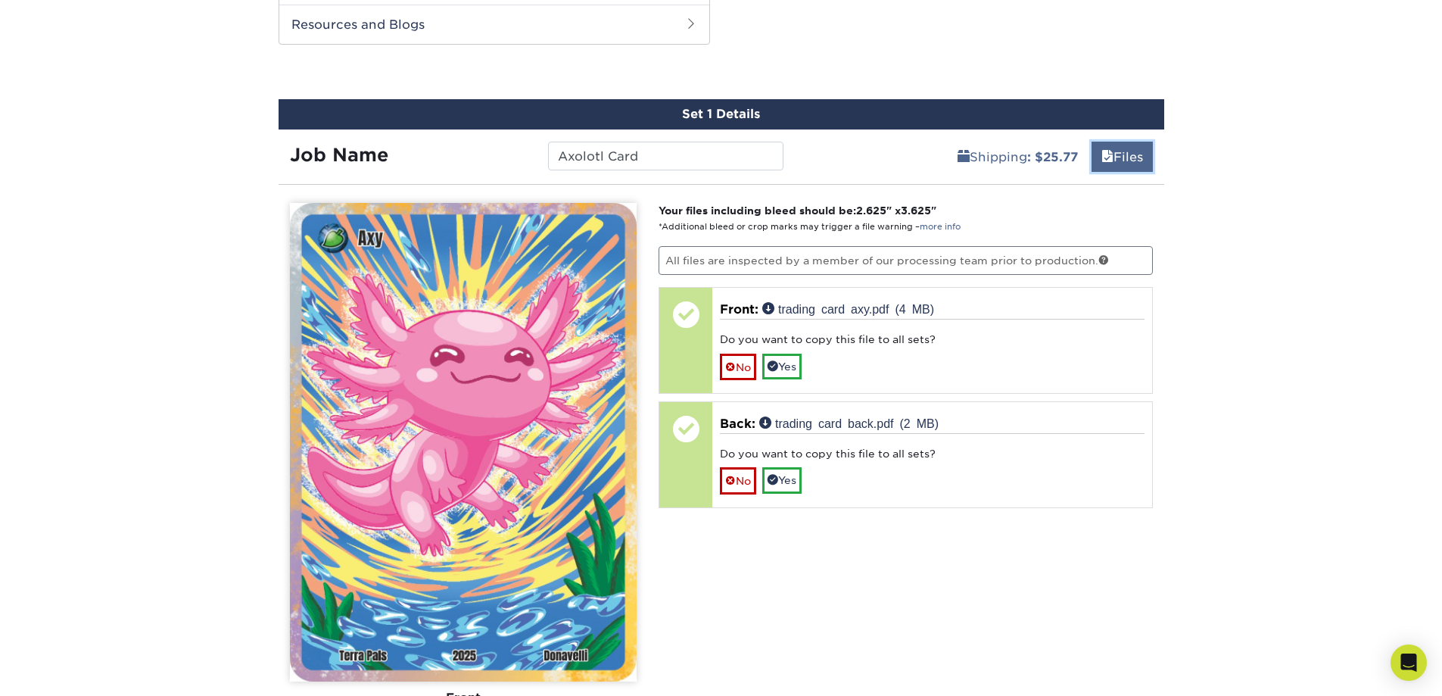
click at [1129, 159] on link "Files" at bounding box center [1121, 157] width 61 height 30
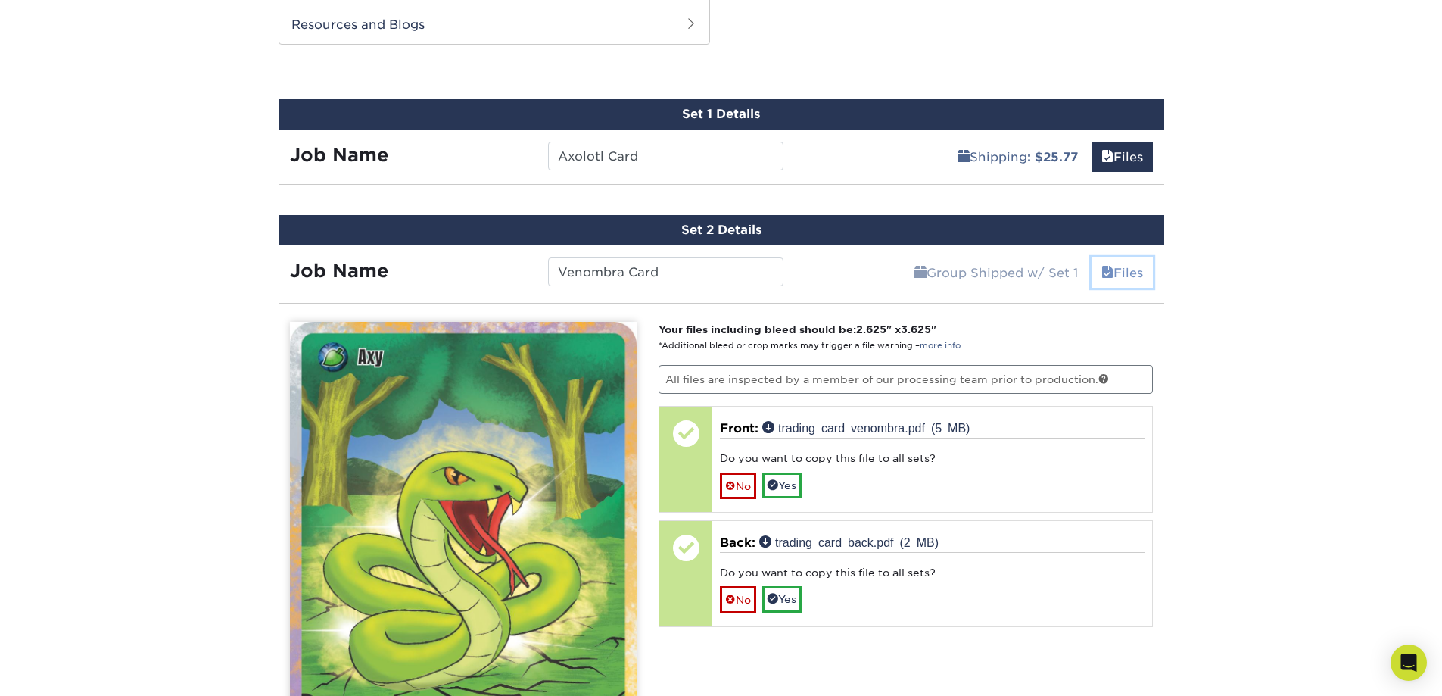
click at [1105, 275] on span at bounding box center [1107, 273] width 12 height 14
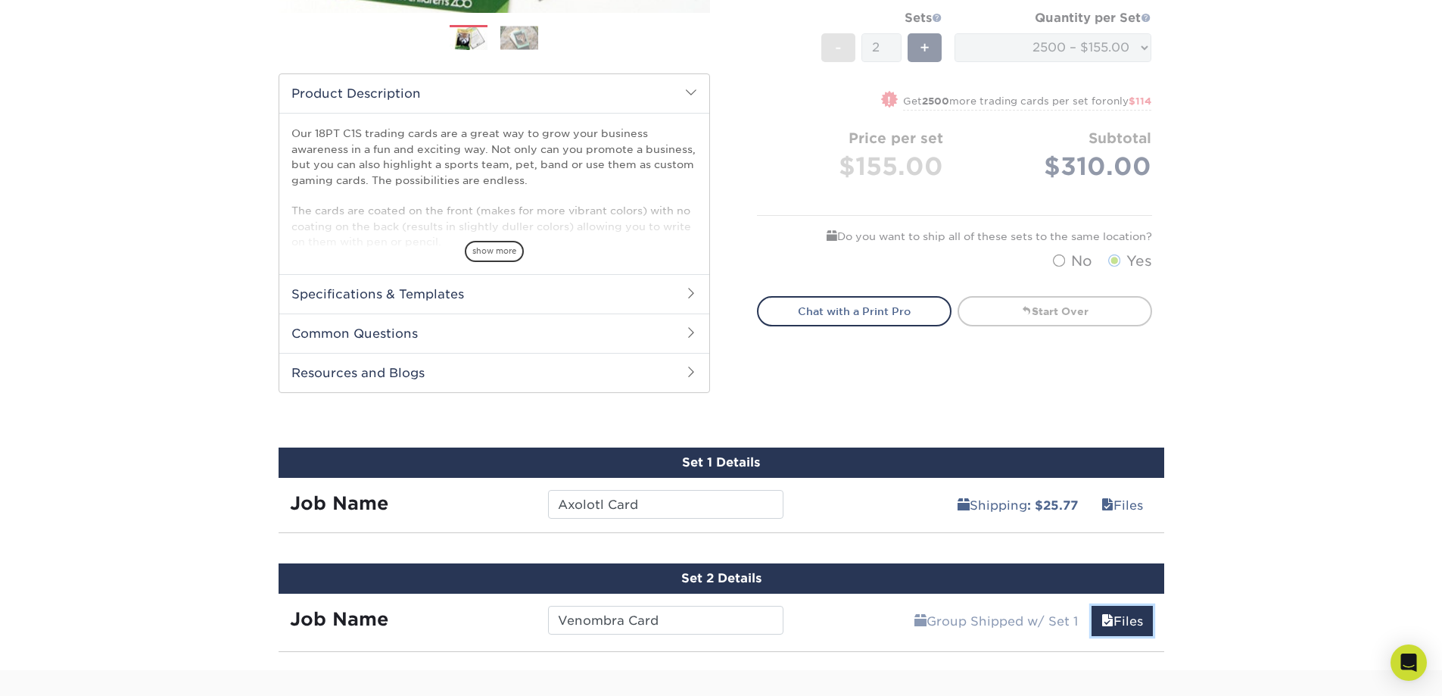
scroll to position [681, 0]
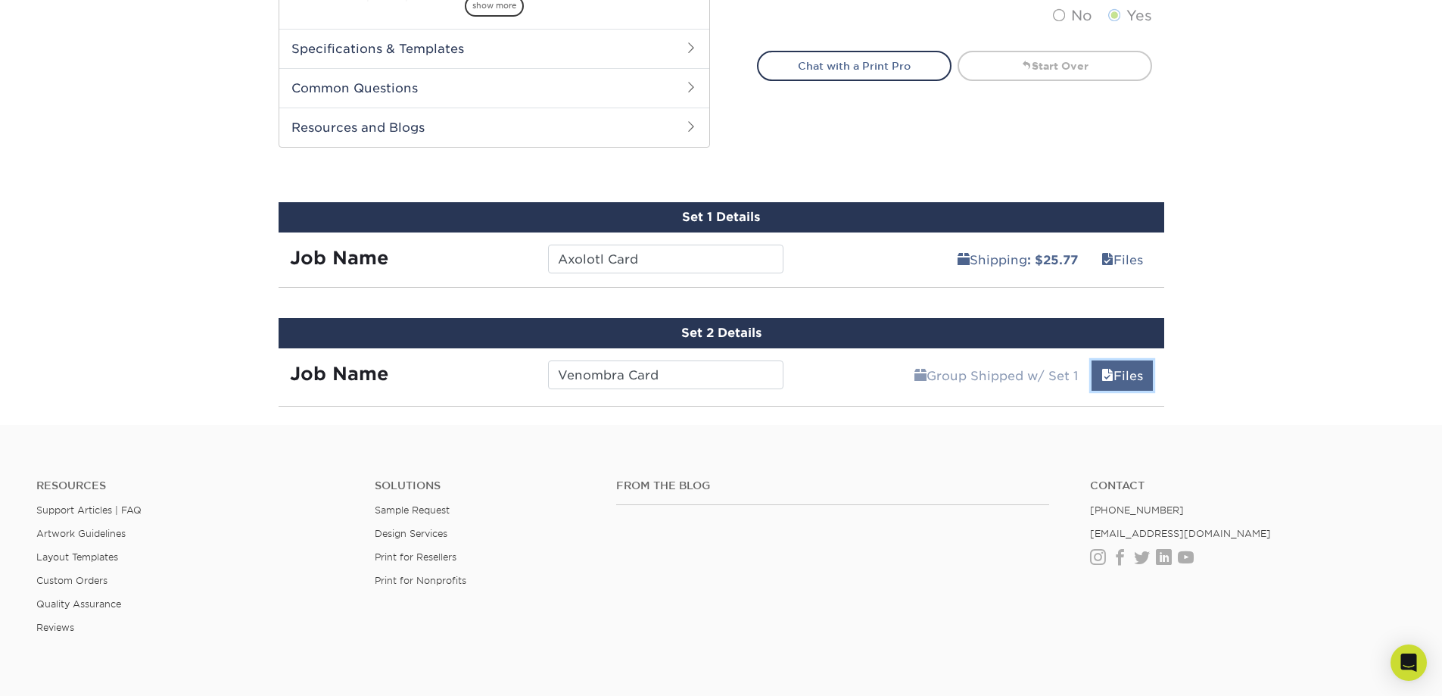
click at [1116, 379] on link "Files" at bounding box center [1121, 375] width 61 height 30
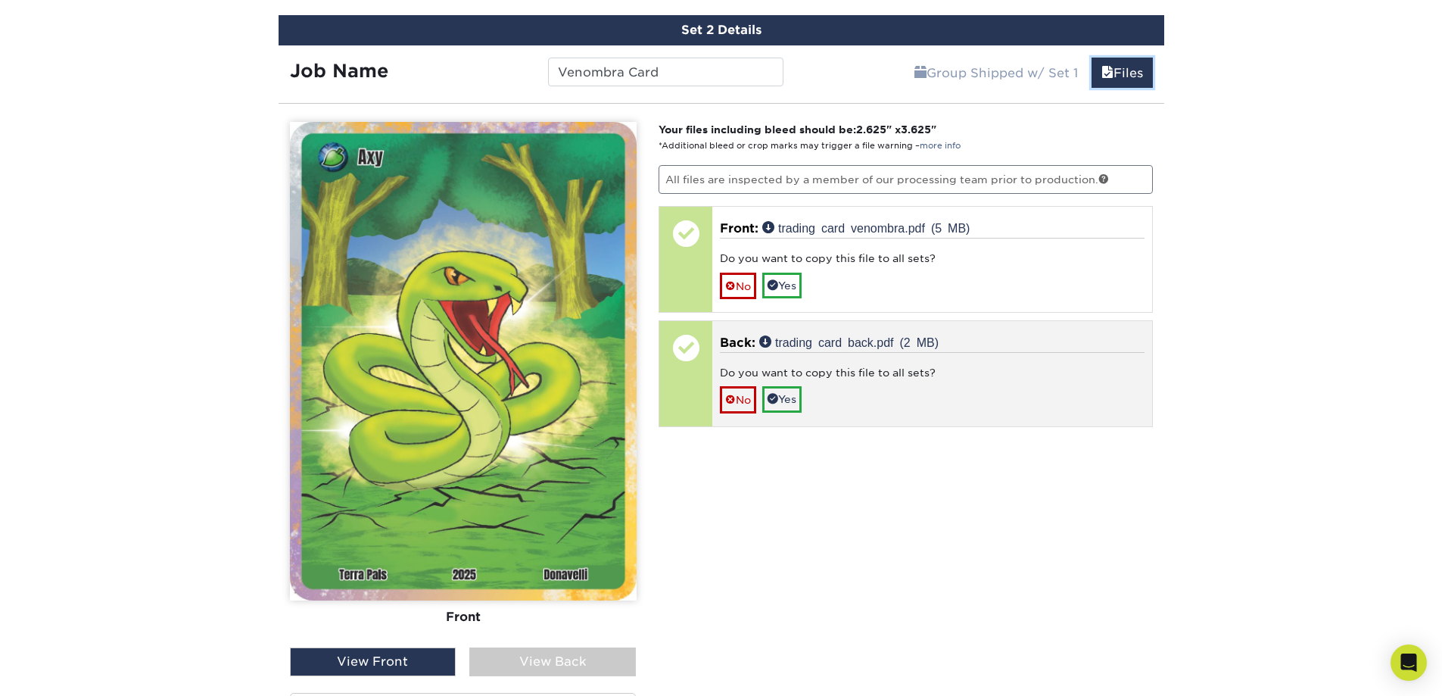
scroll to position [833, 0]
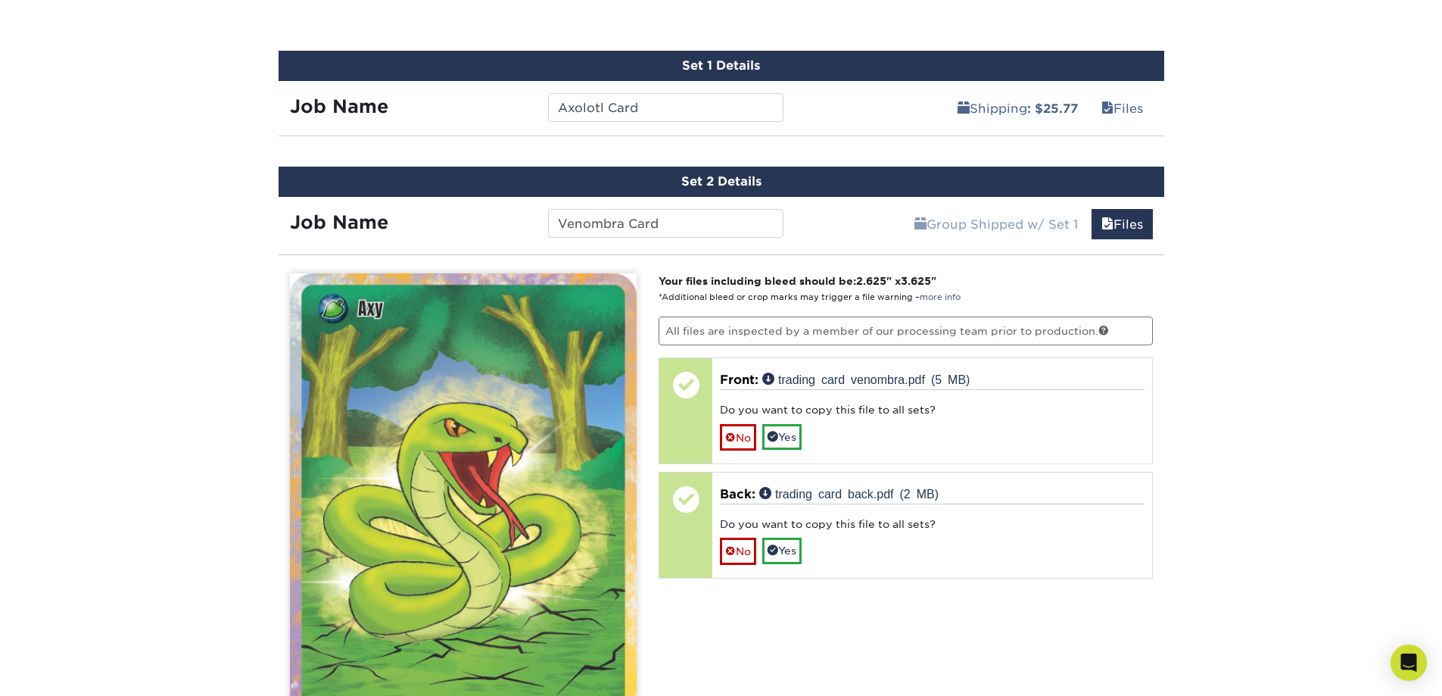
click at [969, 240] on div "Group Shipped w/ Set 1 Files Continue" at bounding box center [979, 219] width 369 height 45
click at [1028, 232] on link "Group Shipped w/ Set 1" at bounding box center [996, 224] width 183 height 30
click at [1034, 224] on link "Group Shipped w/ Set 1" at bounding box center [996, 224] width 183 height 30
click at [1004, 109] on link "Shipping : $25.77" at bounding box center [1018, 108] width 140 height 30
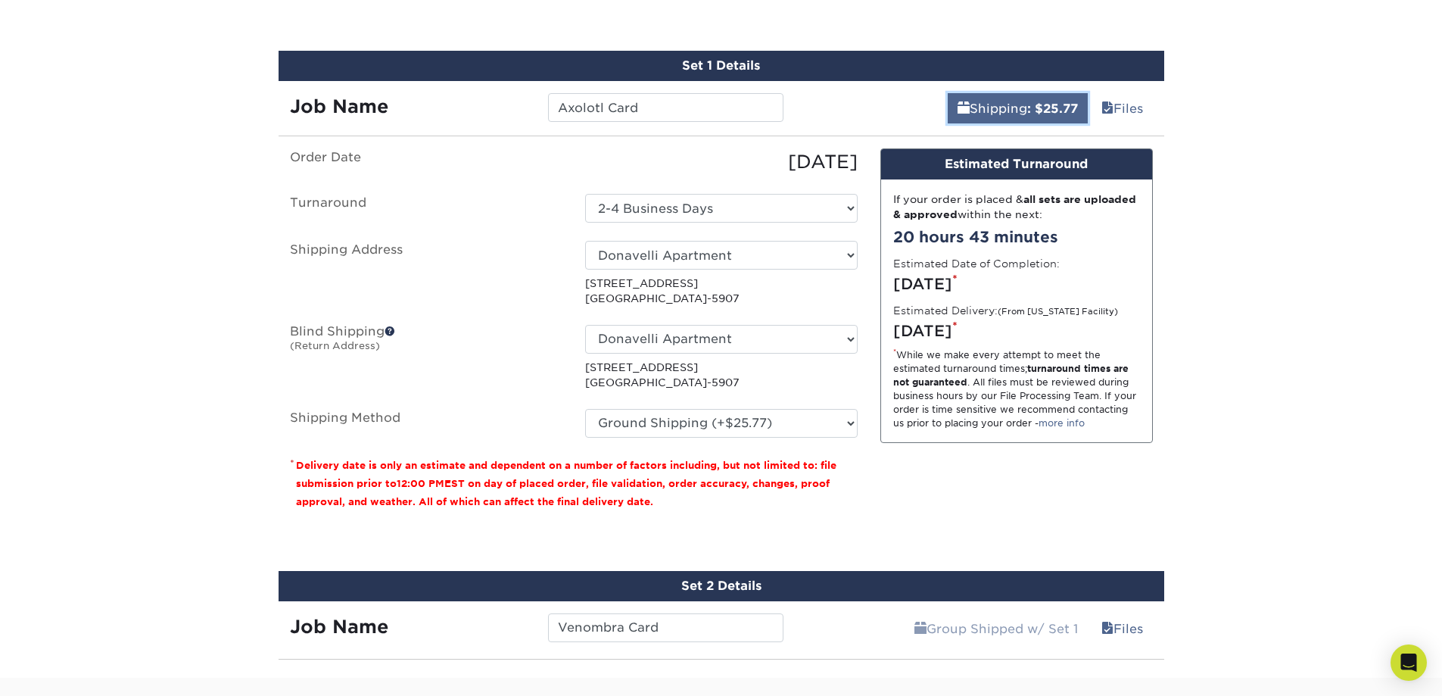
click at [1007, 111] on link "Shipping : $25.77" at bounding box center [1018, 108] width 140 height 30
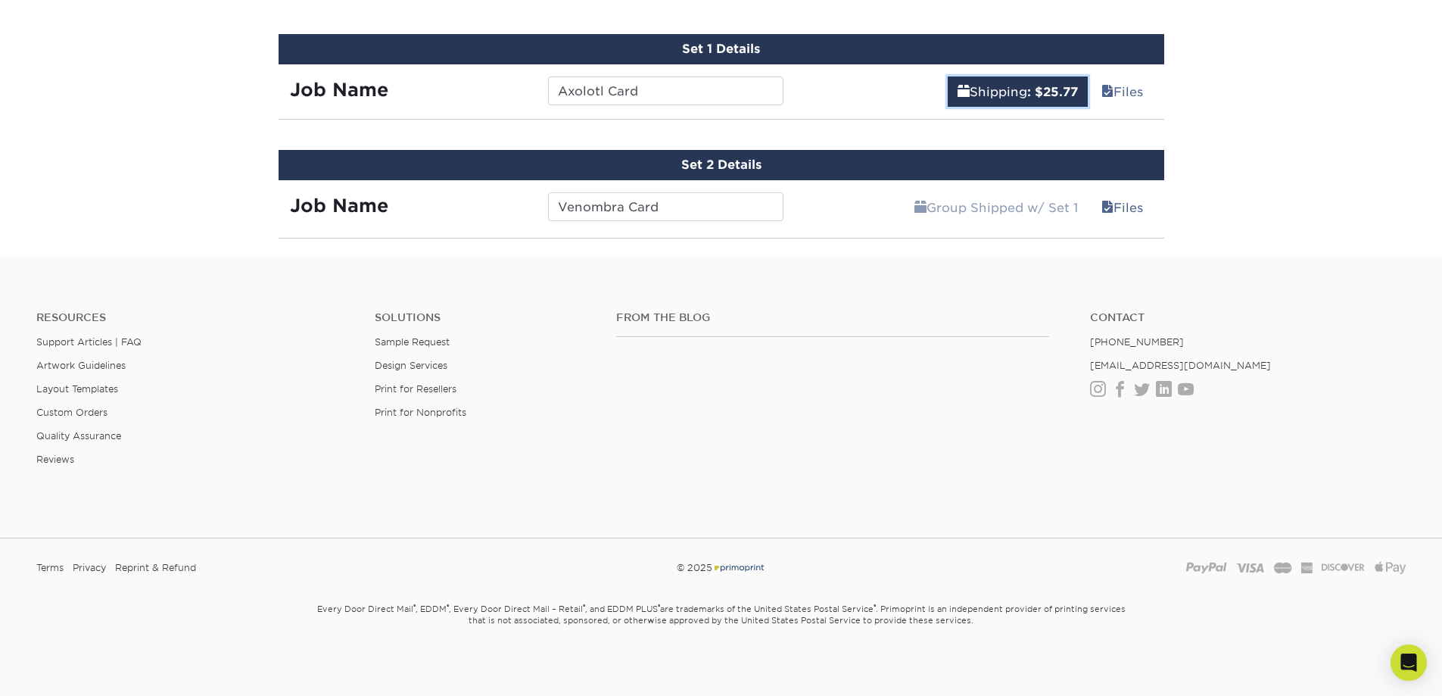
scroll to position [853, 0]
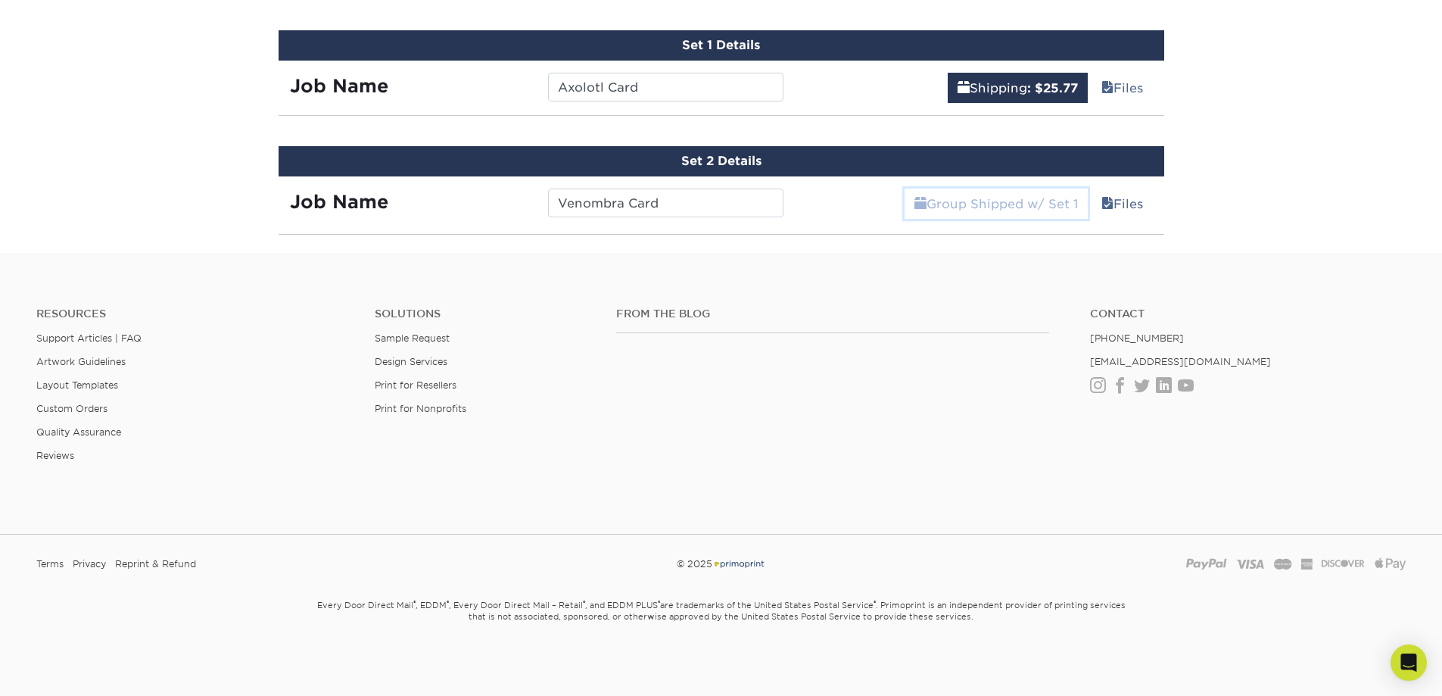
click at [1031, 201] on link "Group Shipped w/ Set 1" at bounding box center [996, 203] width 183 height 30
click at [1110, 202] on link "Files" at bounding box center [1121, 203] width 61 height 30
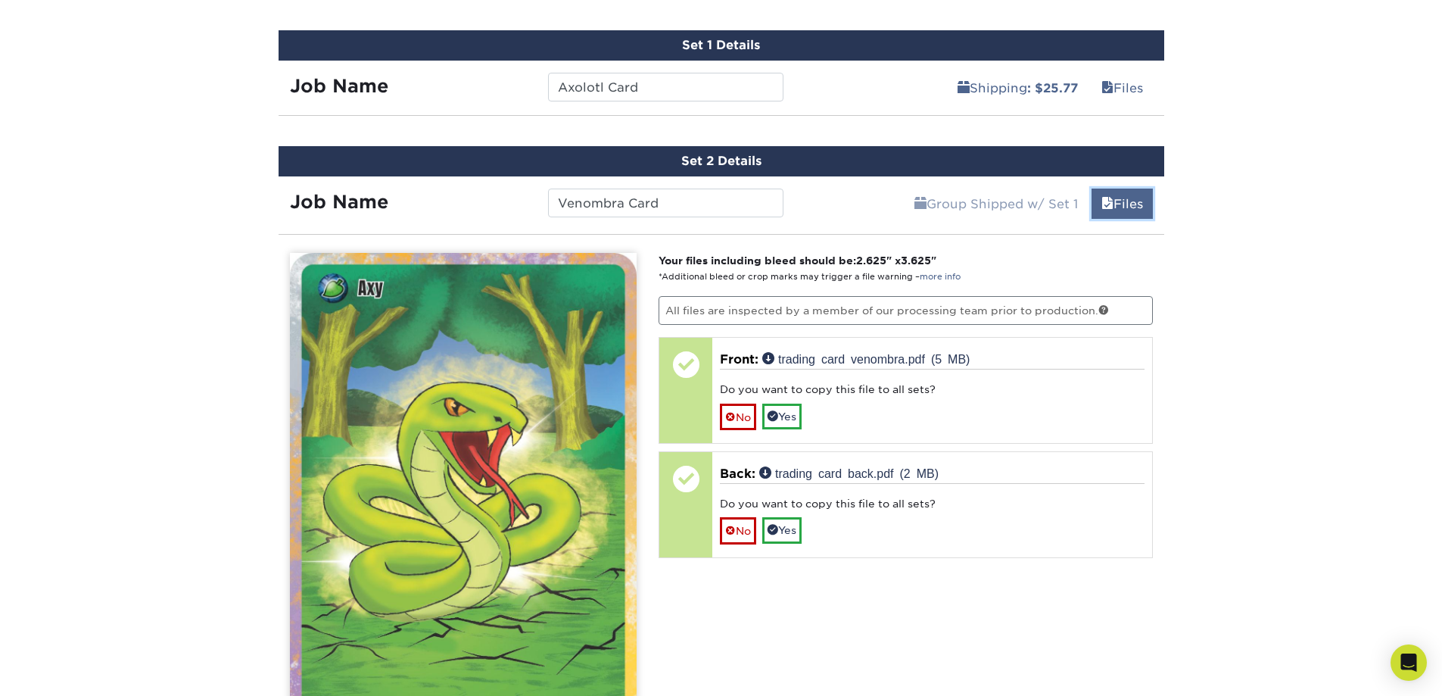
click at [1110, 202] on link "Files" at bounding box center [1121, 203] width 61 height 30
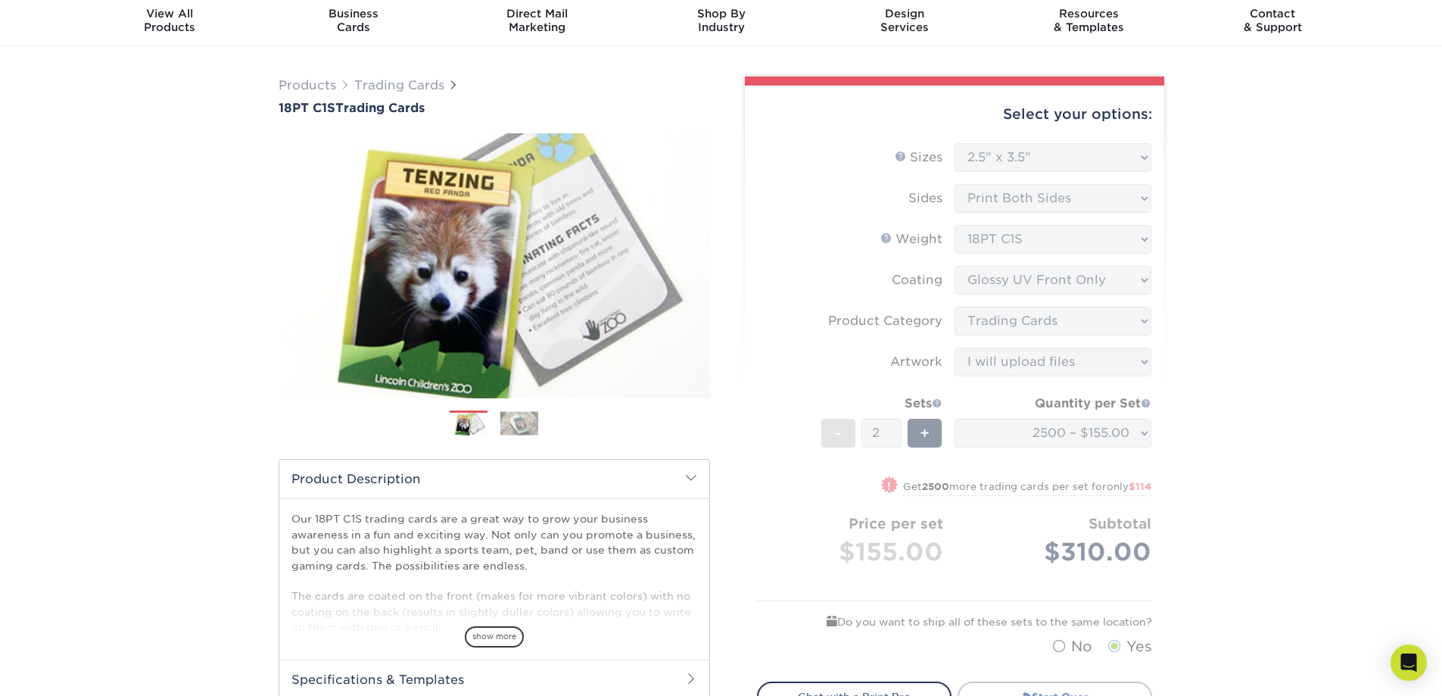
scroll to position [0, 0]
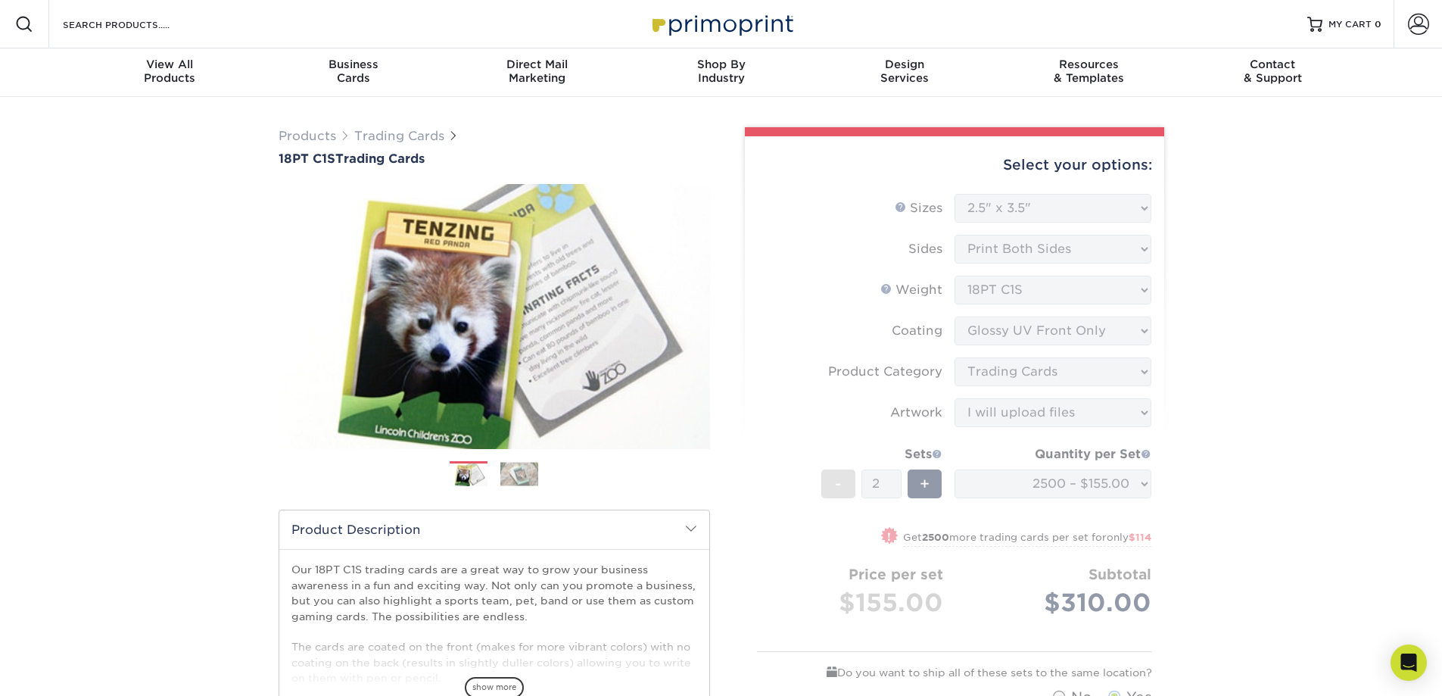
click at [1104, 207] on form "Sizes Help Sizes Please Select 2.5" x 3.5" Sides Please Select 18PT C1S" at bounding box center [954, 454] width 395 height 520
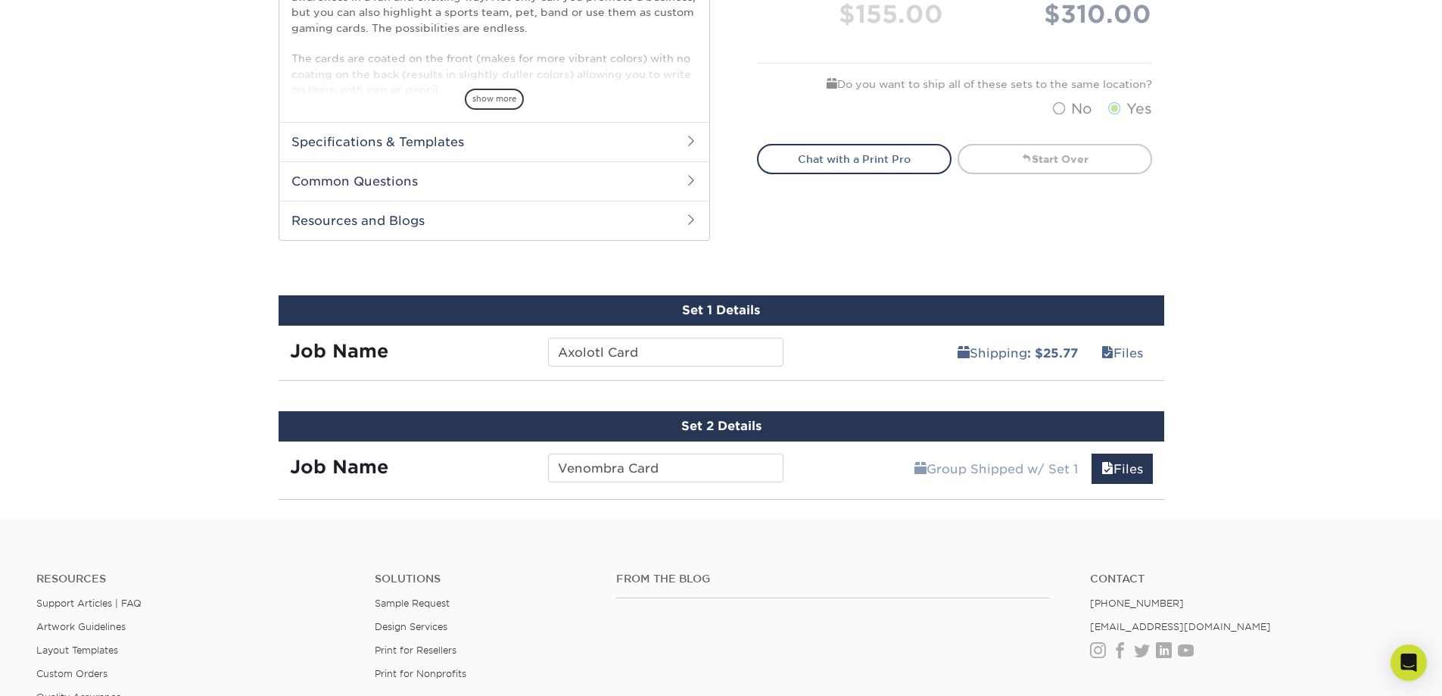
scroll to position [606, 0]
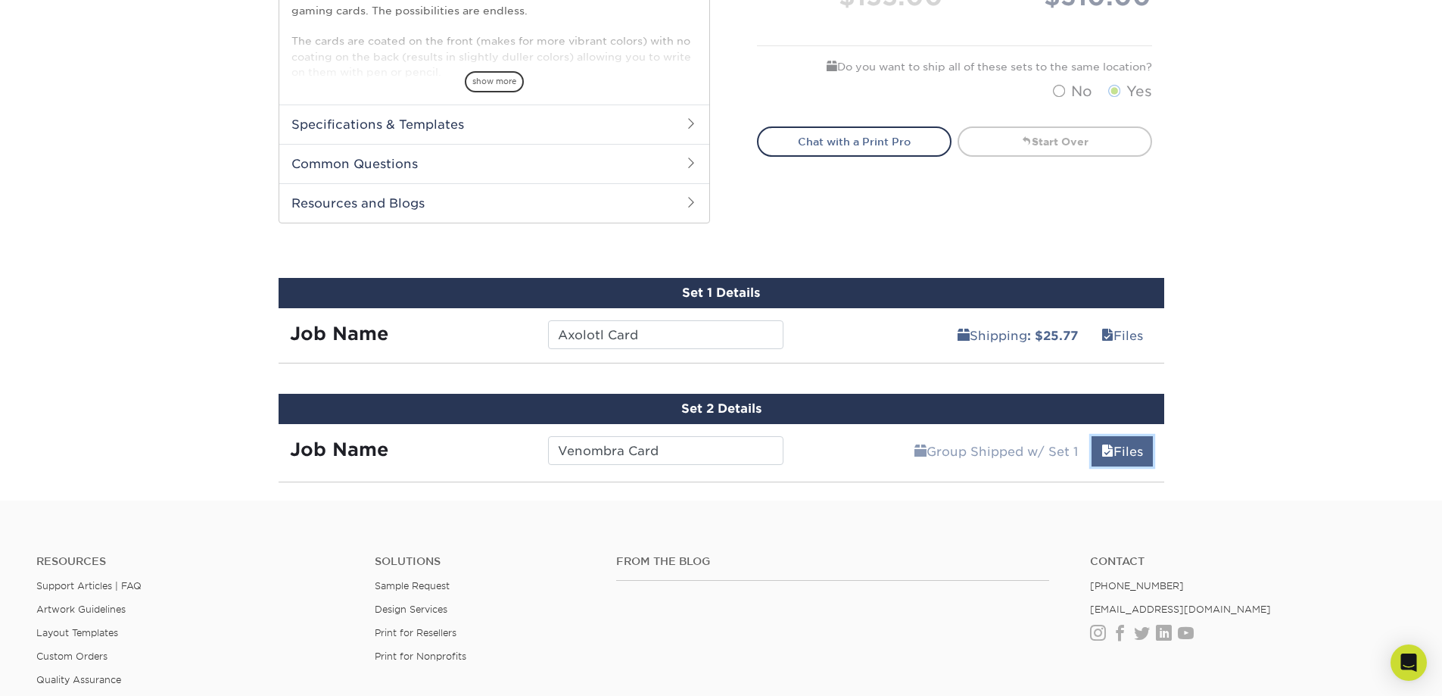
click at [1110, 450] on link "Files" at bounding box center [1121, 451] width 61 height 30
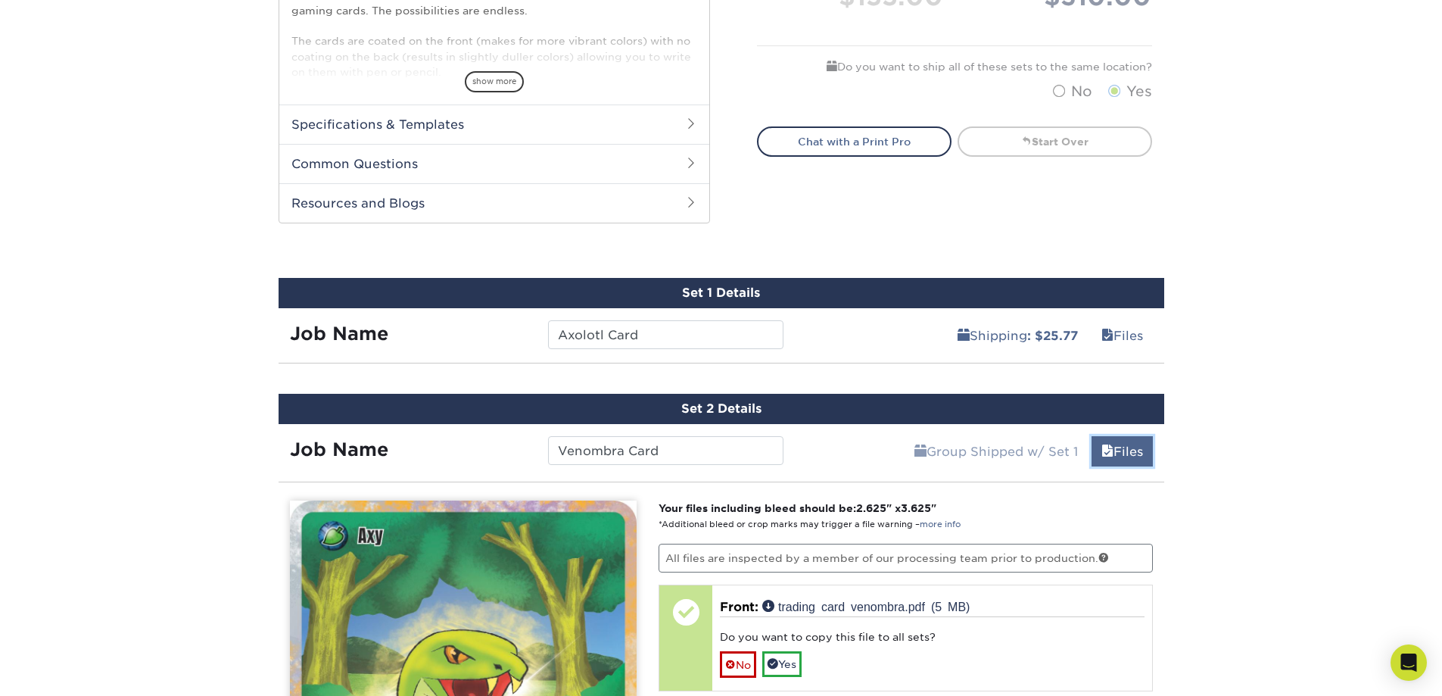
click at [1110, 450] on link "Files" at bounding box center [1121, 451] width 61 height 30
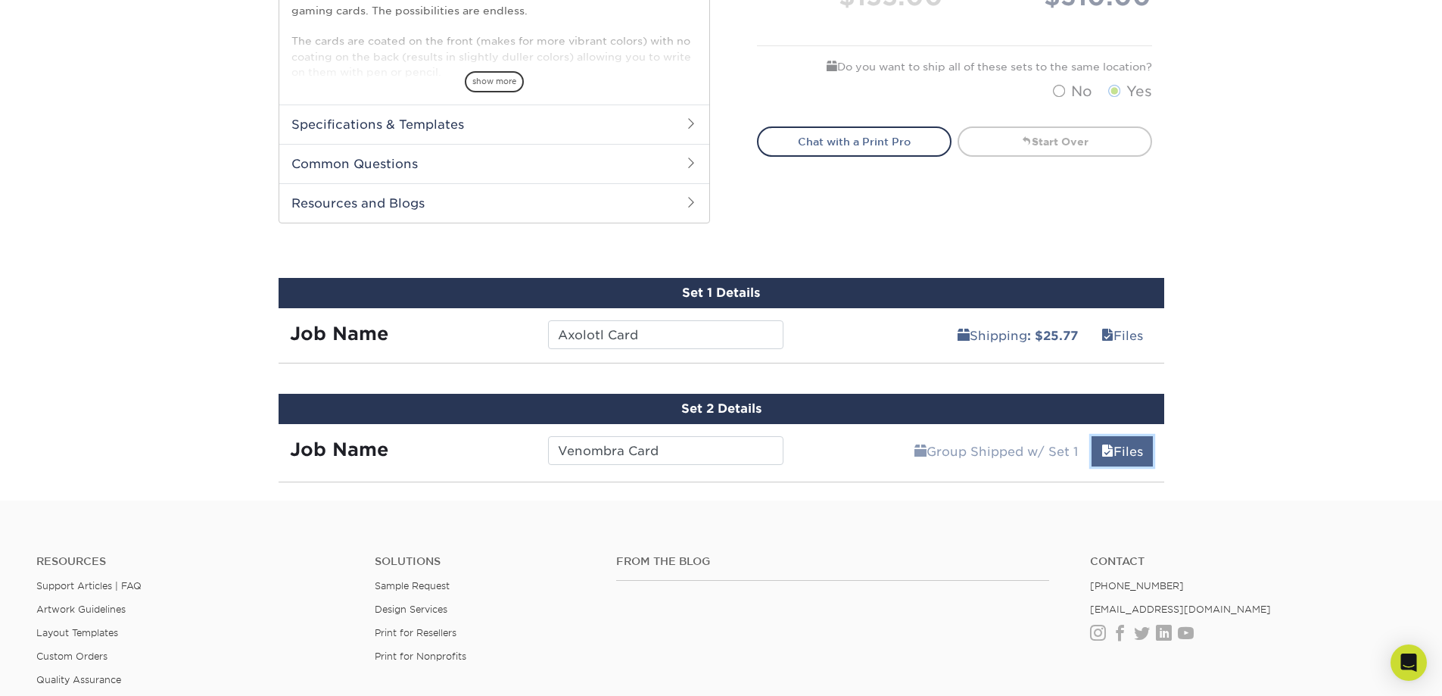
click at [1110, 450] on link "Files" at bounding box center [1121, 451] width 61 height 30
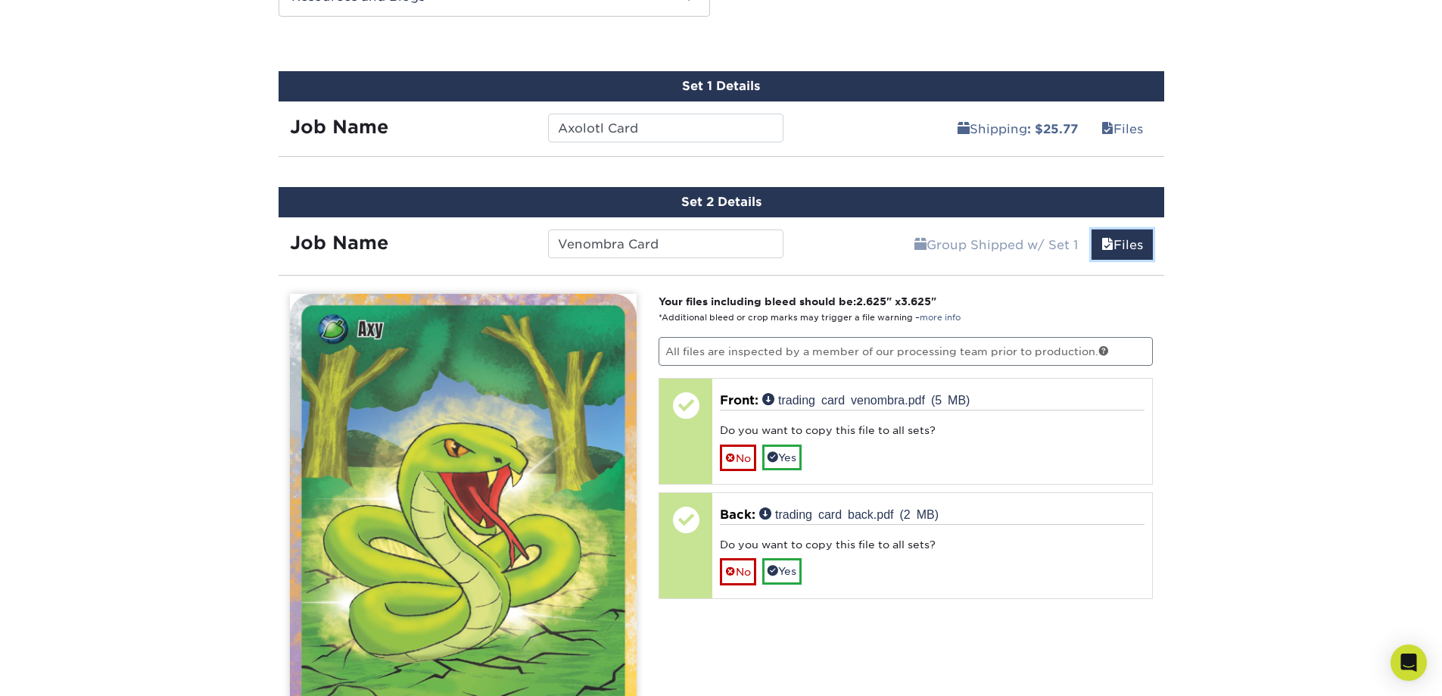
scroll to position [833, 0]
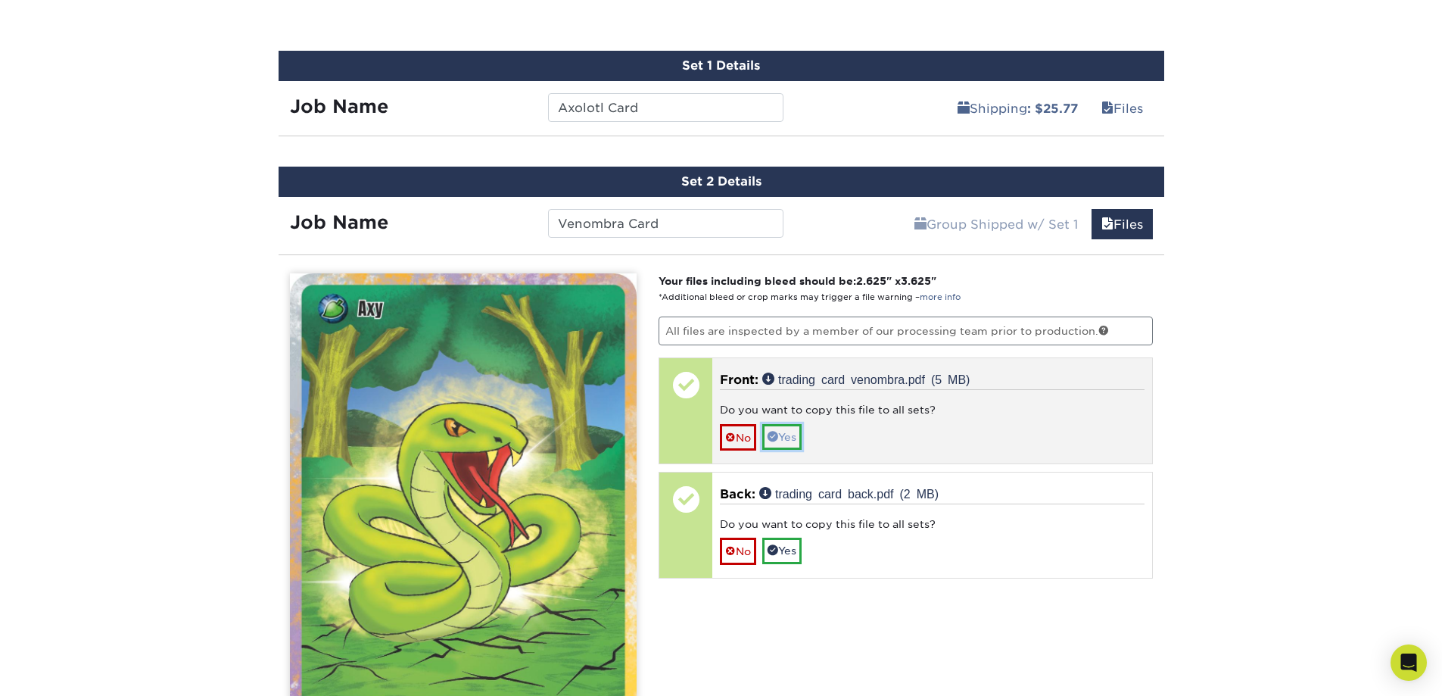
click at [799, 436] on link "Yes" at bounding box center [781, 437] width 39 height 26
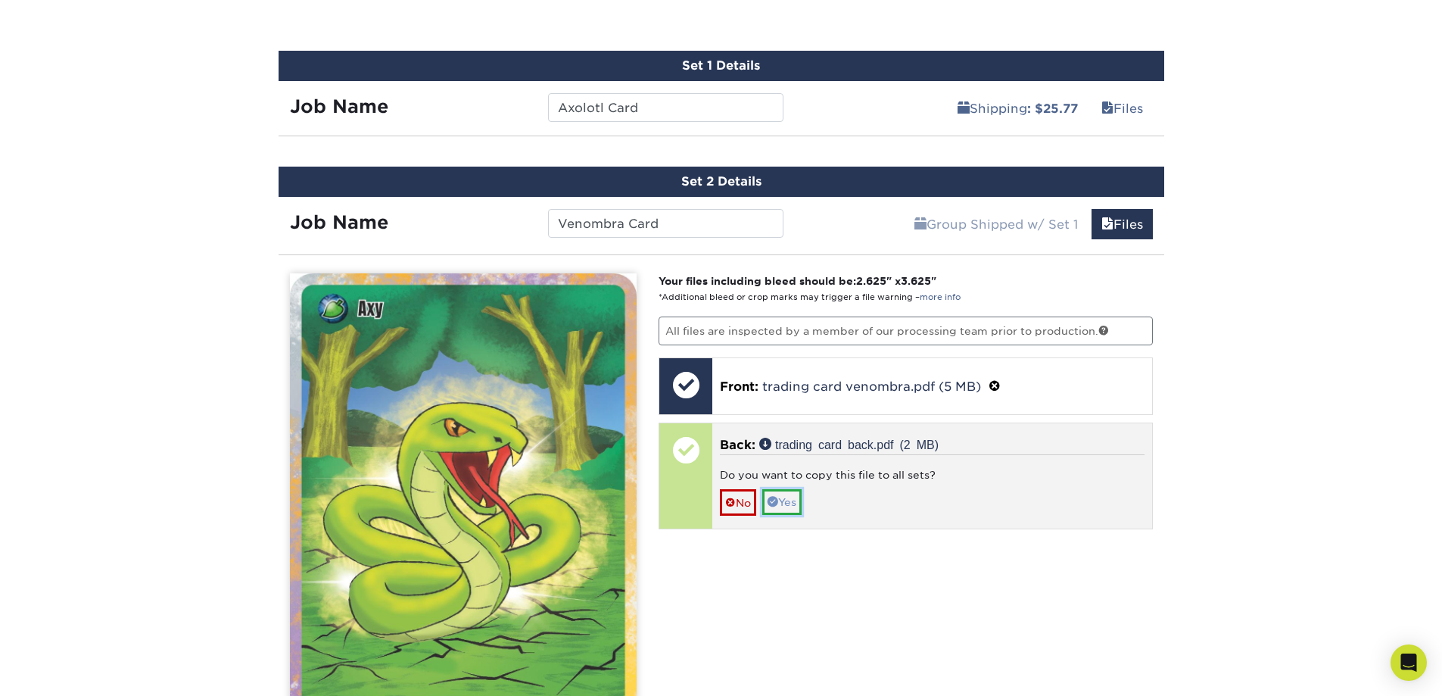
click at [794, 499] on link "Yes" at bounding box center [781, 502] width 39 height 26
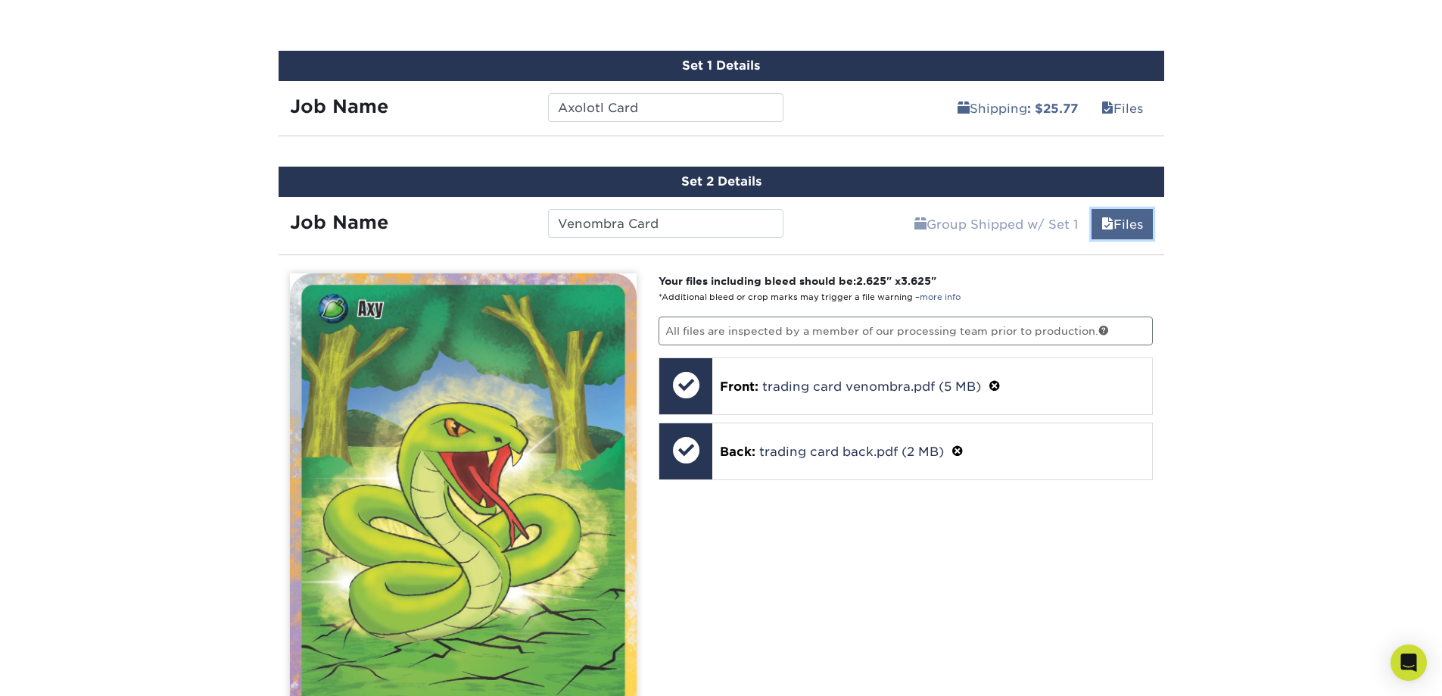
click at [1118, 225] on link "Files" at bounding box center [1121, 224] width 61 height 30
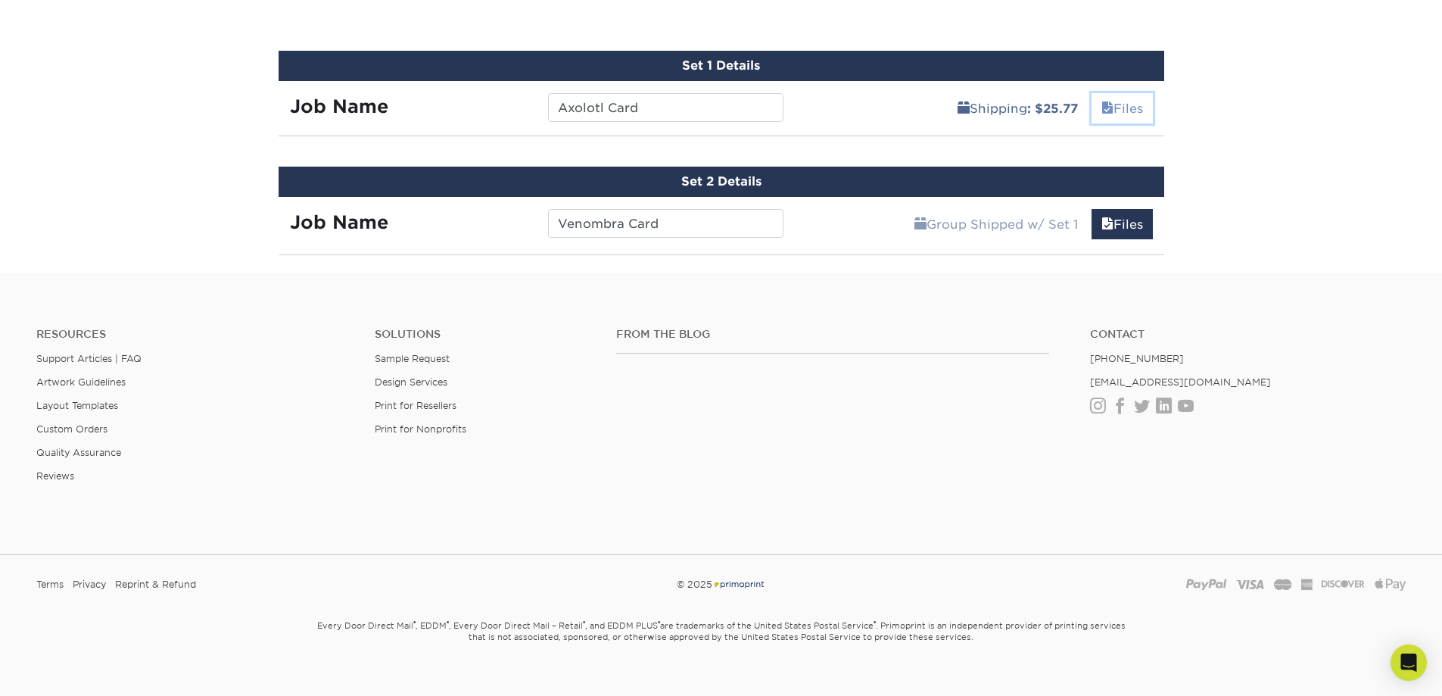
click at [1126, 105] on link "Files" at bounding box center [1121, 108] width 61 height 30
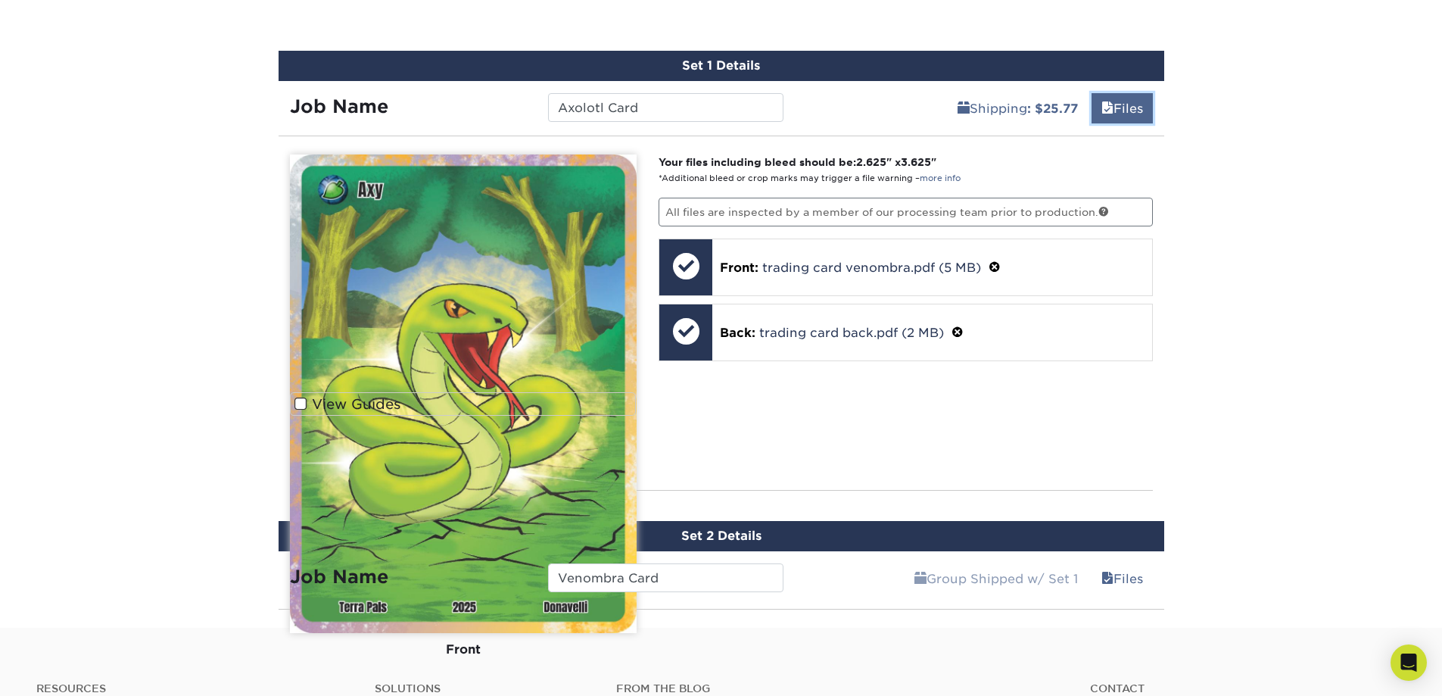
click at [1126, 106] on link "Files" at bounding box center [1121, 108] width 61 height 30
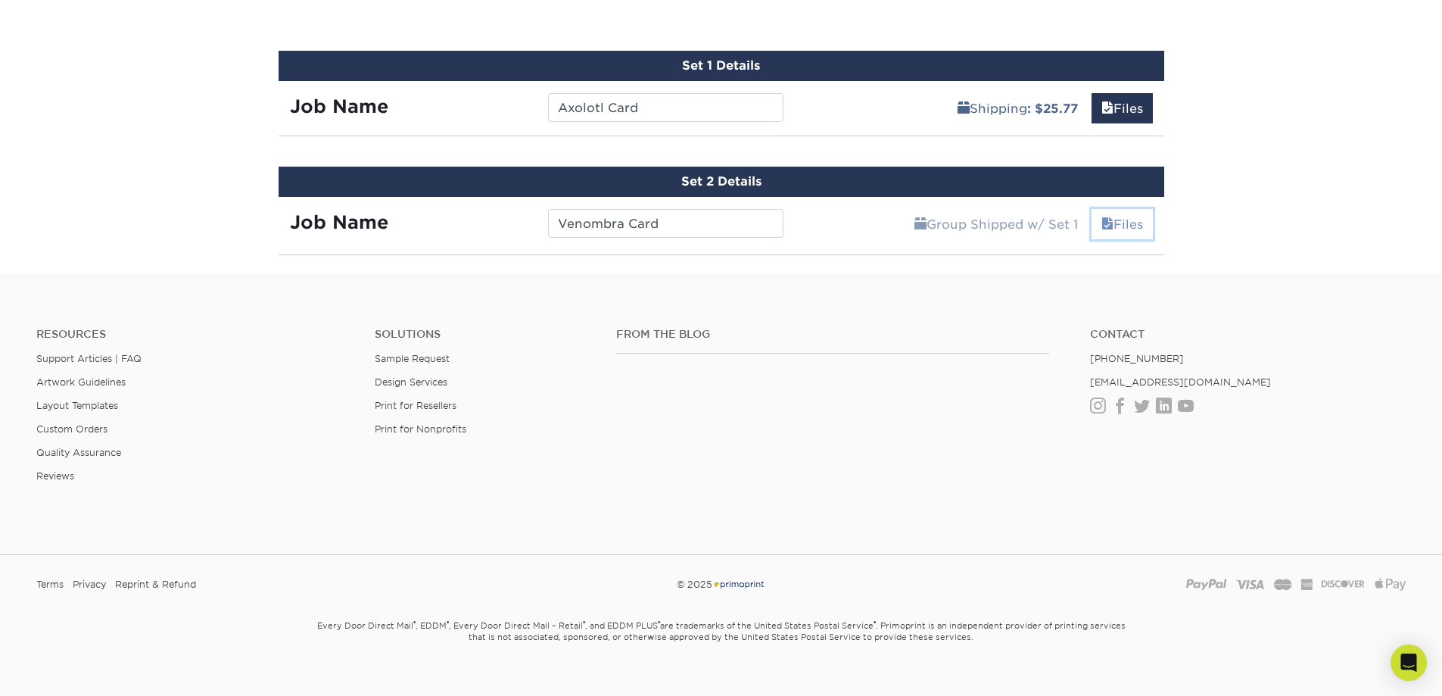
click at [1122, 234] on link "Files" at bounding box center [1121, 224] width 61 height 30
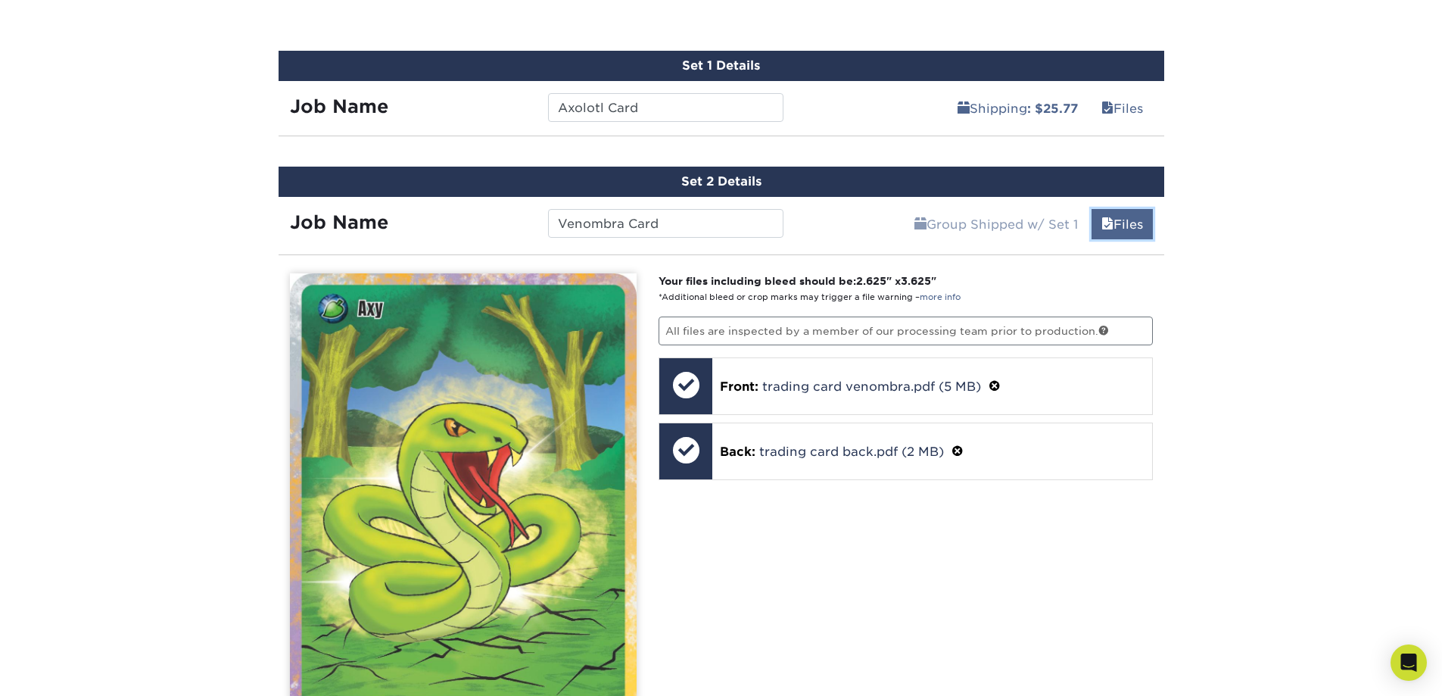
click at [1118, 227] on link "Files" at bounding box center [1121, 224] width 61 height 30
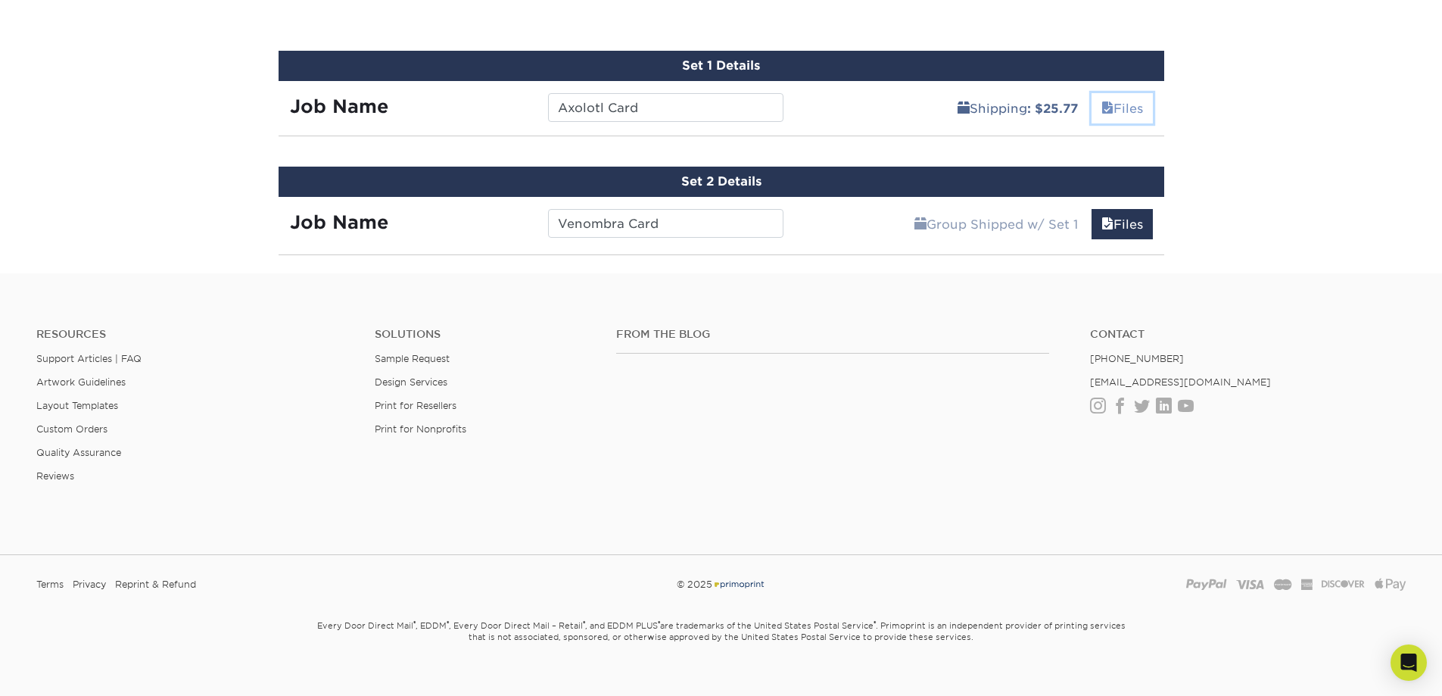
click at [1113, 111] on link "Files" at bounding box center [1121, 108] width 61 height 30
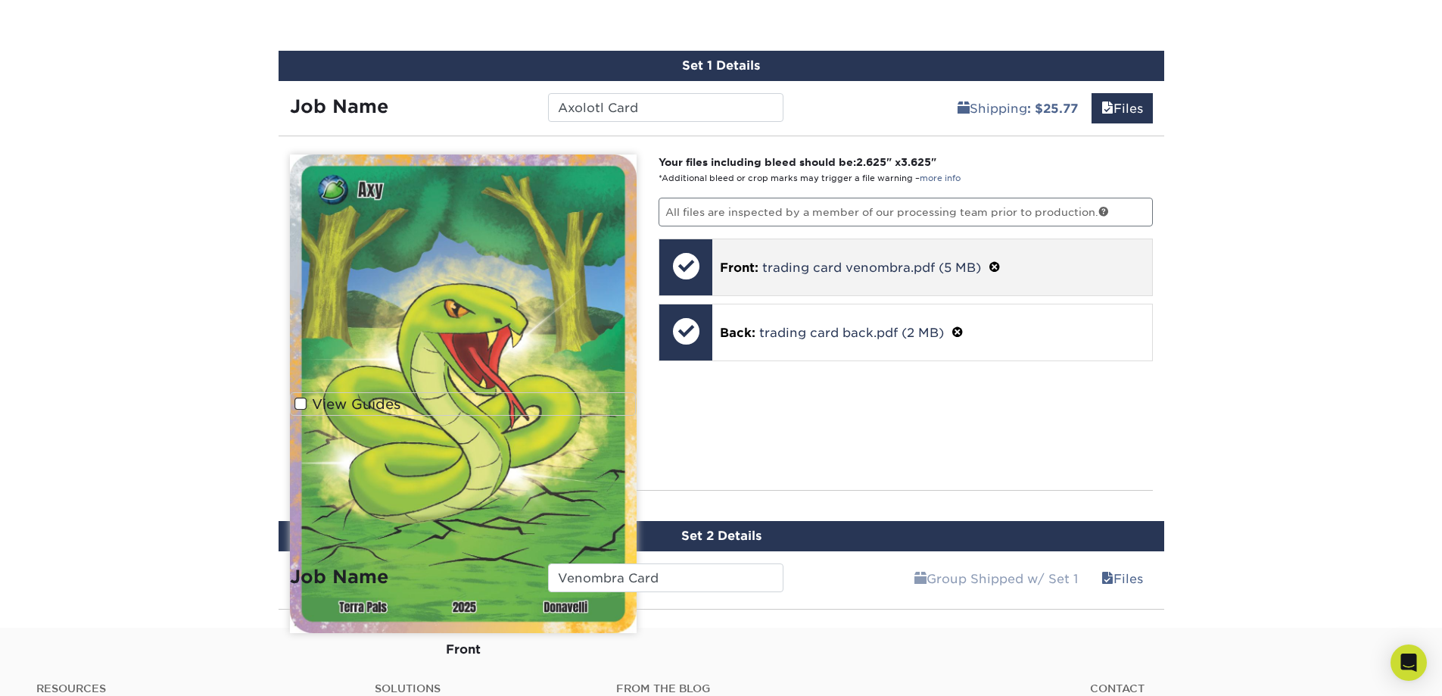
click at [718, 277] on div "Front: trading card venombra.pdf (5 MB)" at bounding box center [932, 267] width 440 height 56
click at [691, 261] on div at bounding box center [685, 265] width 53 height 53
click at [744, 261] on span "Front:" at bounding box center [739, 267] width 39 height 14
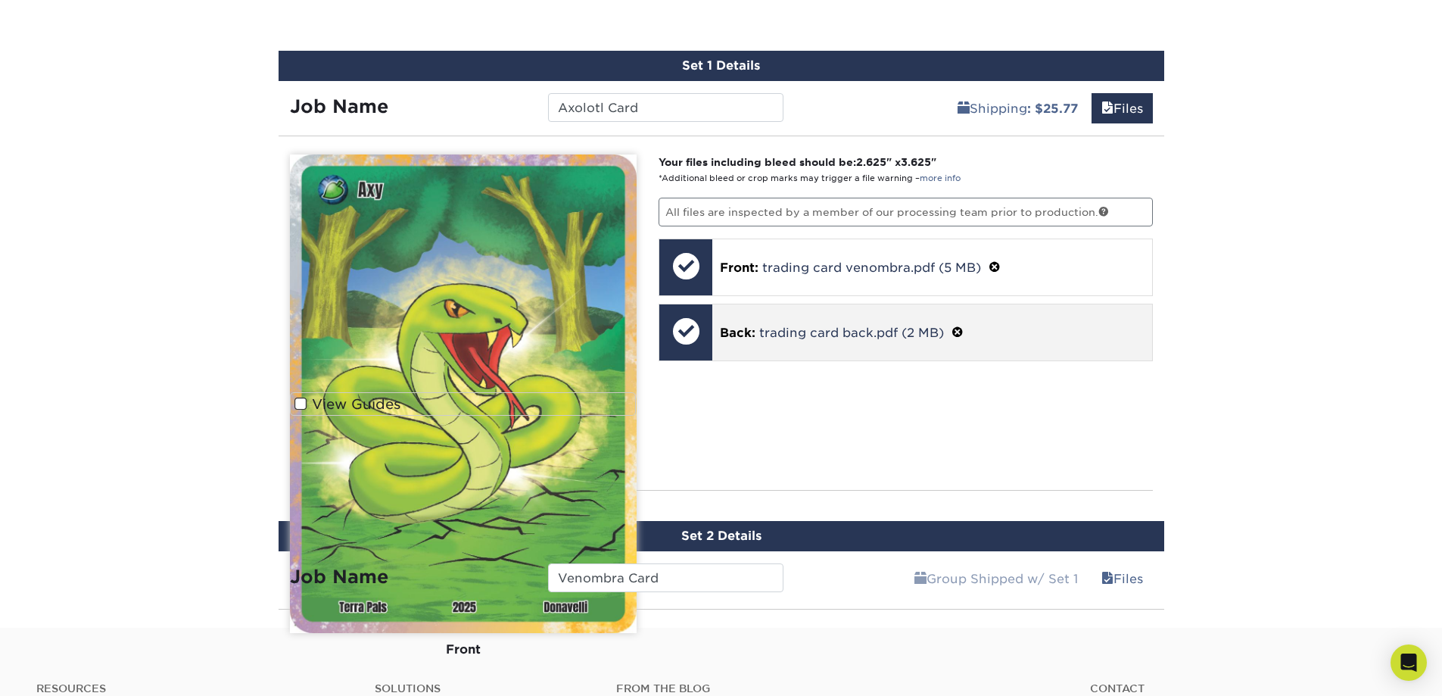
scroll to position [908, 0]
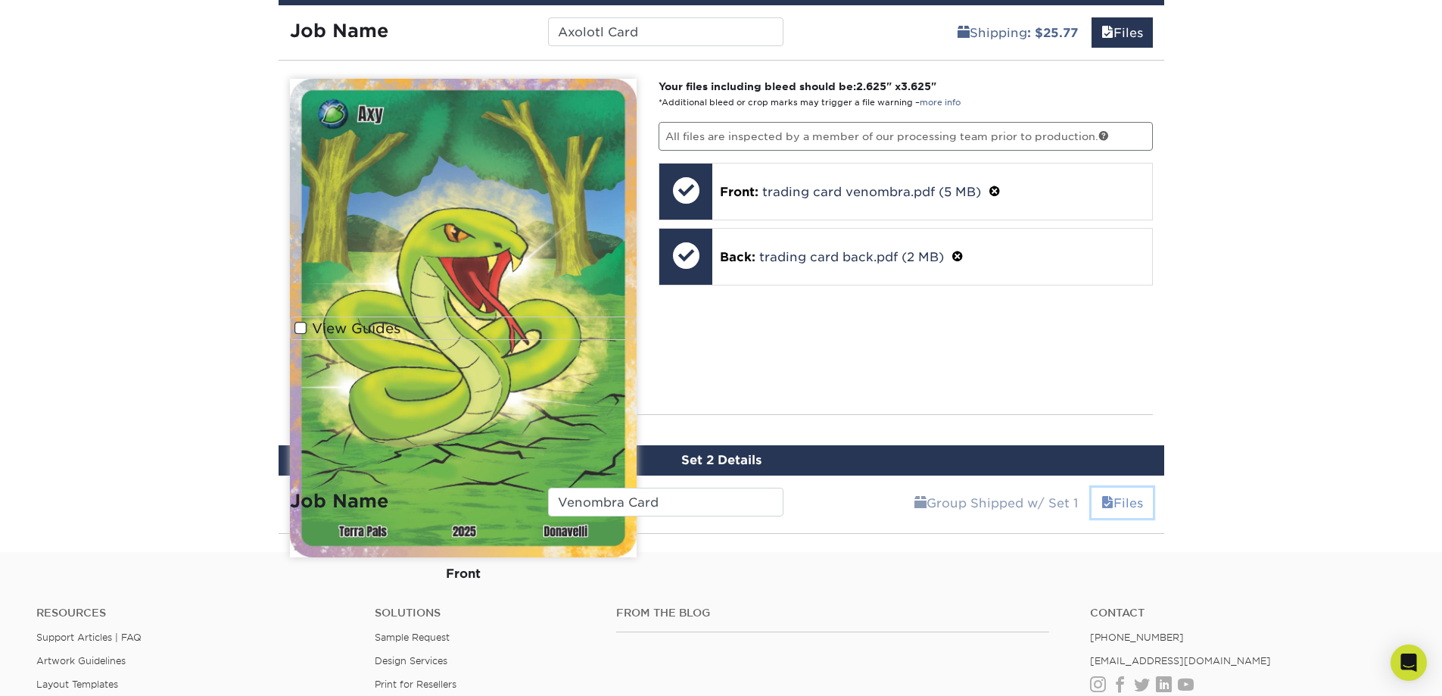
click at [1113, 507] on link "Files" at bounding box center [1121, 502] width 61 height 30
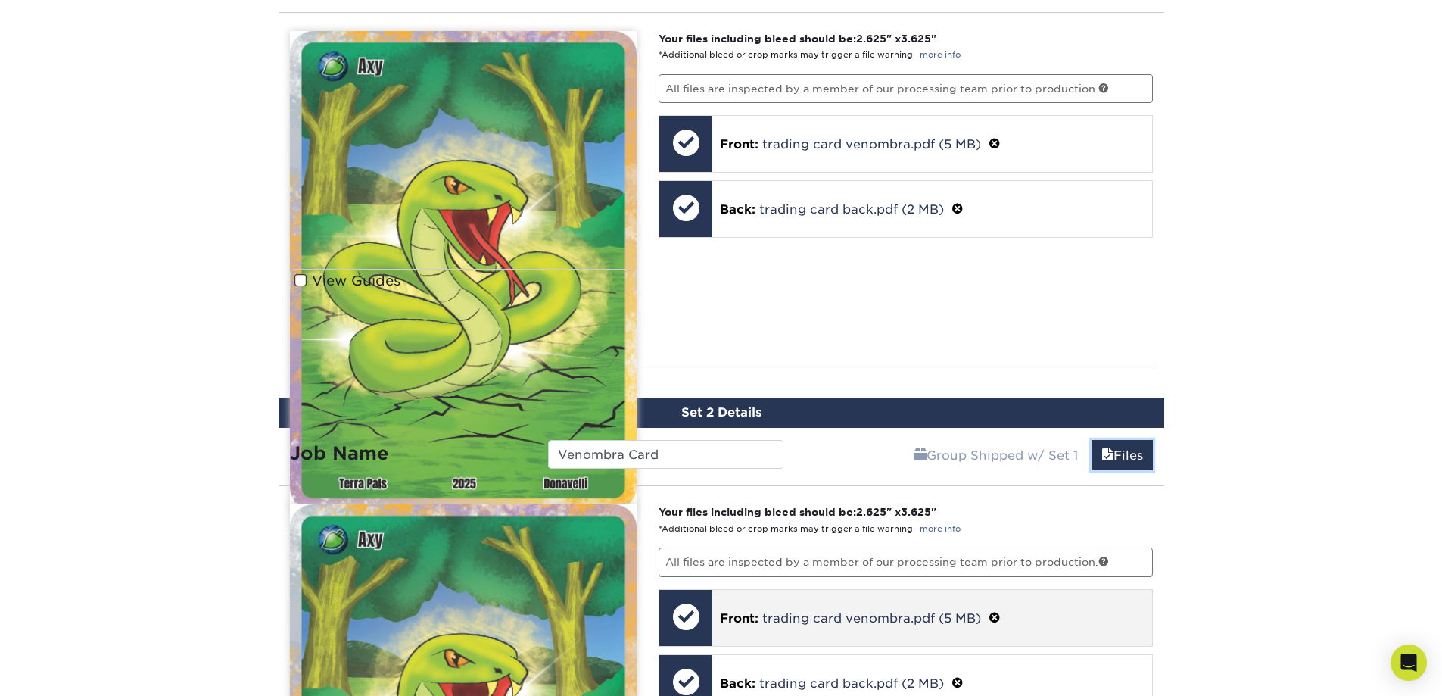
scroll to position [1060, 0]
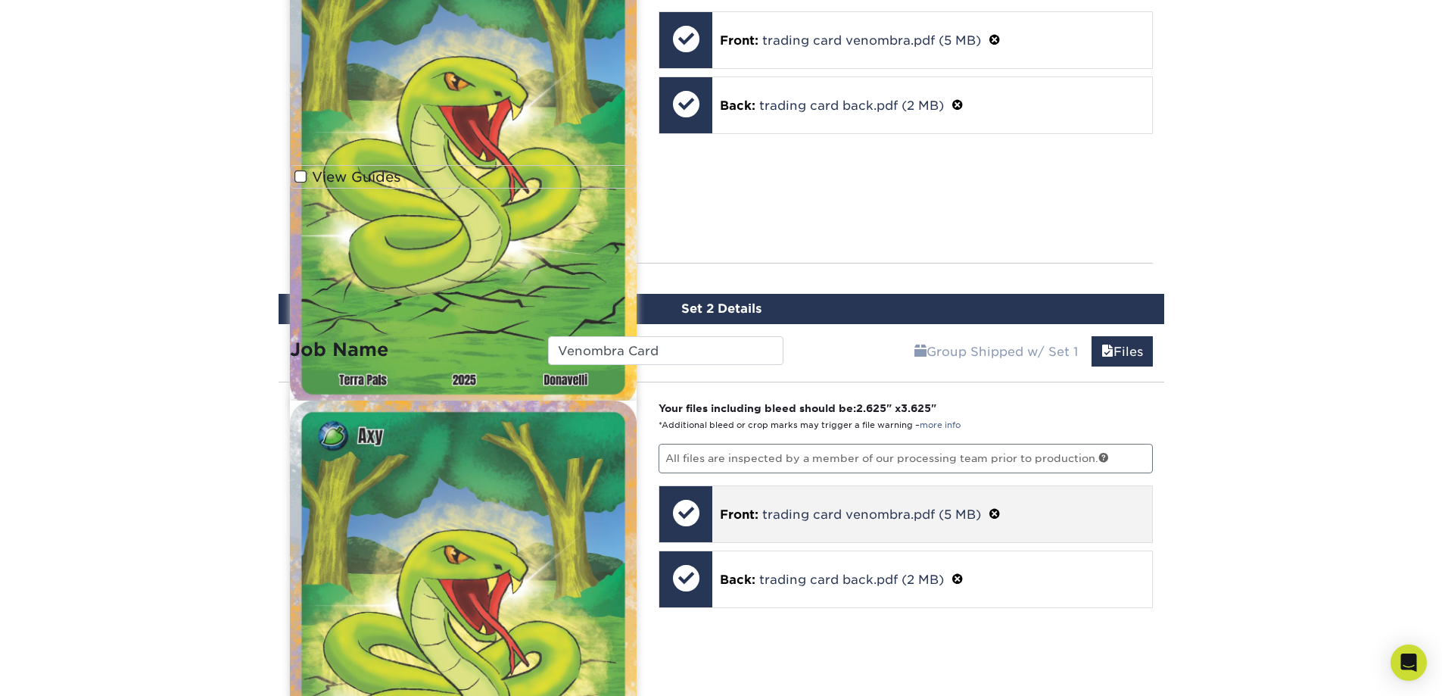
click at [692, 487] on div at bounding box center [685, 512] width 53 height 53
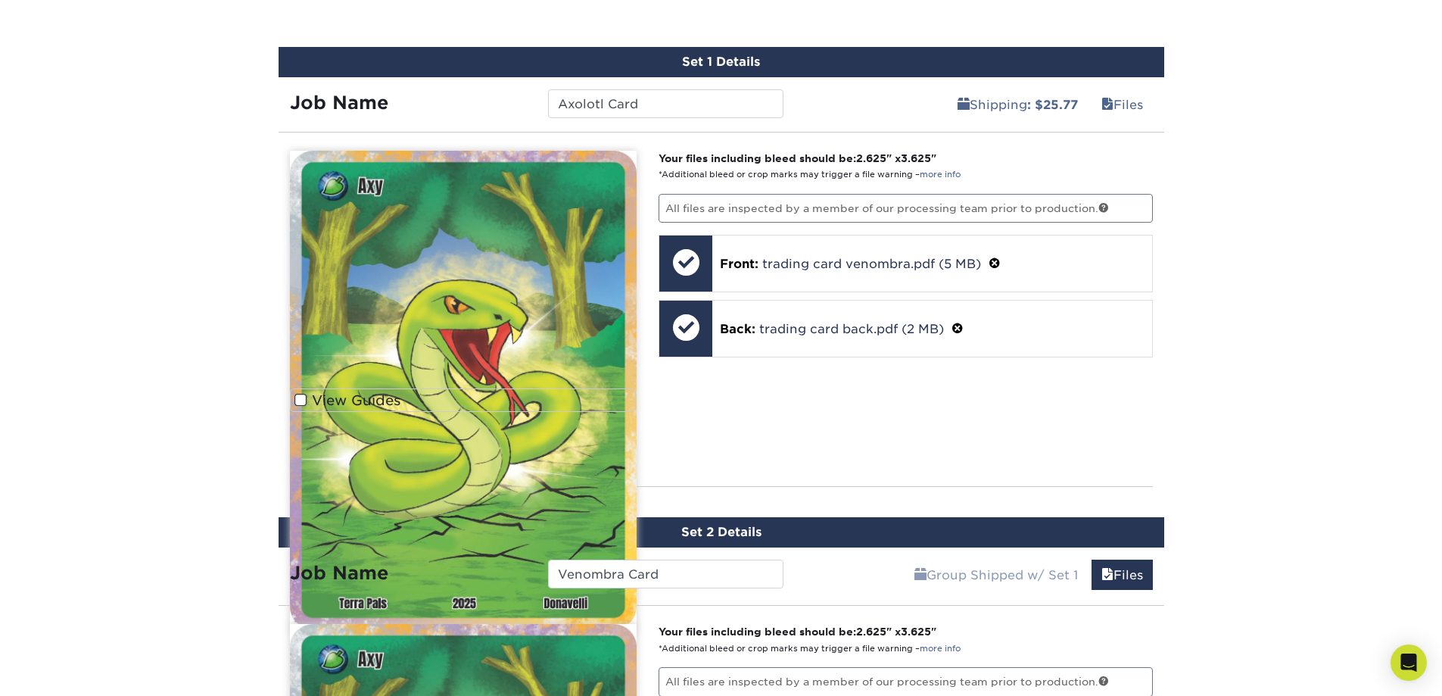
scroll to position [833, 0]
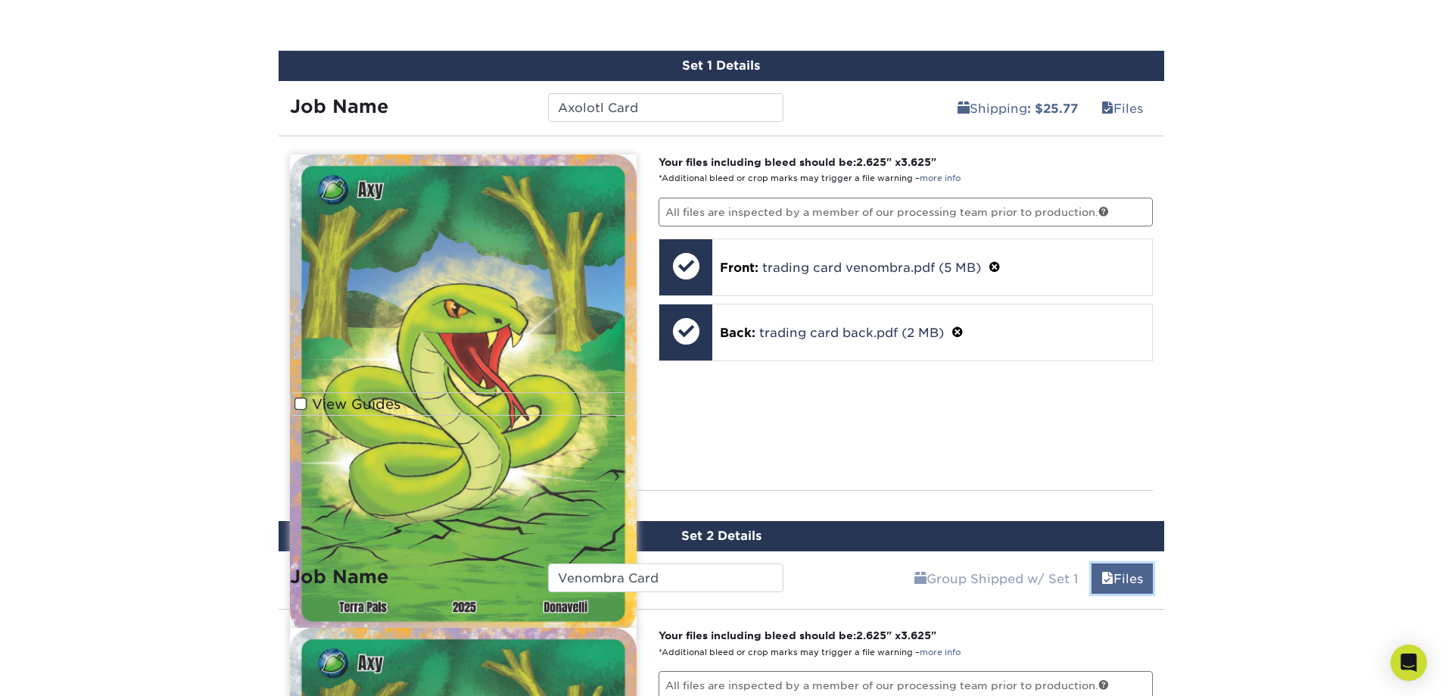
click at [1121, 572] on link "Files" at bounding box center [1121, 578] width 61 height 30
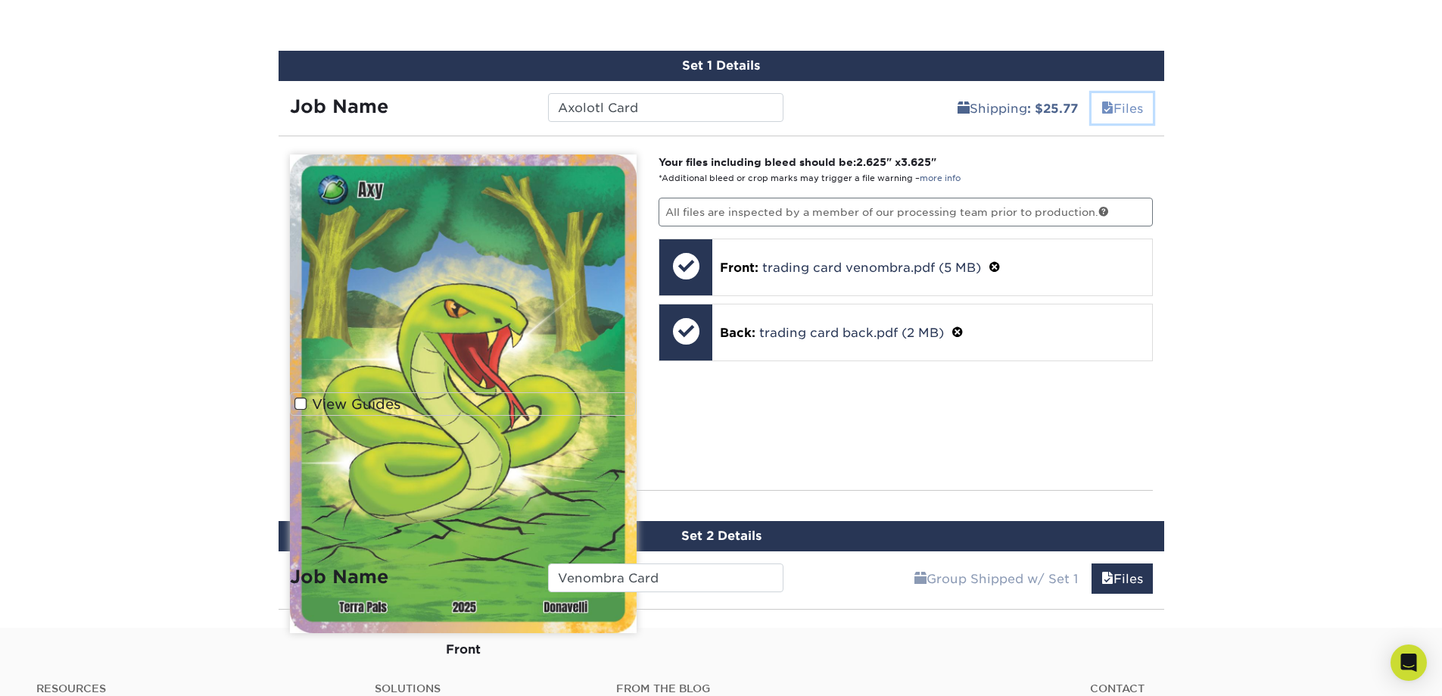
click at [1107, 101] on link "Files" at bounding box center [1121, 108] width 61 height 30
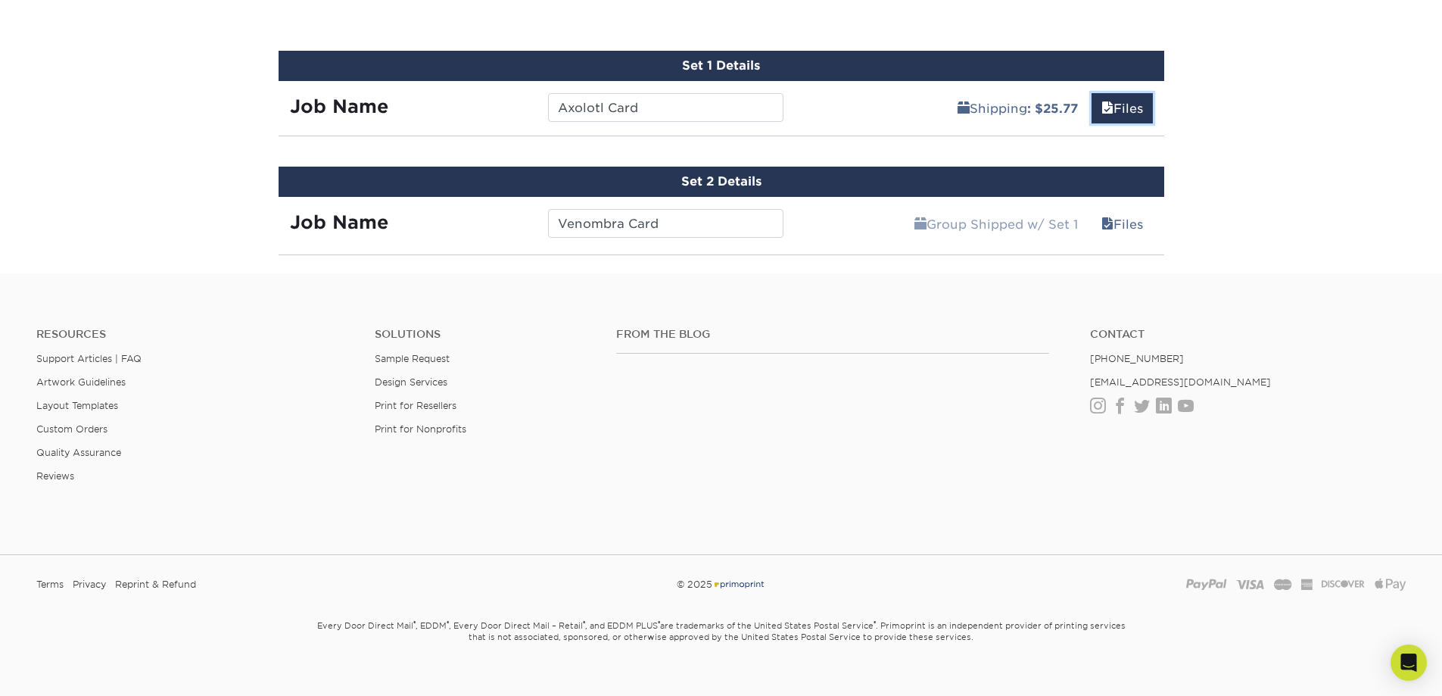
scroll to position [681, 0]
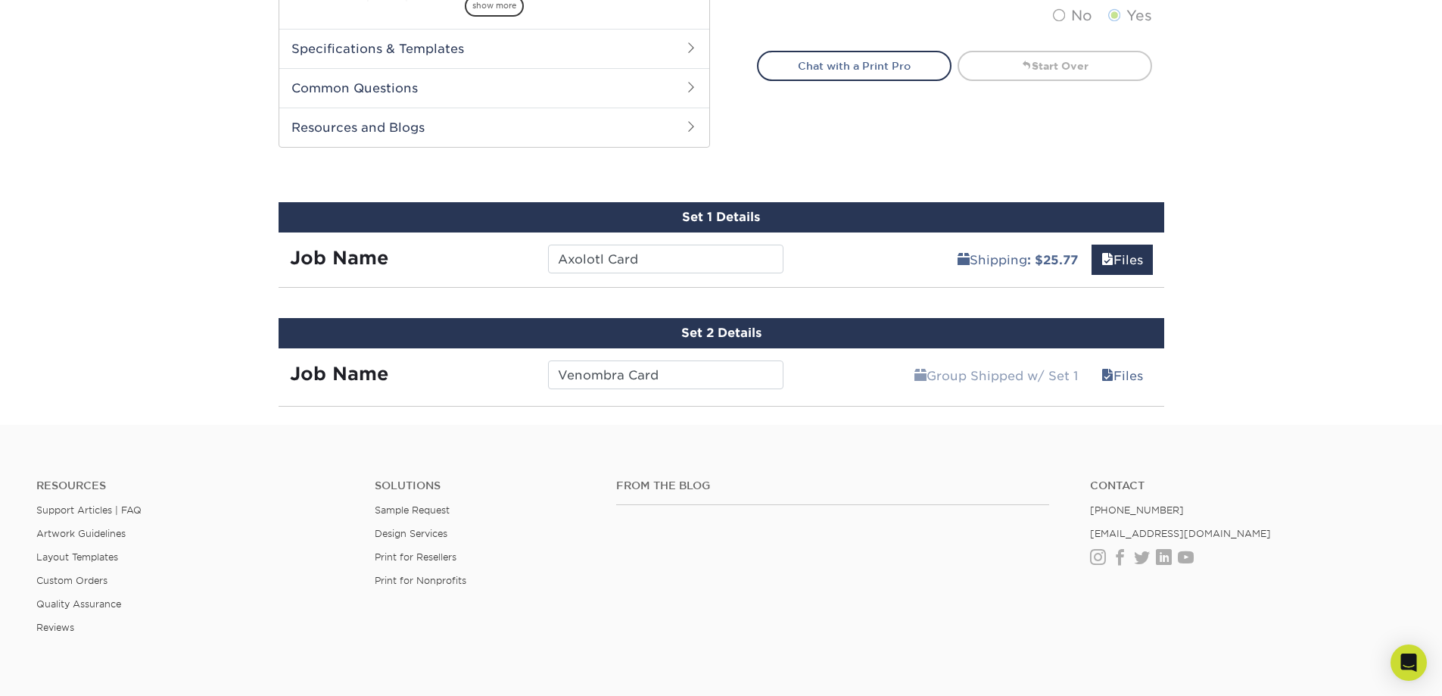
click at [355, 287] on hr at bounding box center [722, 287] width 886 height 1
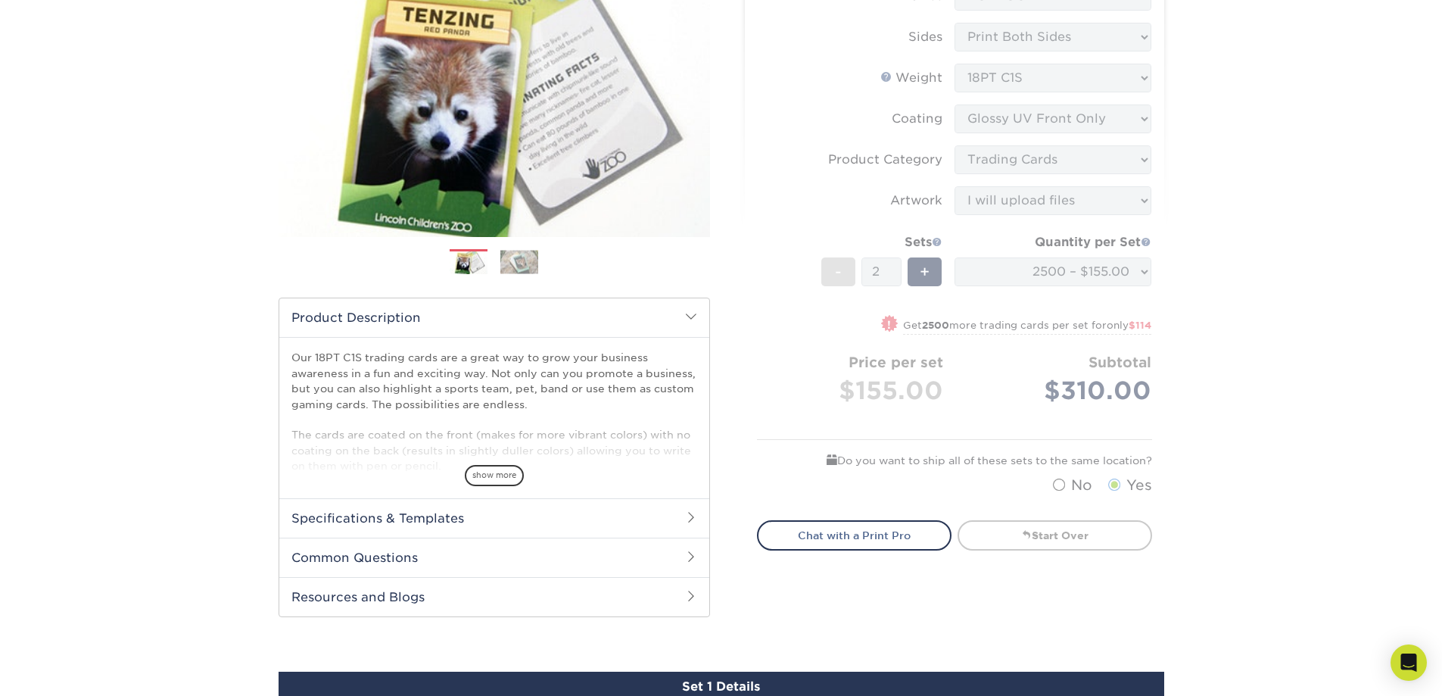
scroll to position [0, 0]
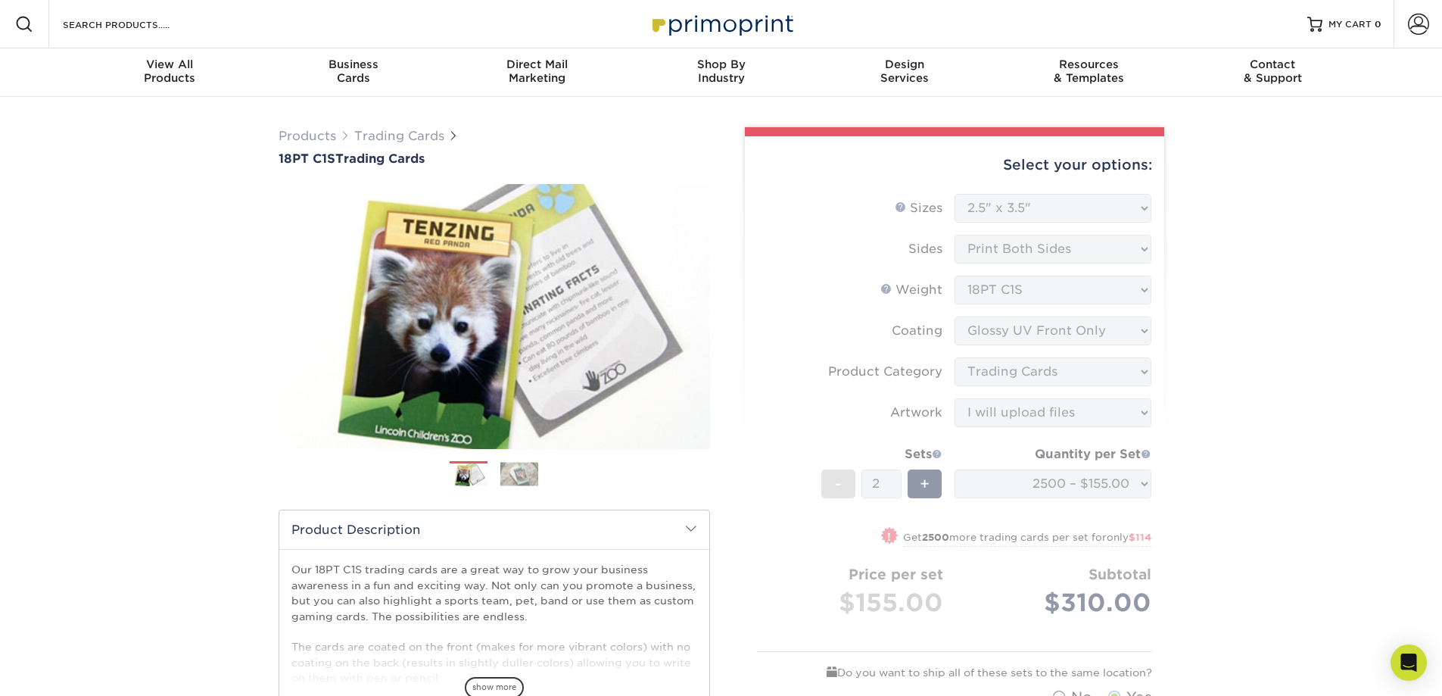
drag, startPoint x: 1081, startPoint y: 163, endPoint x: 1029, endPoint y: 197, distance: 62.4
click at [1082, 162] on div "Select your options:" at bounding box center [954, 165] width 395 height 58
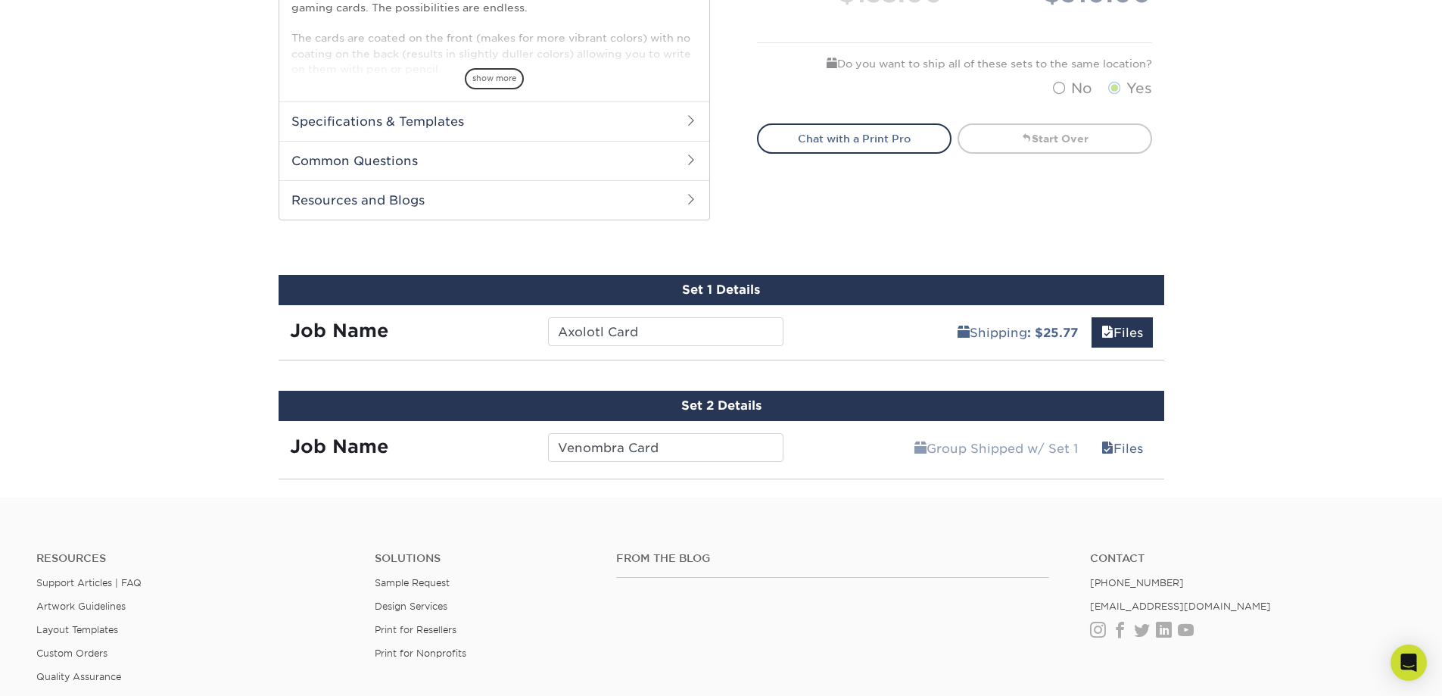
scroll to position [833, 0]
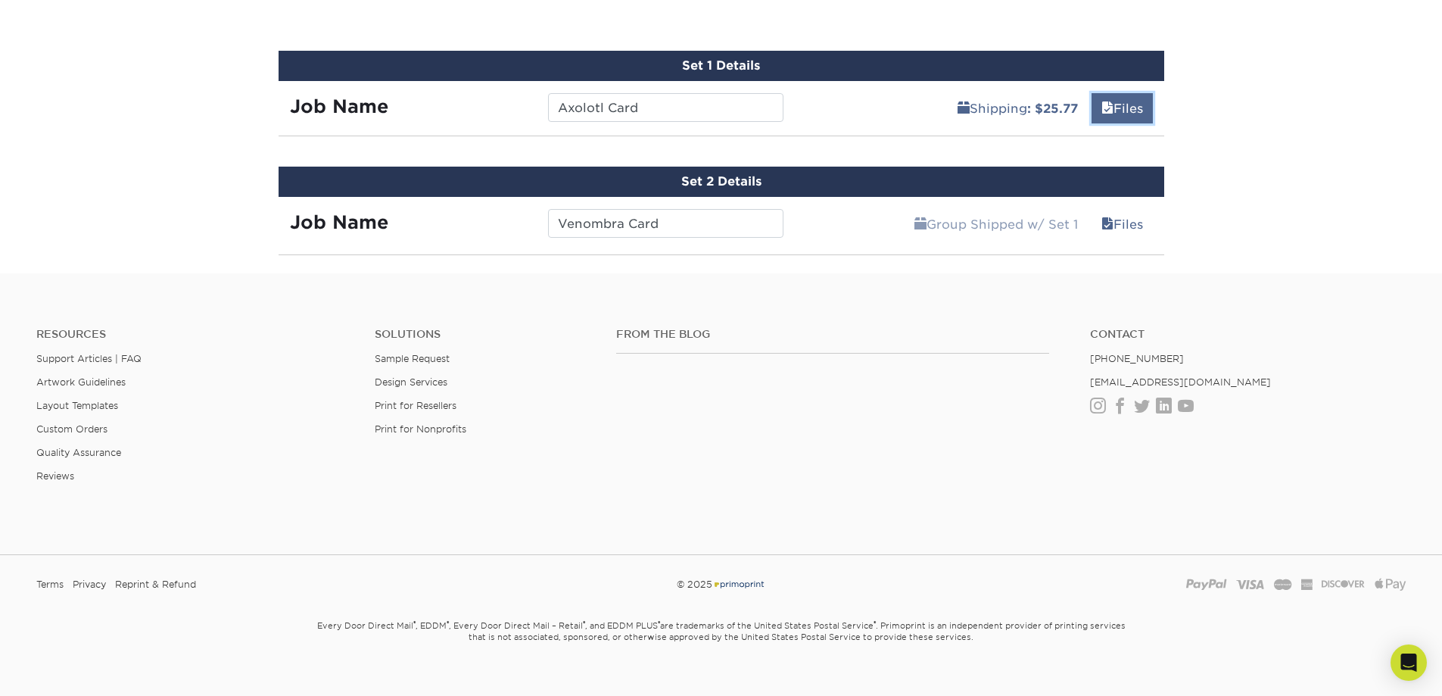
click at [1107, 94] on link "Files" at bounding box center [1121, 108] width 61 height 30
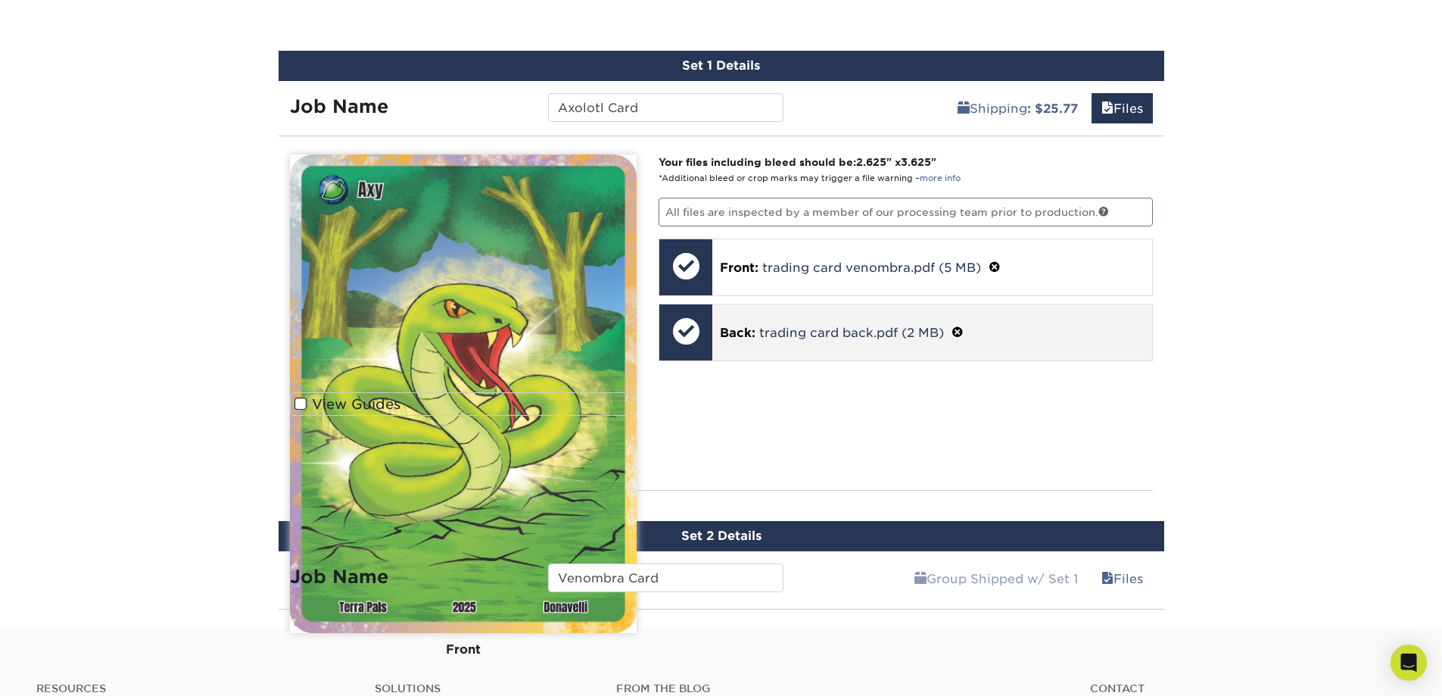
click at [749, 317] on div "Back: trading card back.pdf (2 MB)" at bounding box center [932, 332] width 440 height 56
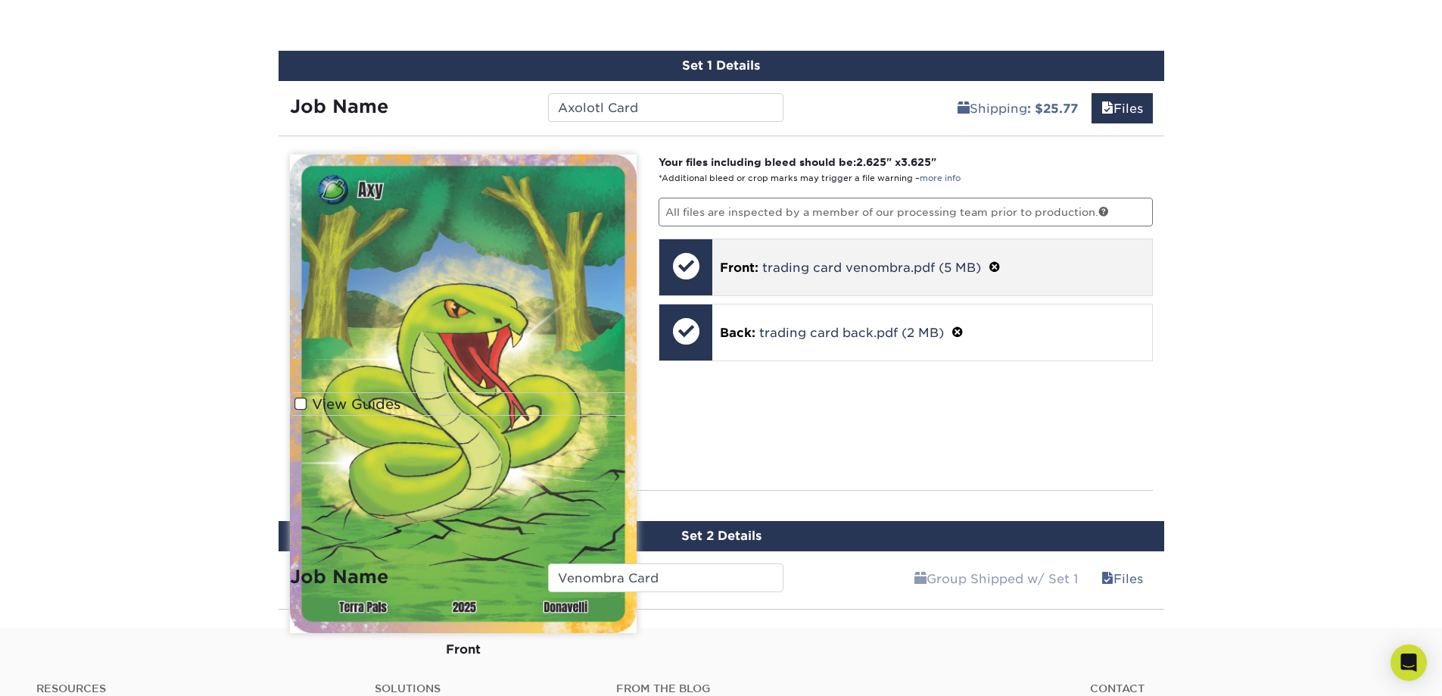
click at [993, 266] on span at bounding box center [995, 267] width 12 height 14
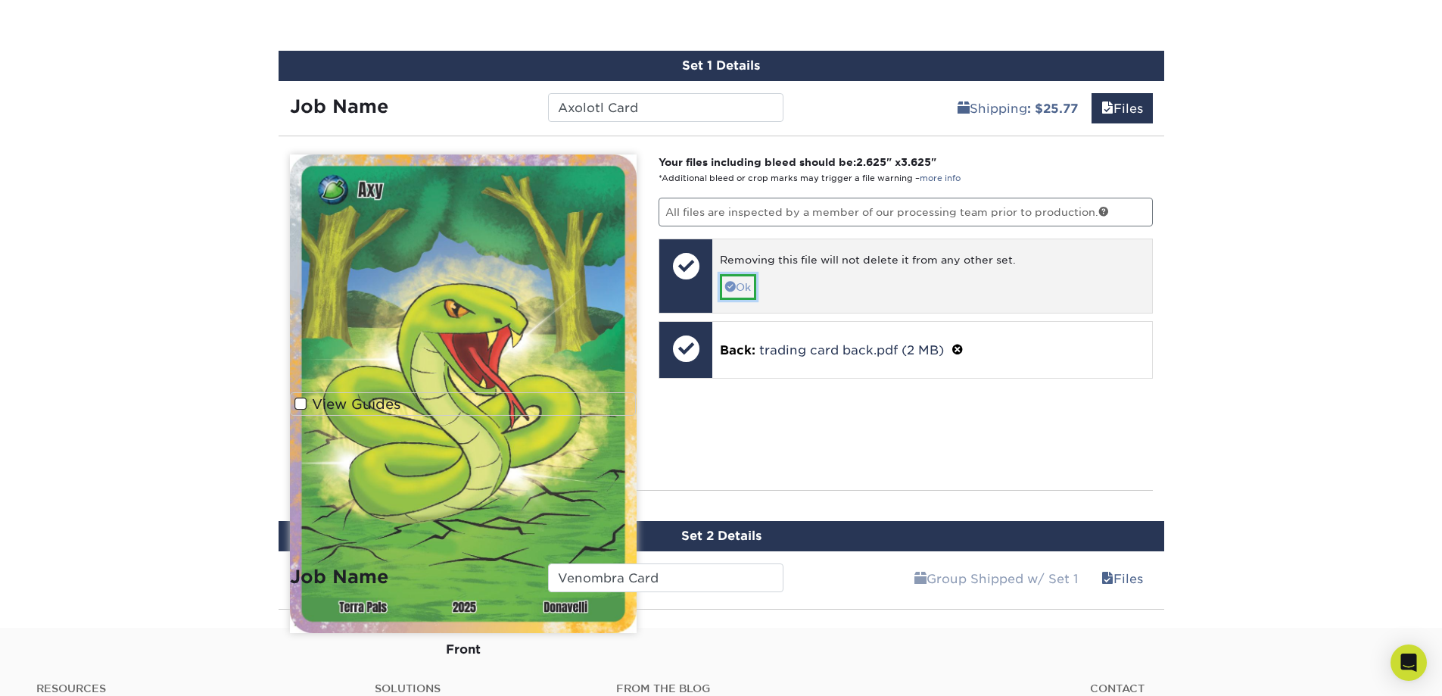
click at [736, 279] on link "Ok" at bounding box center [738, 287] width 36 height 26
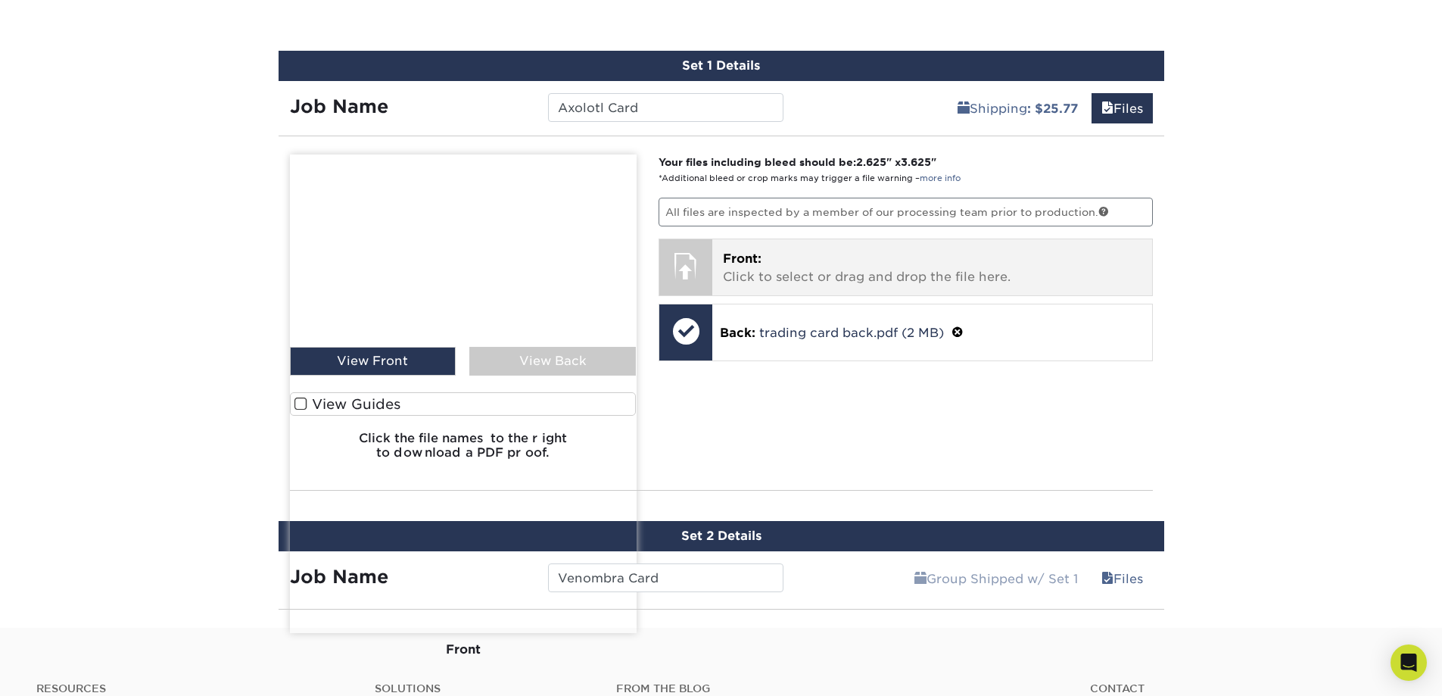
click at [741, 265] on span "Front:" at bounding box center [742, 258] width 39 height 14
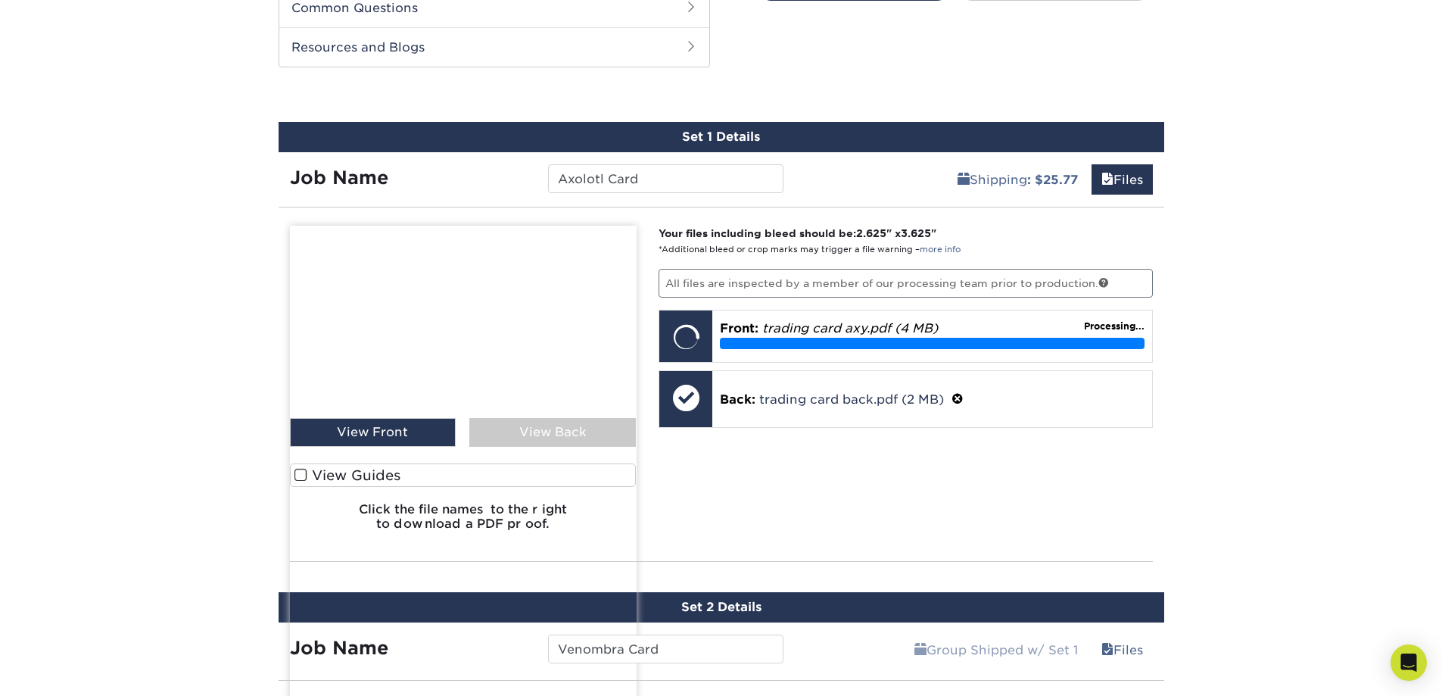
scroll to position [757, 0]
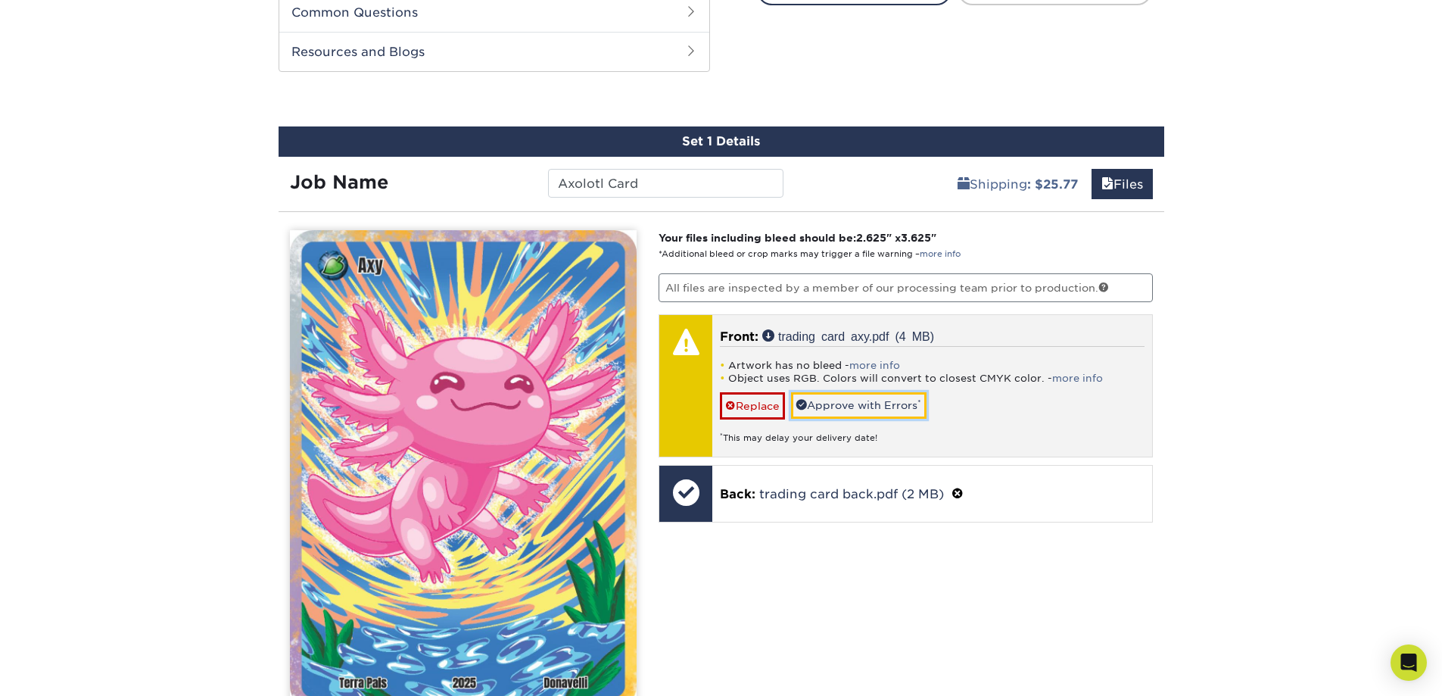
drag, startPoint x: 836, startPoint y: 401, endPoint x: 858, endPoint y: 406, distance: 21.8
click at [837, 401] on link "Approve with Errors *" at bounding box center [858, 405] width 135 height 26
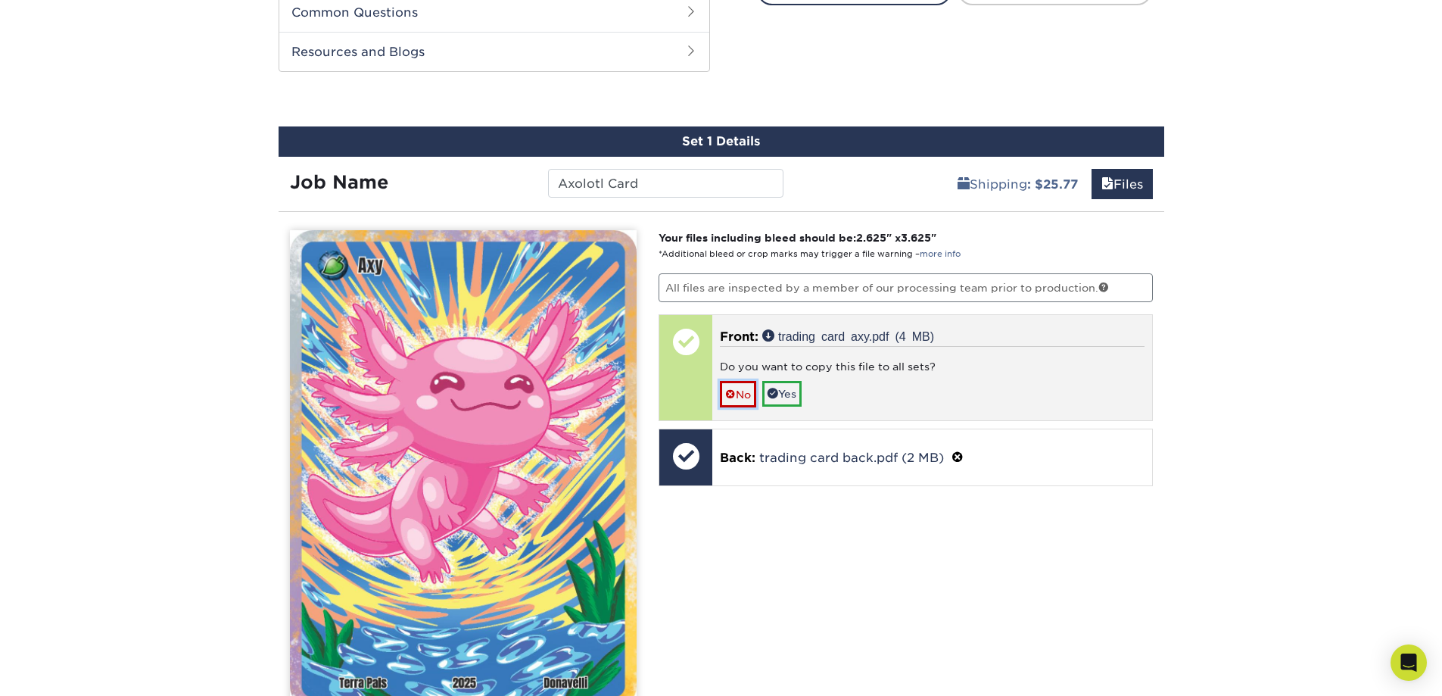
click at [732, 392] on span at bounding box center [730, 394] width 11 height 12
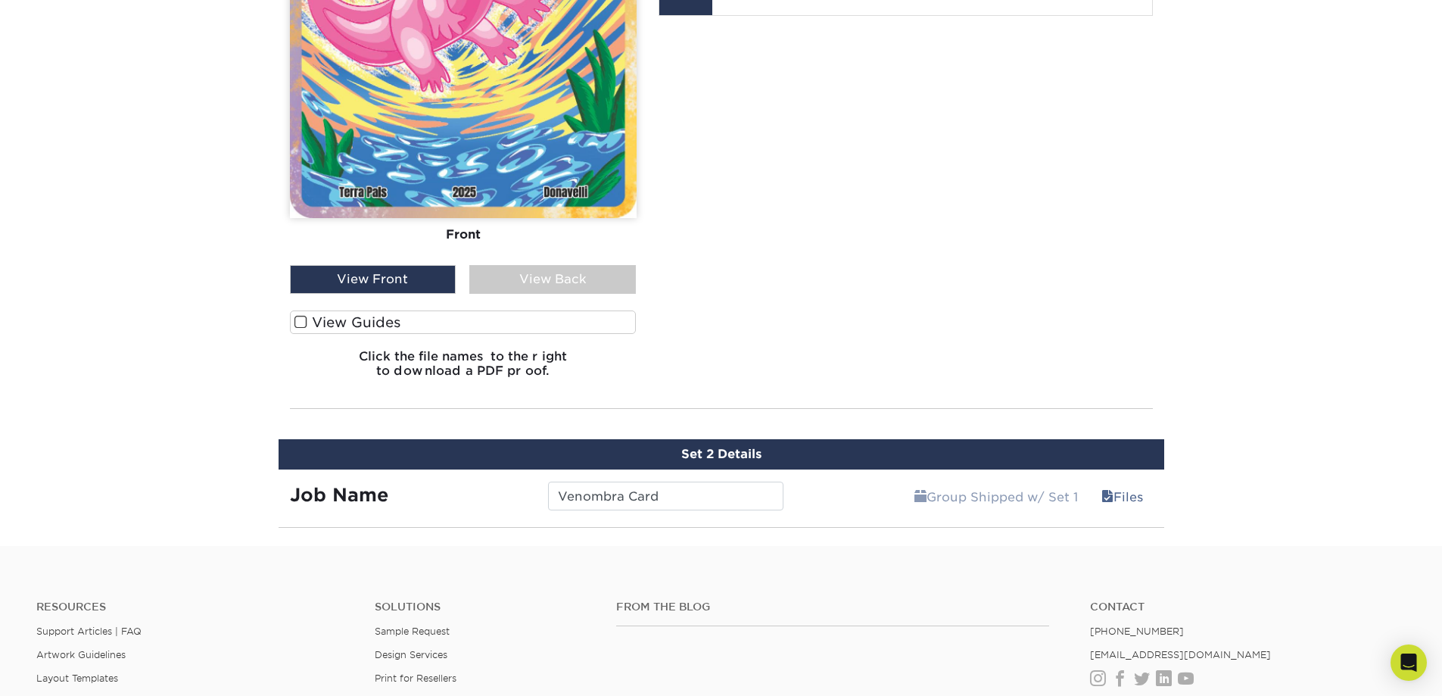
scroll to position [1287, 0]
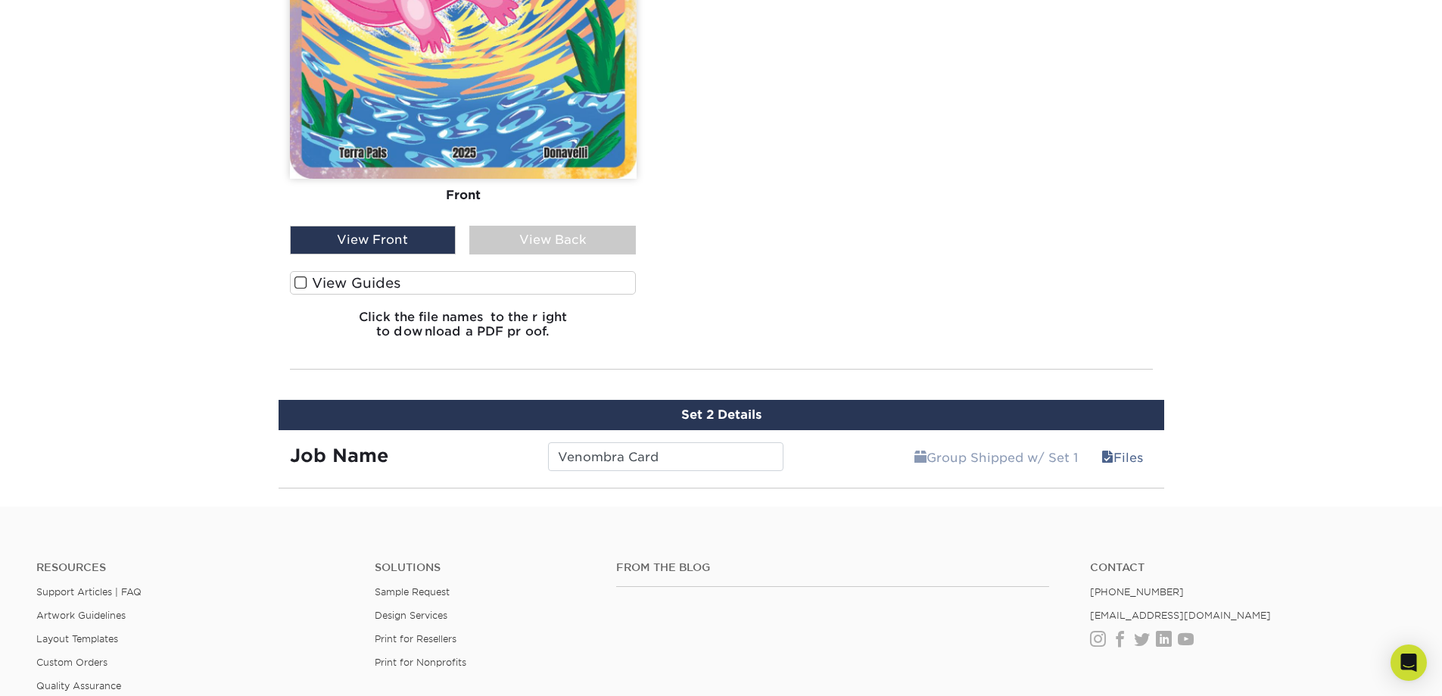
click at [844, 461] on div "Group Shipped w/ Set 1 Files Continue" at bounding box center [979, 452] width 369 height 45
click at [1114, 459] on link "Files" at bounding box center [1121, 457] width 61 height 30
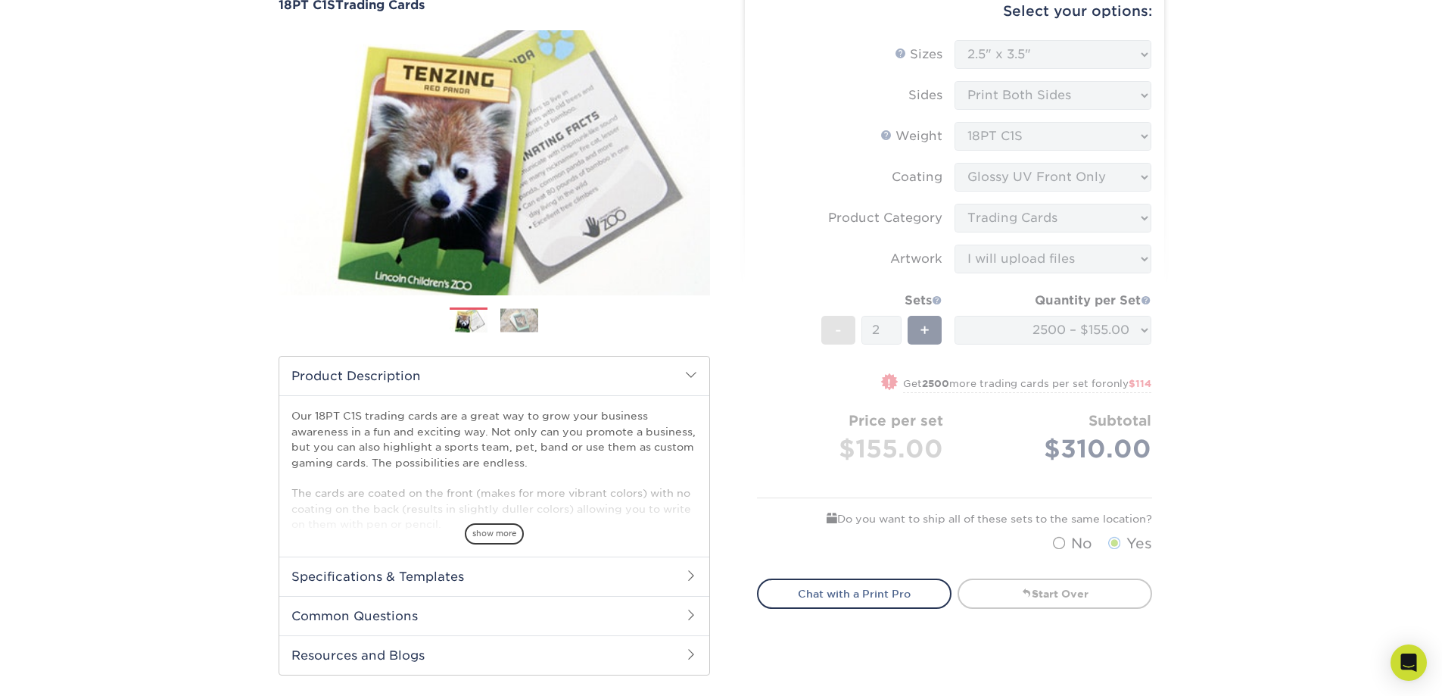
scroll to position [227, 0]
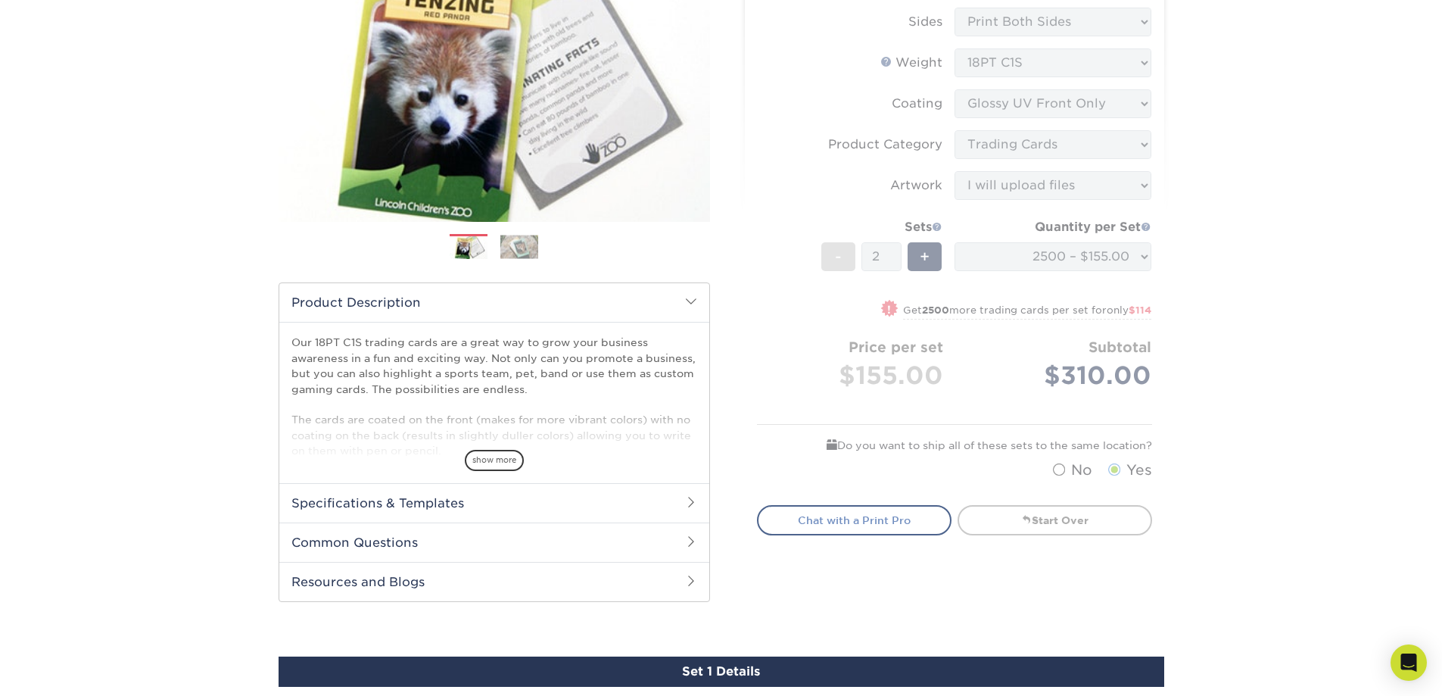
click at [899, 512] on link "Chat with a Print Pro" at bounding box center [854, 520] width 195 height 30
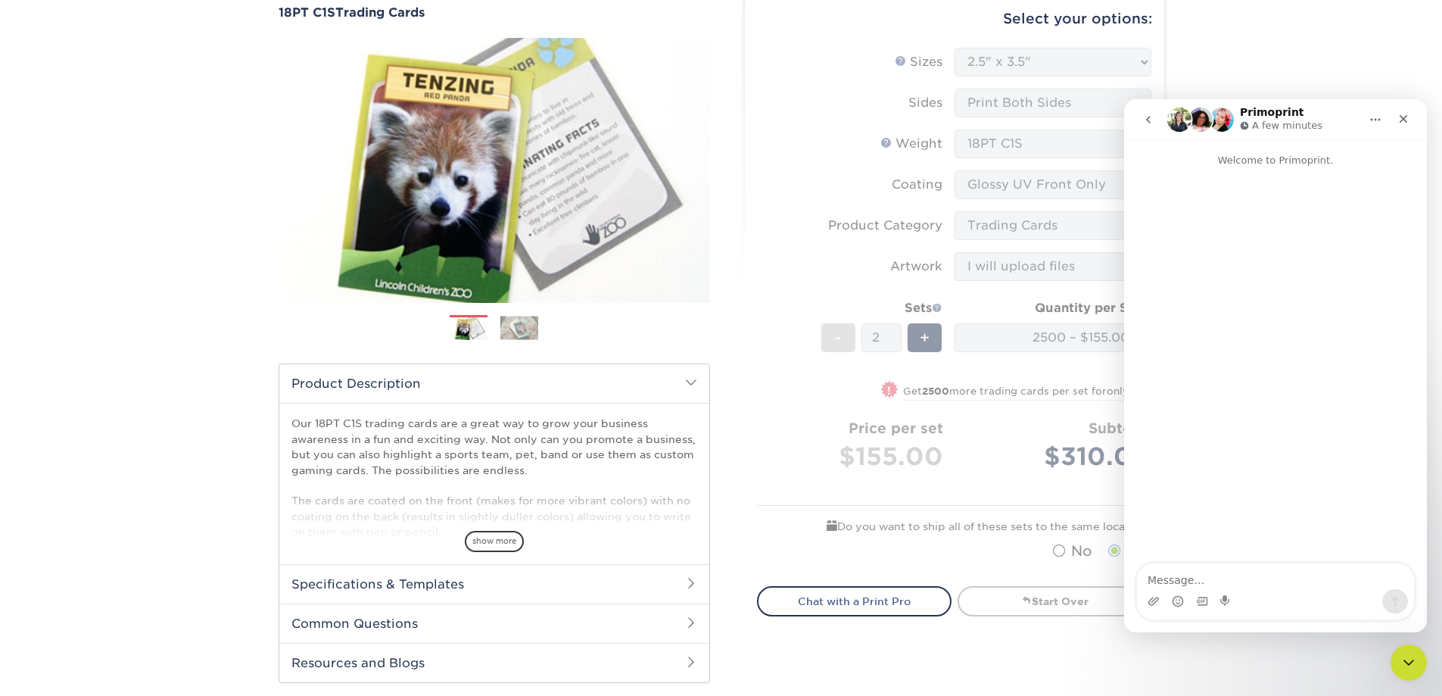
scroll to position [151, 0]
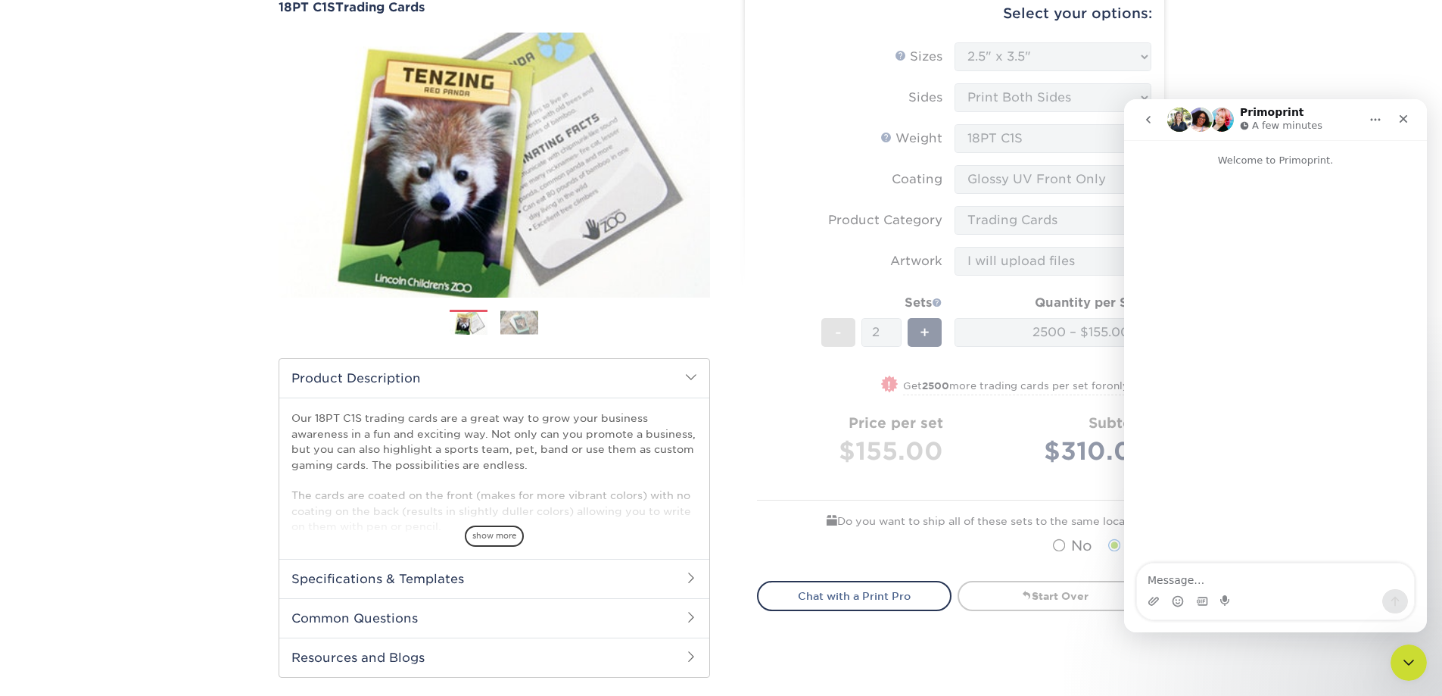
click at [1065, 49] on form "Sizes Help Sizes Please Select 2.5" x 3.5" Sides Please Select 18PT C1S" at bounding box center [954, 302] width 395 height 520
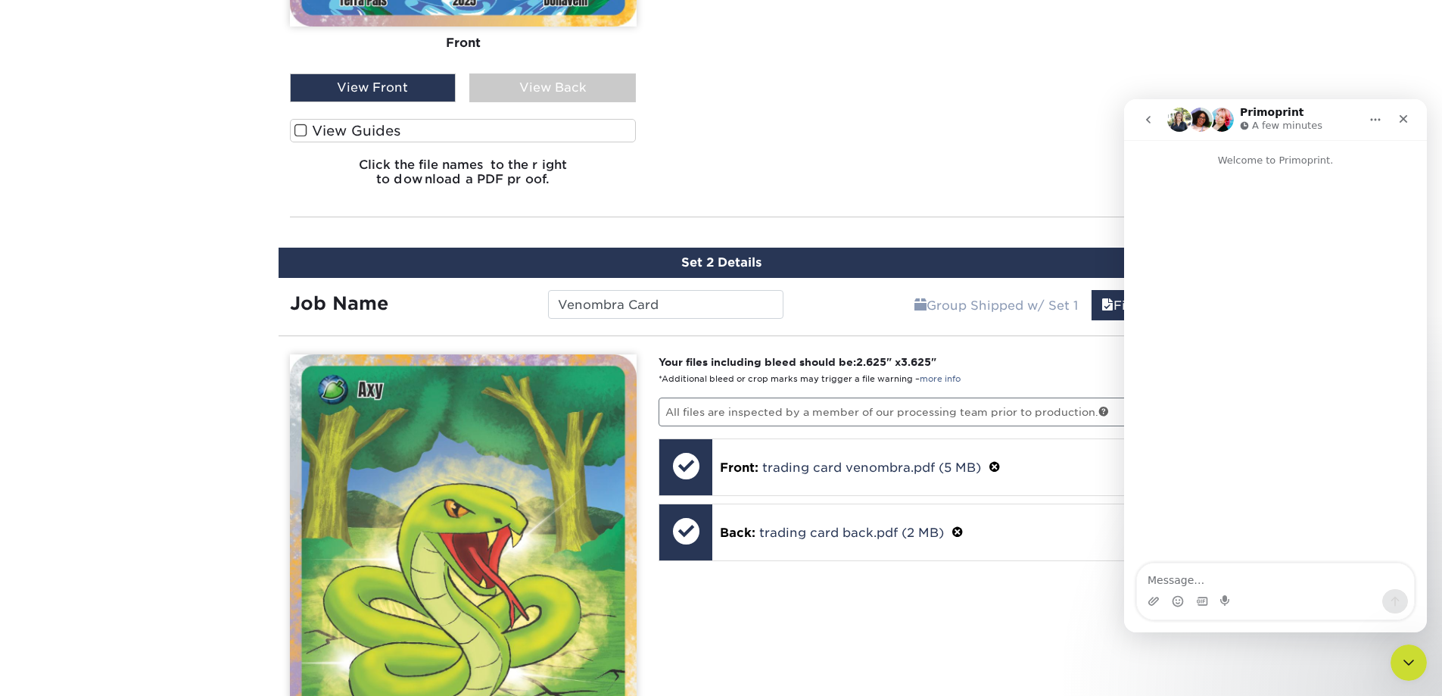
scroll to position [1438, 0]
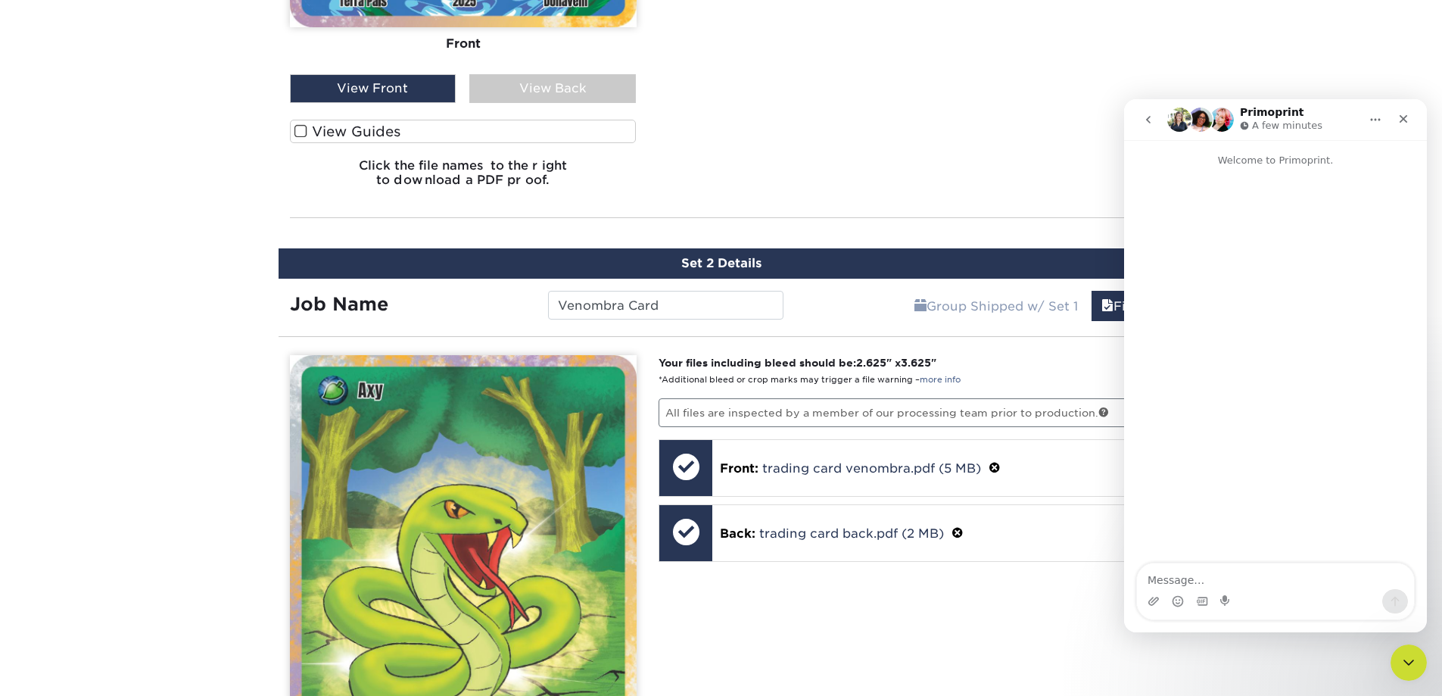
click at [312, 125] on label "View Guides" at bounding box center [463, 131] width 347 height 23
click at [0, 0] on input "View Guides" at bounding box center [0, 0] width 0 height 0
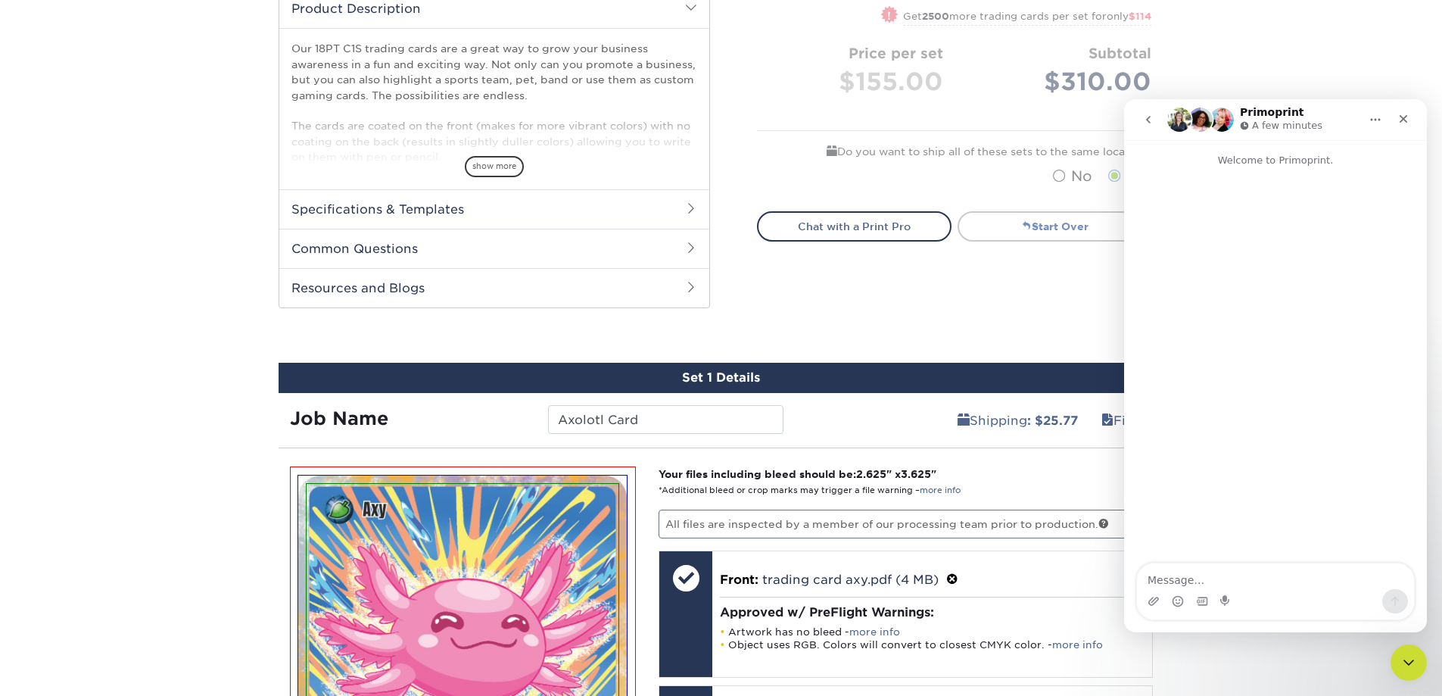
scroll to position [509, 0]
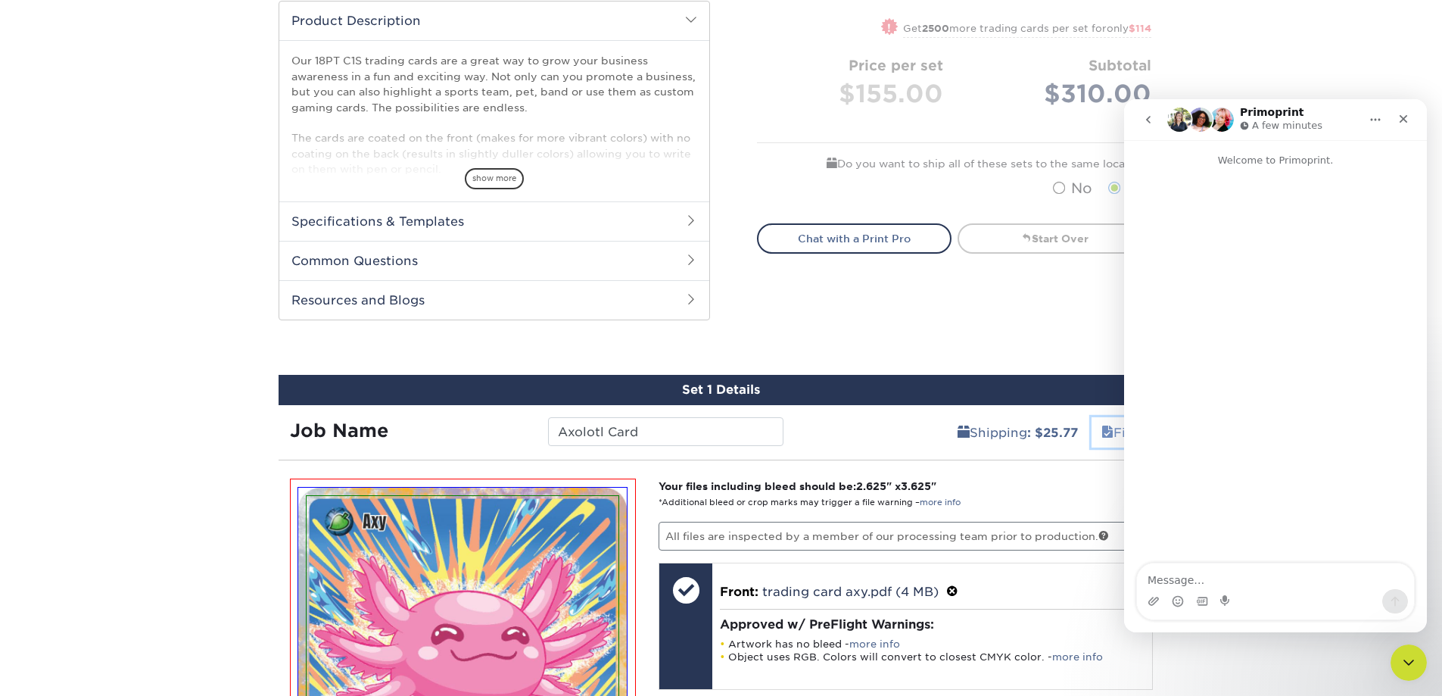
click at [1110, 441] on link "Files" at bounding box center [1121, 432] width 61 height 30
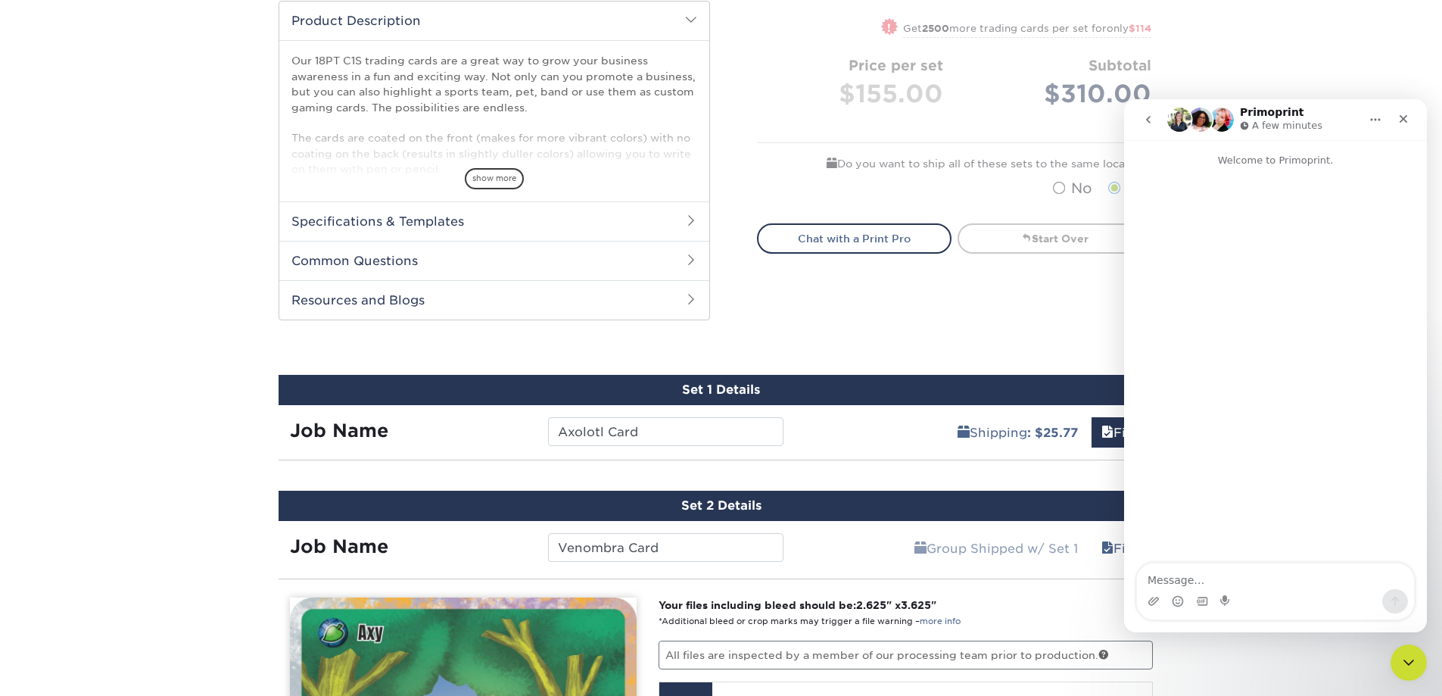
click at [855, 383] on div "Set 1 Details" at bounding box center [722, 390] width 886 height 30
click at [1107, 540] on link "Files" at bounding box center [1121, 548] width 61 height 30
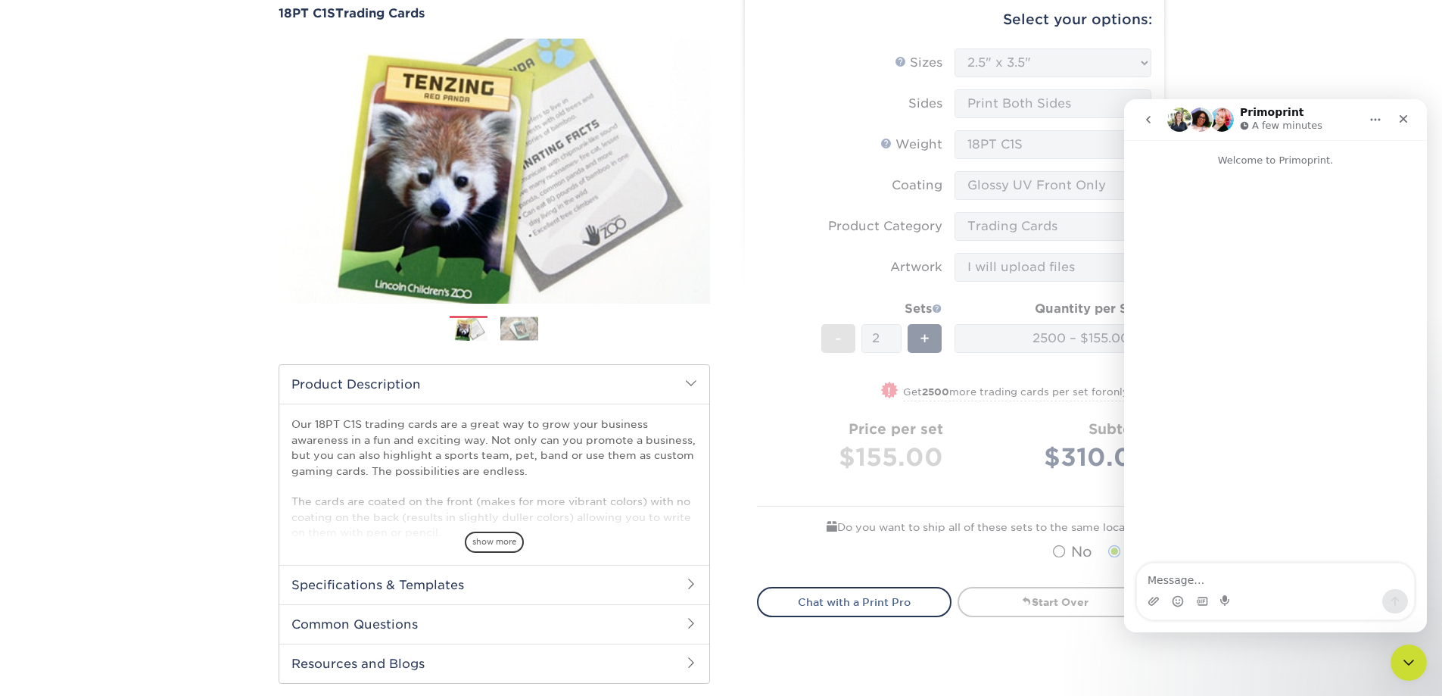
scroll to position [303, 0]
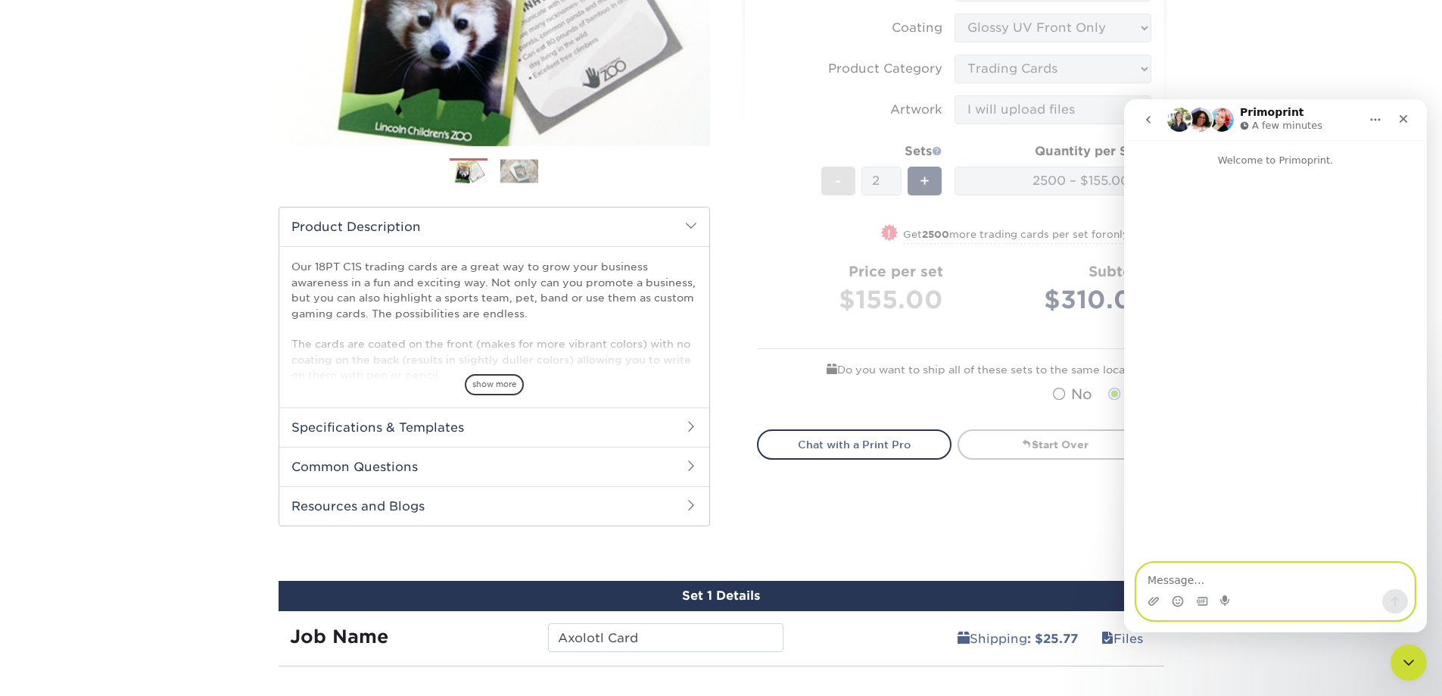
click at [1187, 580] on textarea "Message…" at bounding box center [1275, 576] width 277 height 26
click at [1175, 600] on icon "Emoji picker" at bounding box center [1178, 601] width 12 height 12
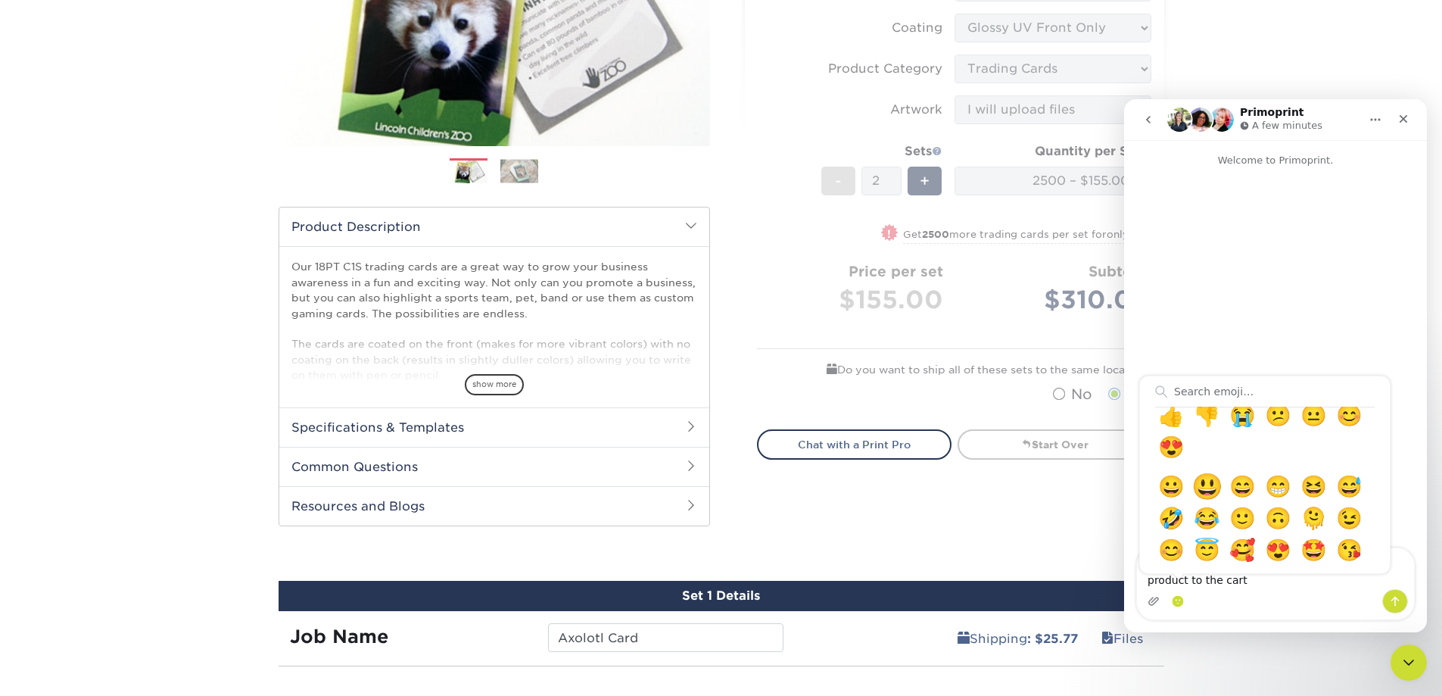
scroll to position [76, 0]
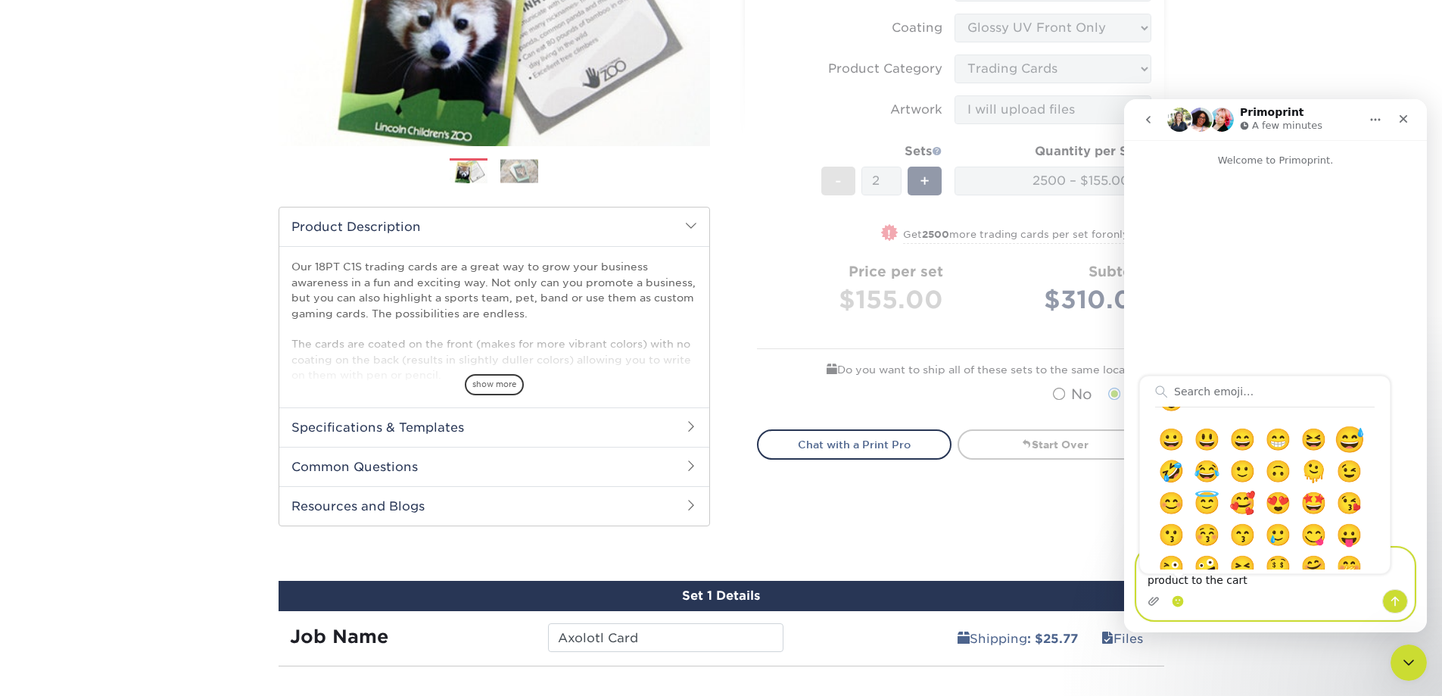
type textarea "I am struggling to figure out how to add my product to the cart 😅"
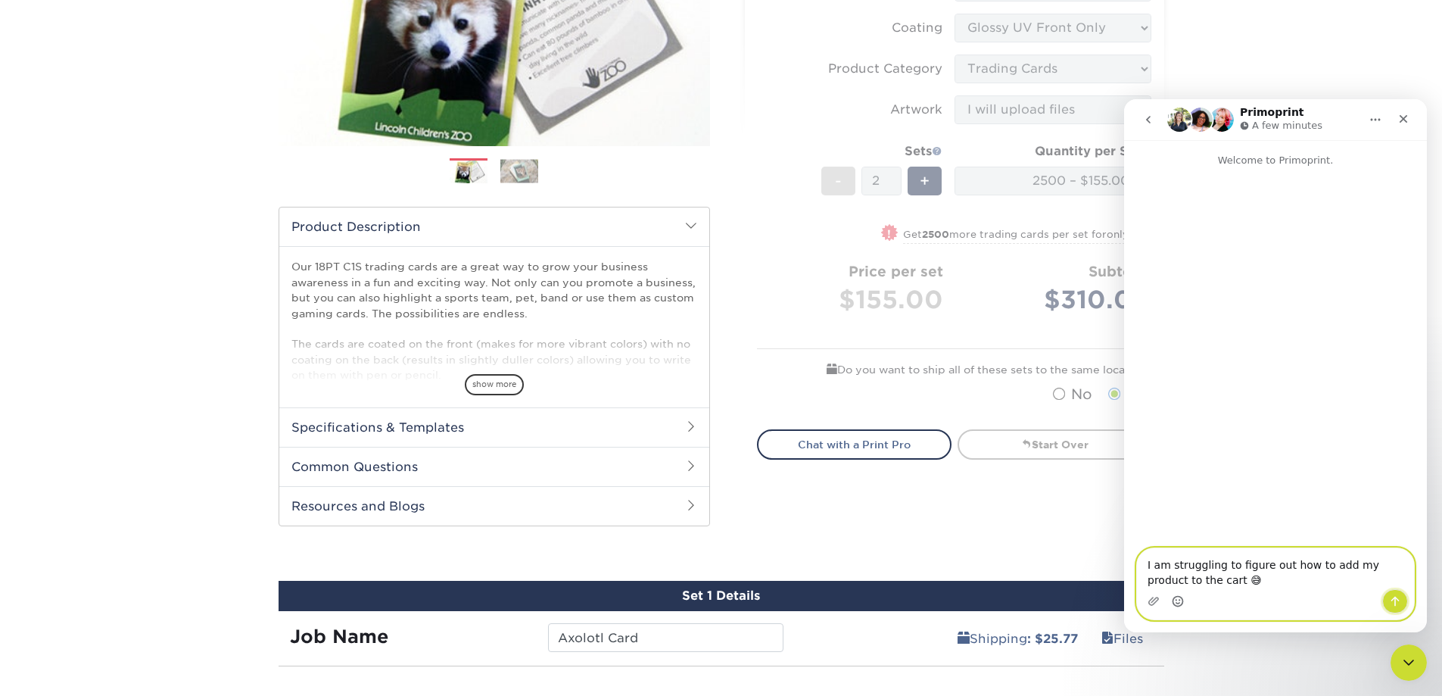
click at [1404, 603] on button "Send a message…" at bounding box center [1395, 601] width 26 height 24
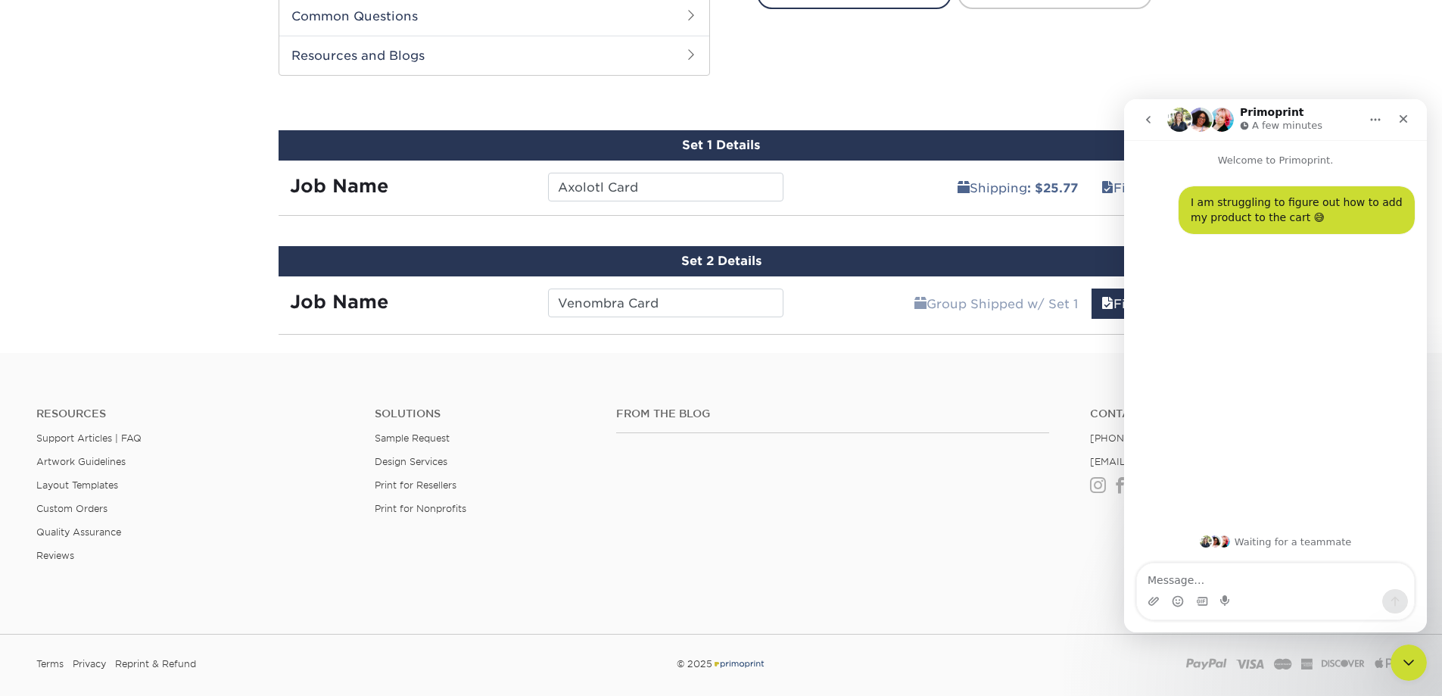
scroll to position [853, 0]
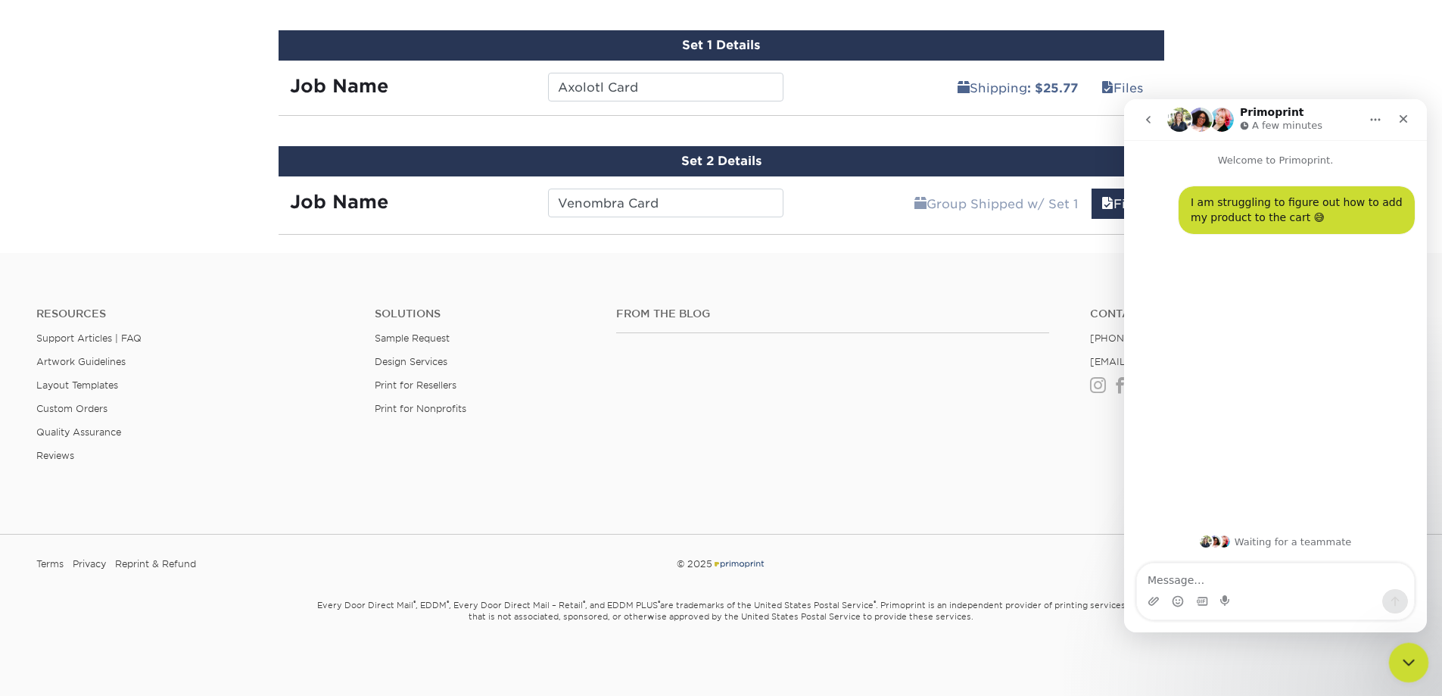
click at [1415, 654] on div "Close Intercom Messenger" at bounding box center [1406, 660] width 36 height 36
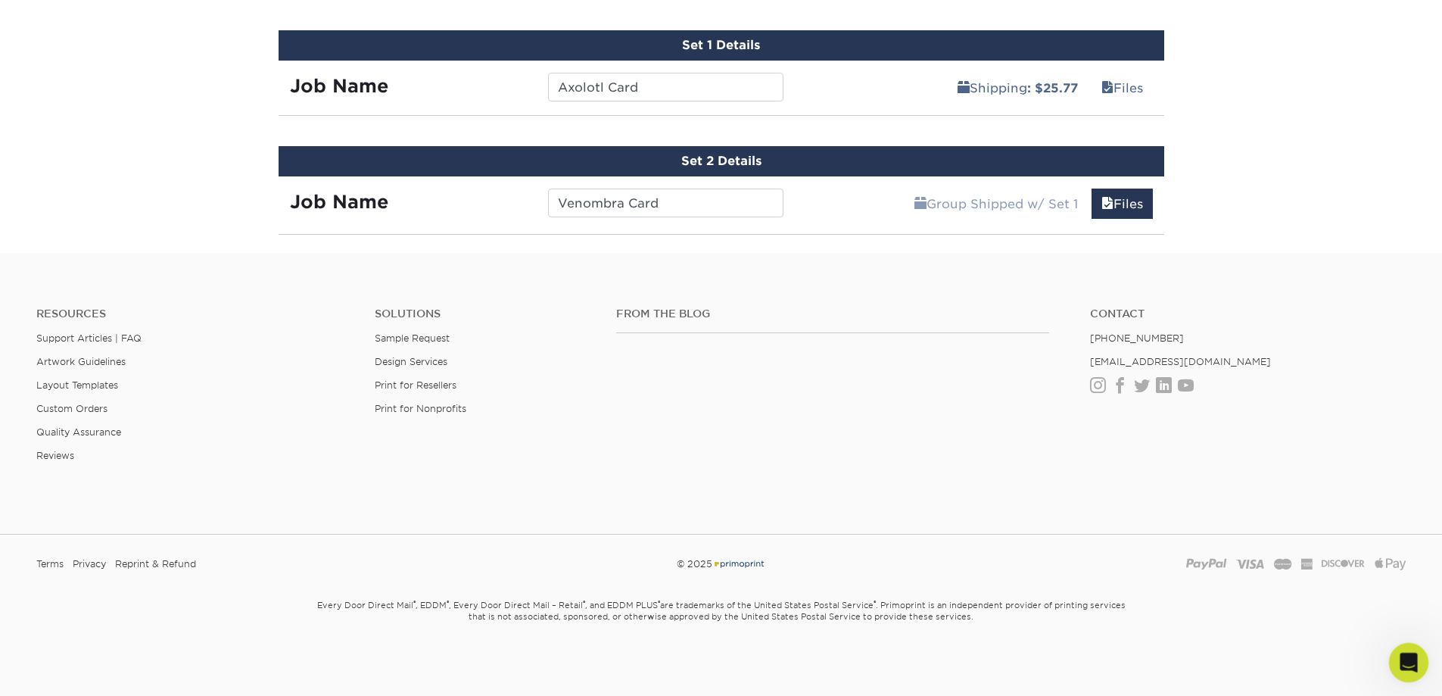
click at [1415, 660] on icon "Open Intercom Messenger" at bounding box center [1406, 660] width 25 height 25
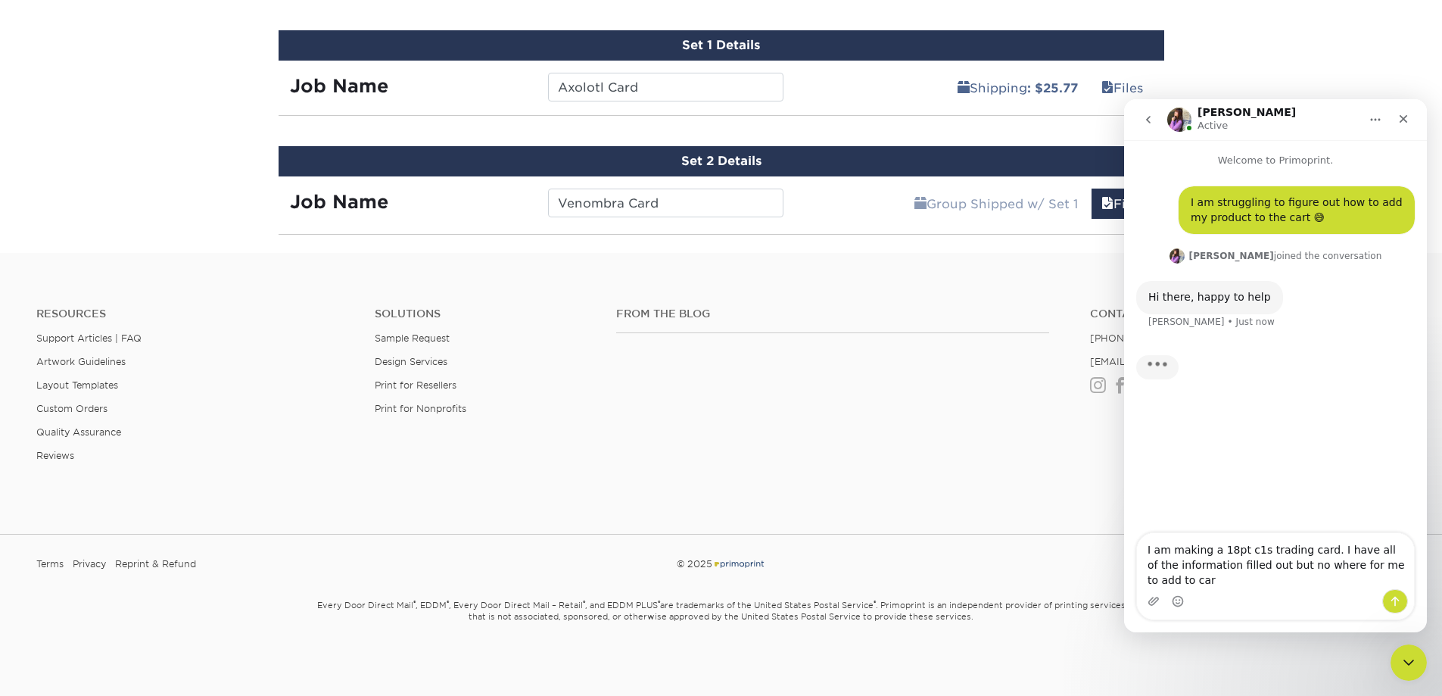
type textarea "I am making a 18pt c1s trading card. I have all of the information filled out b…"
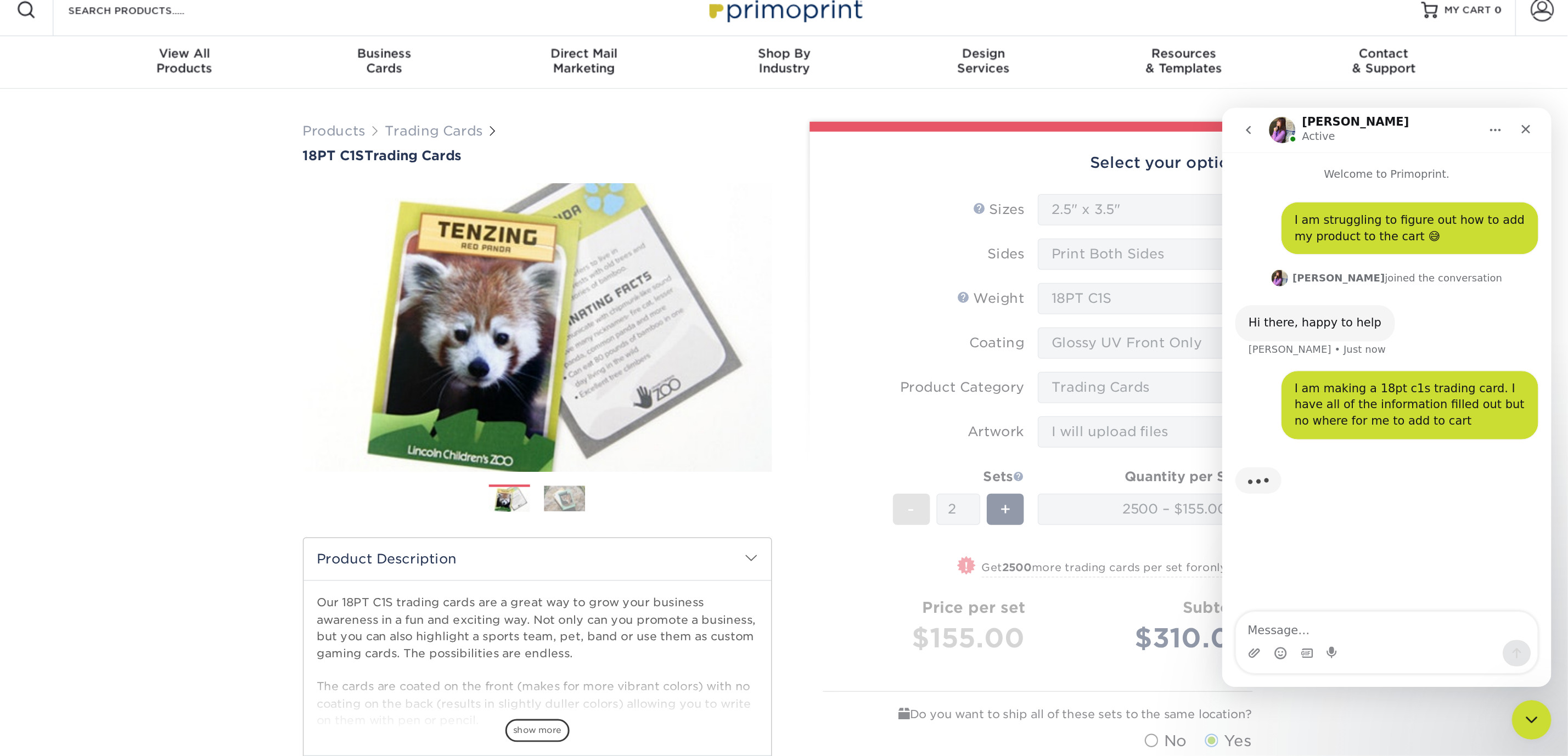
scroll to position [0, 0]
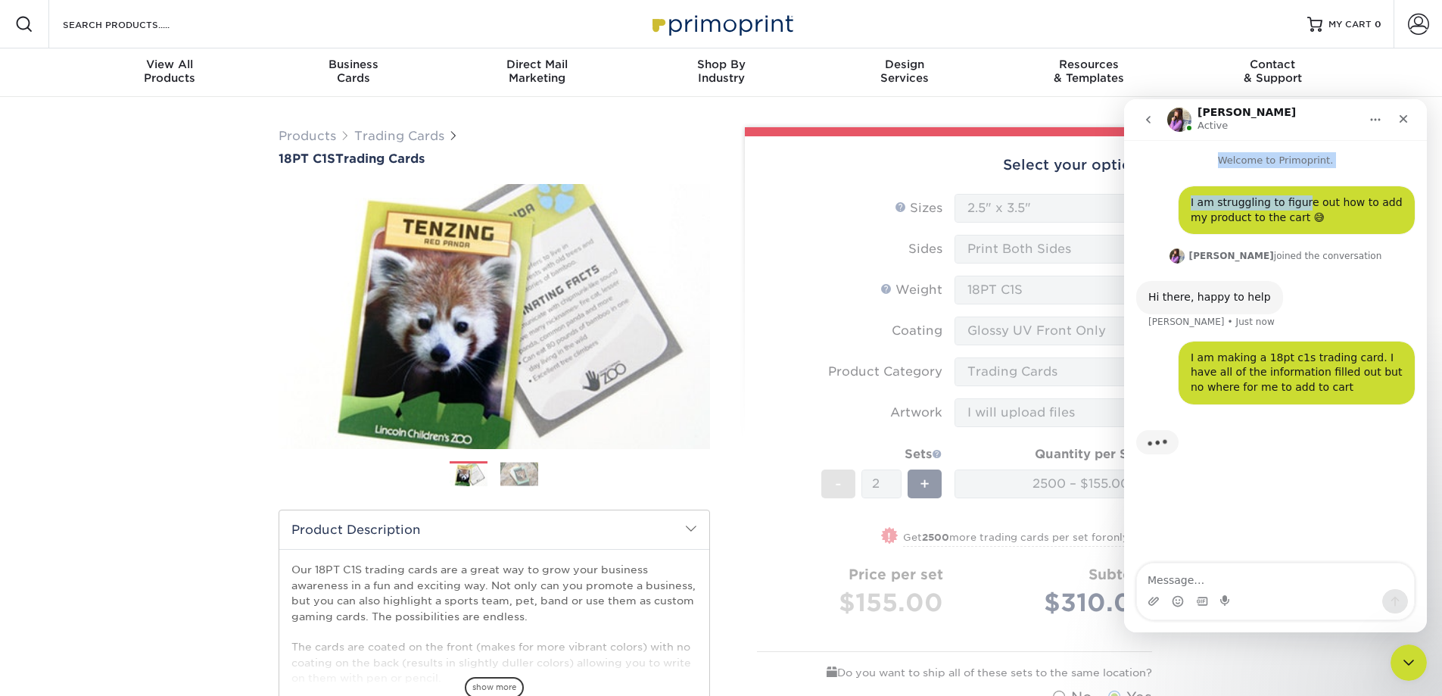
drag, startPoint x: 1294, startPoint y: 182, endPoint x: 1367, endPoint y: 600, distance: 424.2
click at [1301, 254] on div "[PERSON_NAME] Active Welcome to Primoprint. I am struggling to figure out how t…" at bounding box center [1275, 365] width 303 height 533
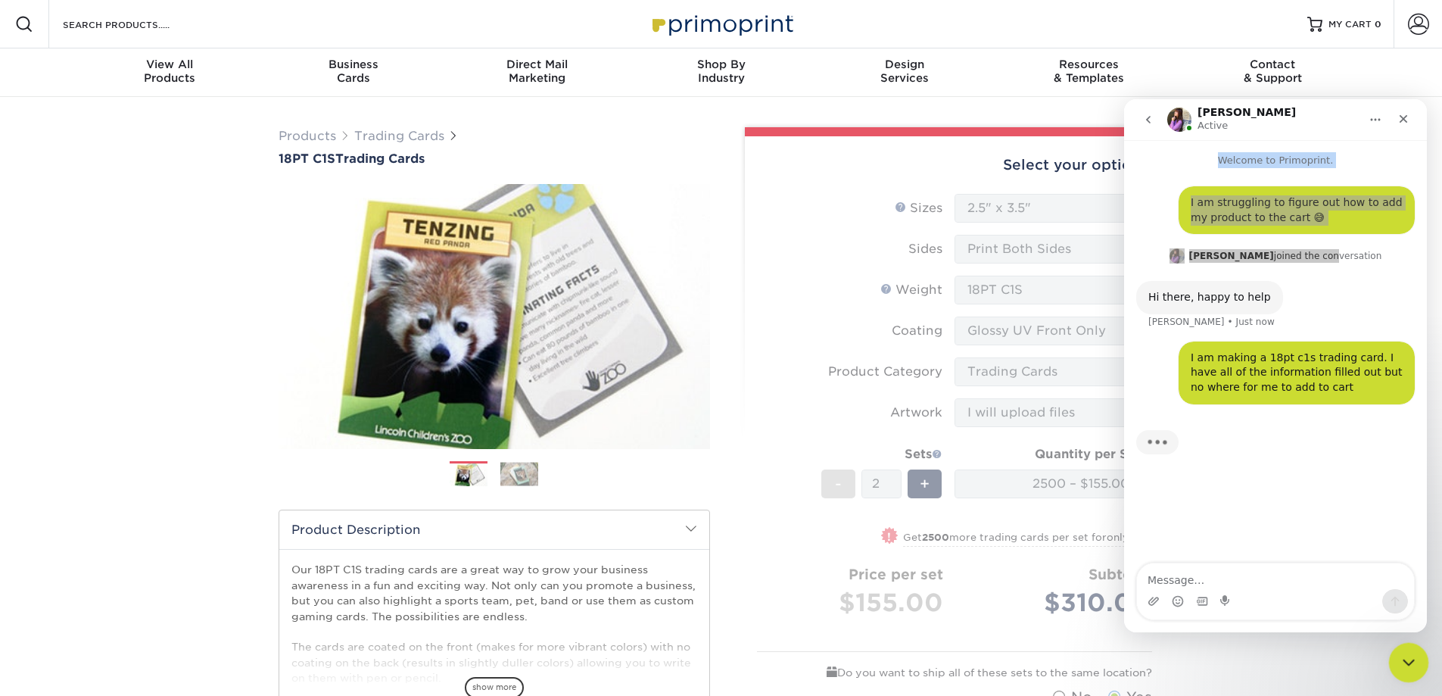
click at [1416, 678] on html at bounding box center [1406, 660] width 36 height 36
click at [1414, 664] on icon "Close Intercom Messenger" at bounding box center [1406, 660] width 18 height 18
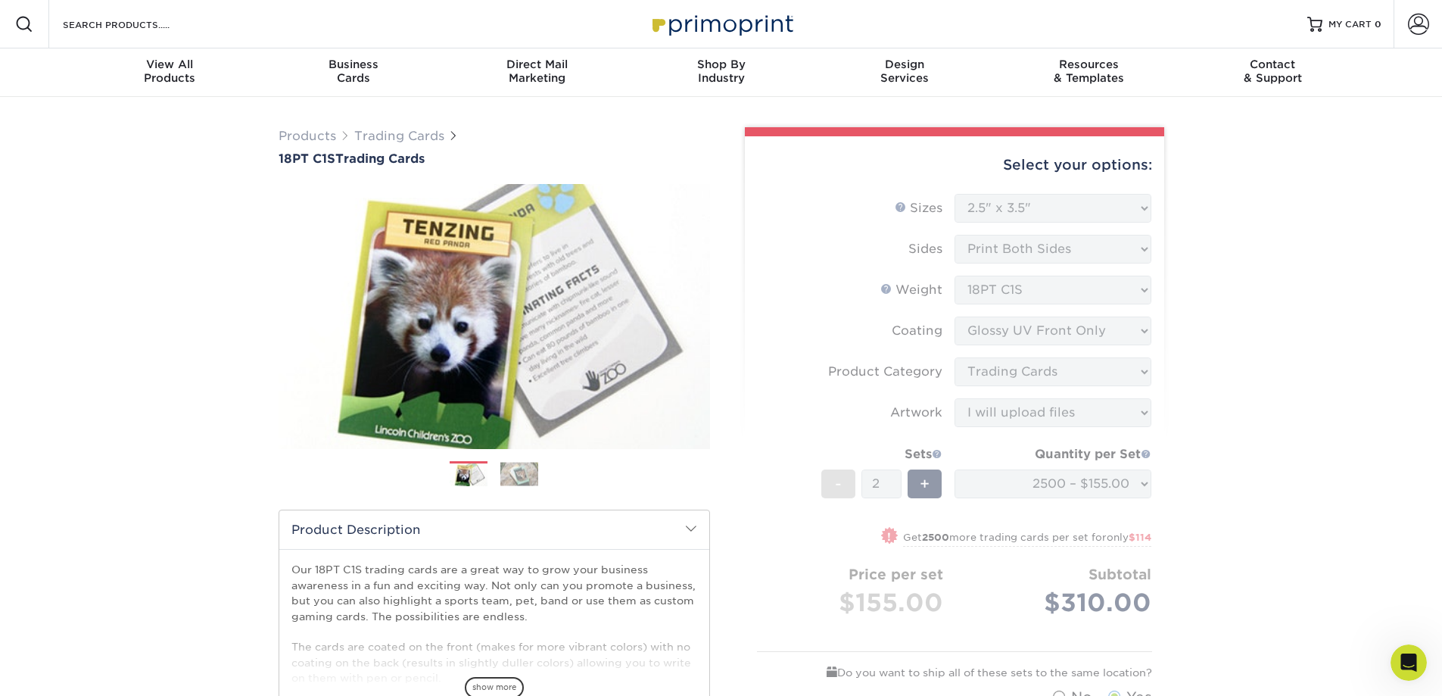
click at [1124, 166] on div "Select your options:" at bounding box center [954, 165] width 395 height 58
click at [1111, 215] on form "Sizes Help Sizes Please Select 2.5" x 3.5" Sides Please Select 18PT C1S" at bounding box center [954, 454] width 395 height 520
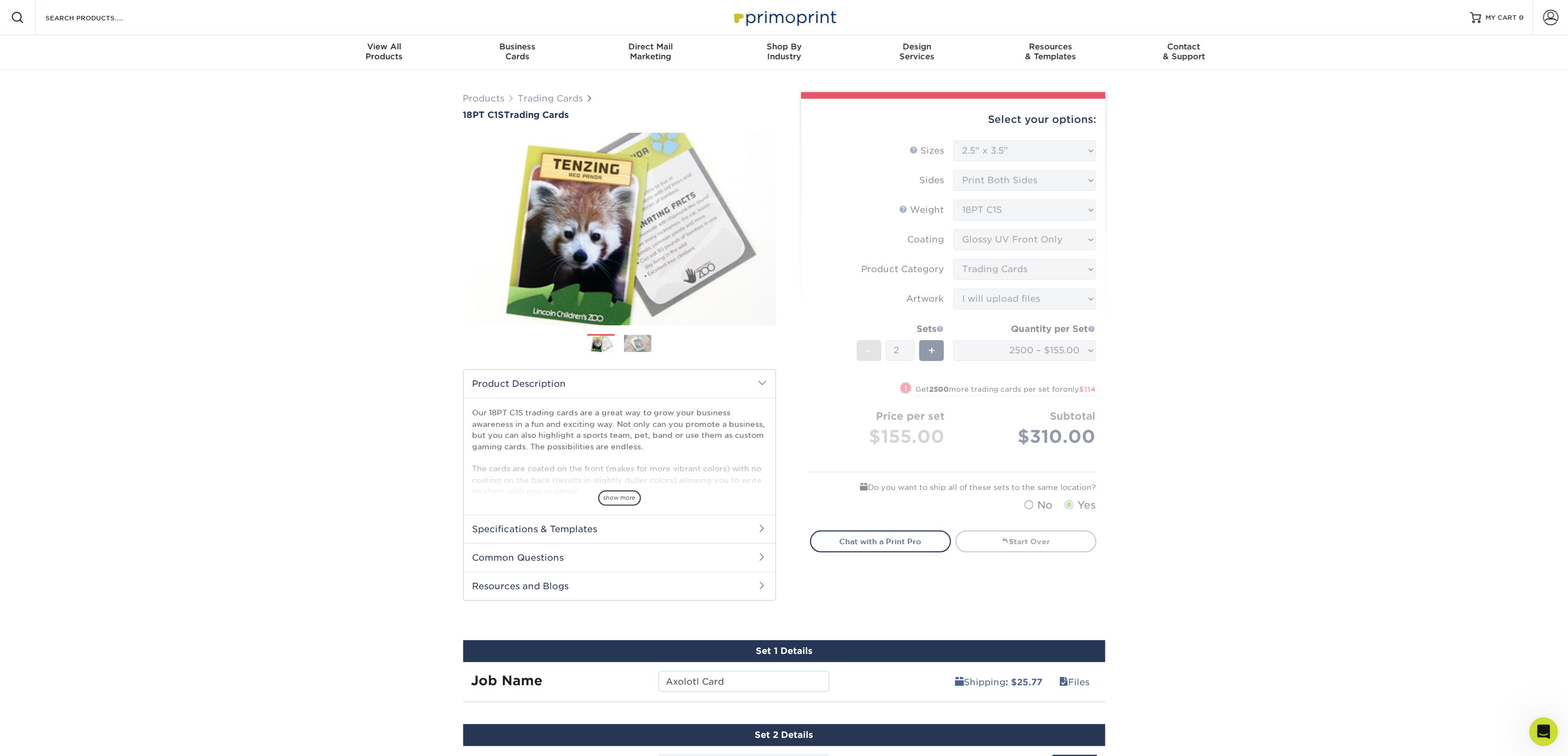
click at [1045, 504] on div "Open Intercom Messenger" at bounding box center [1542, 730] width 36 height 36
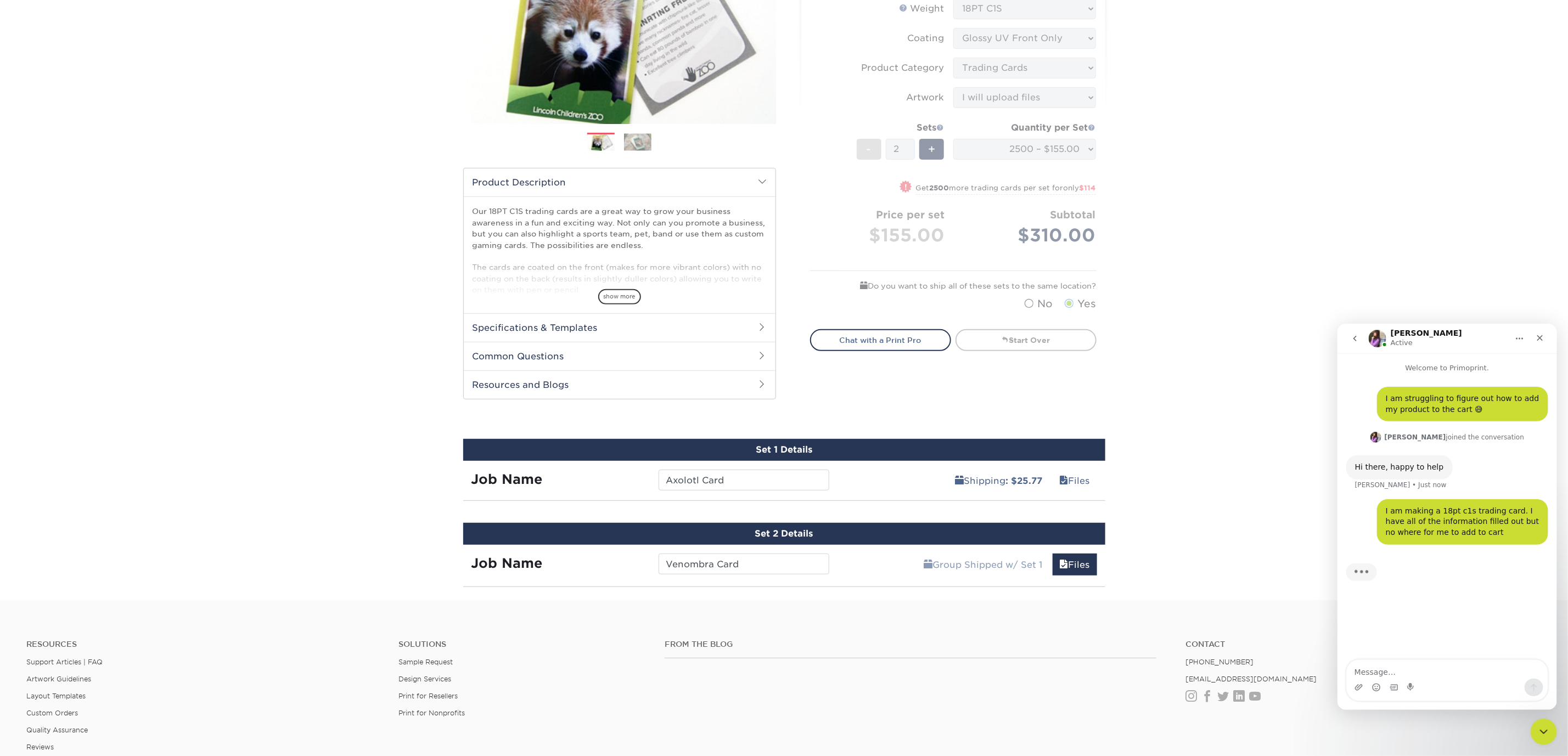
scroll to position [369, 0]
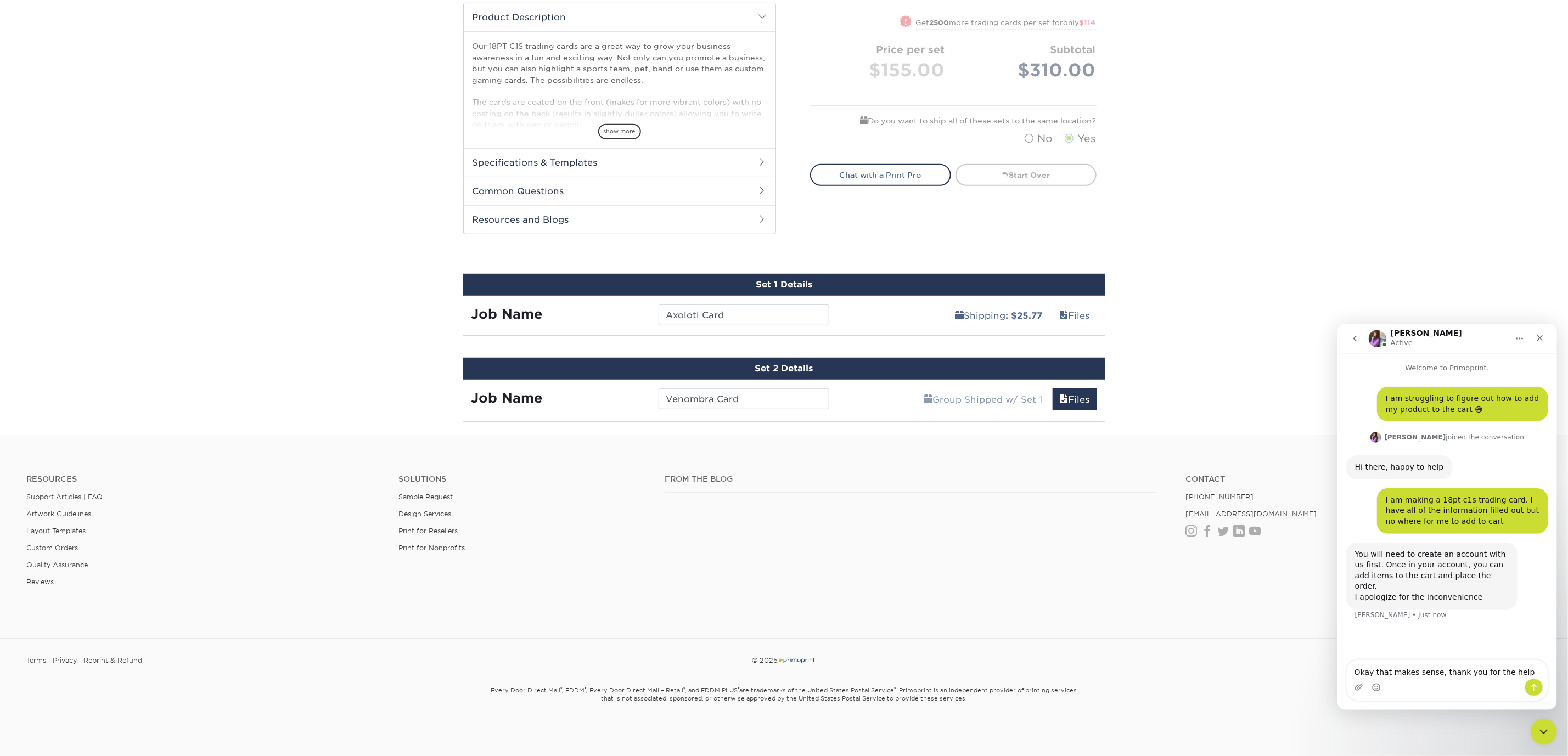
type textarea "Okay that makes sense, thank you for the help!"
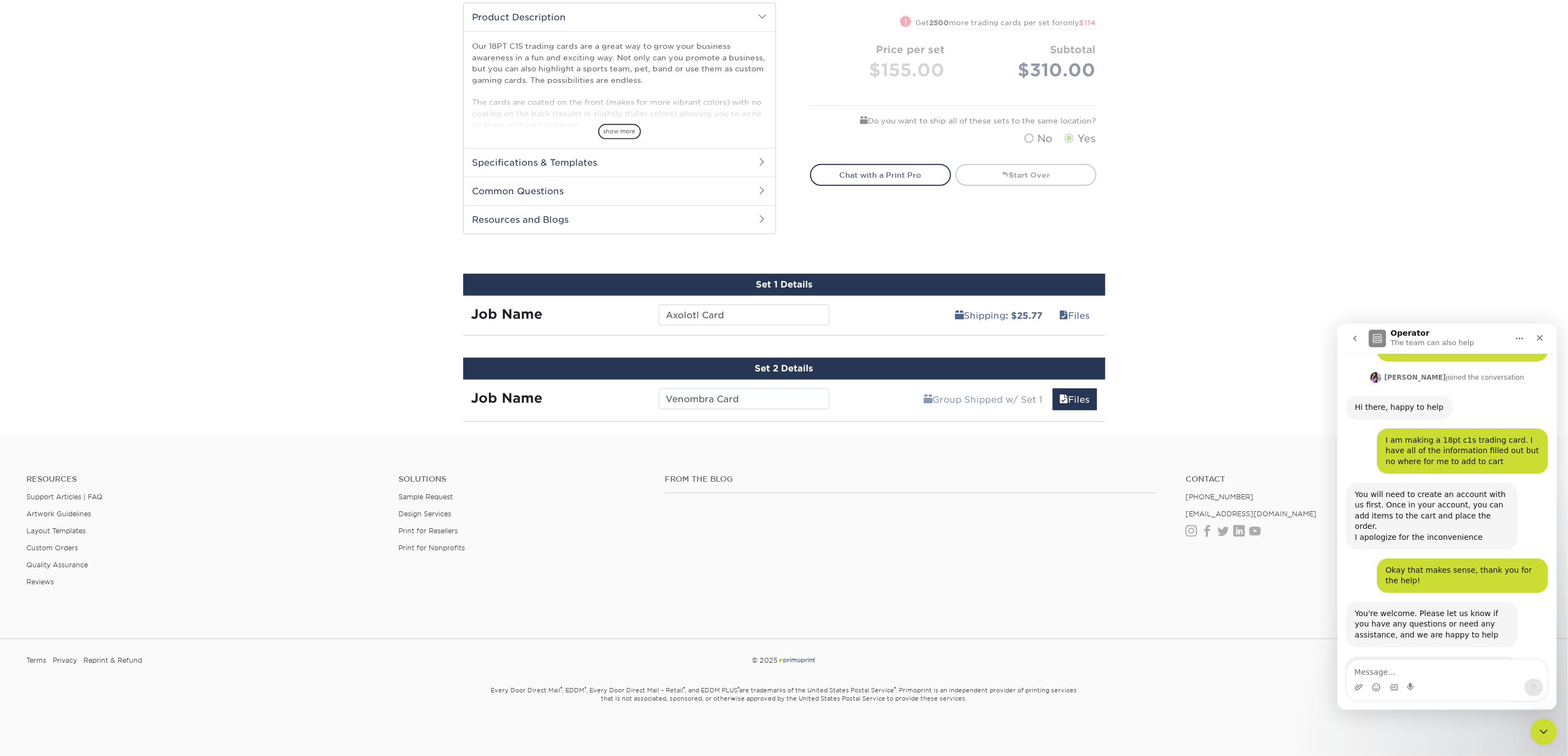
scroll to position [148, 0]
